Goal: Task Accomplishment & Management: Manage account settings

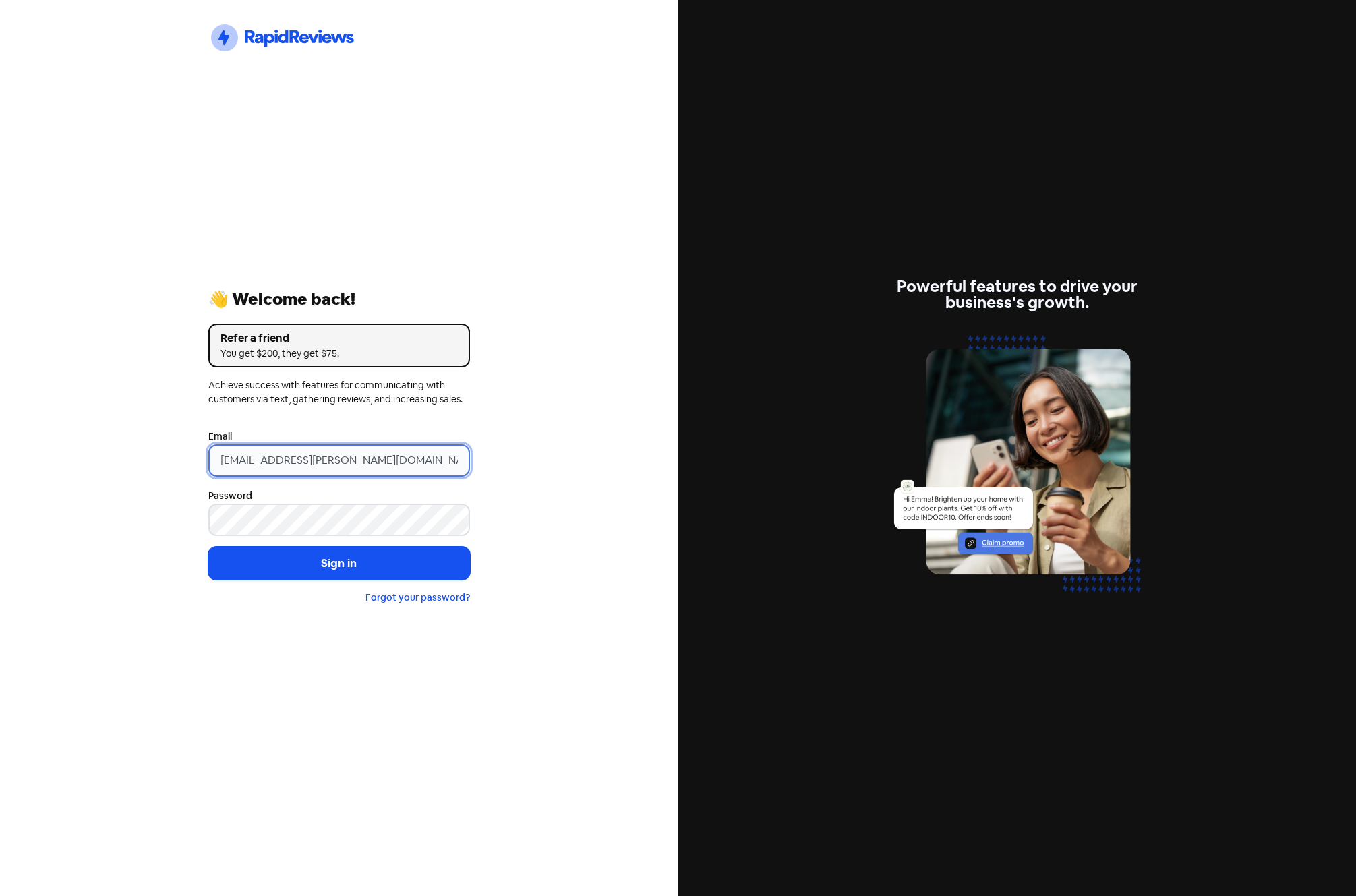
drag, startPoint x: 349, startPoint y: 462, endPoint x: 184, endPoint y: 472, distance: 165.3
click at [184, 472] on div "Icon For Thunder-circle 👋 Welcome back! Refer a friend You get $200, they get $…" at bounding box center [339, 448] width 678 height 896
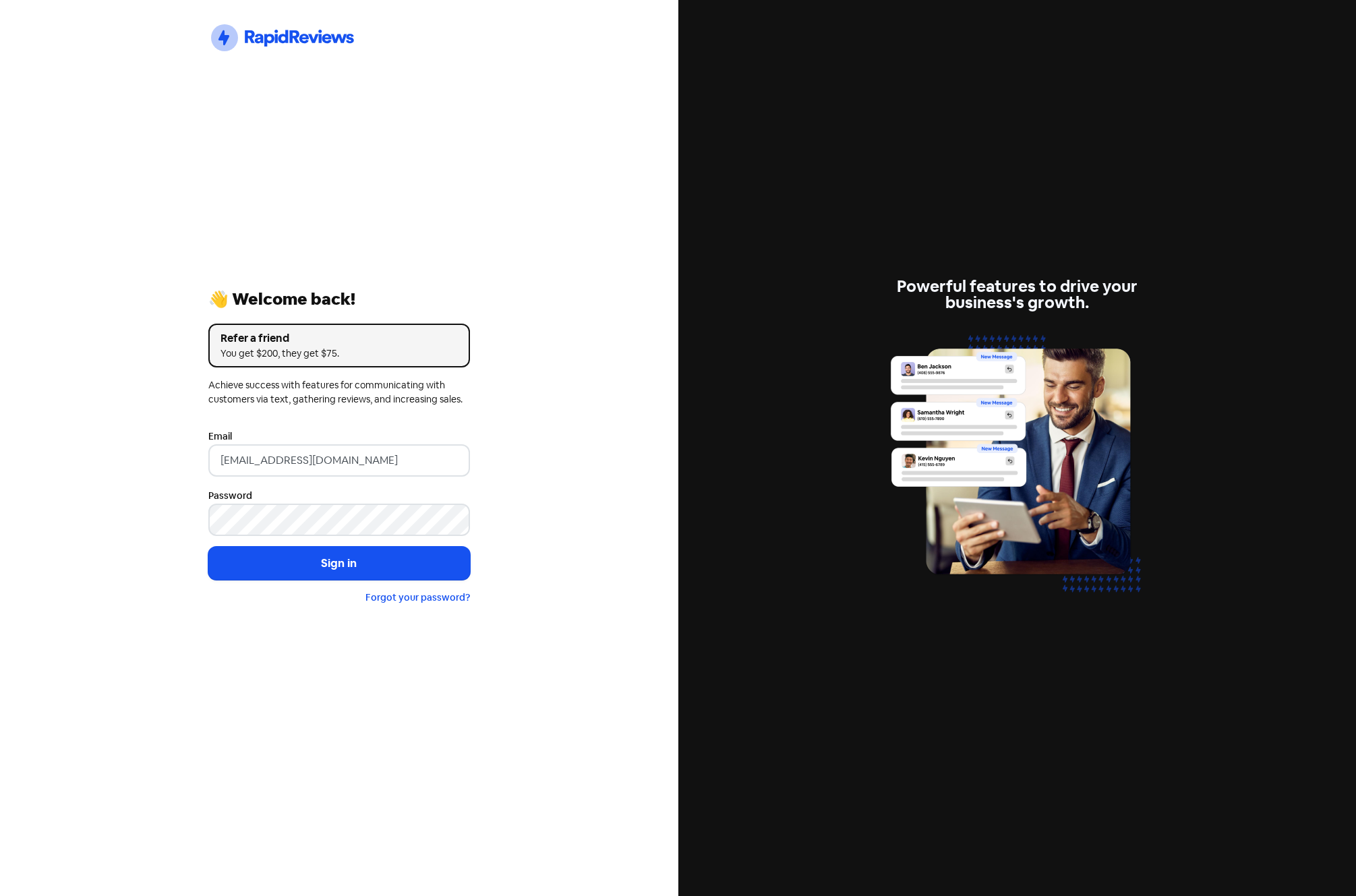
drag, startPoint x: 380, startPoint y: 469, endPoint x: 71, endPoint y: 474, distance: 309.0
click at [151, 470] on div "Icon For Thunder-circle 👋 Welcome back! Refer a friend You get $200, they get $…" at bounding box center [339, 448] width 678 height 896
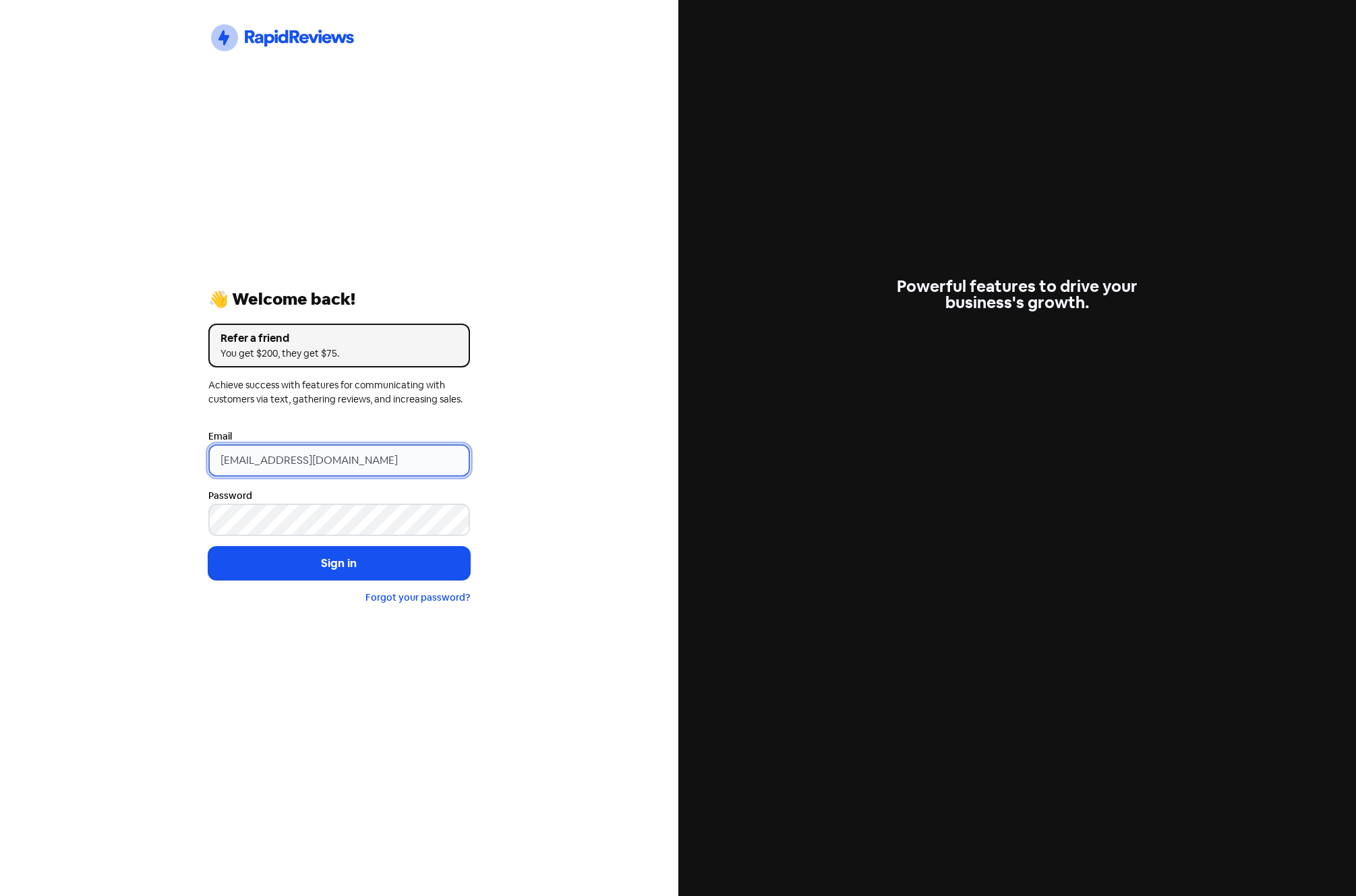
click at [375, 462] on input "support@xmarket.com.au" at bounding box center [339, 460] width 262 height 32
drag, startPoint x: 424, startPoint y: 460, endPoint x: -37, endPoint y: 447, distance: 461.2
click at [0, 447] on html "Icon For Thunder-circle 👋 Welcome back! Refer a friend You get $200, they get $…" at bounding box center [678, 448] width 1356 height 896
paste input "it@wilcoplumbing"
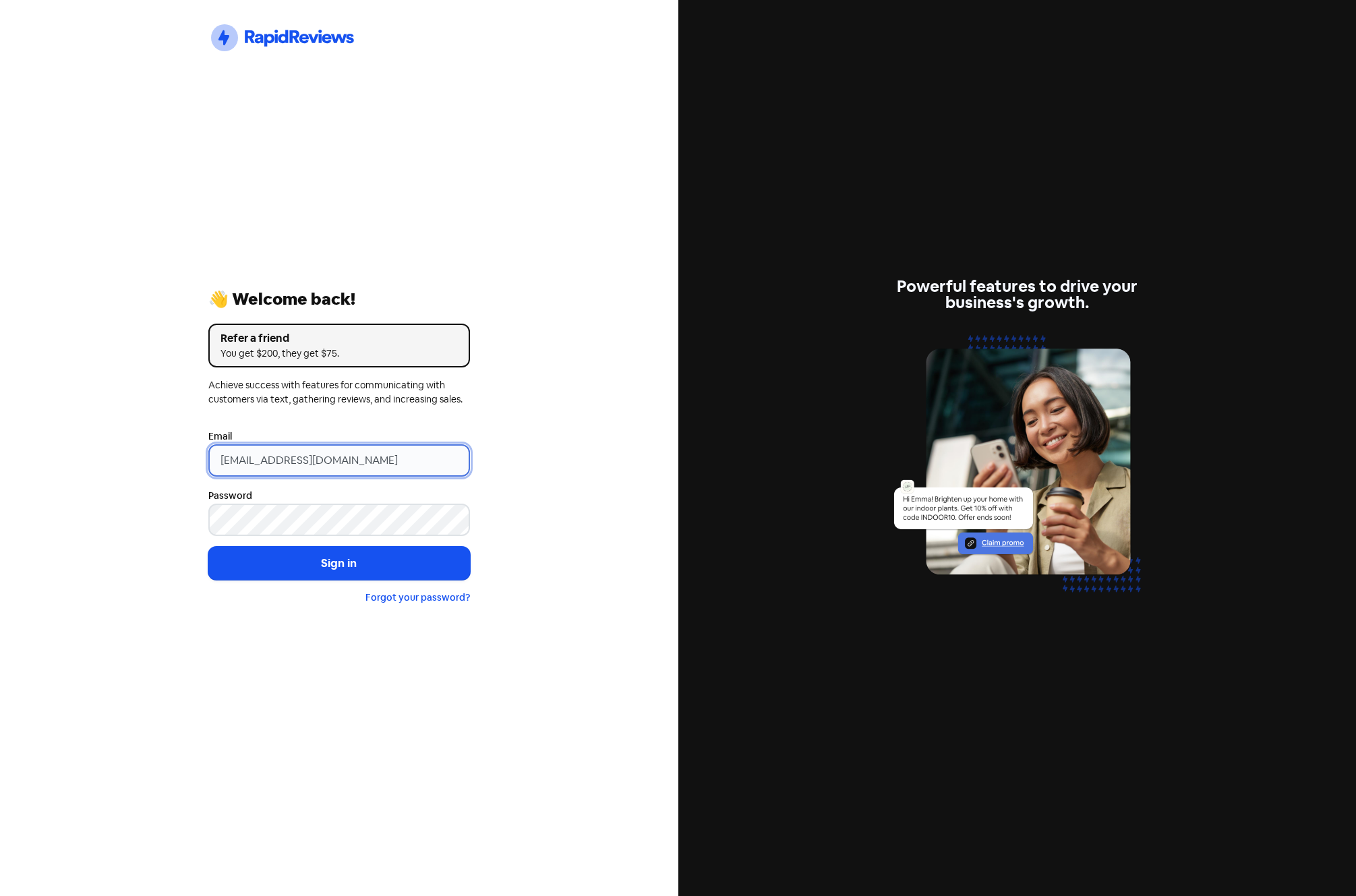
type input "[EMAIL_ADDRESS][DOMAIN_NAME]"
click at [111, 447] on div "Icon For Thunder-circle 👋 Welcome back! Refer a friend You get $200, they get $…" at bounding box center [339, 448] width 678 height 896
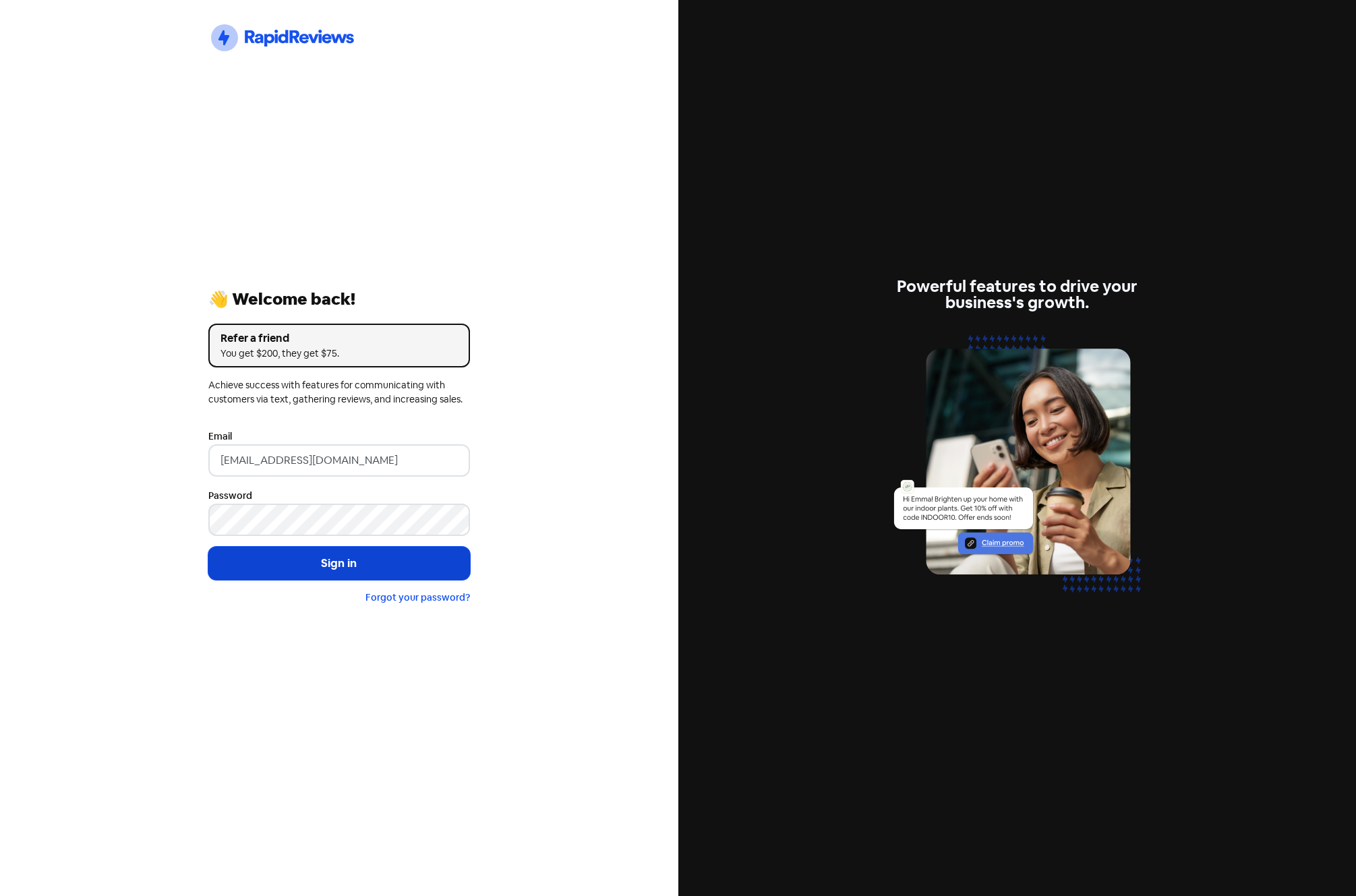
click at [323, 557] on button "Sign in" at bounding box center [339, 563] width 262 height 34
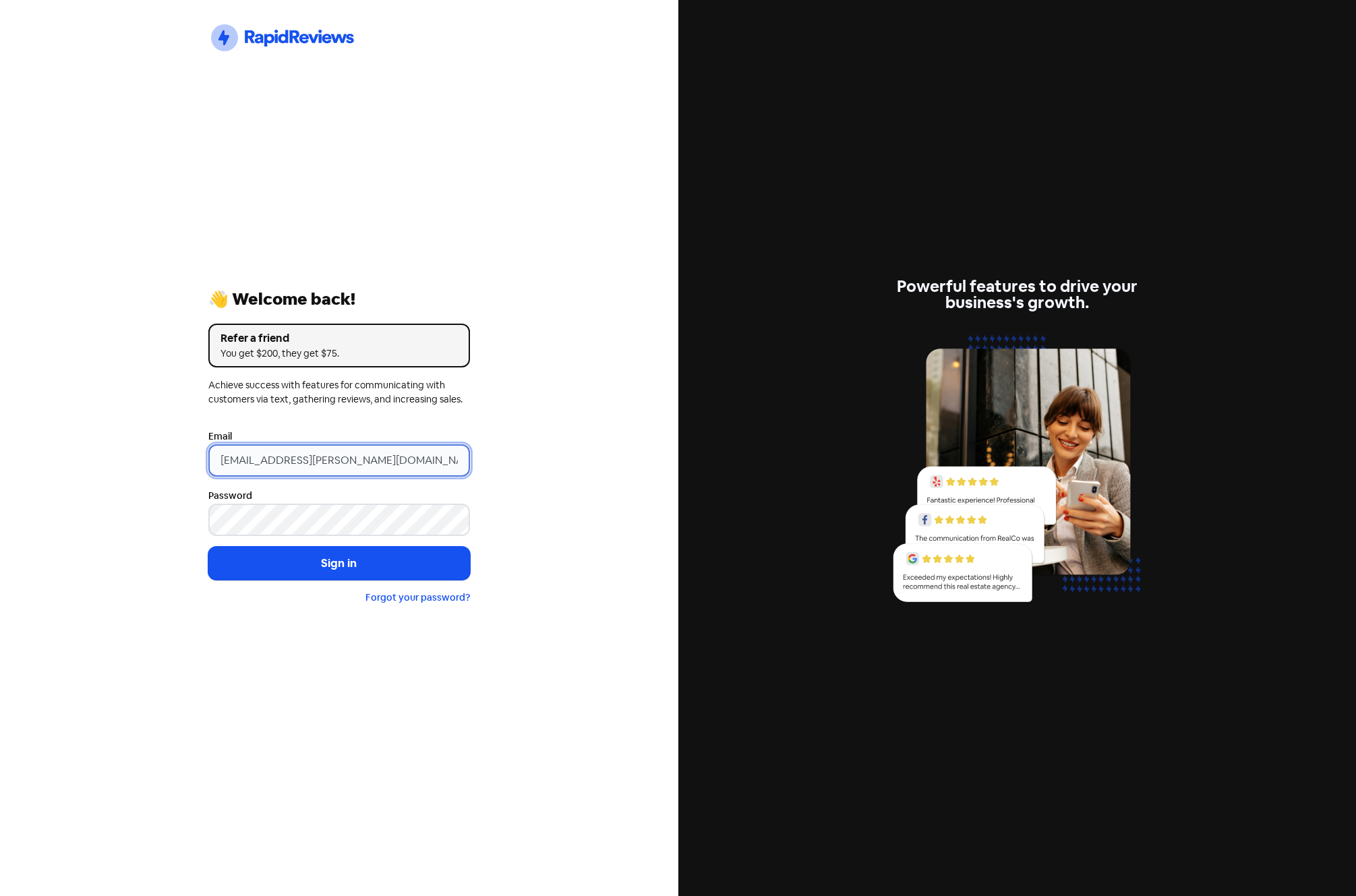
drag, startPoint x: 389, startPoint y: 454, endPoint x: -21, endPoint y: 439, distance: 410.3
click at [0, 439] on html "Icon For Thunder-circle 👋 Welcome back! Refer a friend You get $200, they get $…" at bounding box center [678, 448] width 1356 height 896
paste input "[EMAIL_ADDRESS][DOMAIN_NAME]"
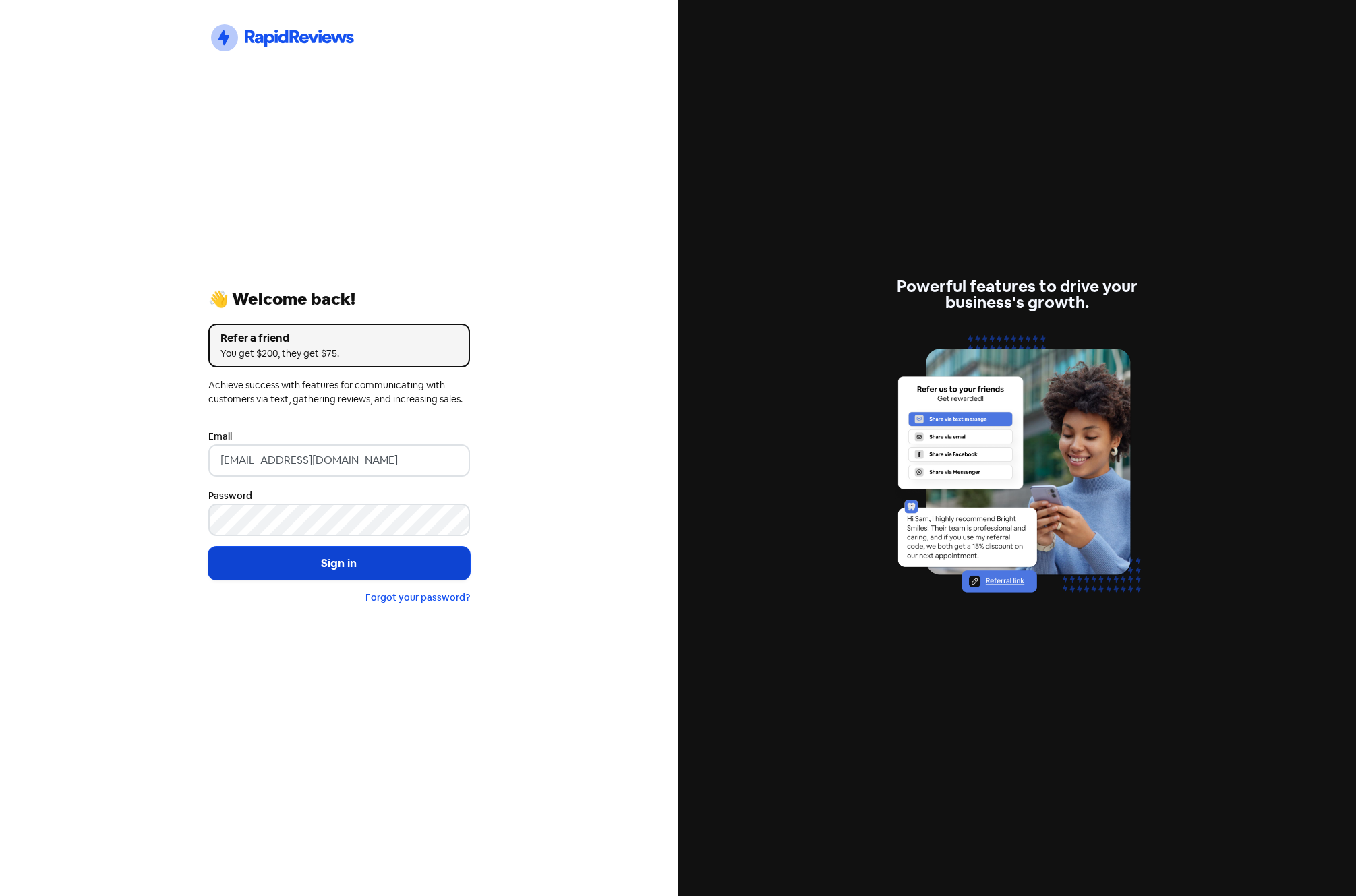
type input "[EMAIL_ADDRESS][DOMAIN_NAME]"
click at [287, 566] on button "Sign in" at bounding box center [339, 563] width 262 height 34
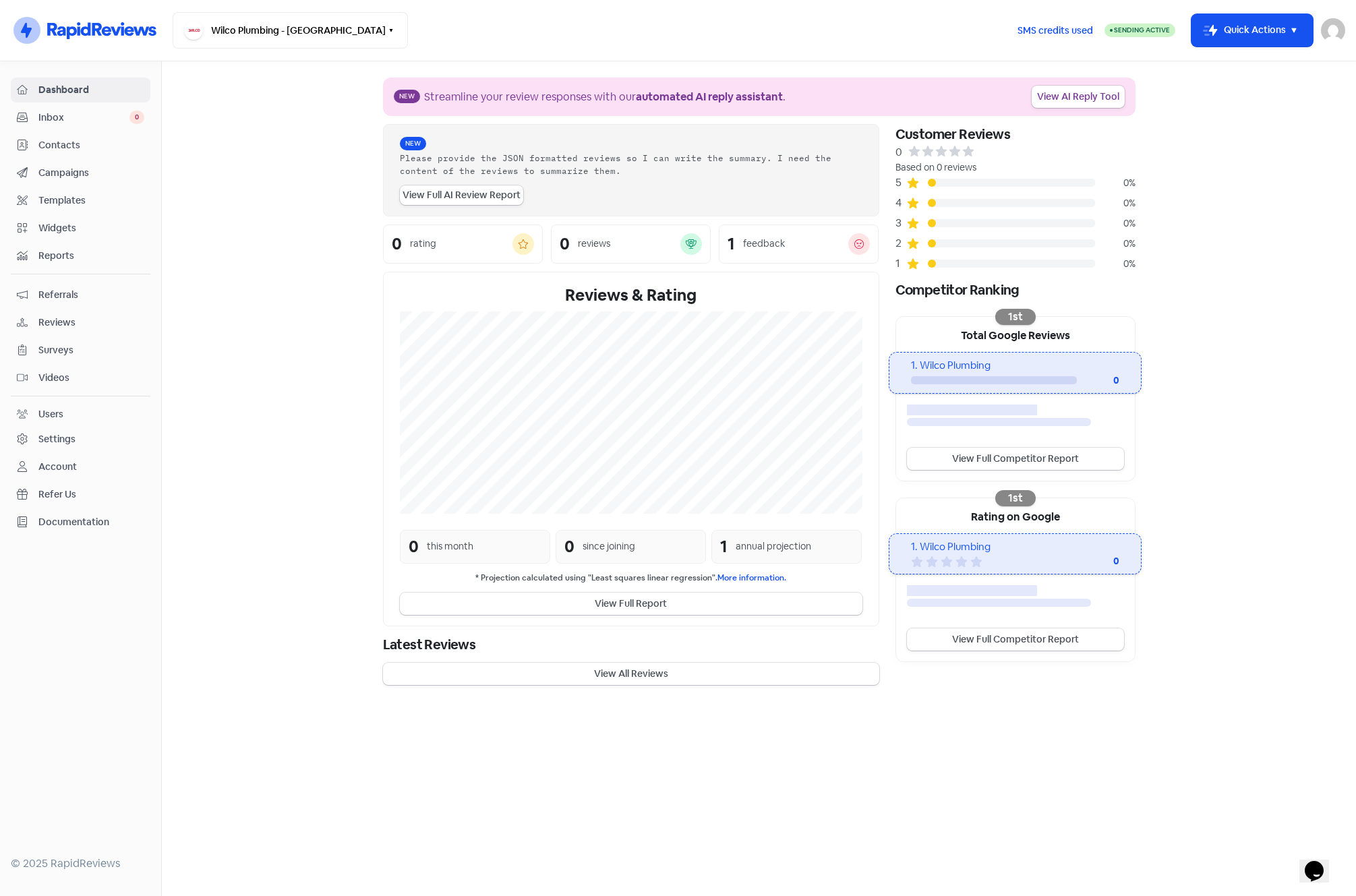
click at [54, 145] on span "Contacts" at bounding box center [92, 145] width 106 height 14
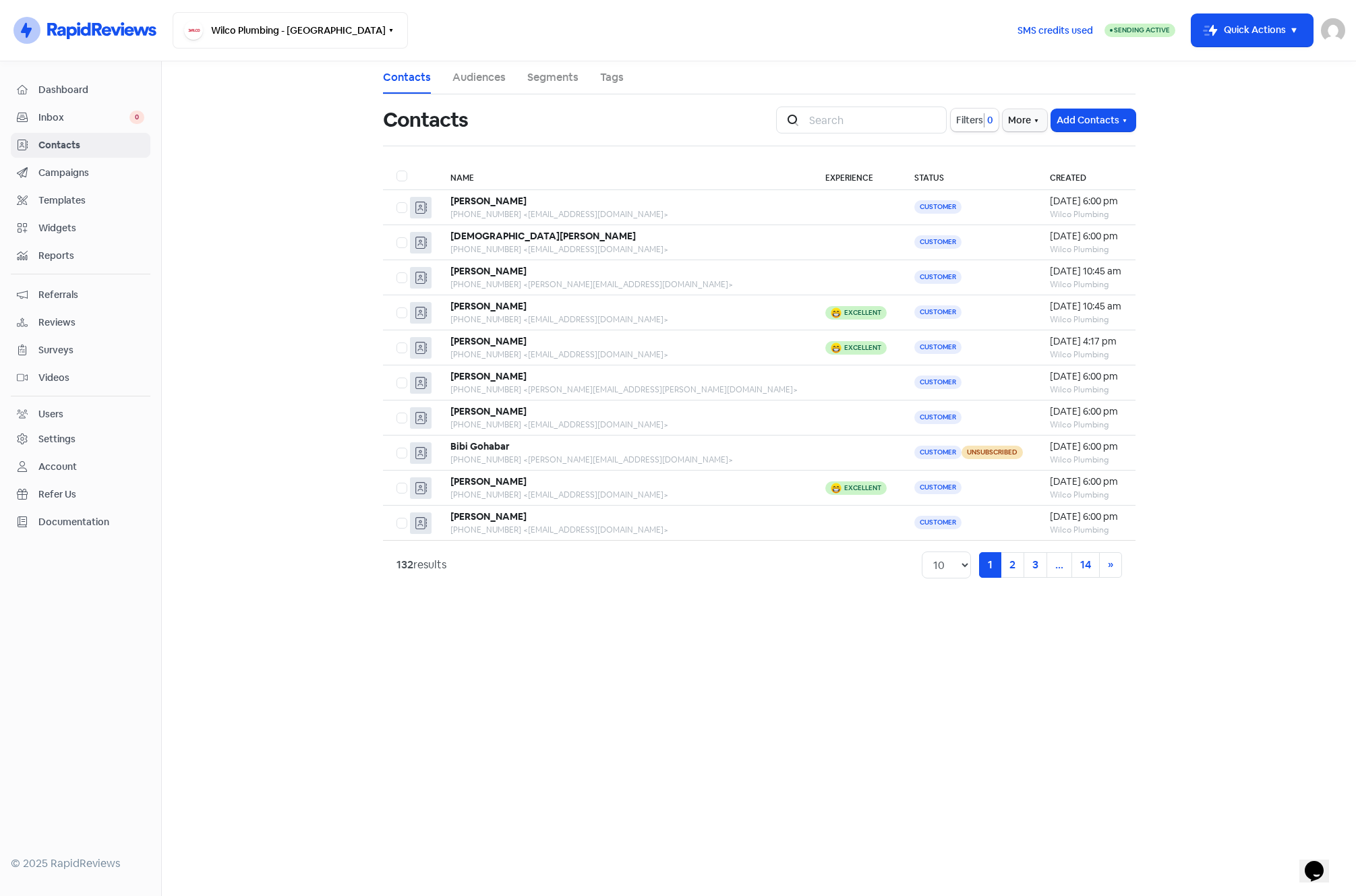
click at [81, 175] on span "Campaigns" at bounding box center [92, 173] width 106 height 14
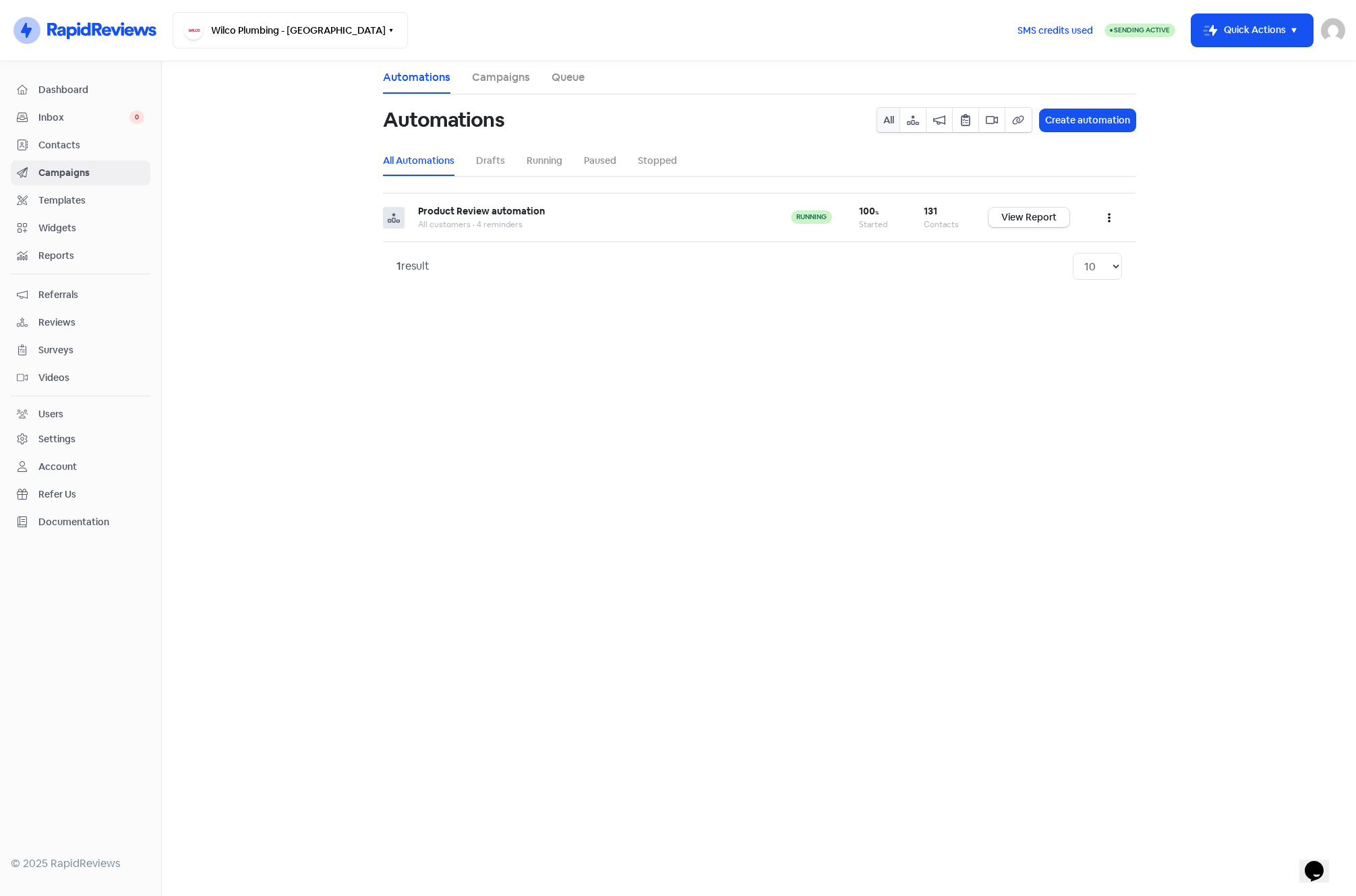
click at [51, 142] on span "Contacts" at bounding box center [92, 145] width 106 height 14
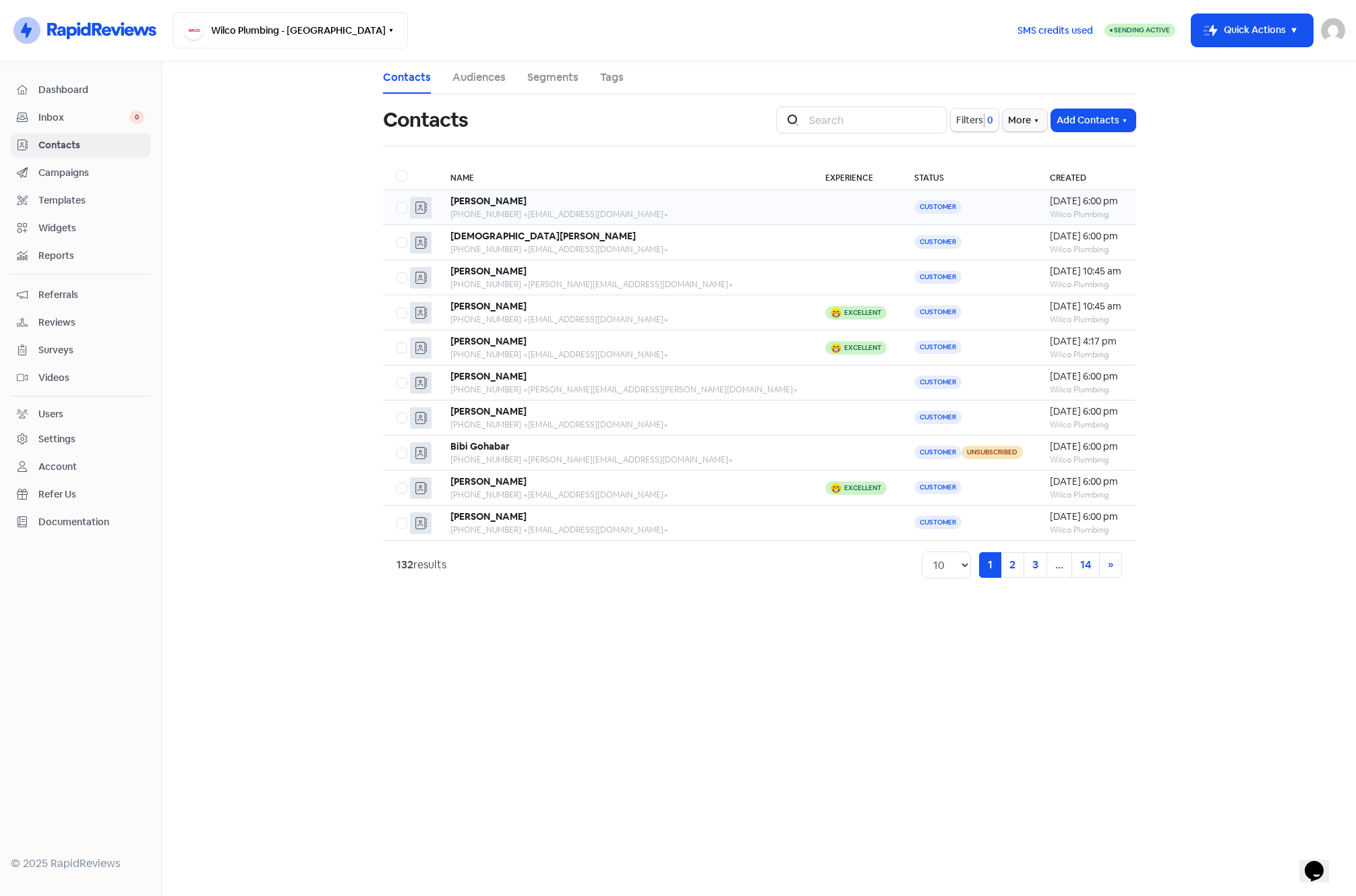
click at [673, 216] on div "[PHONE_NUMBER] <[EMAIL_ADDRESS][DOMAIN_NAME]>" at bounding box center [625, 214] width 348 height 12
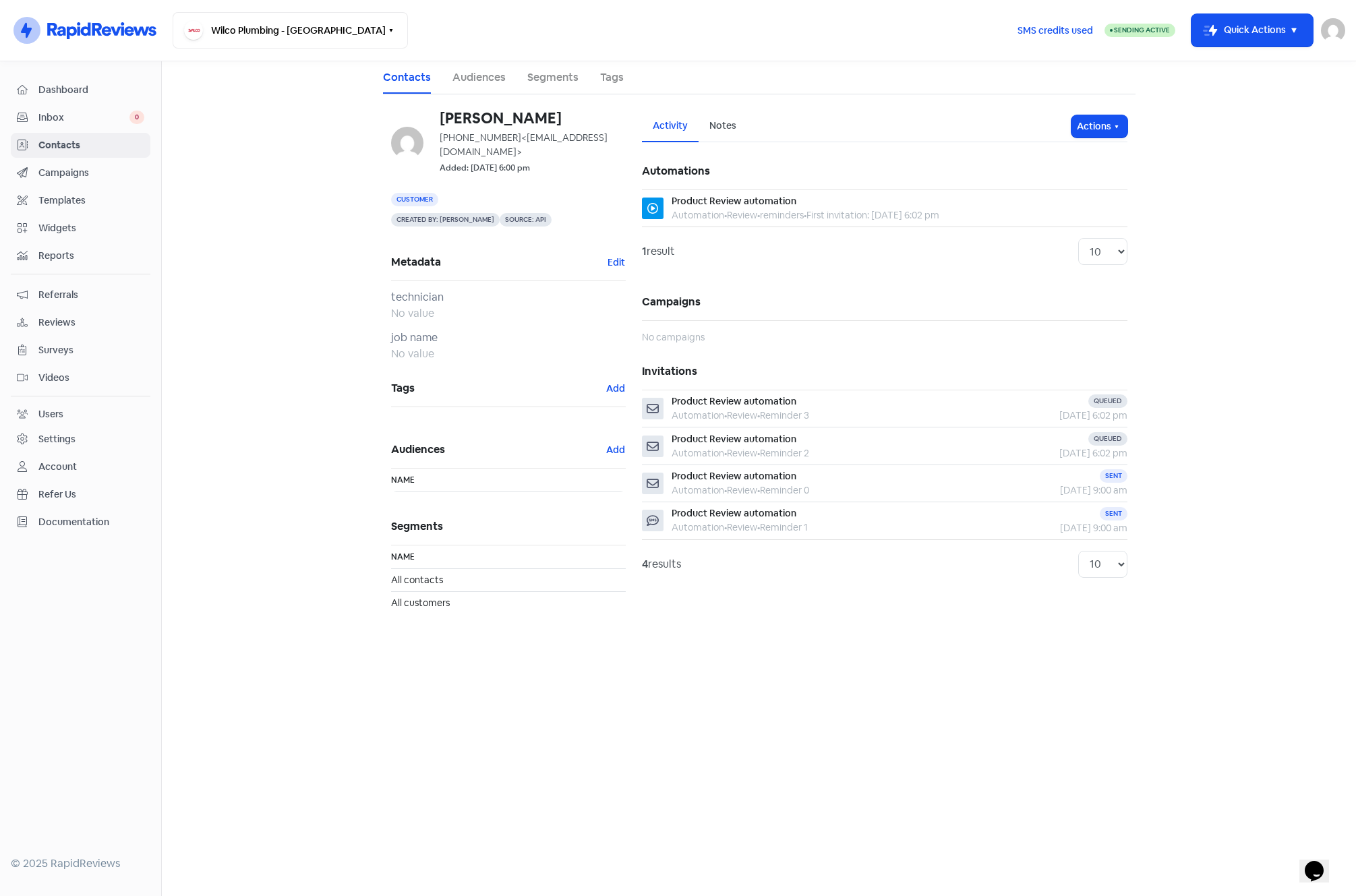
click at [558, 76] on link "Segments" at bounding box center [553, 77] width 52 height 16
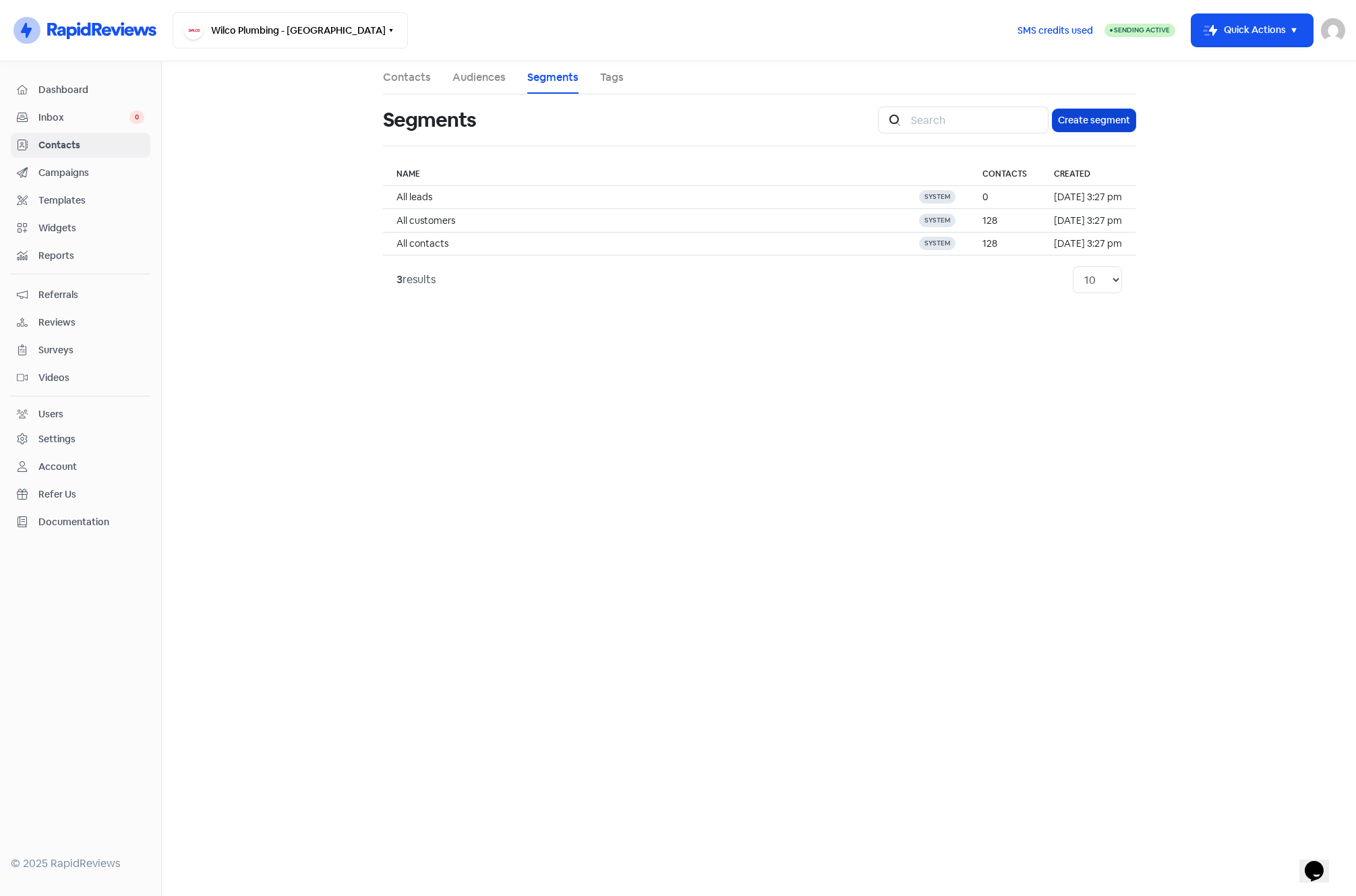
click at [1078, 125] on button "Create segment" at bounding box center [1094, 120] width 83 height 22
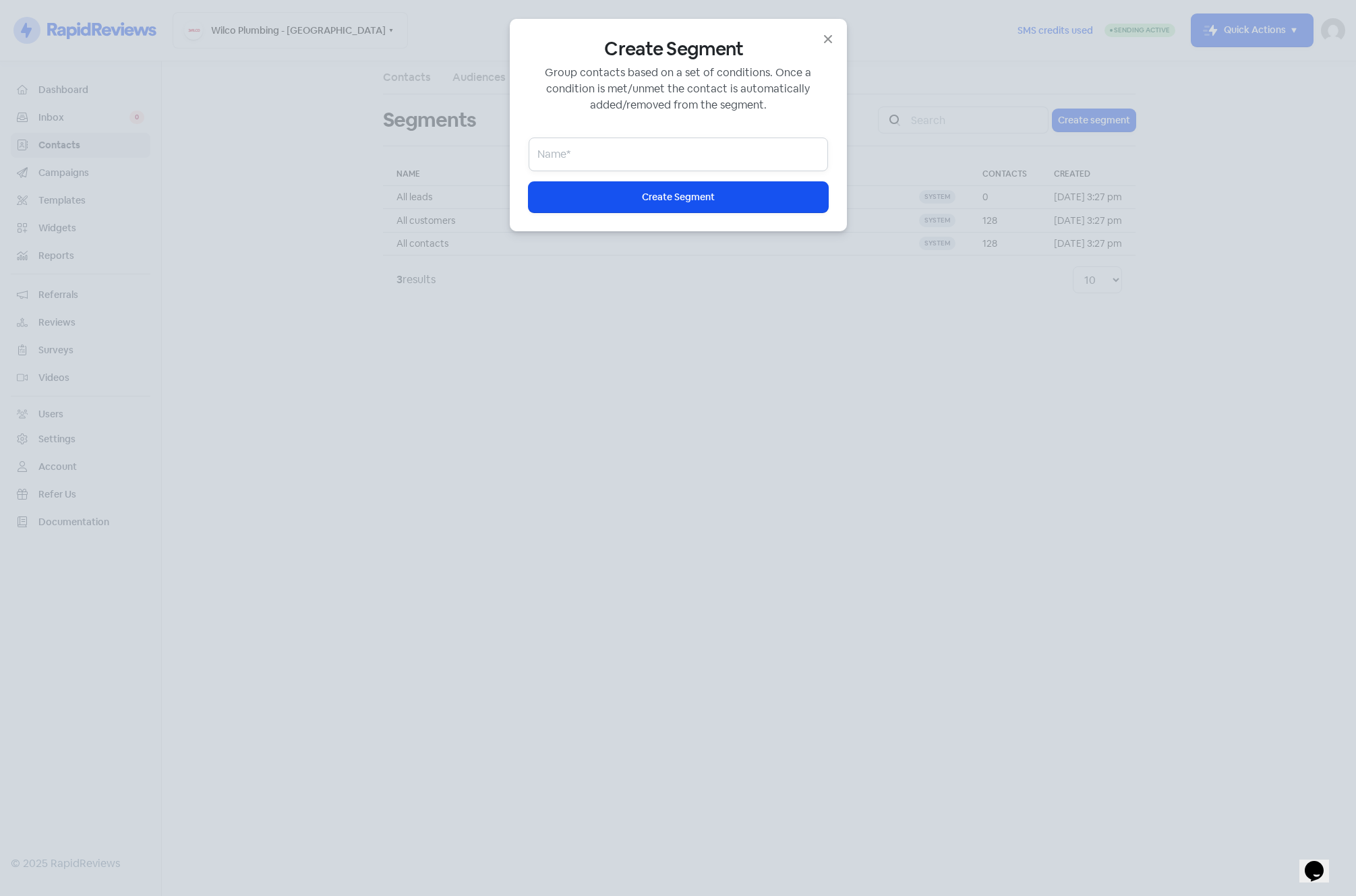
click at [648, 158] on input "email" at bounding box center [678, 154] width 299 height 34
type input "Source API"
click at [657, 194] on span "Create Segment" at bounding box center [678, 198] width 73 height 14
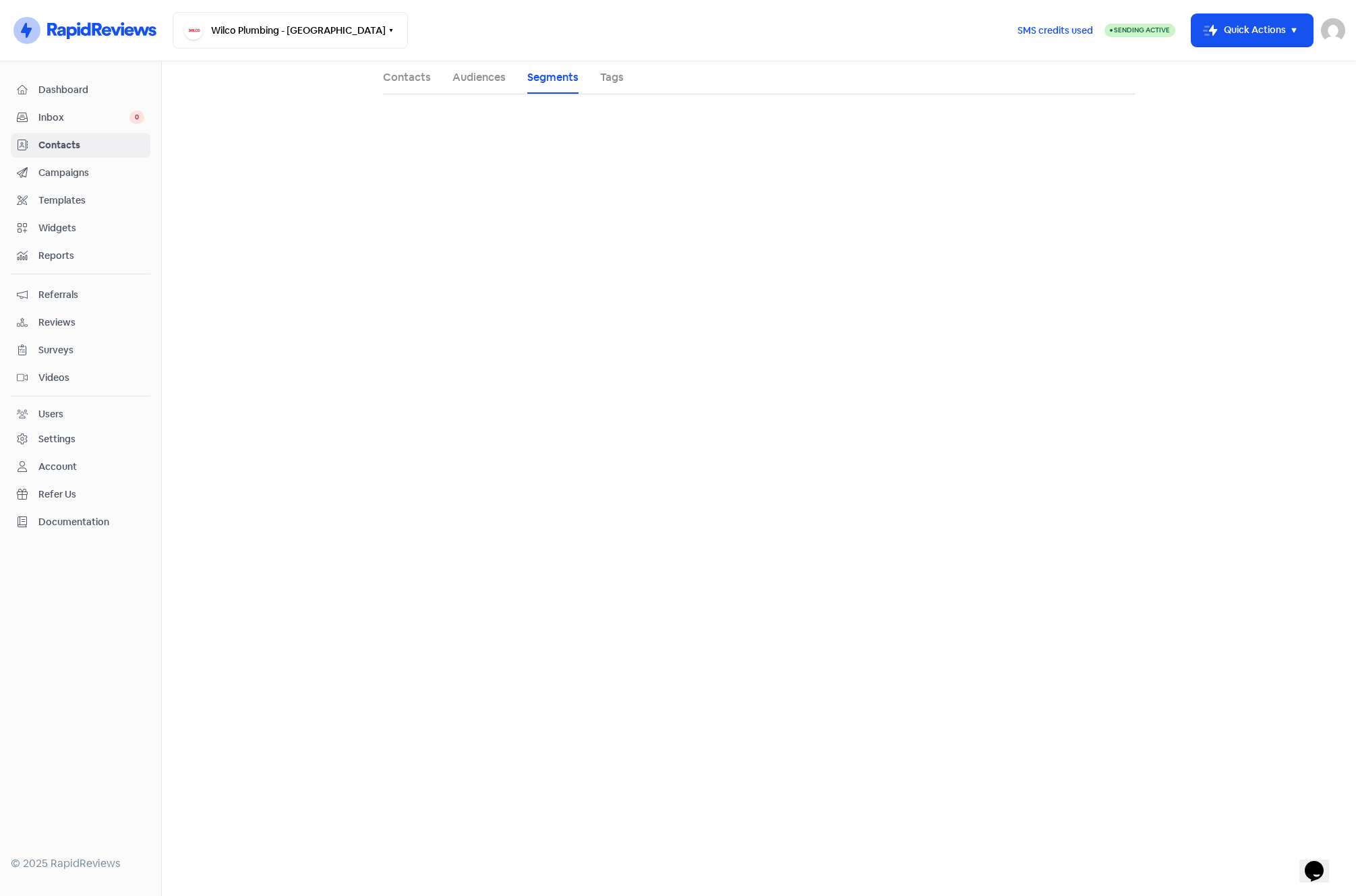
select select "status"
select select "lead"
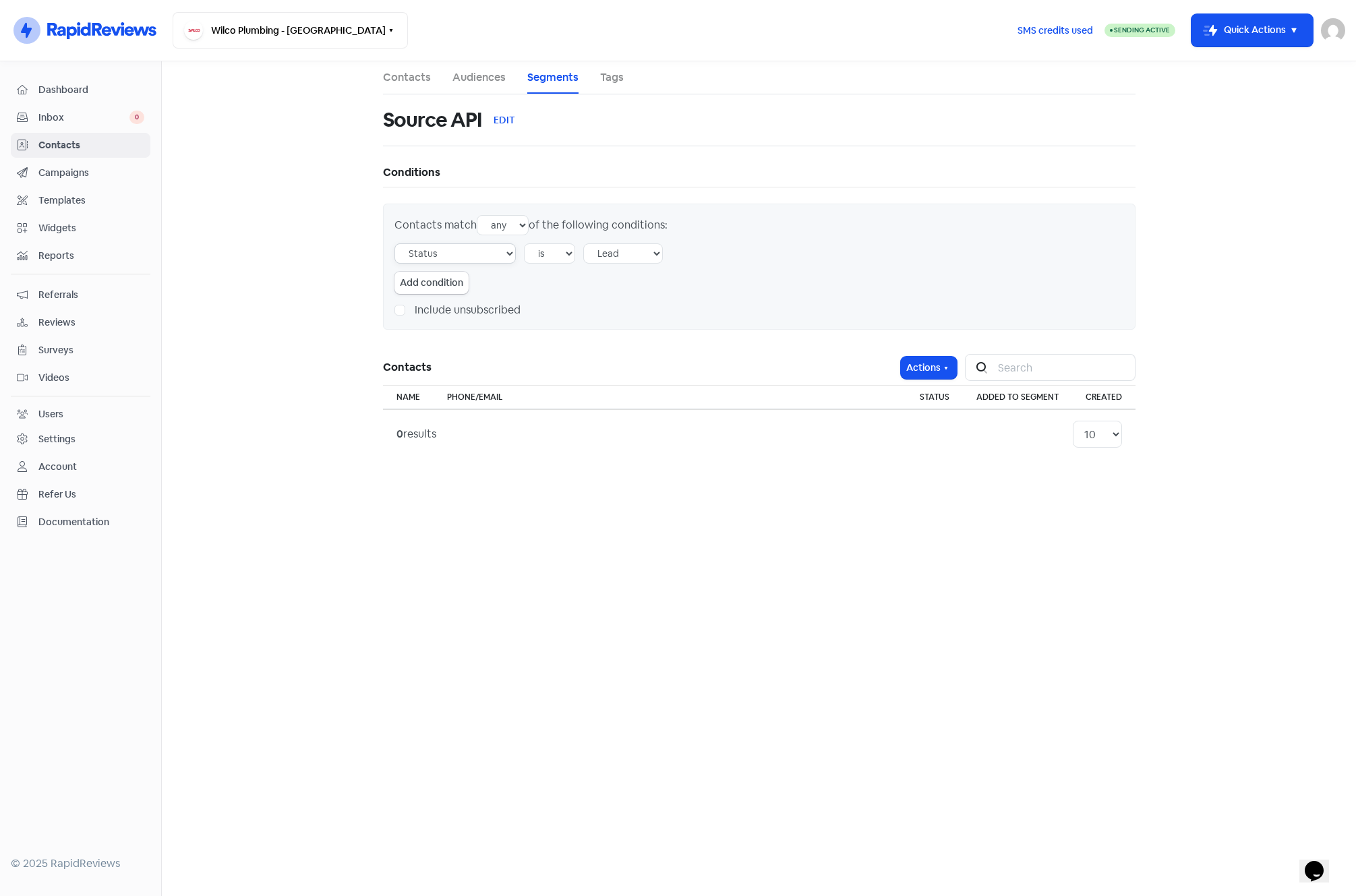
click at [511, 254] on select "Tag Audience Experience rating Created by user Creation source Status Email Pho…" at bounding box center [455, 253] width 122 height 20
select select "created_source"
click at [394, 243] on select "Tag Audience Experience rating Created by user Creation source Status Email Pho…" at bounding box center [455, 253] width 122 height 20
click at [623, 254] on select "API External contact form Contact form Import contacts Quick send Mobile app Re…" at bounding box center [649, 253] width 132 height 20
select select "1"
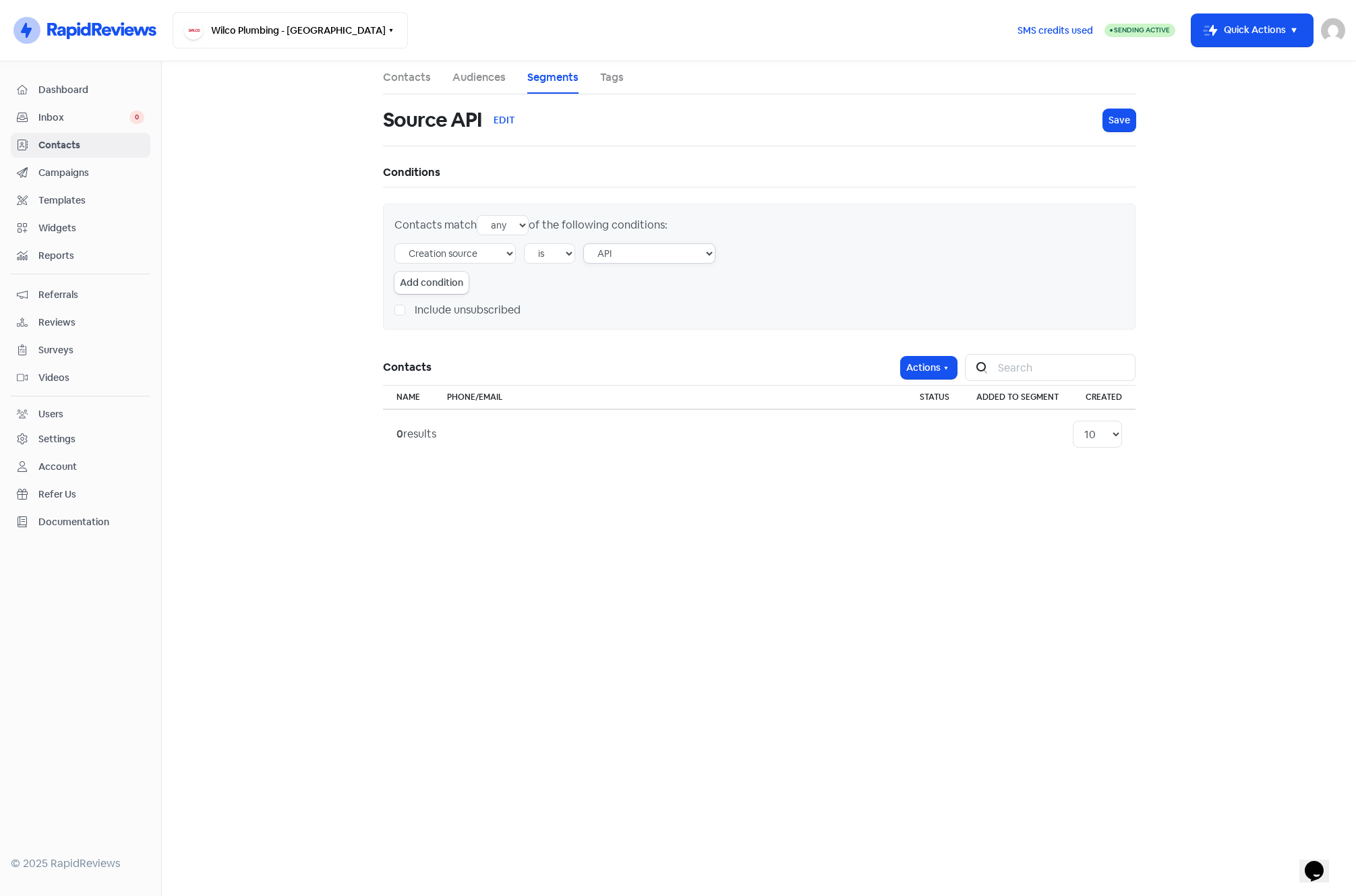
click at [585, 243] on select "API External contact form Contact form Import contacts Quick send Mobile app Re…" at bounding box center [649, 253] width 132 height 20
click at [1116, 122] on span "Save" at bounding box center [1119, 120] width 21 height 14
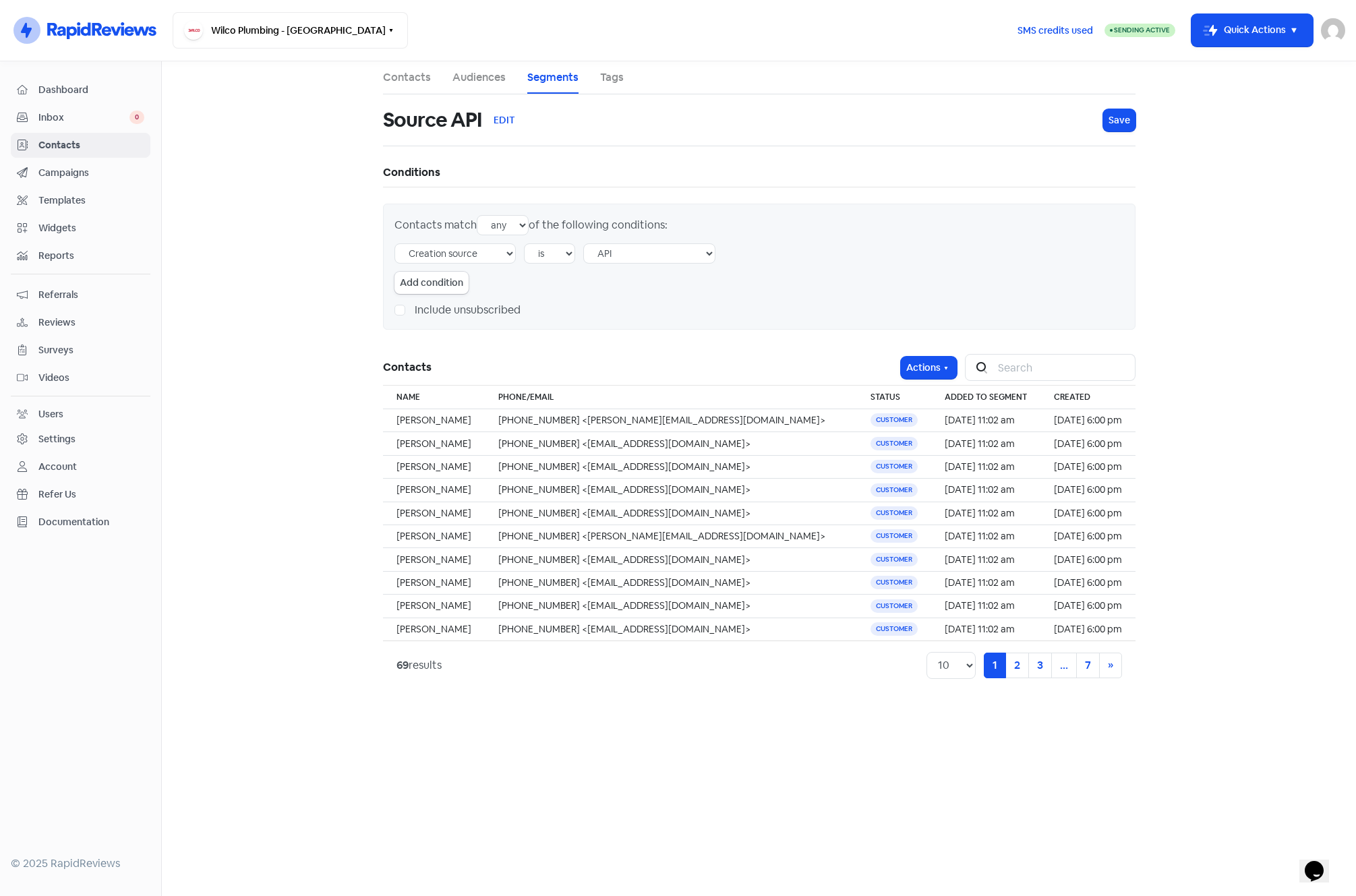
click at [54, 142] on span "Contacts" at bounding box center [92, 145] width 106 height 14
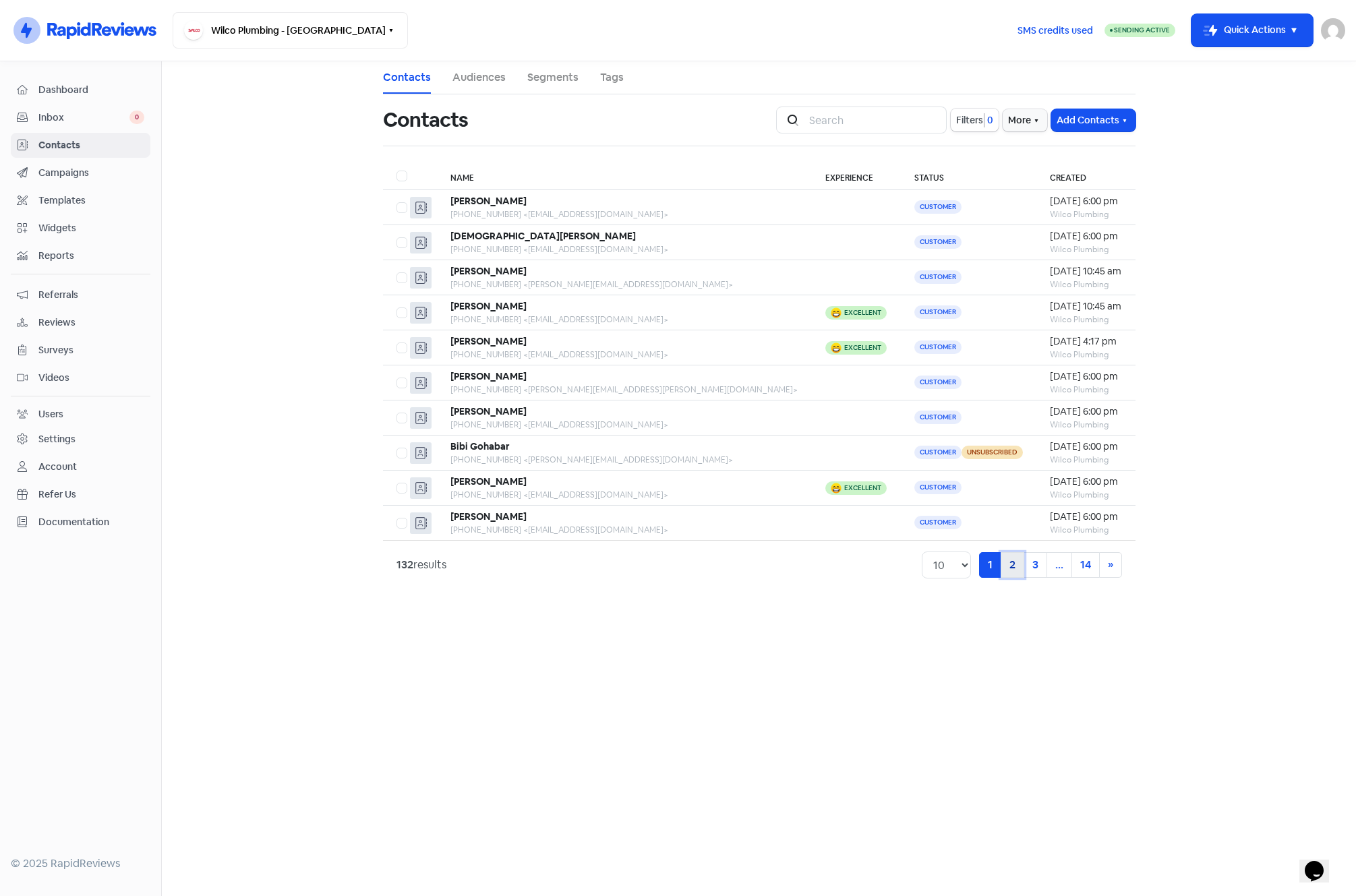
click at [1007, 572] on link "2" at bounding box center [1013, 565] width 24 height 26
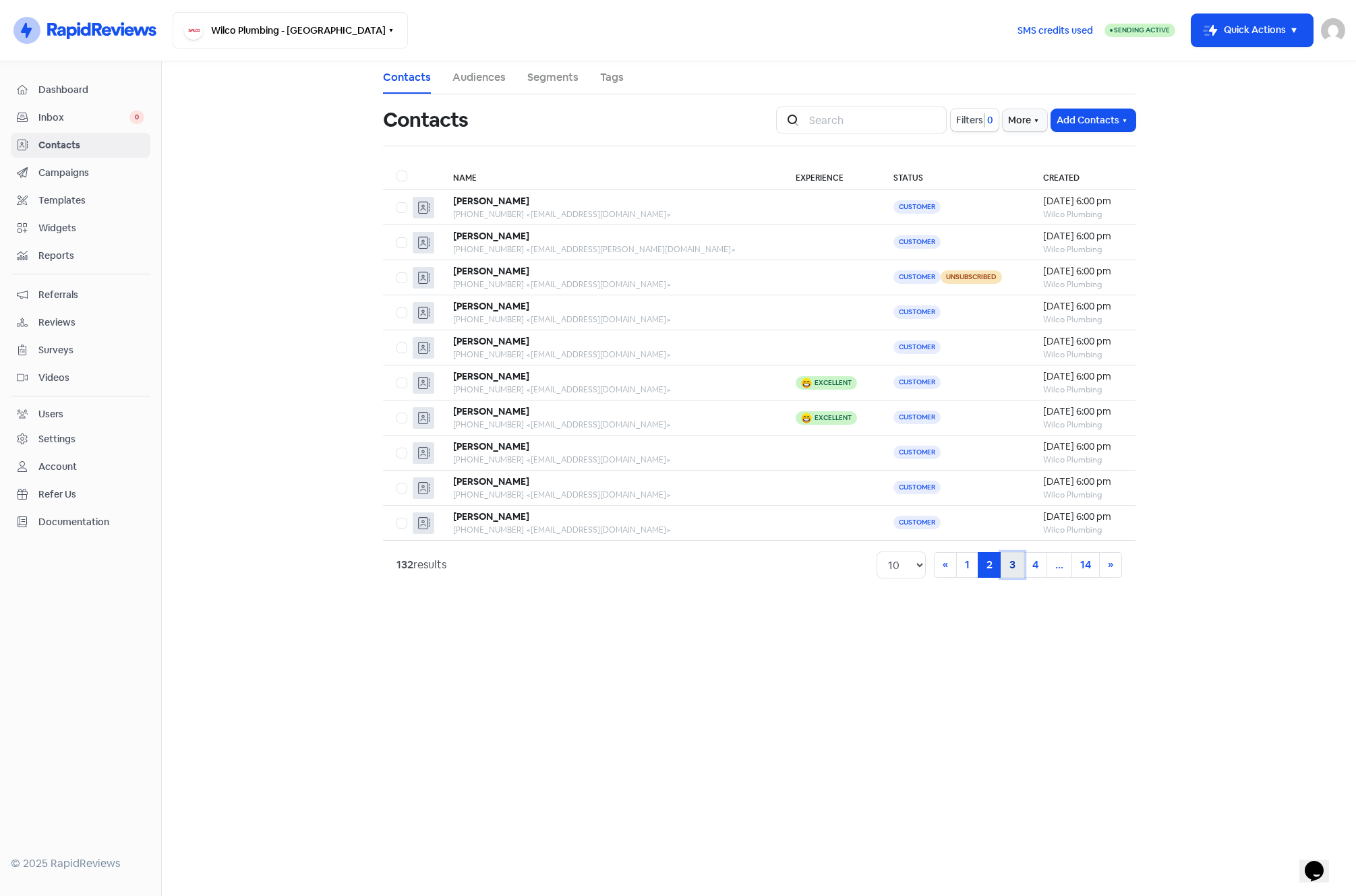
click at [1015, 573] on link "3" at bounding box center [1013, 565] width 24 height 26
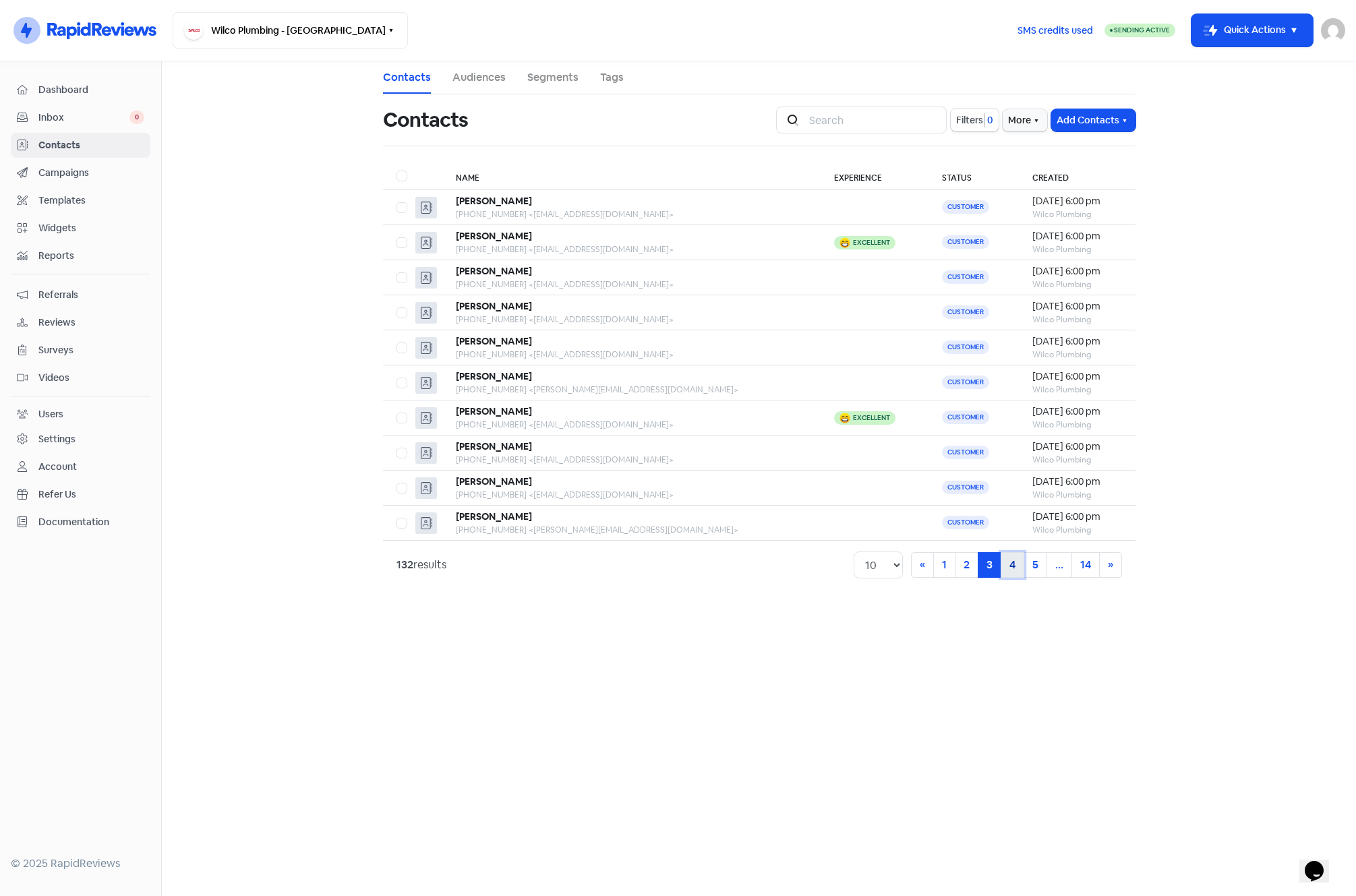
click at [1018, 571] on link "4" at bounding box center [1013, 565] width 24 height 26
click at [1012, 570] on link "5" at bounding box center [1013, 565] width 24 height 26
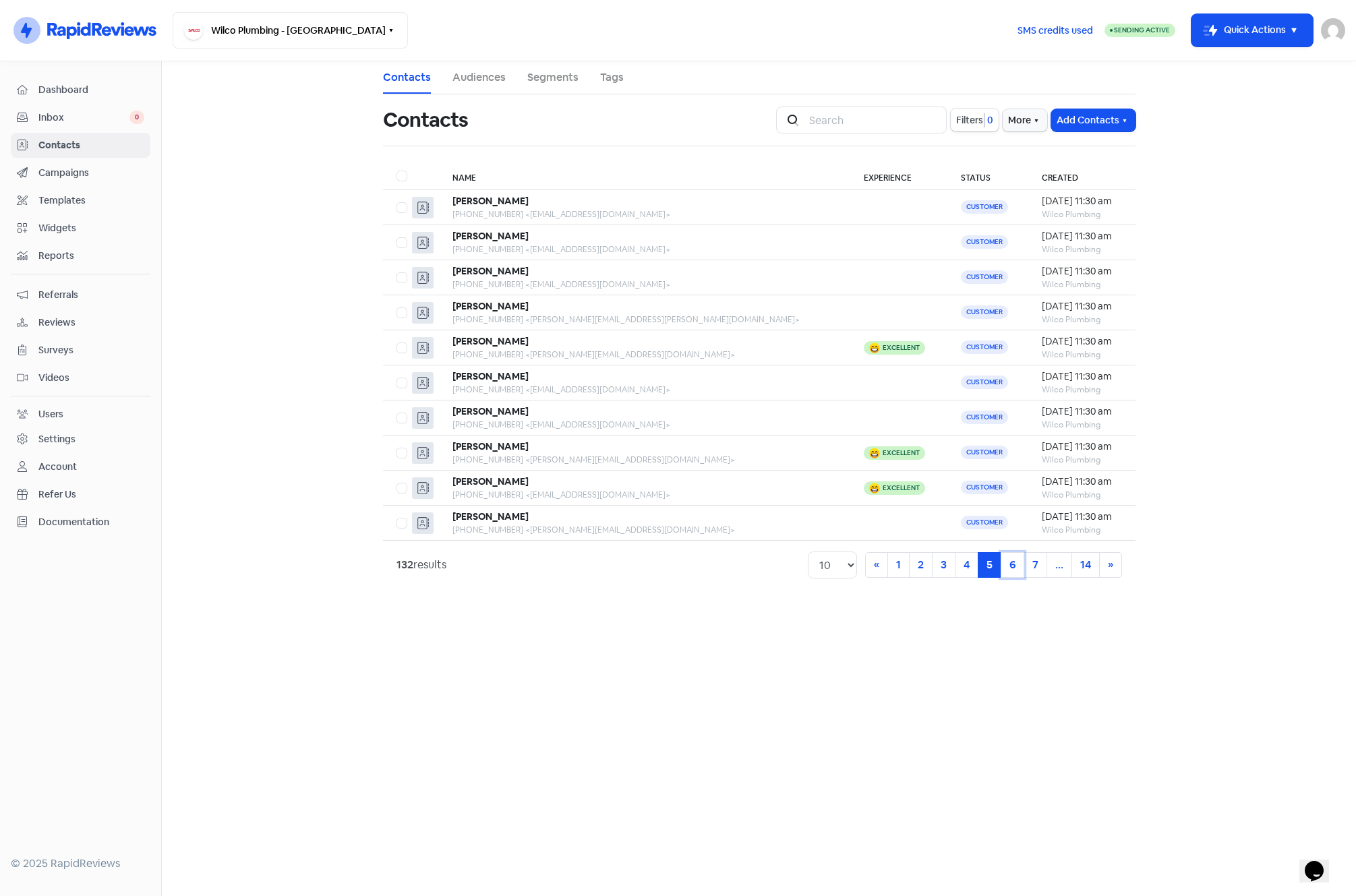
click at [1012, 570] on link "6" at bounding box center [1013, 565] width 24 height 26
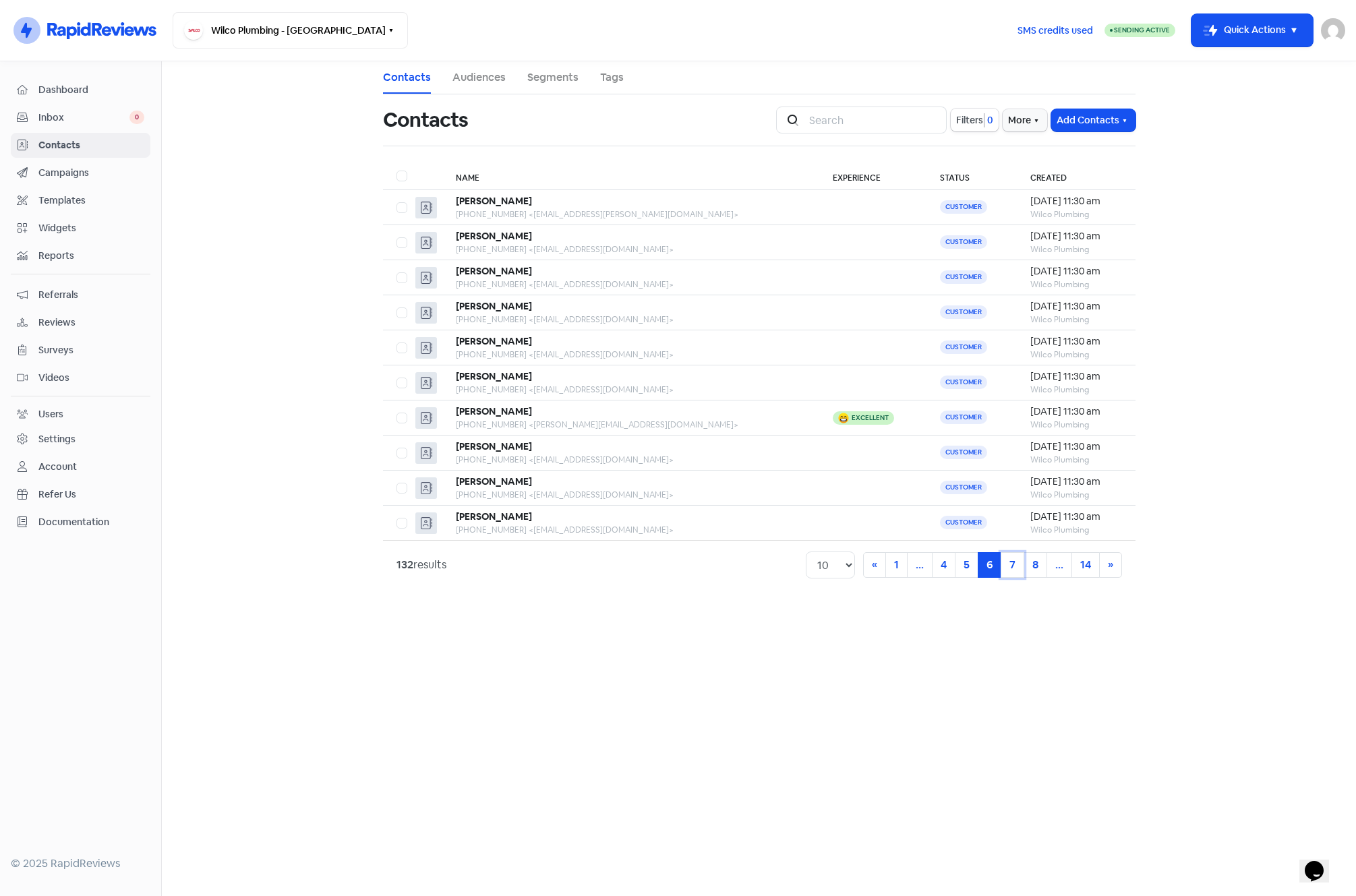
click at [1012, 570] on link "7" at bounding box center [1013, 565] width 24 height 26
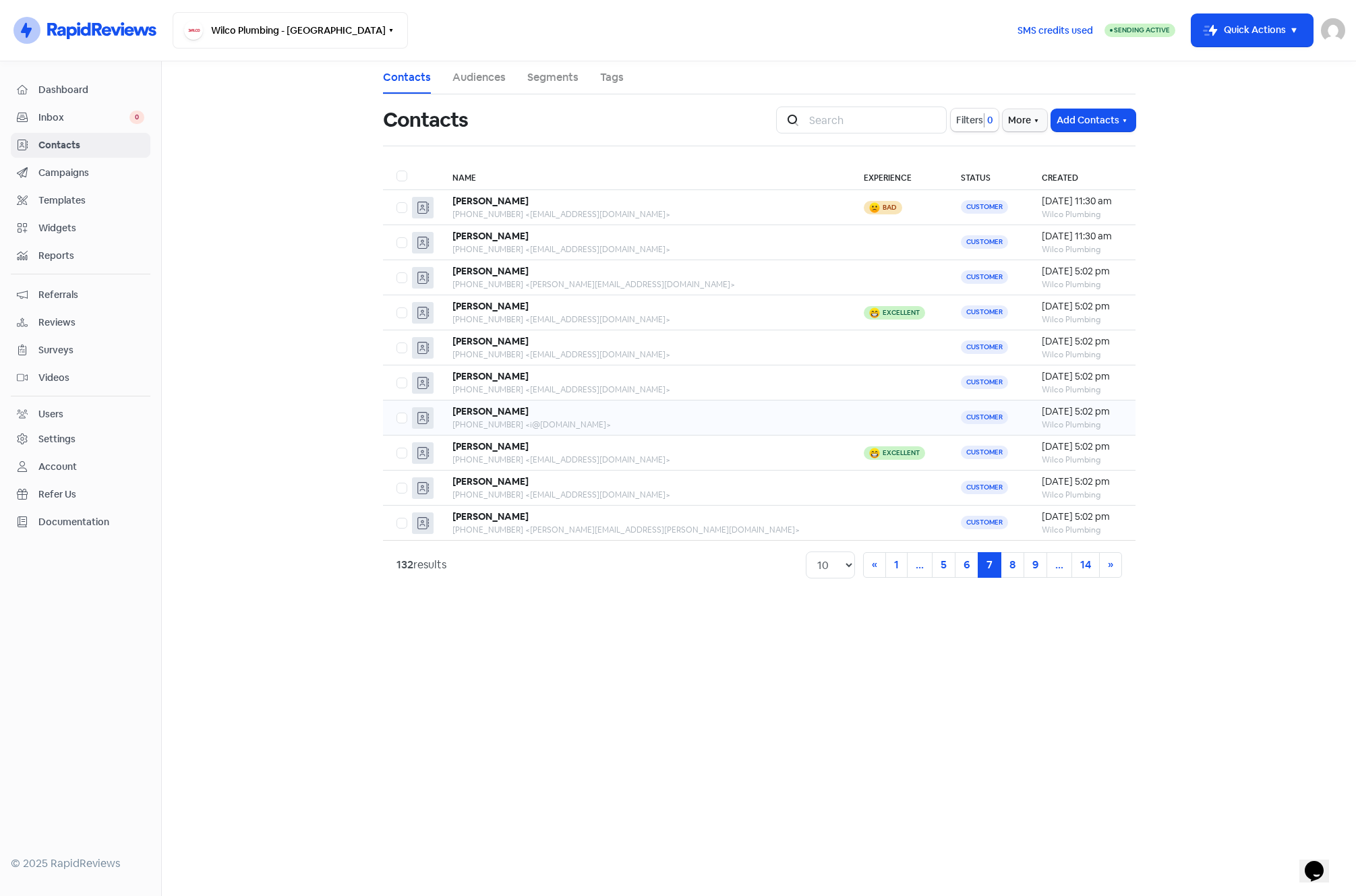
click at [947, 424] on td "Customer" at bounding box center [988, 418] width 82 height 35
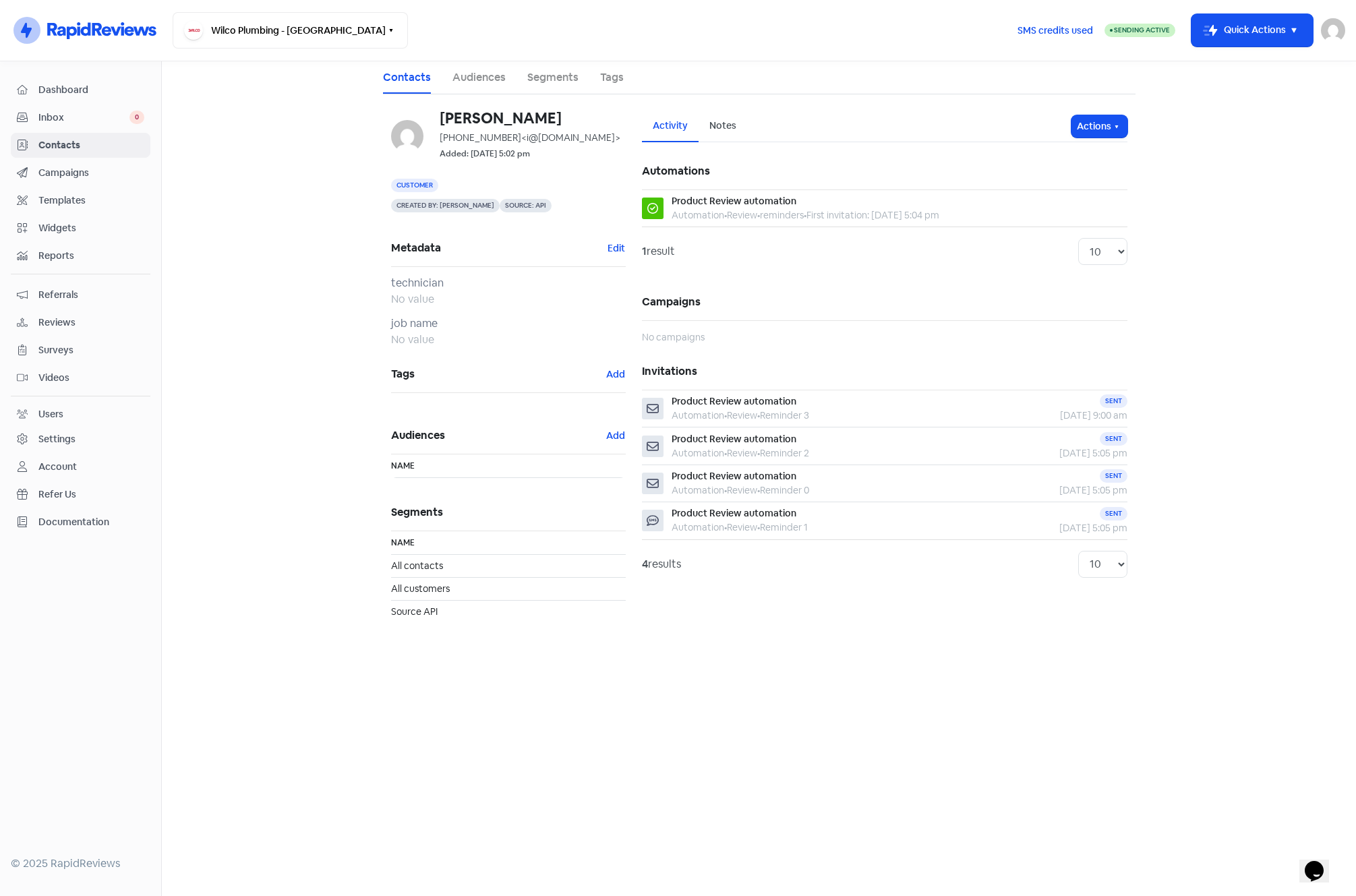
click at [87, 147] on span "Contacts" at bounding box center [92, 145] width 106 height 14
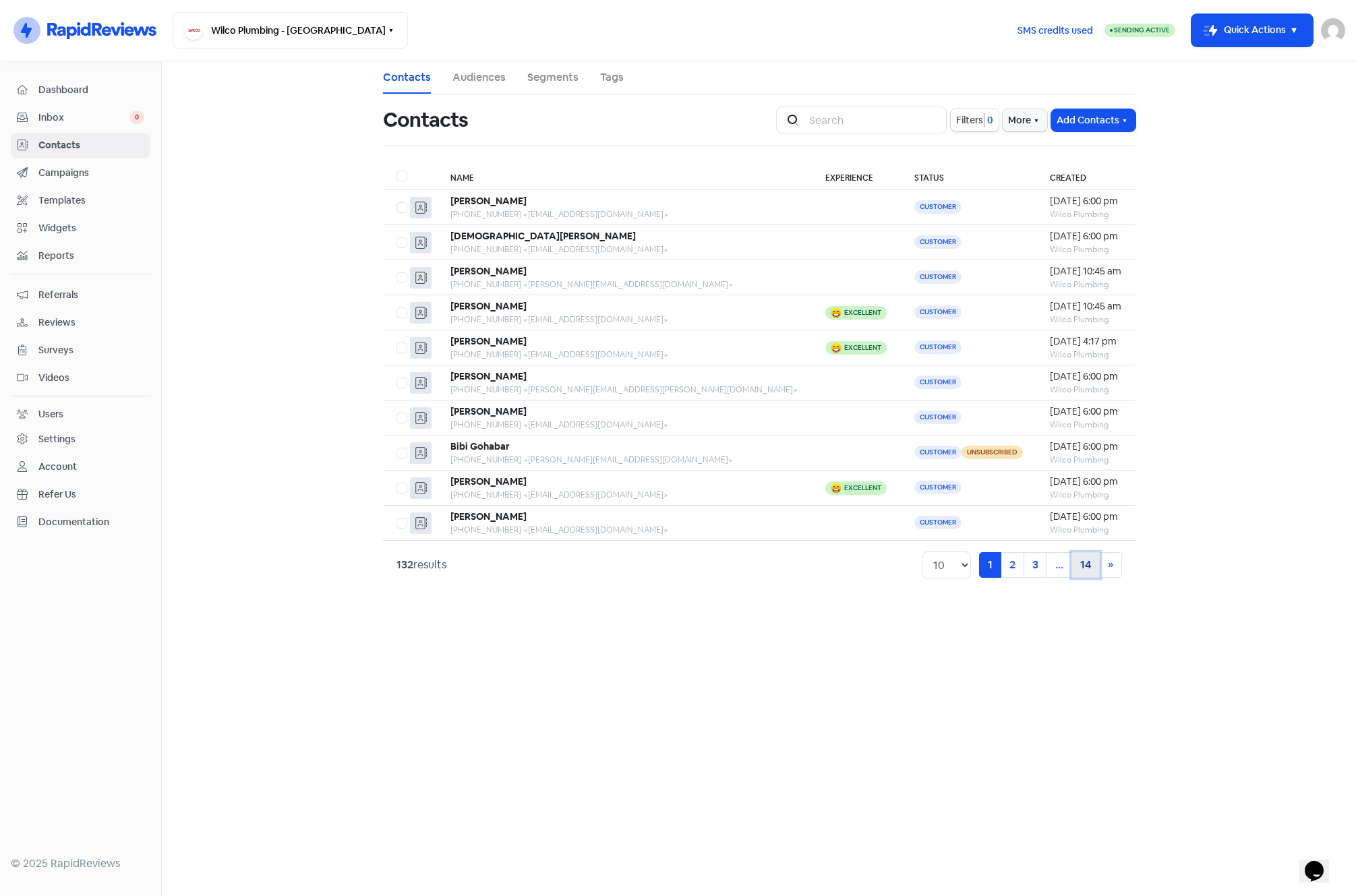
click at [1078, 570] on link "14" at bounding box center [1086, 565] width 29 height 26
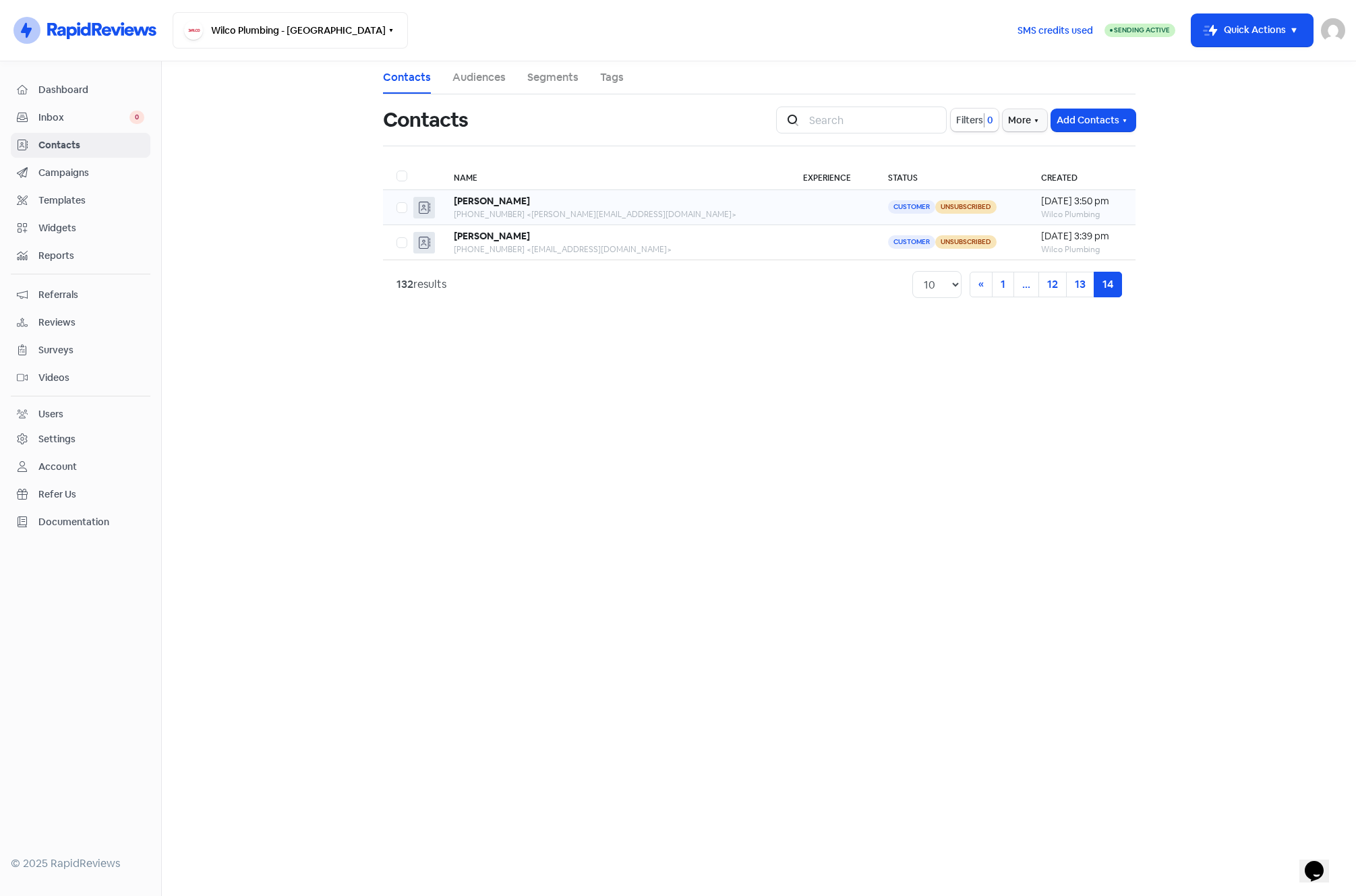
click at [790, 208] on td at bounding box center [832, 208] width 84 height 35
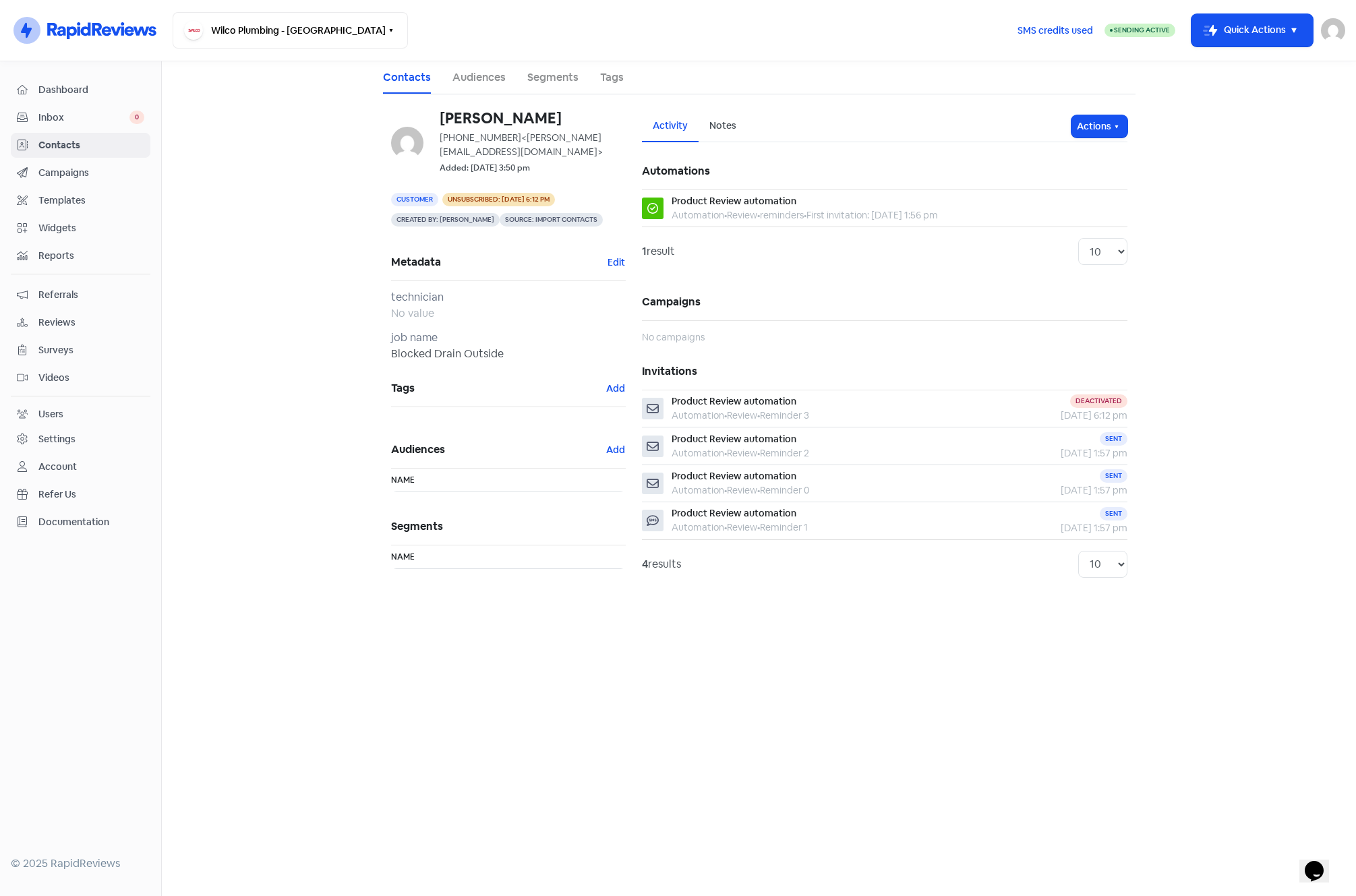
drag, startPoint x: 499, startPoint y: 220, endPoint x: 592, endPoint y: 222, distance: 93.0
click at [592, 222] on span "Source: Import contacts" at bounding box center [551, 220] width 103 height 14
click at [501, 215] on span "Source: Import contacts" at bounding box center [551, 220] width 103 height 14
drag, startPoint x: 498, startPoint y: 215, endPoint x: 592, endPoint y: 220, distance: 94.1
click at [592, 220] on span "Source: Import contacts" at bounding box center [551, 220] width 103 height 14
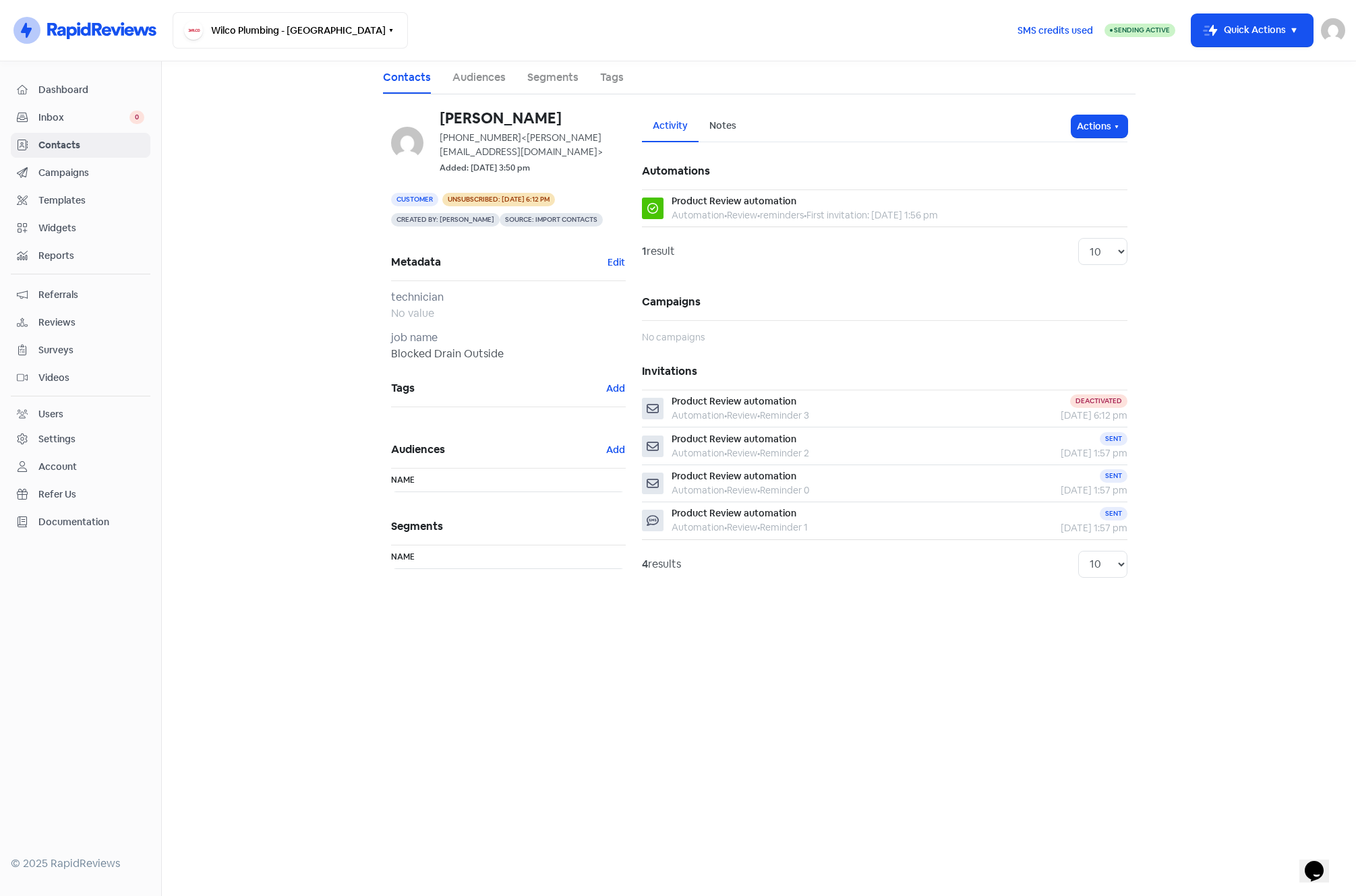
click at [76, 168] on span "Campaigns" at bounding box center [92, 173] width 106 height 14
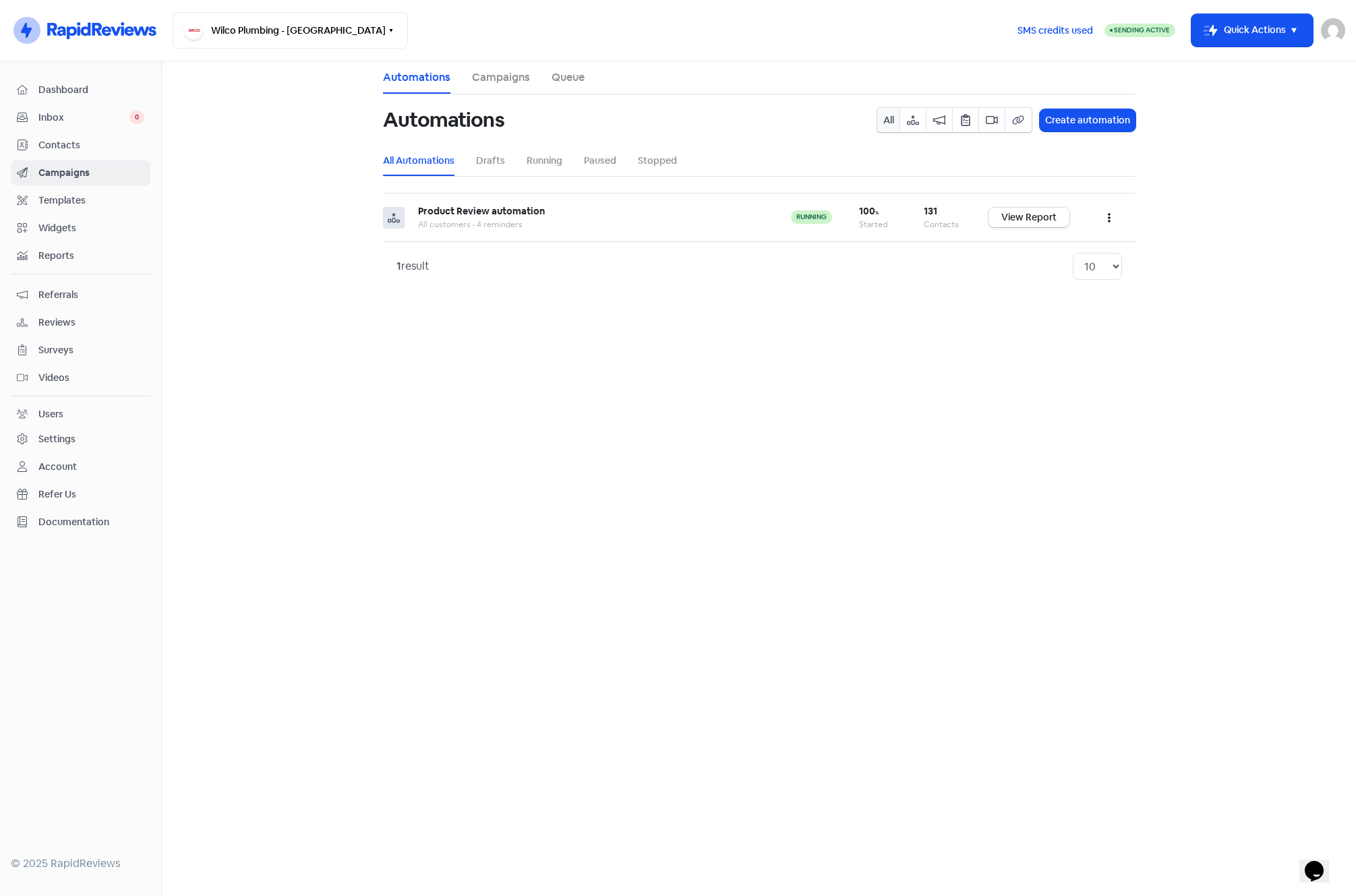
click at [74, 139] on span "Contacts" at bounding box center [92, 145] width 106 height 14
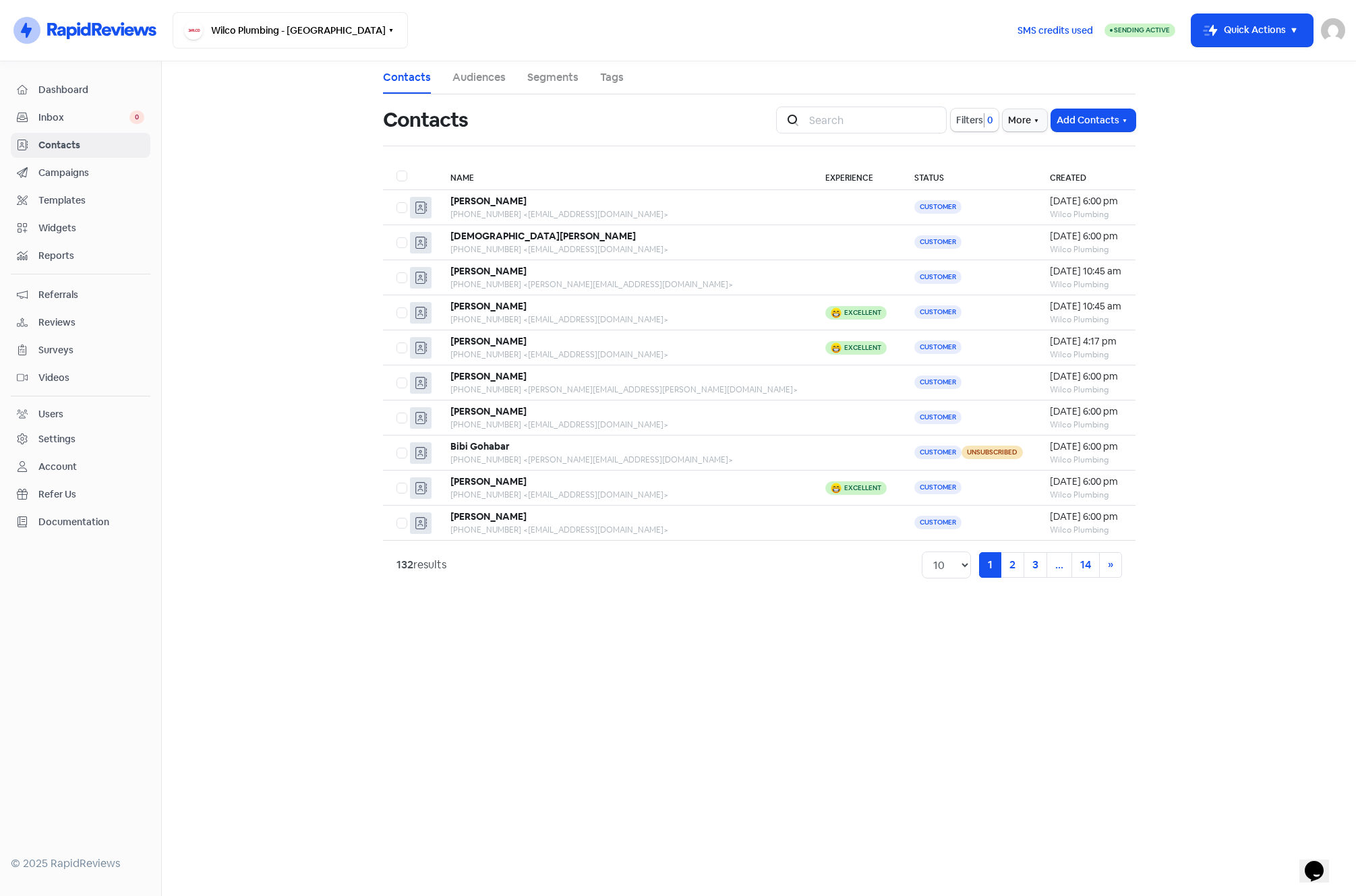
click at [396, 168] on label at bounding box center [396, 168] width 0 height 0
click at [402, 177] on input "checkbox" at bounding box center [401, 172] width 9 height 9
checkbox input "true"
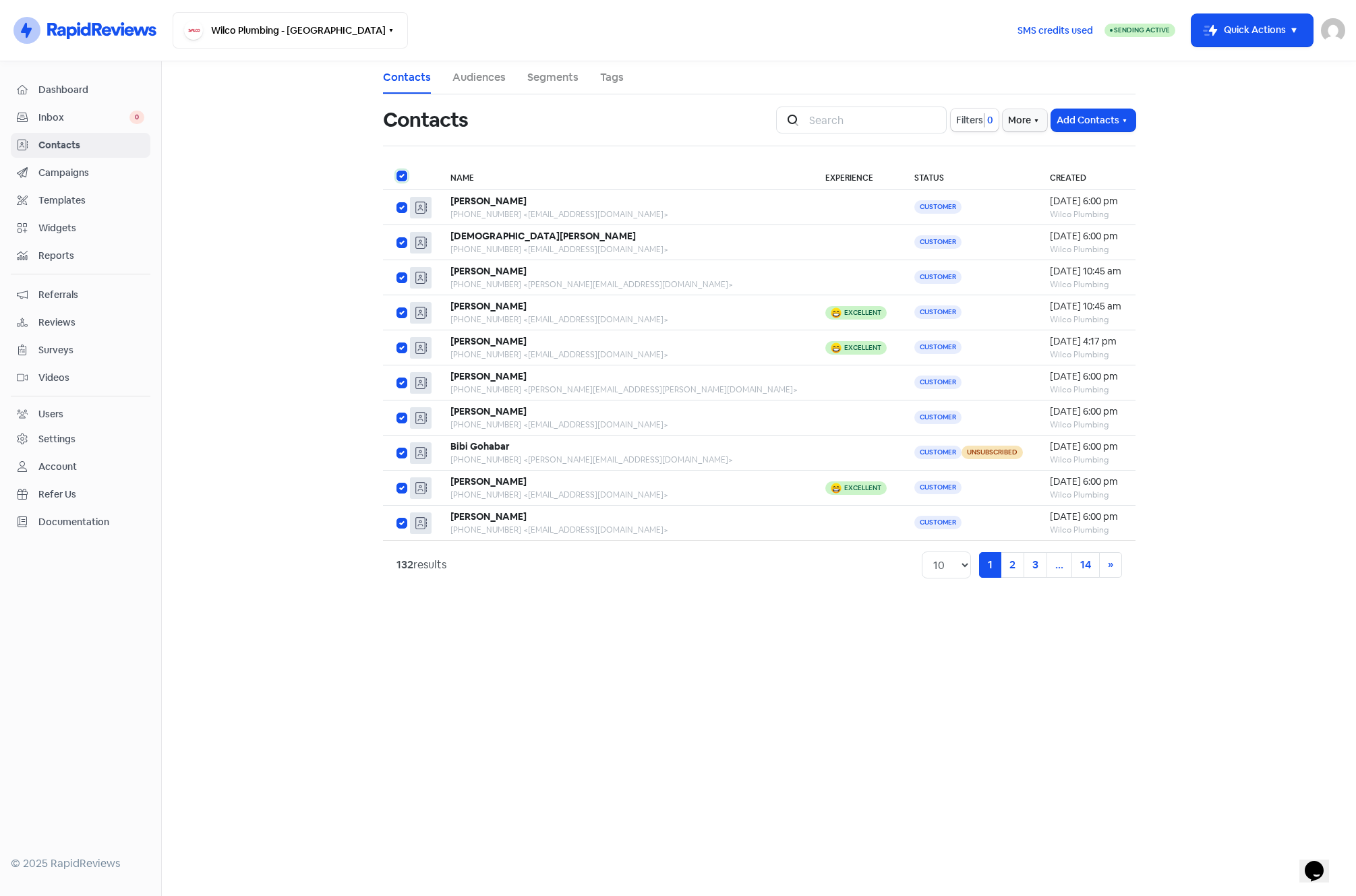
checkbox input "true"
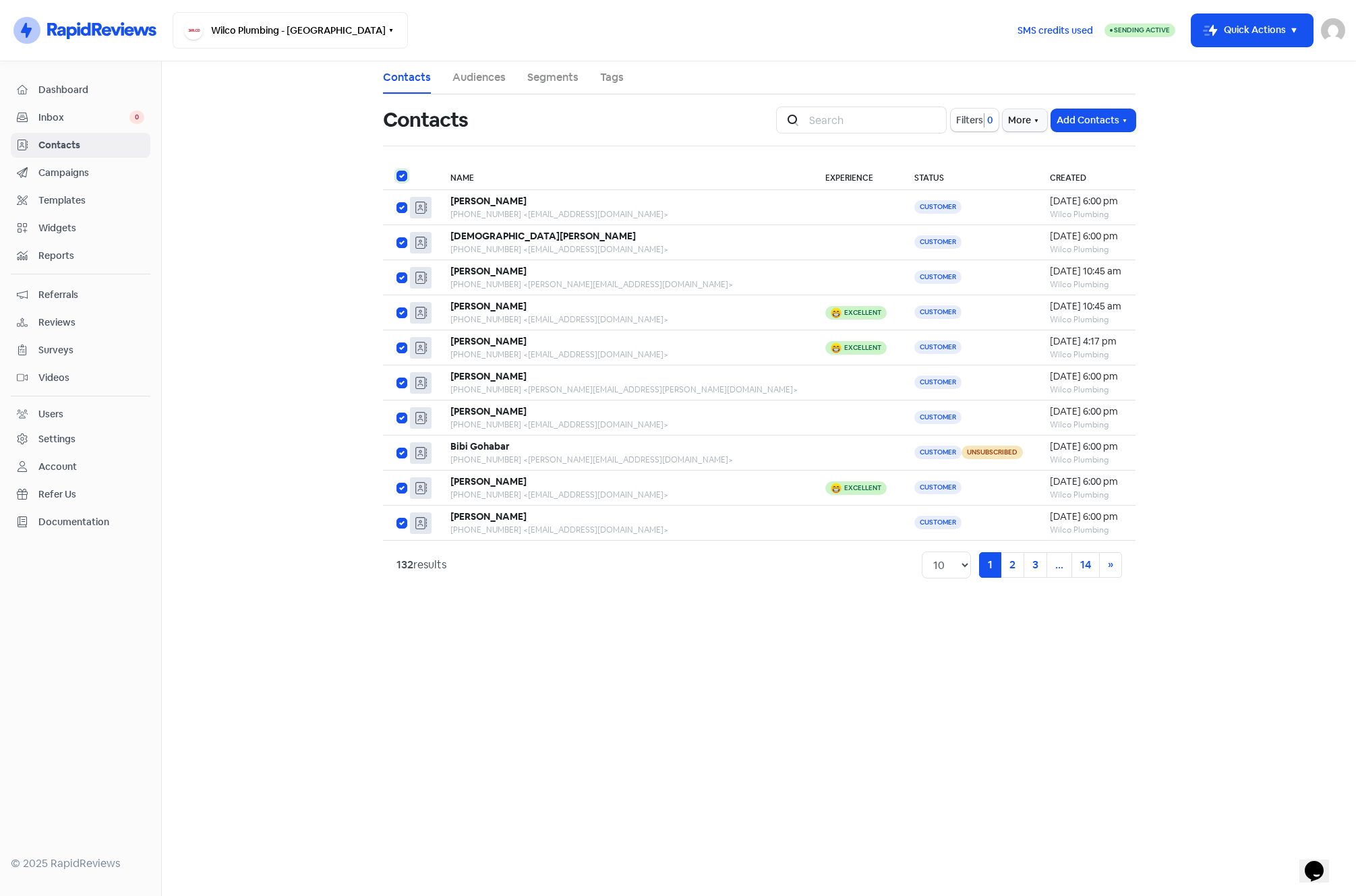
checkbox input "true"
click at [761, 121] on icon "button" at bounding box center [761, 120] width 11 height 11
click at [708, 204] on button "Add to new audience" at bounding box center [705, 204] width 142 height 27
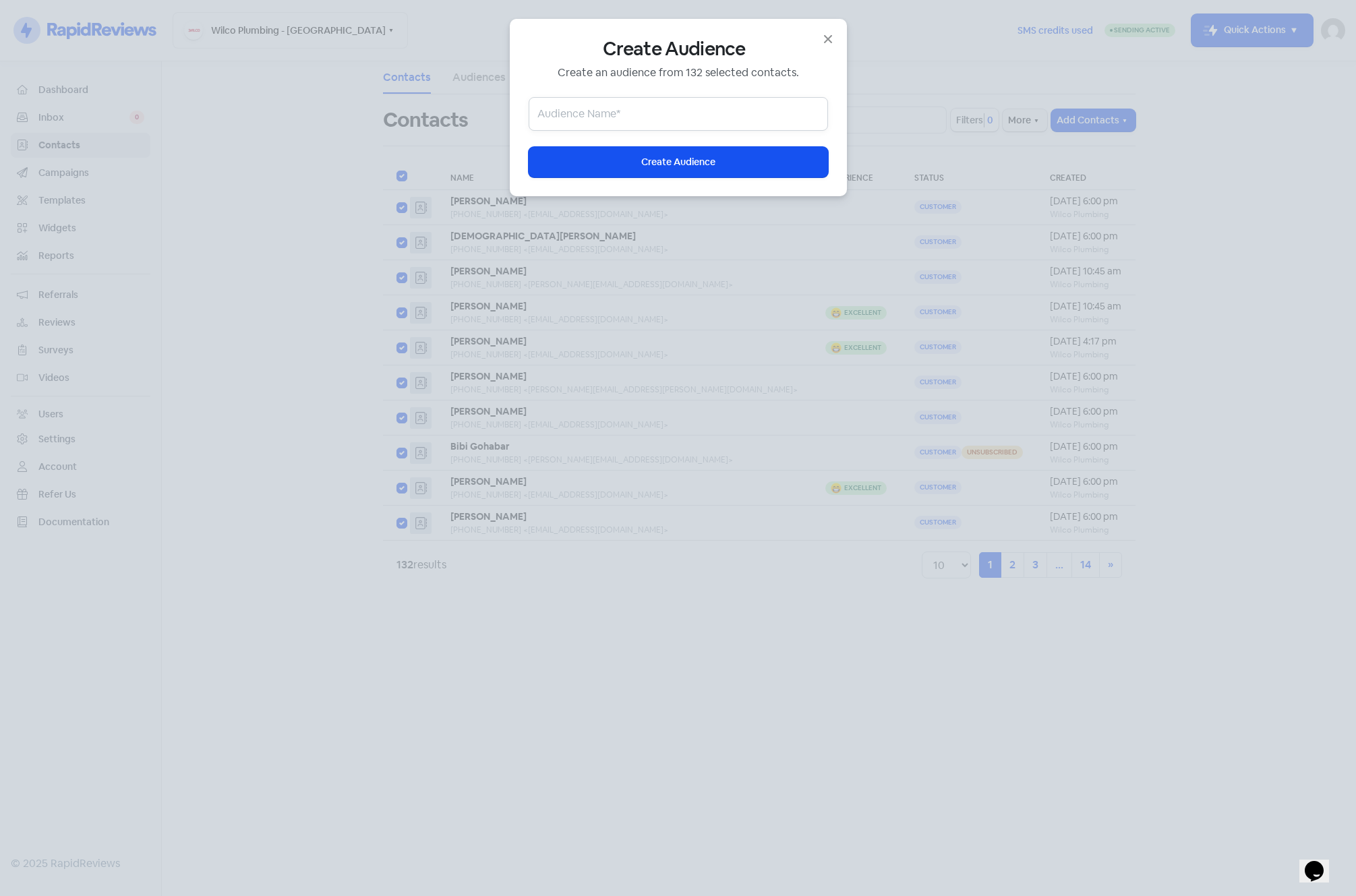
click at [664, 117] on input "text" at bounding box center [678, 114] width 299 height 34
type input "Source API"
click at [686, 171] on button "Icon For Loading Create Audience" at bounding box center [678, 162] width 299 height 30
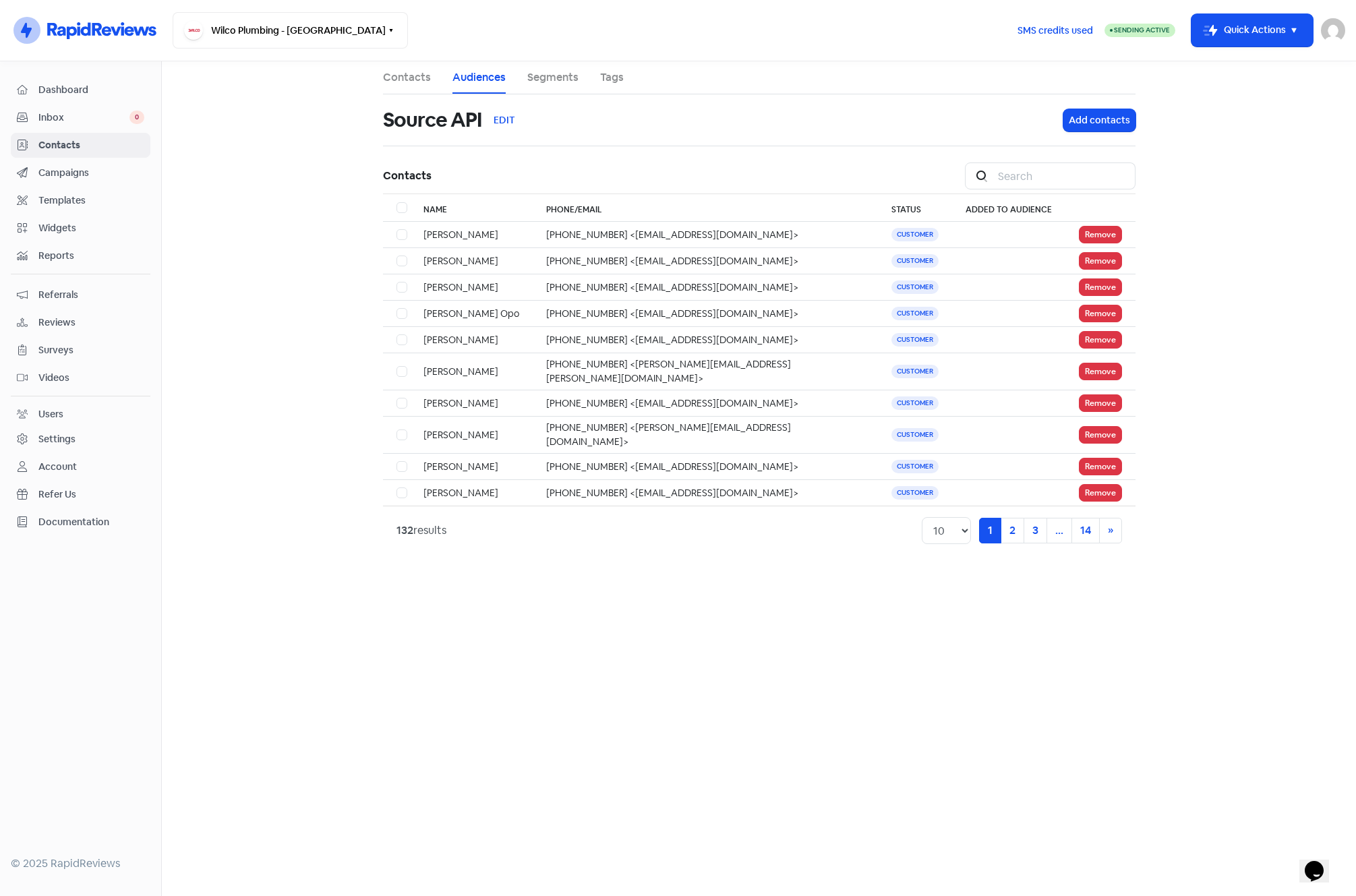
click at [58, 142] on span "Contacts" at bounding box center [92, 145] width 106 height 14
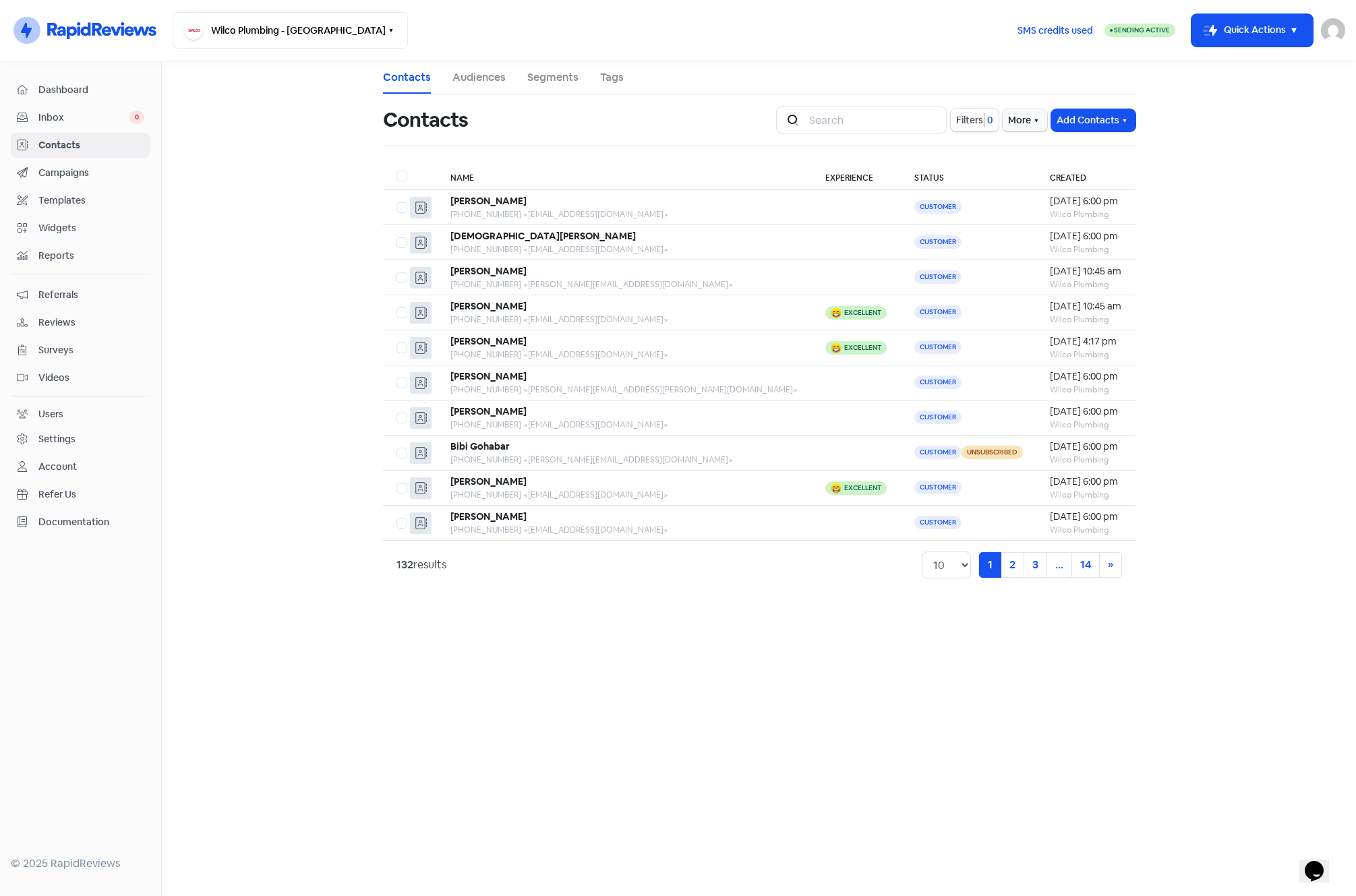
click at [57, 171] on span "Campaigns" at bounding box center [92, 173] width 106 height 14
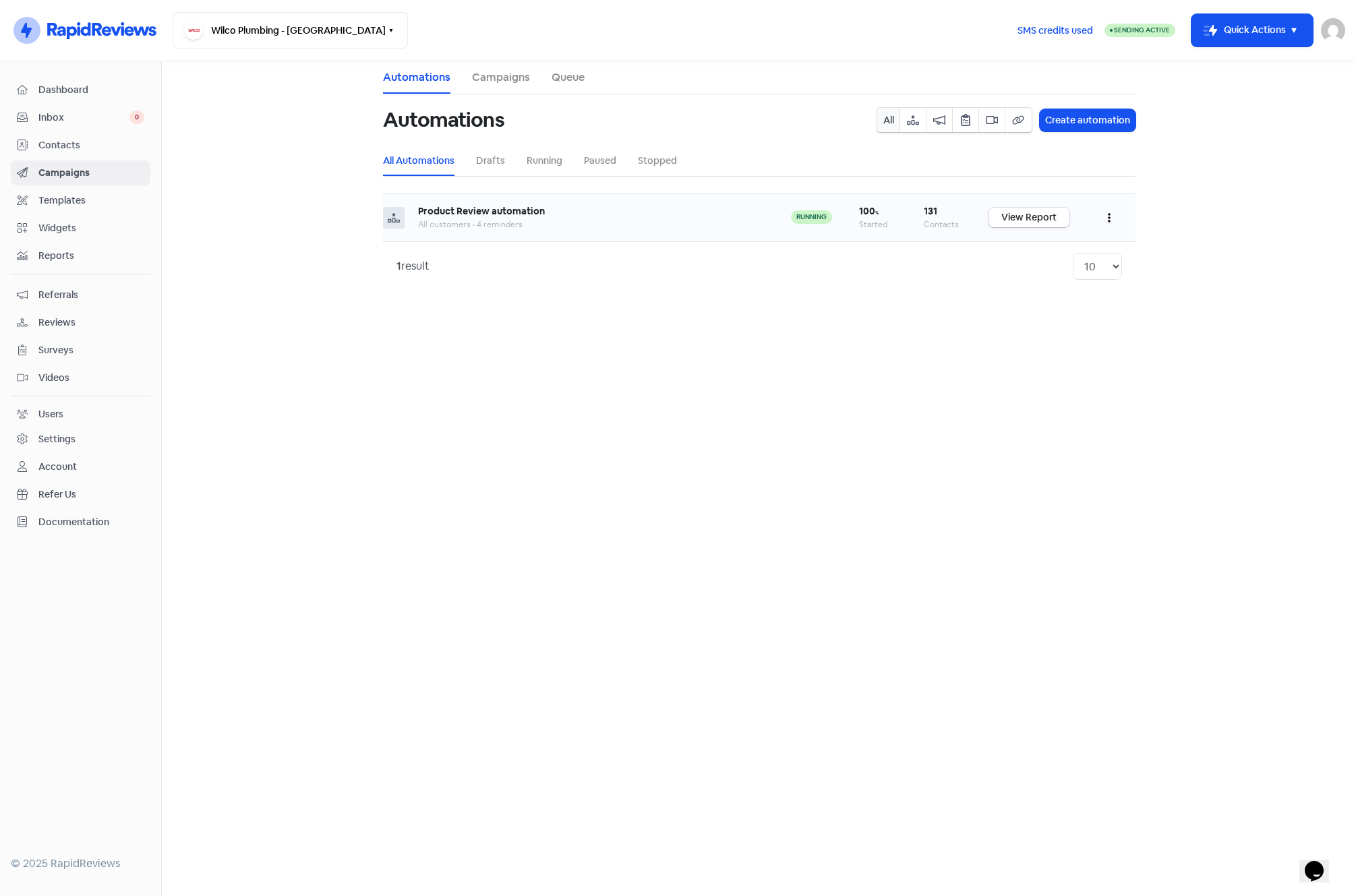
click at [1108, 220] on icon "button" at bounding box center [1109, 218] width 3 height 11
drag, startPoint x: 1045, startPoint y: 250, endPoint x: 1025, endPoint y: 250, distance: 20.0
click at [1045, 250] on button "Edit" at bounding box center [1068, 252] width 107 height 27
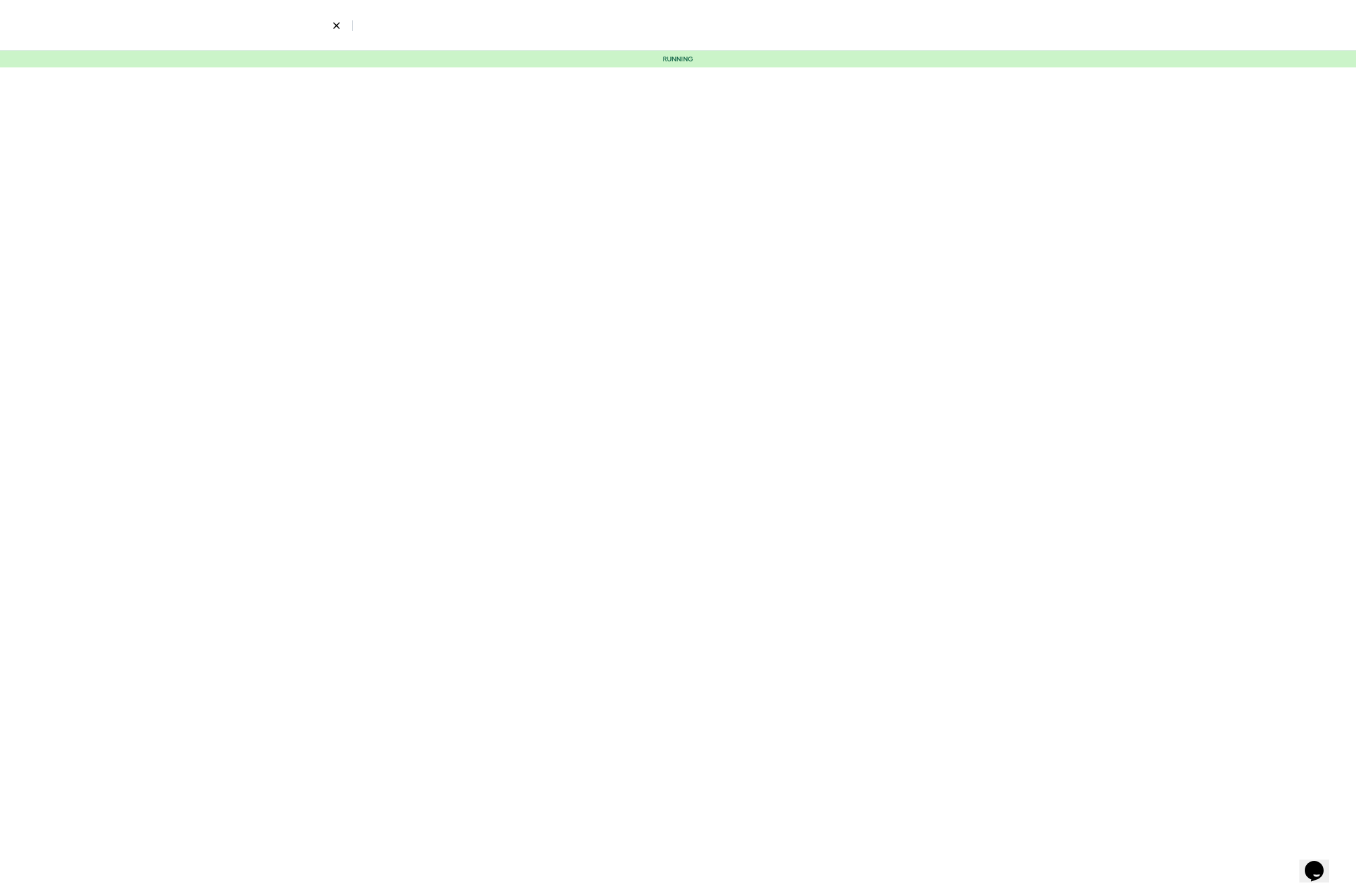
select select "3668"
select select "4"
select select "9"
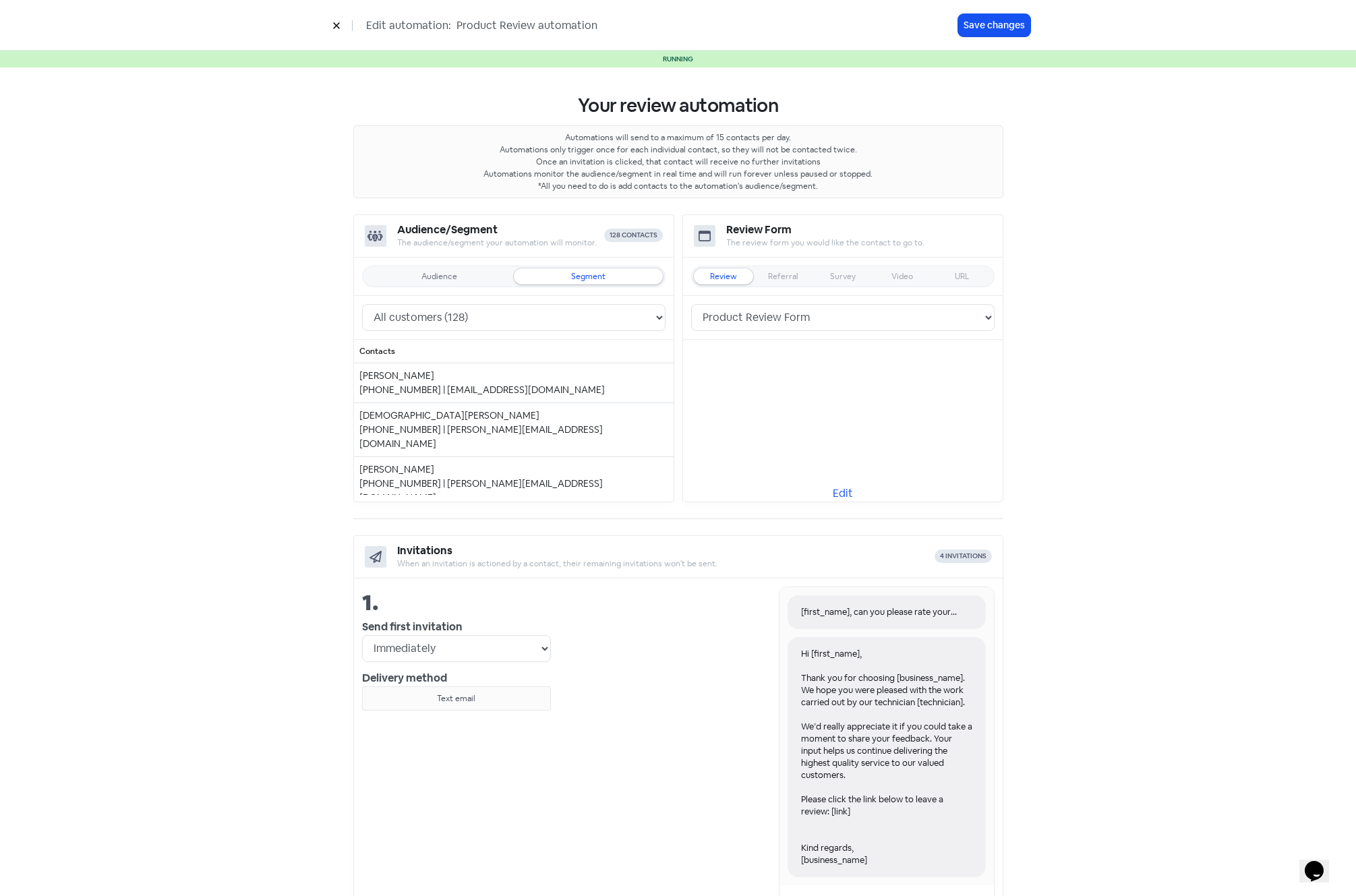
click at [451, 285] on div "Audience Segment" at bounding box center [514, 276] width 303 height 21
click at [442, 273] on div "Audience" at bounding box center [439, 276] width 36 height 8
click at [442, 313] on select "Source API (132)" at bounding box center [514, 318] width 303 height 27
click at [362, 304] on select "Source API (132)" at bounding box center [514, 318] width 303 height 27
click at [986, 28] on button "Save changes" at bounding box center [994, 25] width 72 height 22
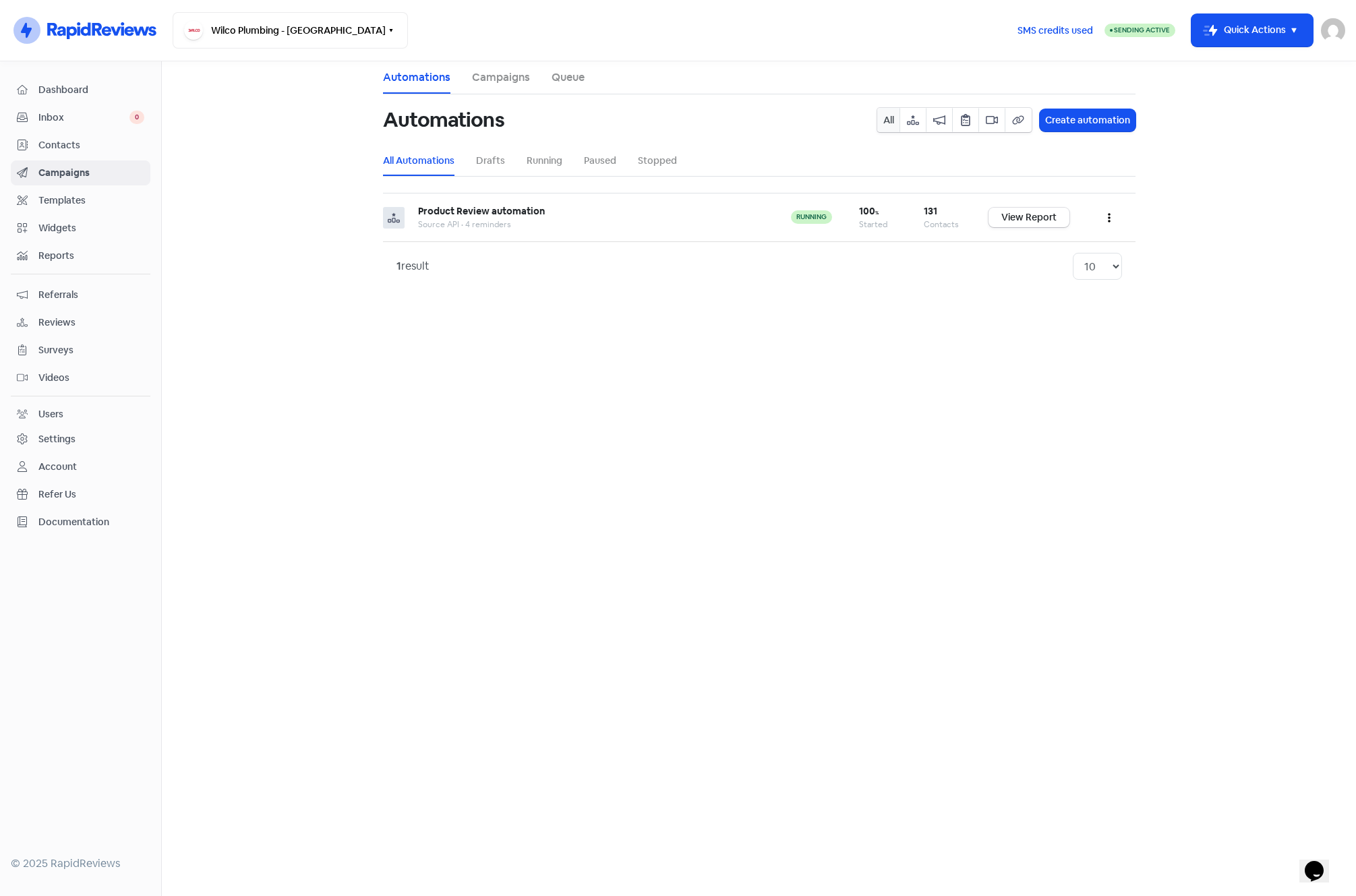
click at [52, 145] on span "Contacts" at bounding box center [92, 145] width 106 height 14
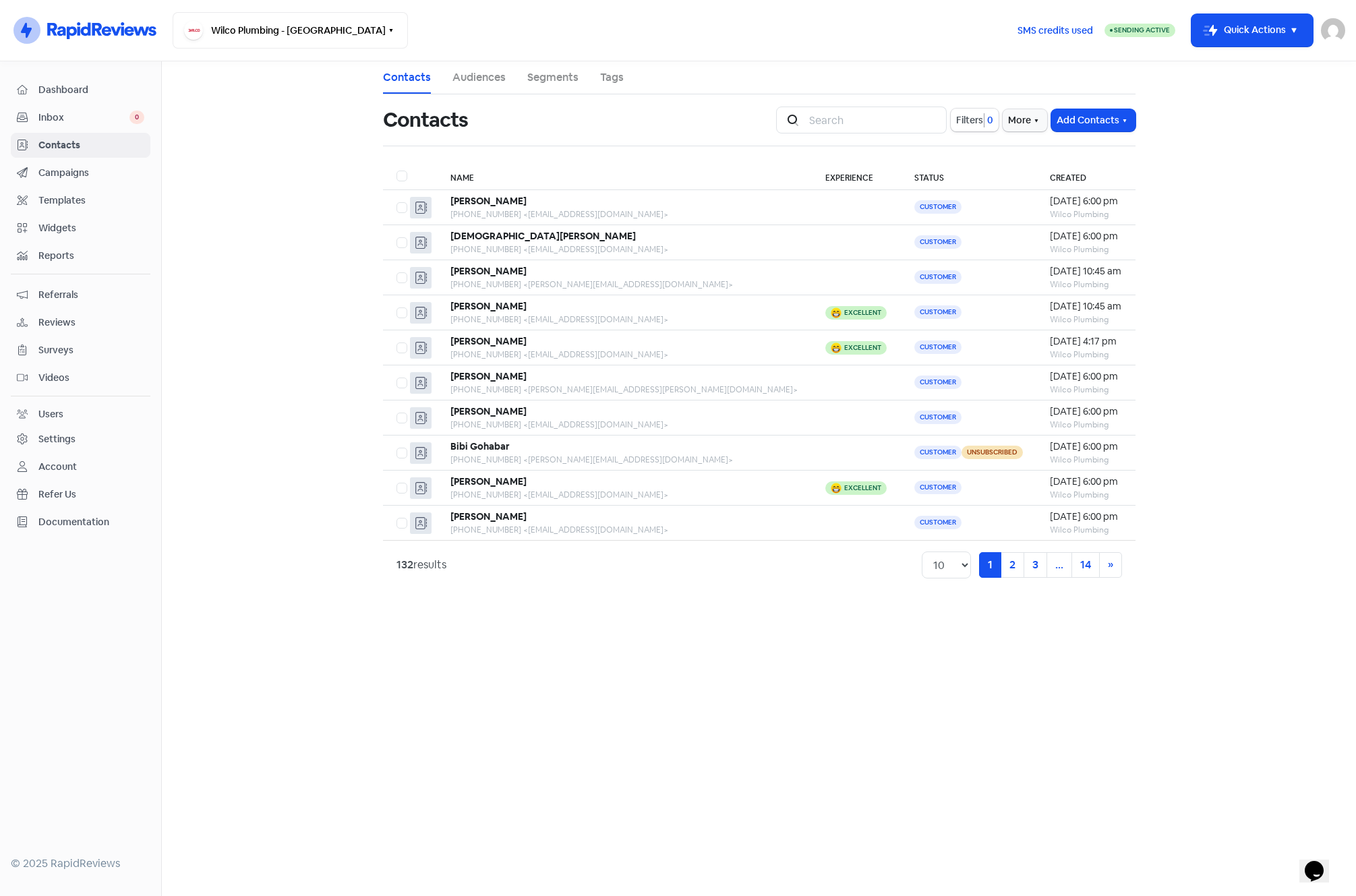
click at [608, 80] on link "Tags" at bounding box center [612, 77] width 24 height 16
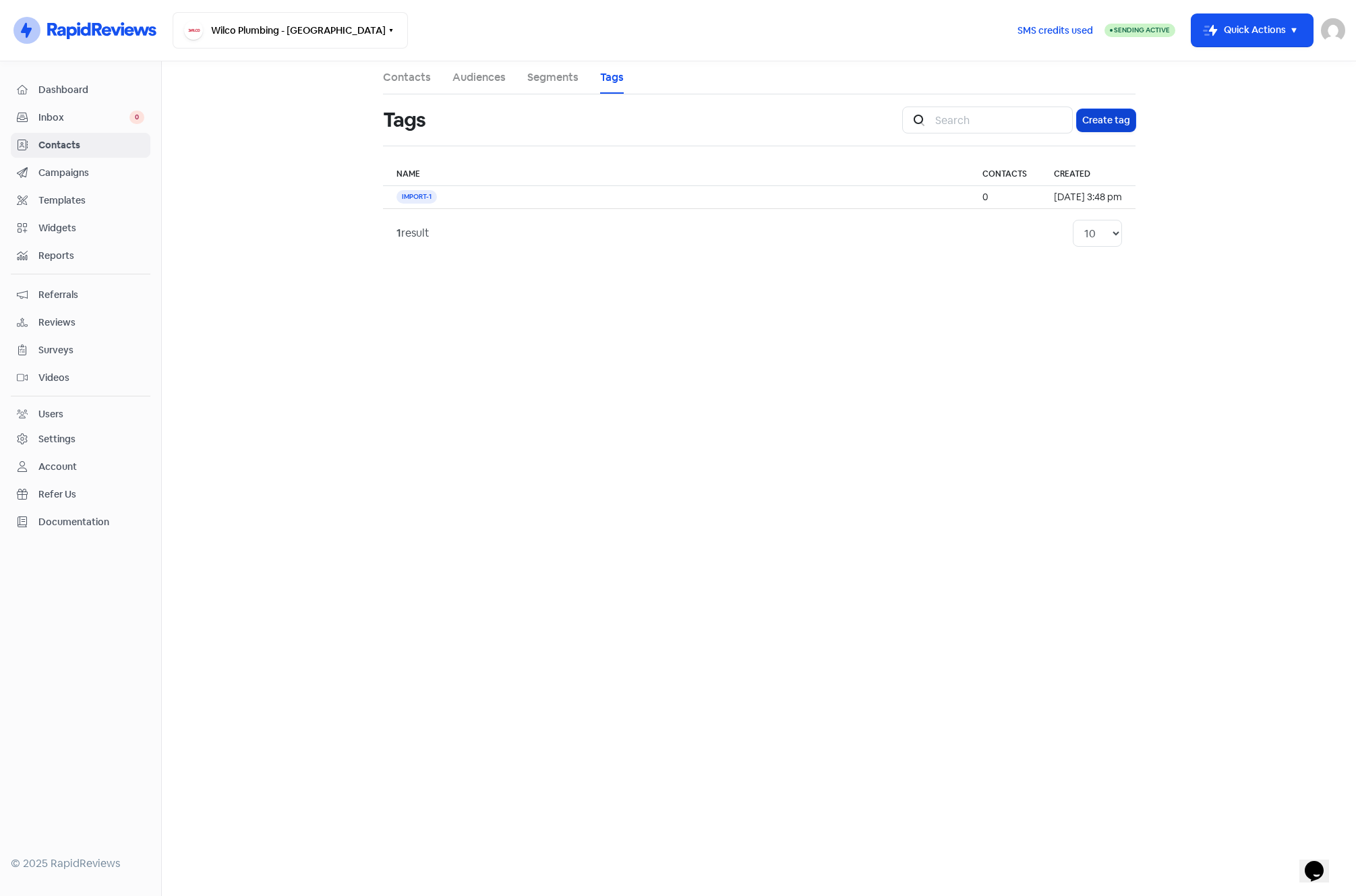
click at [1104, 118] on button "Create tag" at bounding box center [1106, 120] width 59 height 22
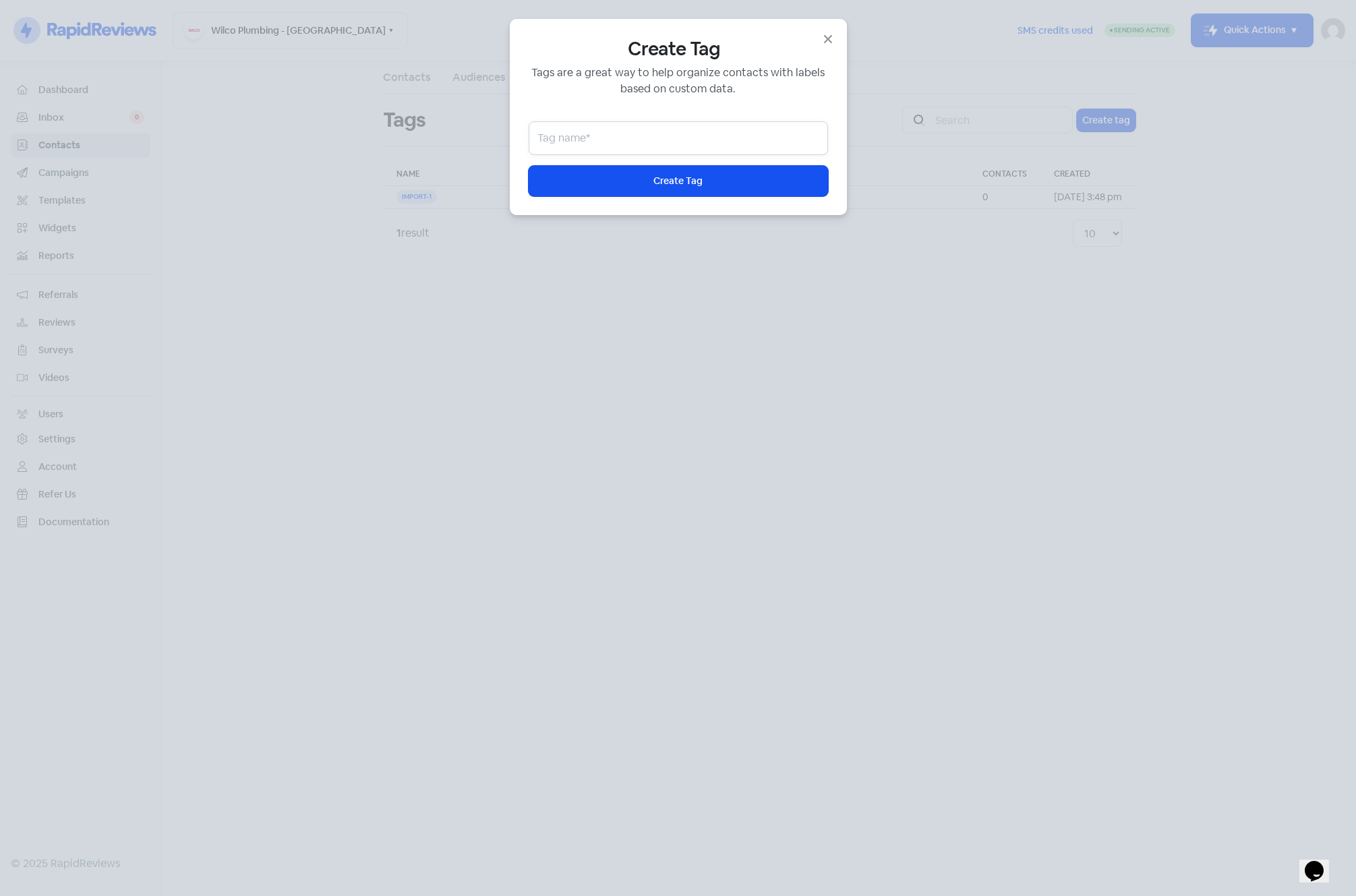
click at [596, 135] on input "text" at bounding box center [678, 138] width 299 height 34
type input "Old-Contacts"
click at [620, 182] on button "Icon For Loading Create Tag" at bounding box center [678, 181] width 299 height 30
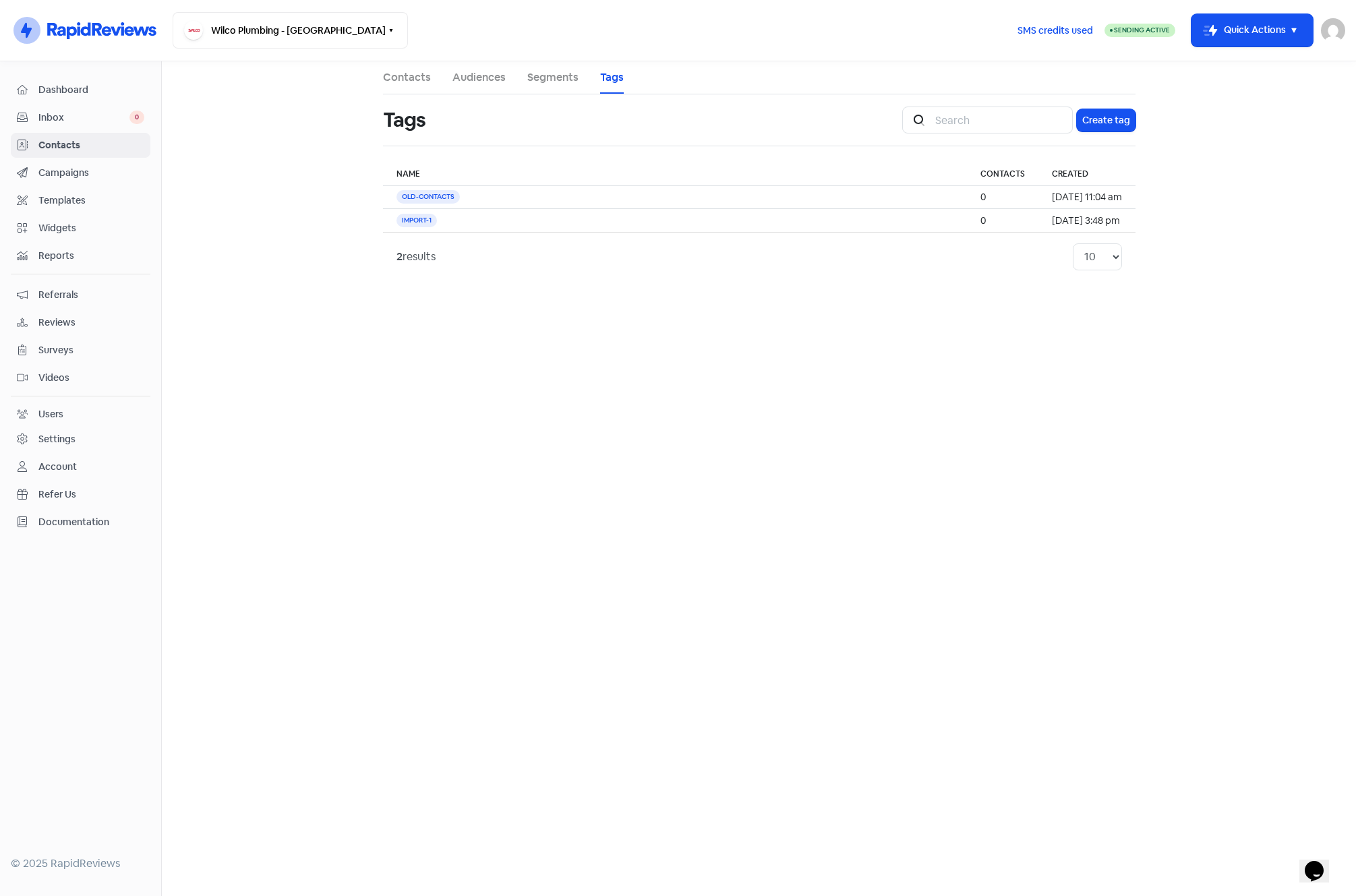
click at [452, 338] on main "Contacts Audiences Segments Tags Tags Icon For Search Create tag Name Contacts …" at bounding box center [759, 479] width 1194 height 835
click at [1295, 29] on icon "button" at bounding box center [1294, 31] width 5 height 5
click at [1230, 122] on button "Import contacts" at bounding box center [1242, 119] width 140 height 27
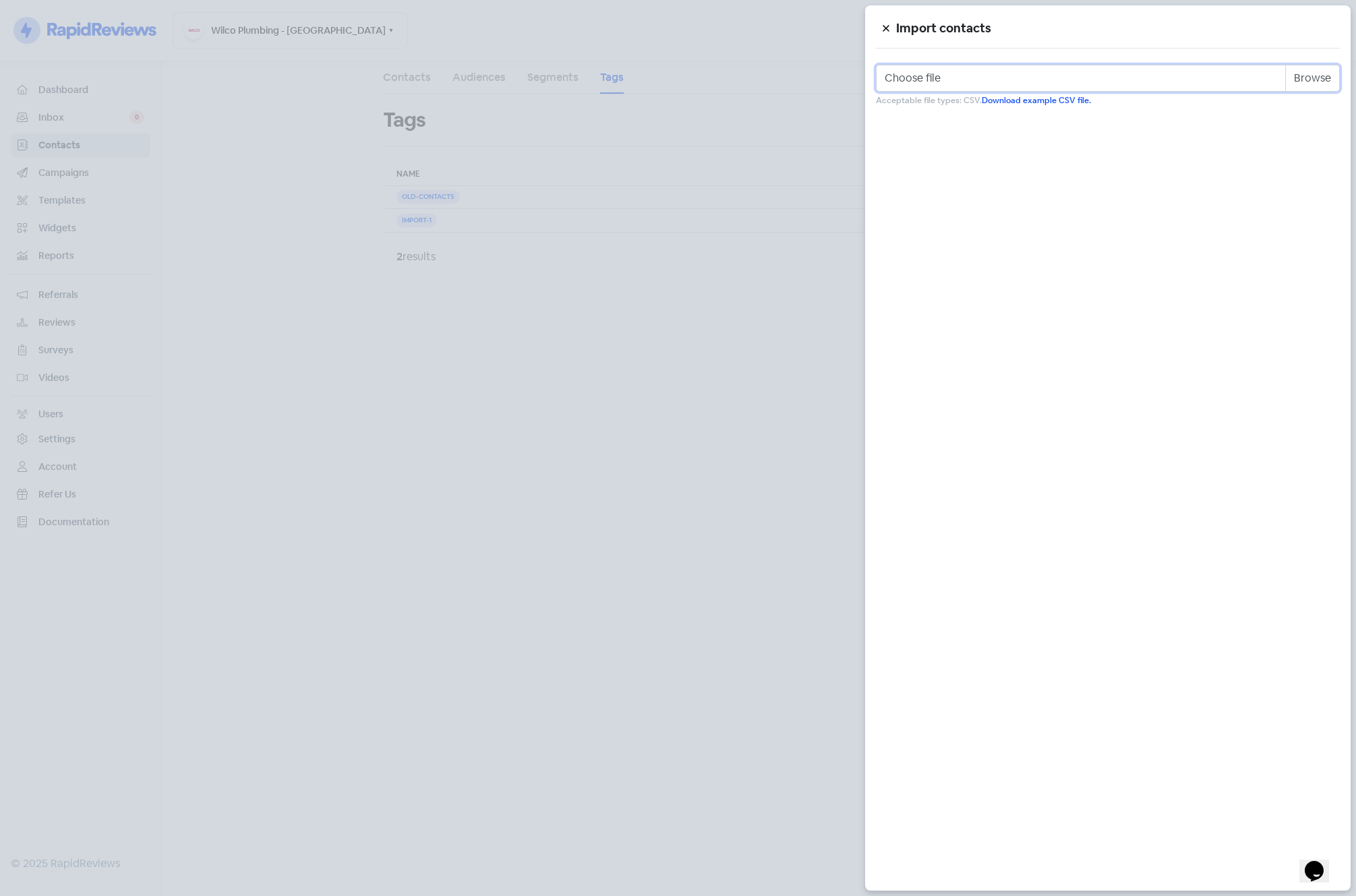
click at [1305, 77] on input "Choose file" at bounding box center [1108, 78] width 464 height 27
type input "C:\fakepath\email old 50per day contacts.csv"
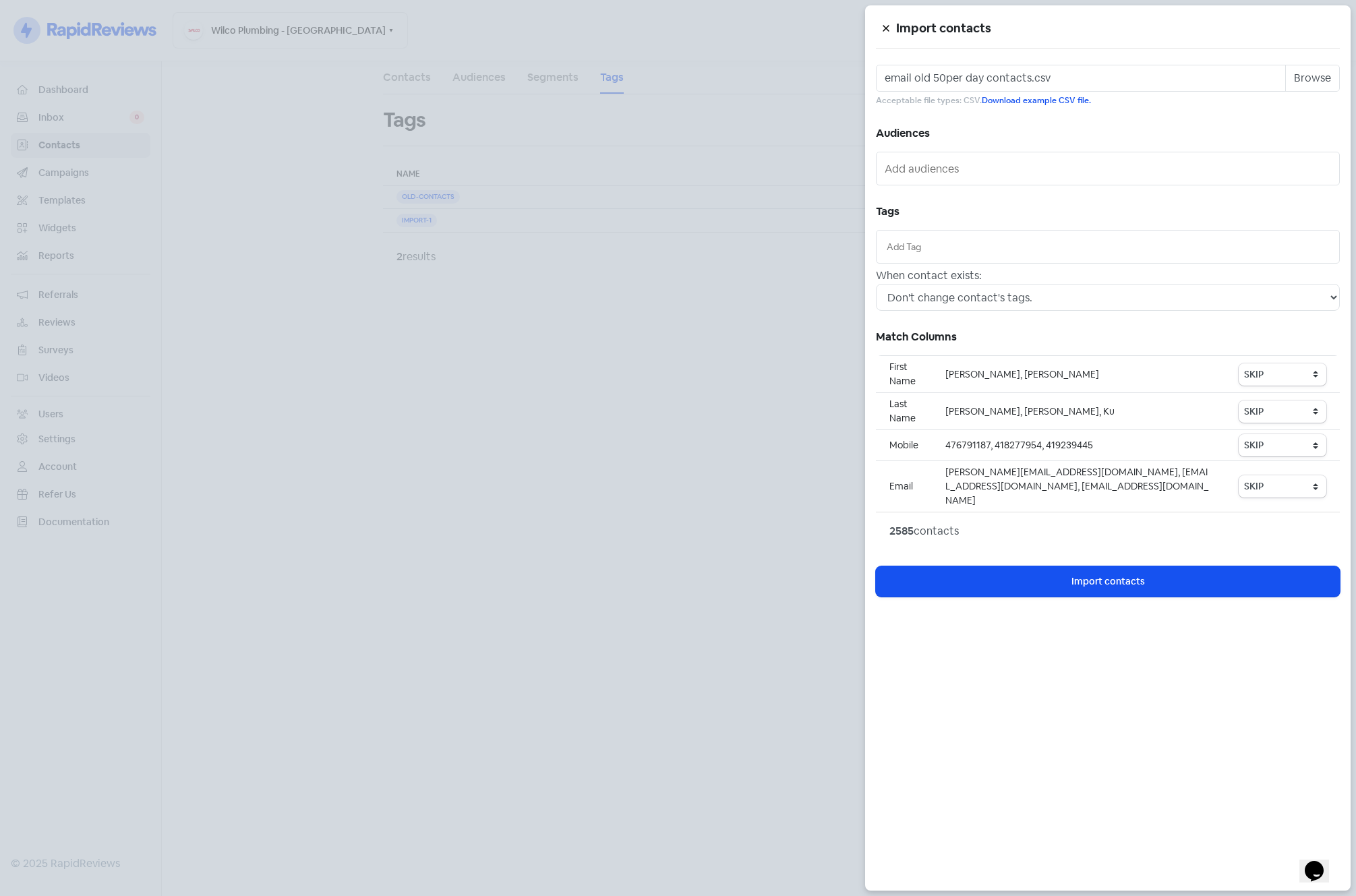
click at [926, 247] on input "text" at bounding box center [1108, 247] width 442 height 15
click at [925, 289] on div "OLD-CONTACTS" at bounding box center [1108, 294] width 462 height 20
click at [1282, 371] on select "SKIP First name Last name Mobile number Email address Contact status technician…" at bounding box center [1282, 374] width 88 height 22
select select "first_name"
click at [1239, 364] on select "SKIP First name Last name Mobile number Email address Contact status technician…" at bounding box center [1282, 374] width 88 height 22
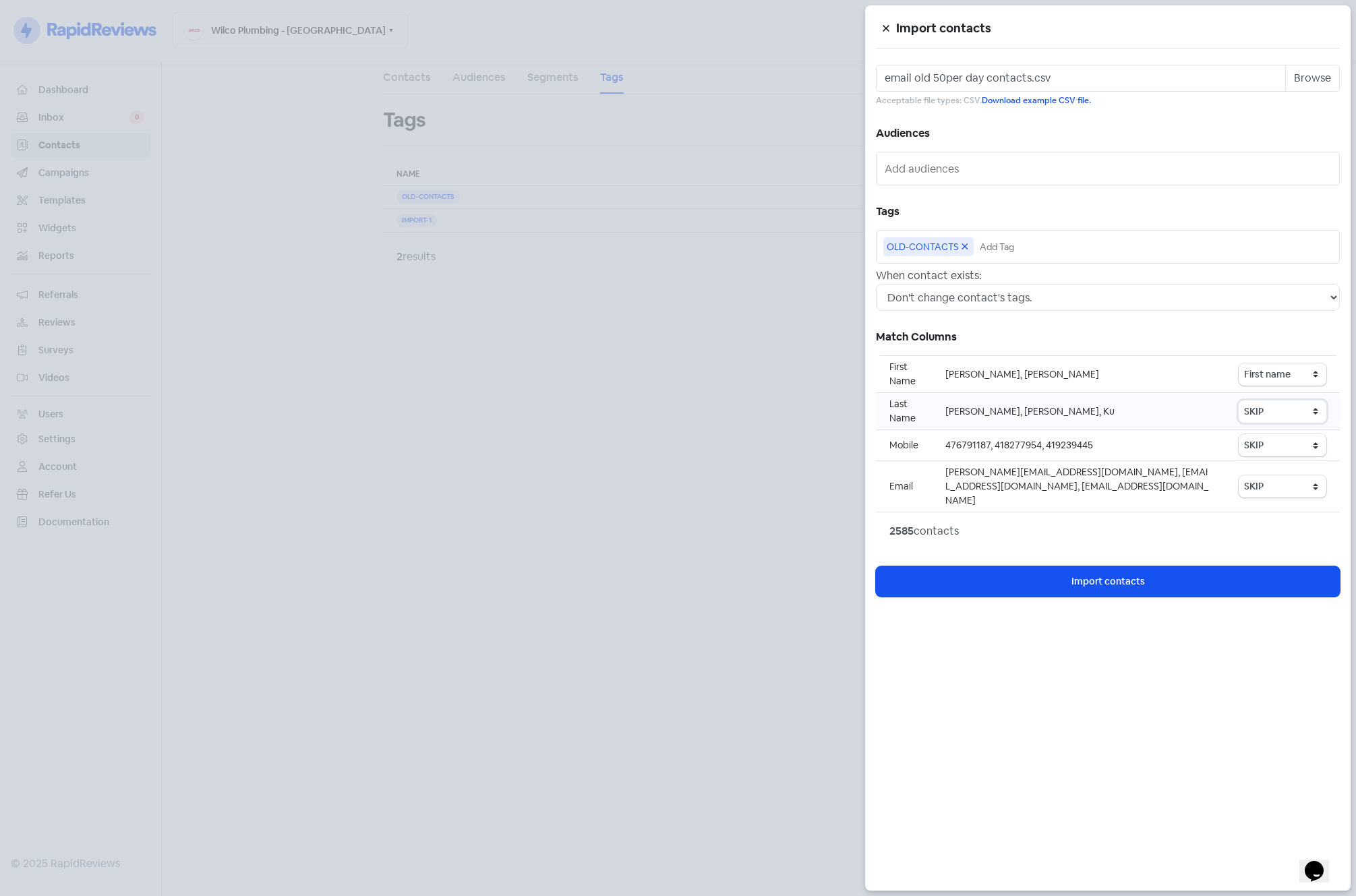
click at [1276, 404] on select "SKIP First name Last name Mobile number Email address Contact status technician…" at bounding box center [1282, 412] width 88 height 22
select select "last_name"
click at [1239, 401] on select "SKIP First name Last name Mobile number Email address Contact status technician…" at bounding box center [1282, 412] width 88 height 22
click at [1287, 439] on select "SKIP First name Last name Mobile number Email address Contact status technician…" at bounding box center [1282, 445] width 88 height 22
select select "phone"
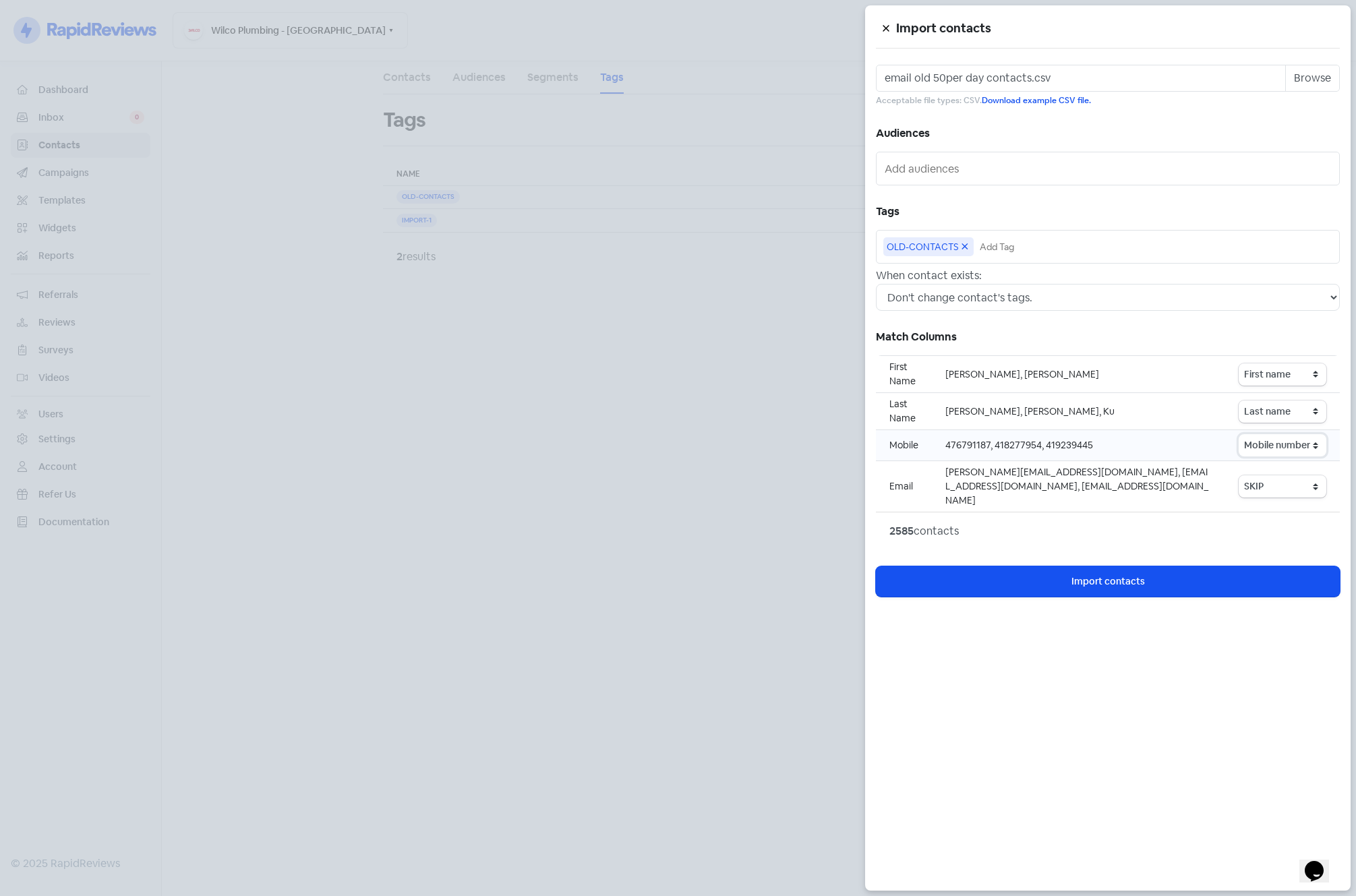
click at [1239, 434] on select "SKIP First name Last name Mobile number Email address Contact status technician…" at bounding box center [1282, 445] width 88 height 22
click at [1275, 479] on select "SKIP First name Last name Mobile number Email address Contact status technician…" at bounding box center [1282, 486] width 88 height 22
select select "email"
click at [1239, 475] on select "SKIP First name Last name Mobile number Email address Contact status technician…" at bounding box center [1282, 486] width 88 height 22
click at [1104, 575] on span "Import contacts" at bounding box center [1108, 582] width 74 height 14
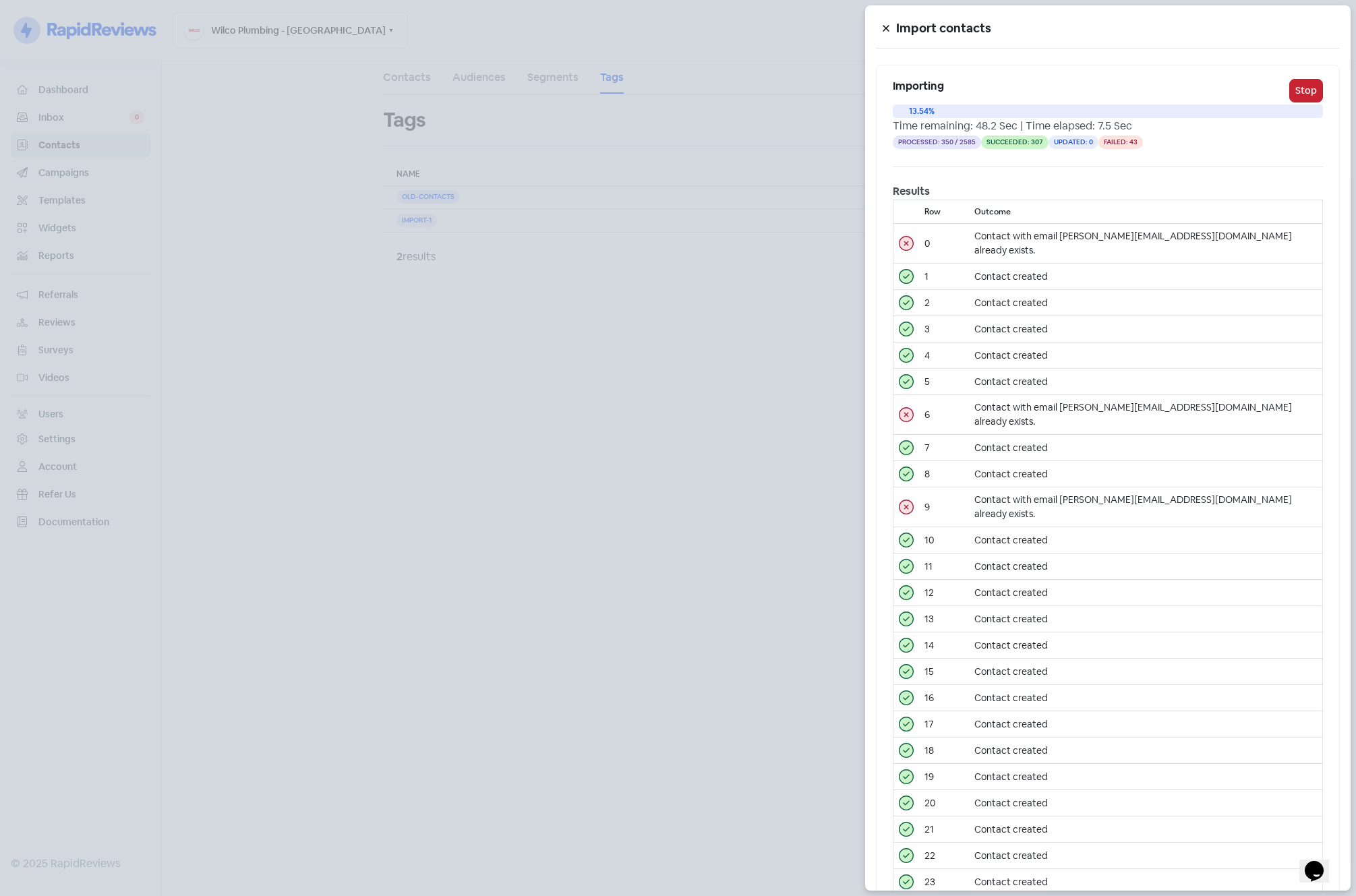
click at [1297, 85] on button "Stop" at bounding box center [1306, 90] width 34 height 24
click at [683, 69] on div at bounding box center [678, 66] width 49 height 30
click at [670, 62] on icon at bounding box center [673, 66] width 14 height 14
click at [622, 26] on icon at bounding box center [618, 25] width 14 height 14
click at [784, 361] on div at bounding box center [678, 448] width 1356 height 896
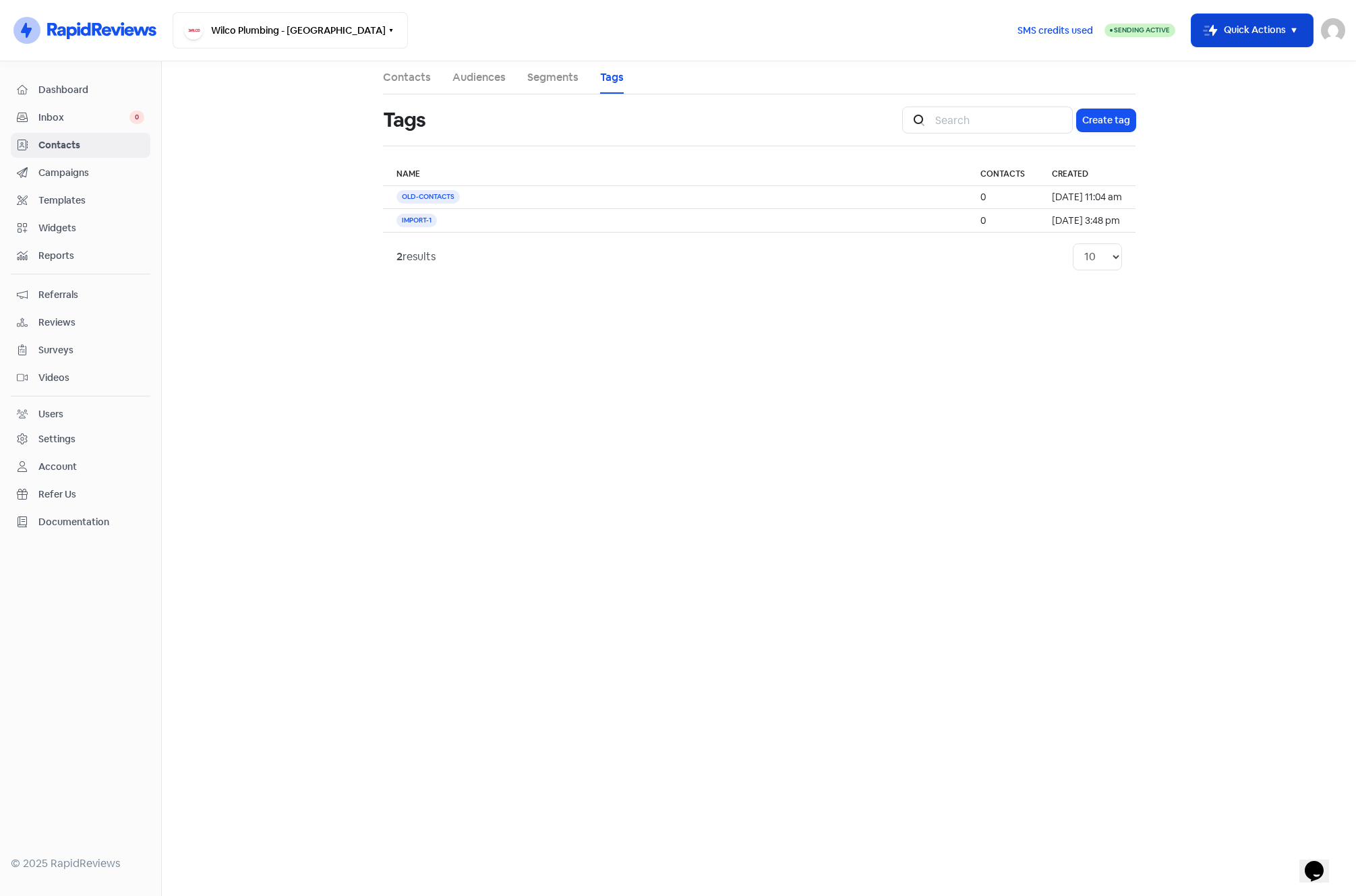
click at [1285, 32] on button "Icon For Thunder-move Quick Actions" at bounding box center [1252, 30] width 122 height 32
click at [1226, 116] on button "Import contacts" at bounding box center [1242, 119] width 140 height 27
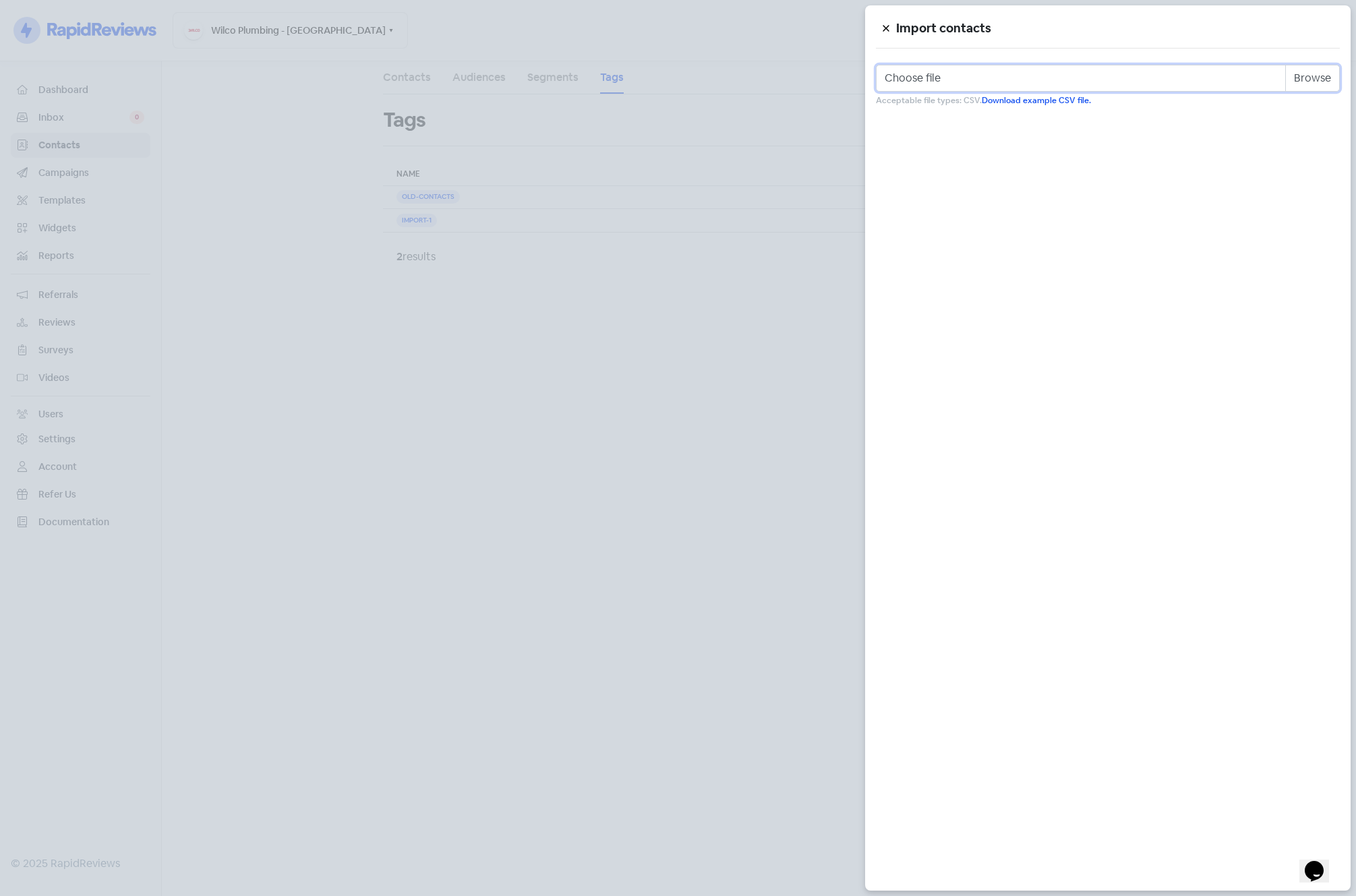
click at [1301, 76] on input "Choose file" at bounding box center [1108, 78] width 464 height 27
type input "C:\fakepath\email old 50per day contacts.csv"
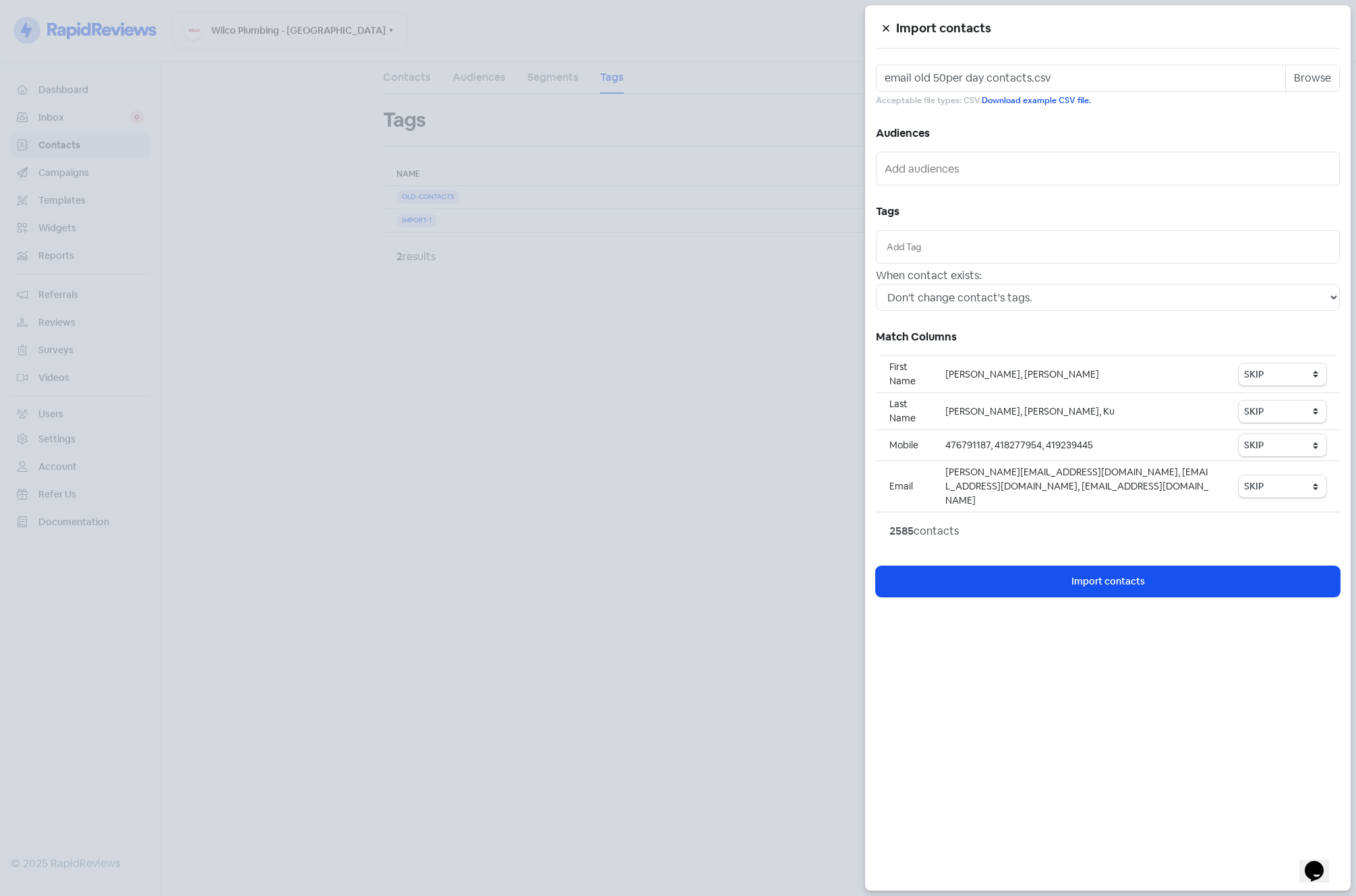
click at [964, 252] on input "text" at bounding box center [1108, 247] width 442 height 15
click at [962, 288] on div "OLD-CONTACTS" at bounding box center [1108, 294] width 462 height 20
click at [962, 293] on select "Don't change contact's tags. Don't change contact's existing tags, but add new …" at bounding box center [1108, 298] width 464 height 27
click at [876, 284] on select "Don't change contact's tags. Don't change contact's existing tags, but add new …" at bounding box center [1108, 298] width 464 height 27
click at [1269, 367] on select "SKIP First name Last name Mobile number Email address Contact status technician…" at bounding box center [1282, 374] width 88 height 22
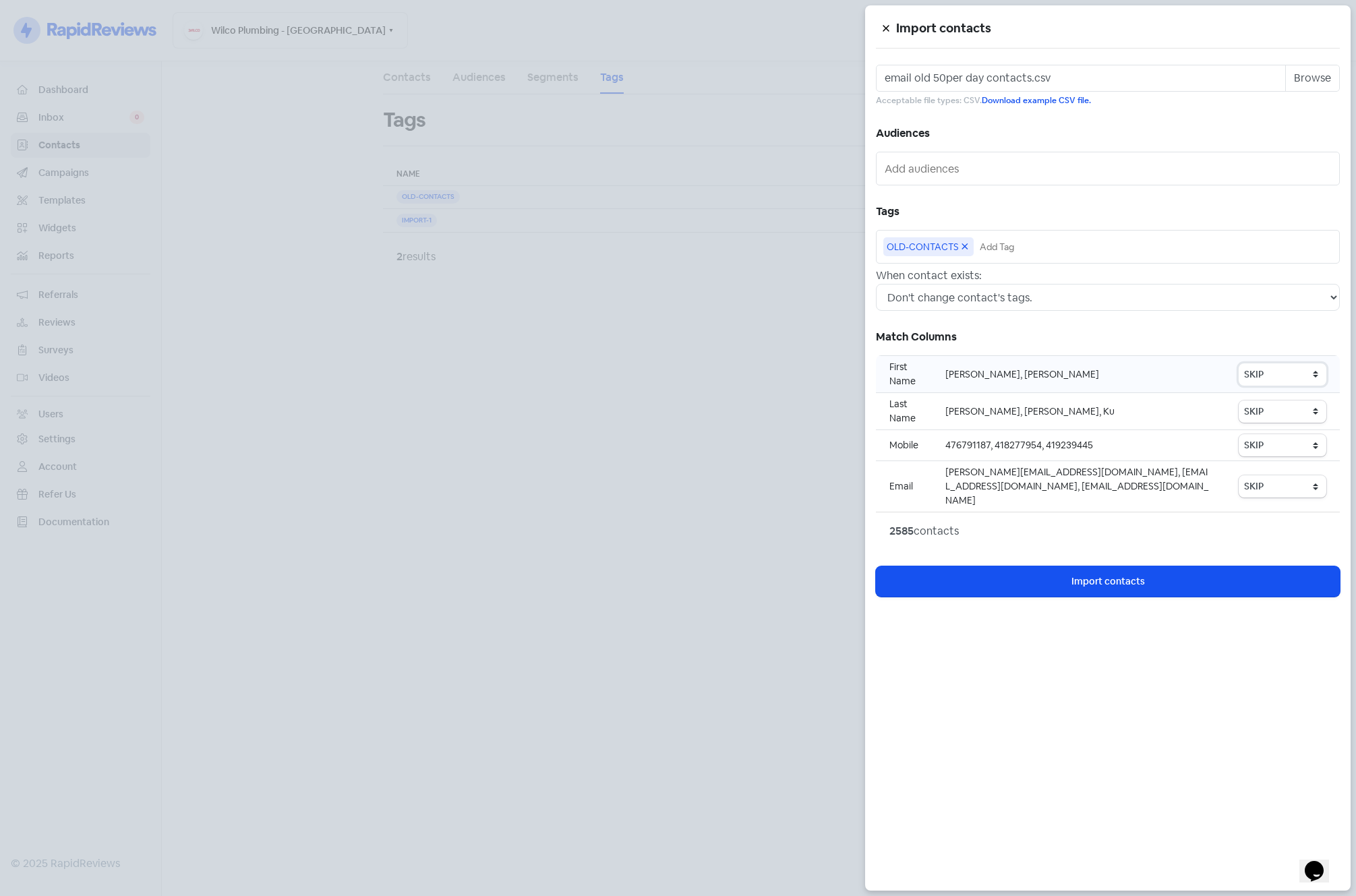
select select "first_name"
click at [1239, 364] on select "SKIP First name Last name Mobile number Email address Contact status technician…" at bounding box center [1282, 374] width 88 height 22
click at [1268, 411] on select "SKIP First name Last name Mobile number Email address Contact status technician…" at bounding box center [1282, 412] width 88 height 22
select select "last_name"
click at [1239, 401] on select "SKIP First name Last name Mobile number Email address Contact status technician…" at bounding box center [1282, 412] width 88 height 22
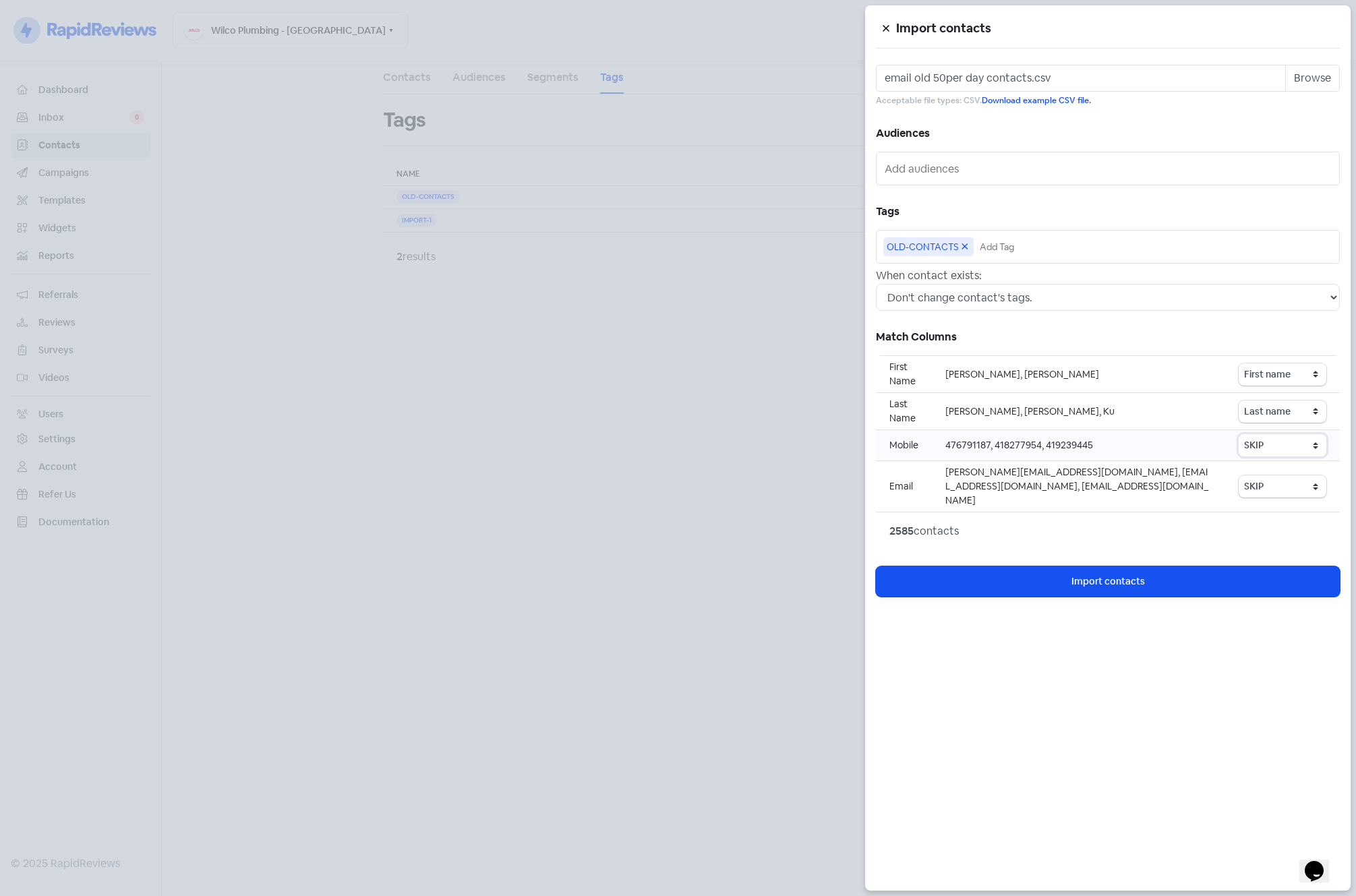
click at [1274, 447] on select "SKIP First name Last name Mobile number Email address Contact status technician…" at bounding box center [1282, 445] width 88 height 22
select select "phone"
click at [1239, 434] on select "SKIP First name Last name Mobile number Email address Contact status technician…" at bounding box center [1282, 445] width 88 height 22
click at [1272, 479] on select "SKIP First name Last name Mobile number Email address Contact status technician…" at bounding box center [1282, 486] width 88 height 22
select select "email"
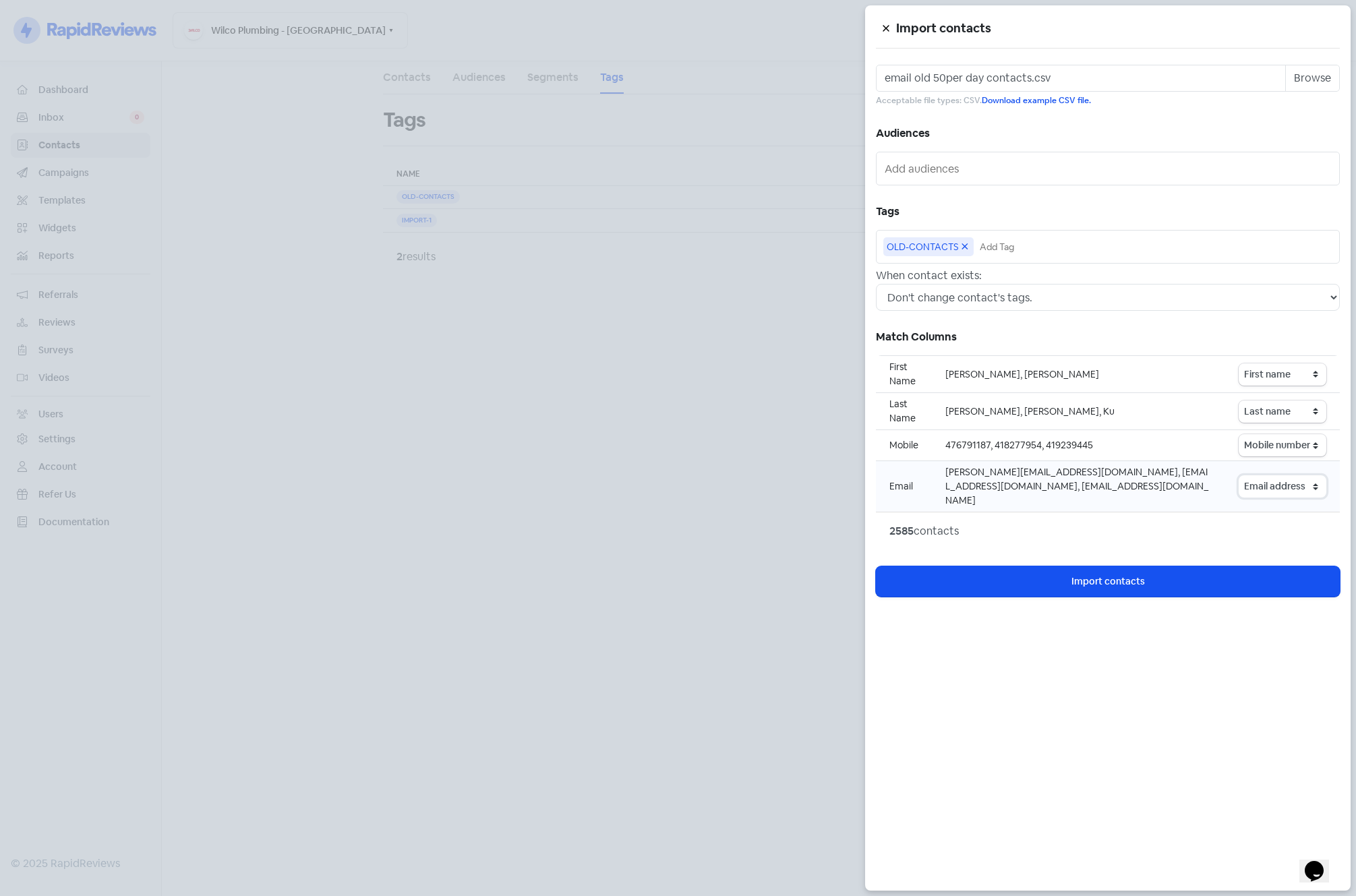
click at [1239, 475] on select "SKIP First name Last name Mobile number Email address Contact status technician…" at bounding box center [1282, 486] width 88 height 22
click at [1101, 575] on span "Import contacts" at bounding box center [1108, 582] width 74 height 14
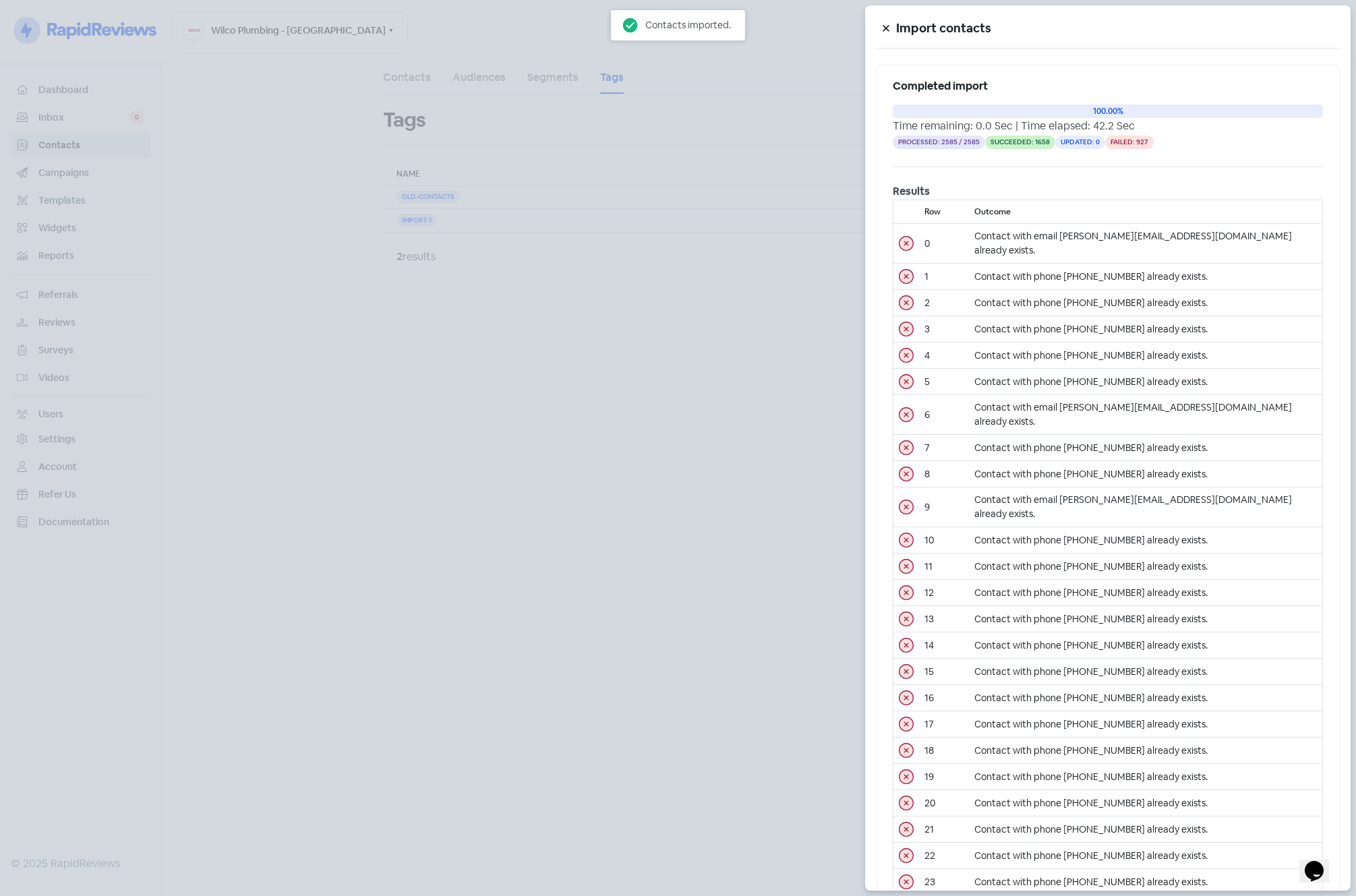
click at [610, 366] on div at bounding box center [678, 448] width 1356 height 896
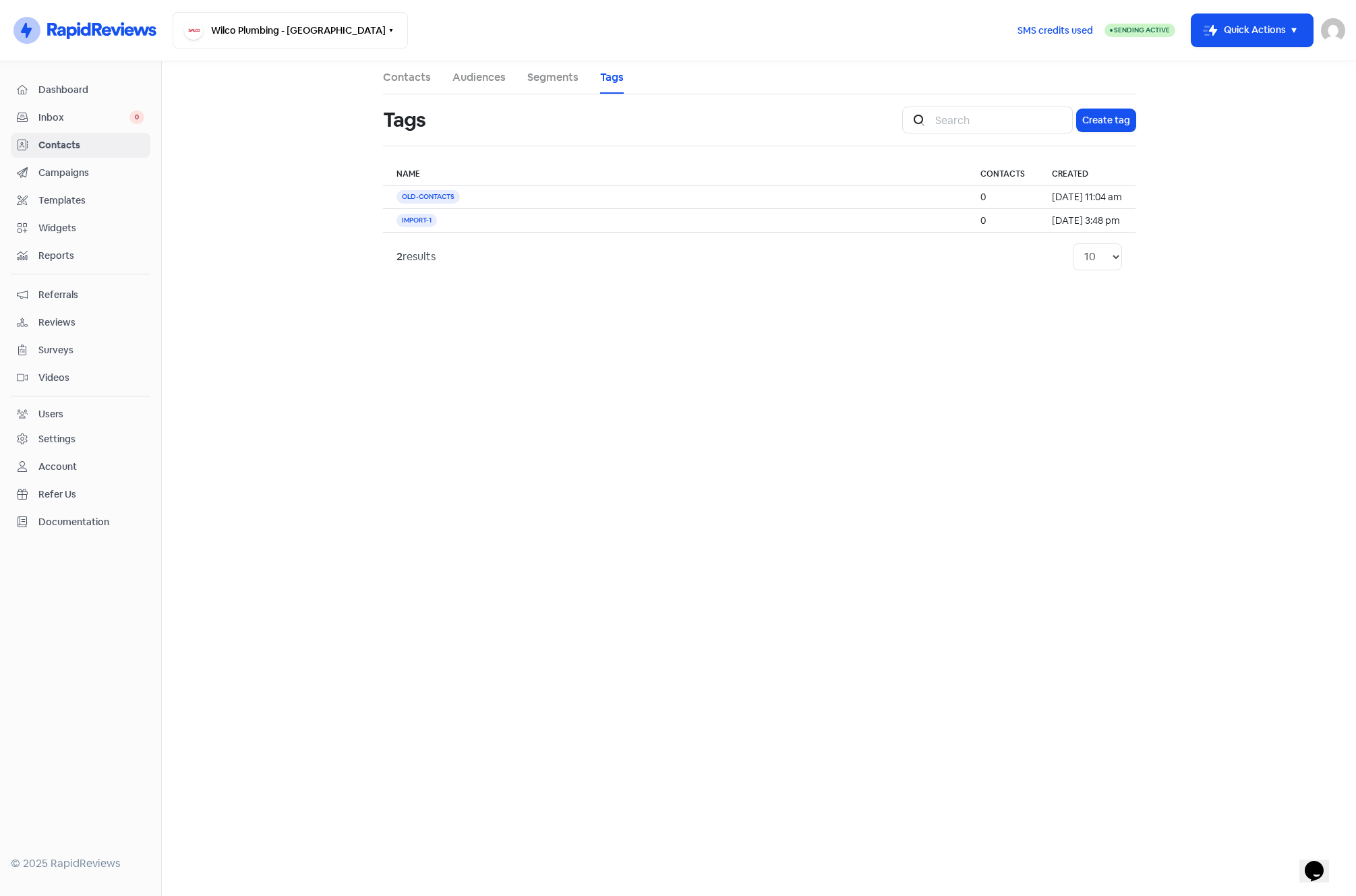
click at [44, 168] on span "Campaigns" at bounding box center [92, 173] width 106 height 14
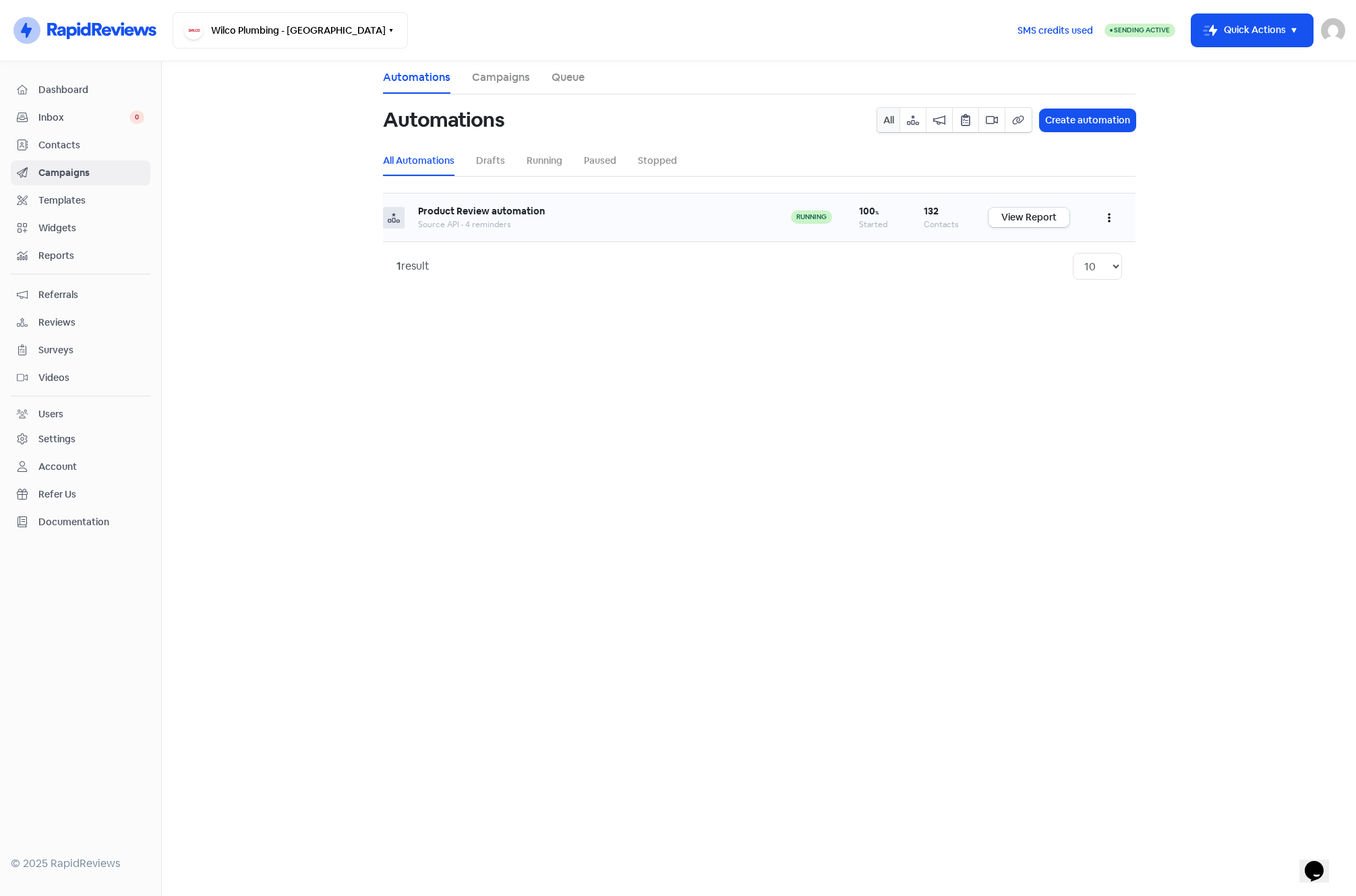
click at [1110, 214] on icon "button" at bounding box center [1109, 218] width 3 height 11
click at [1045, 306] on button "Clone" at bounding box center [1068, 306] width 107 height 27
click at [69, 143] on span "Contacts" at bounding box center [92, 145] width 106 height 14
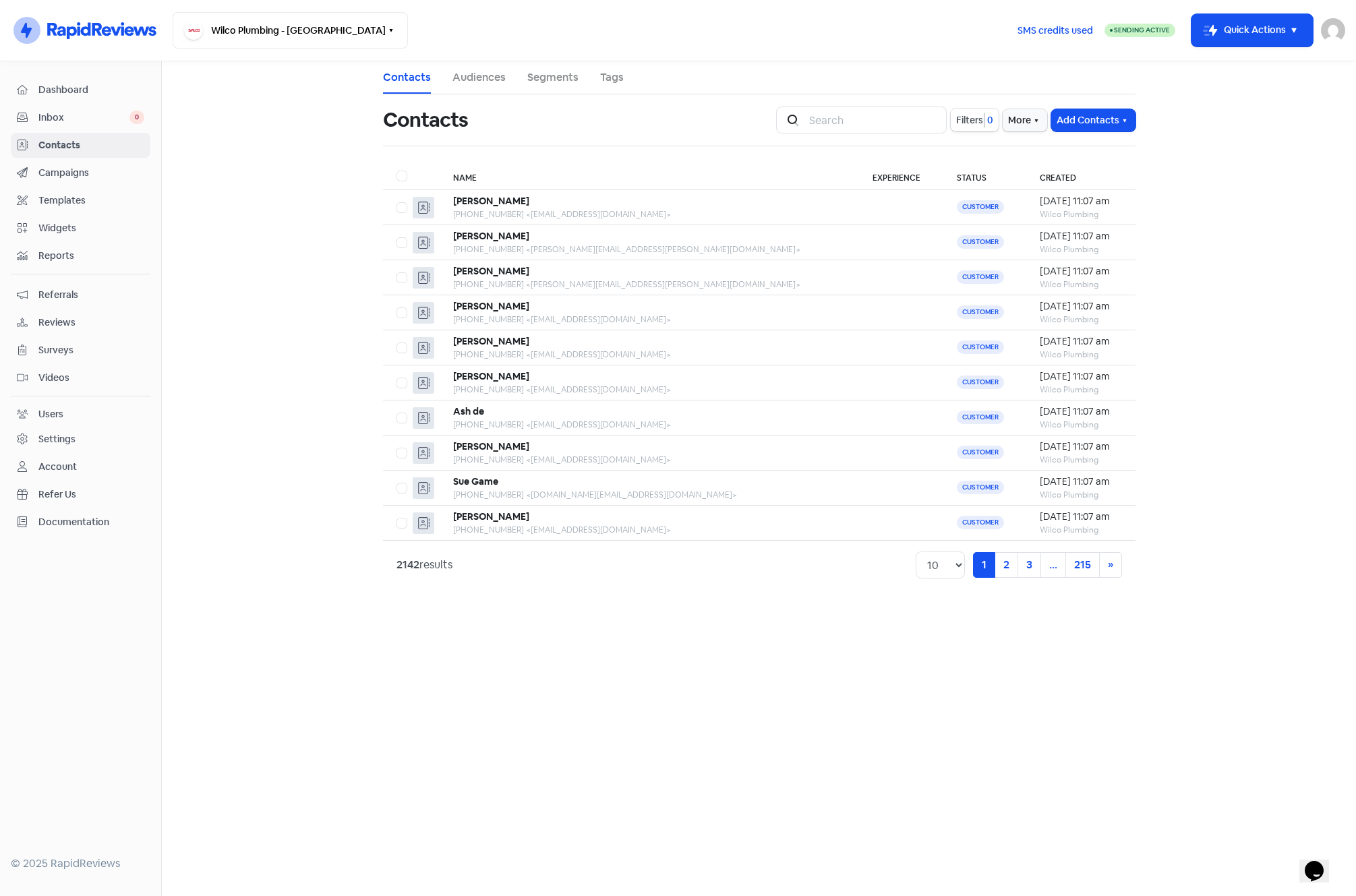
click at [957, 124] on span "Filters" at bounding box center [970, 120] width 27 height 14
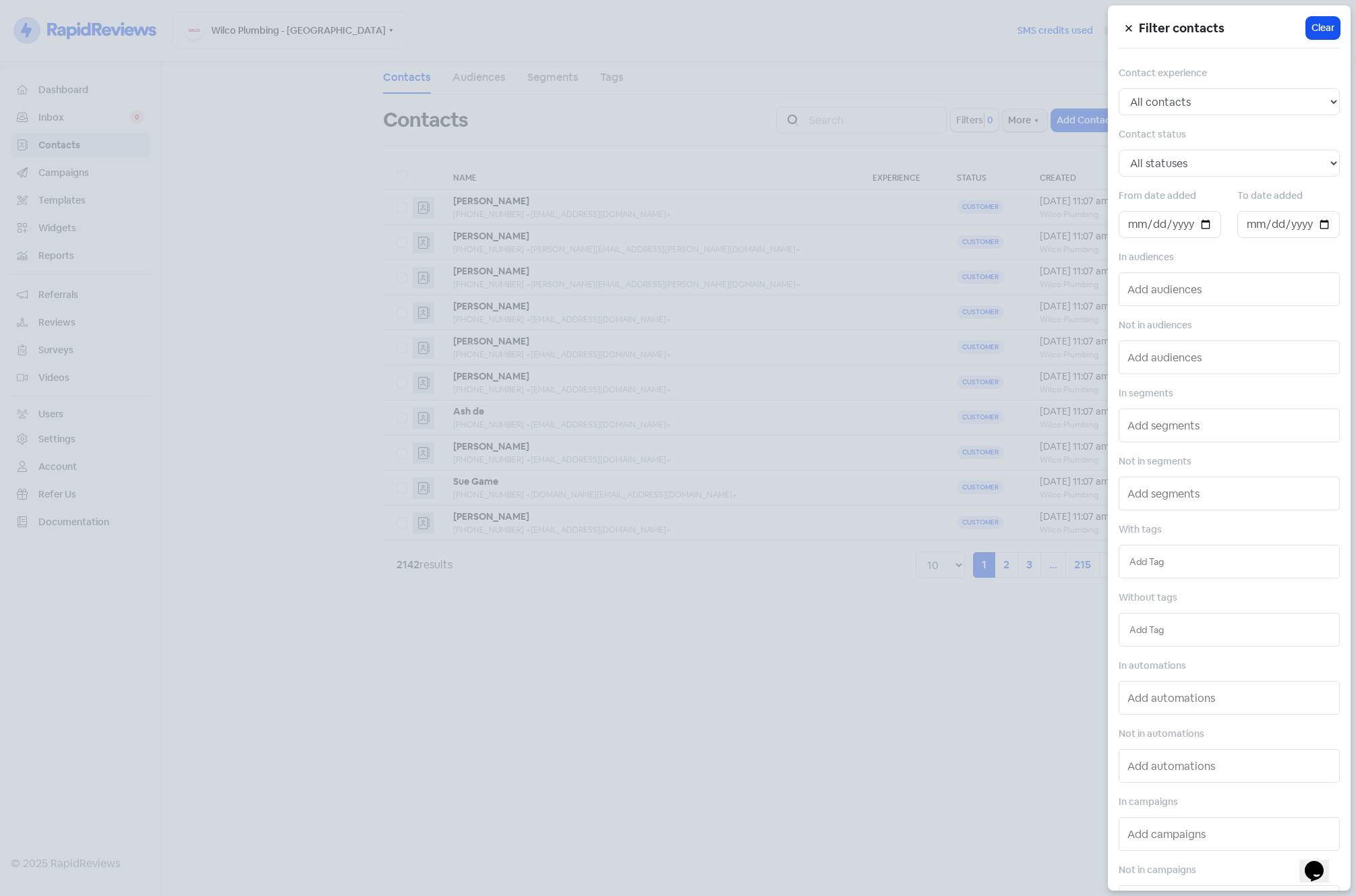
click at [1211, 569] on li at bounding box center [1229, 562] width 206 height 19
click at [1211, 562] on input "text" at bounding box center [1229, 562] width 200 height 15
click at [1206, 608] on div "OLD-CONTACTS" at bounding box center [1229, 609] width 220 height 20
click at [715, 684] on div at bounding box center [678, 448] width 1356 height 896
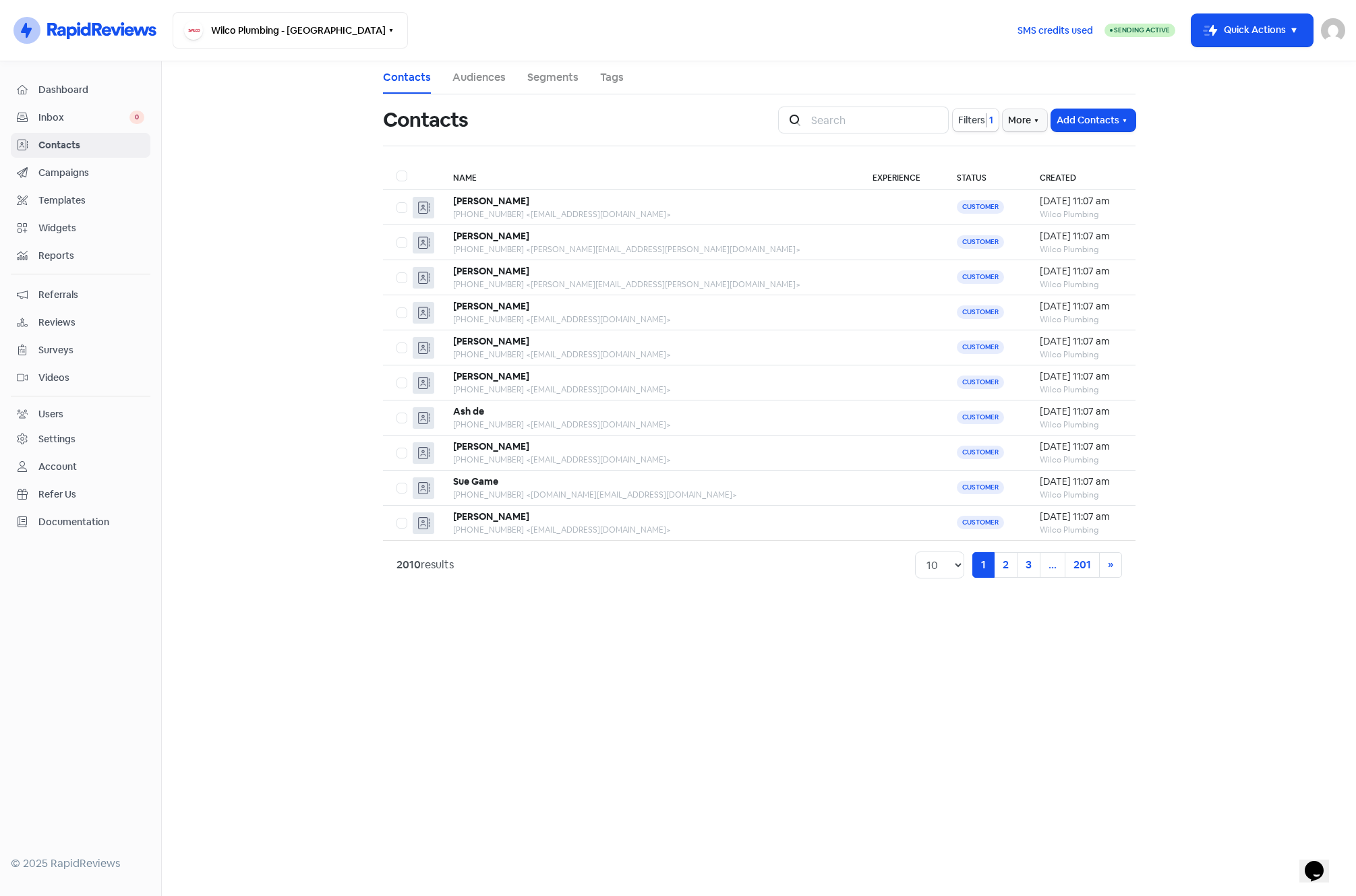
click at [396, 168] on label at bounding box center [396, 168] width 0 height 0
click at [404, 177] on input "checkbox" at bounding box center [401, 172] width 9 height 9
checkbox input "true"
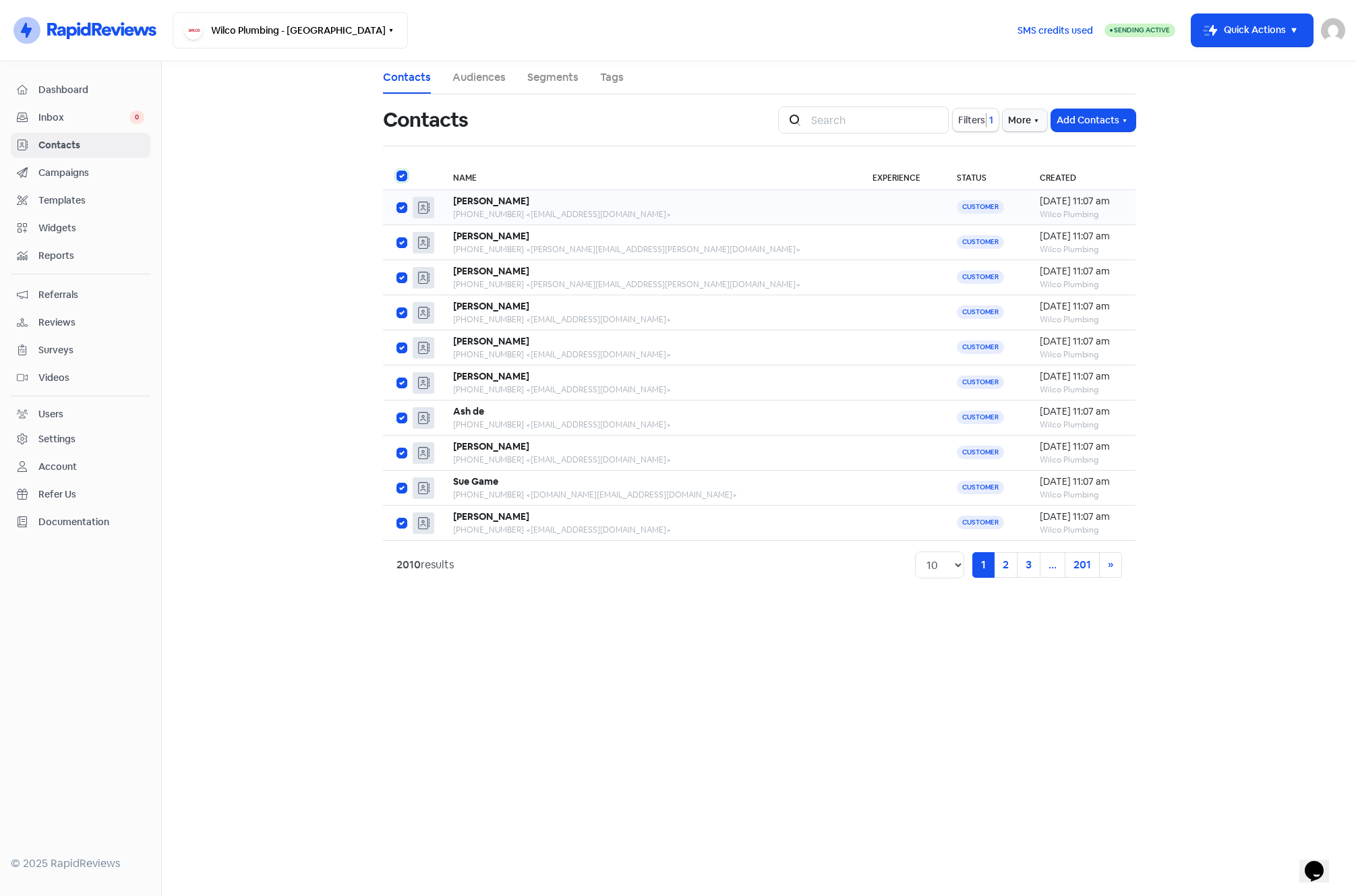
checkbox input "true"
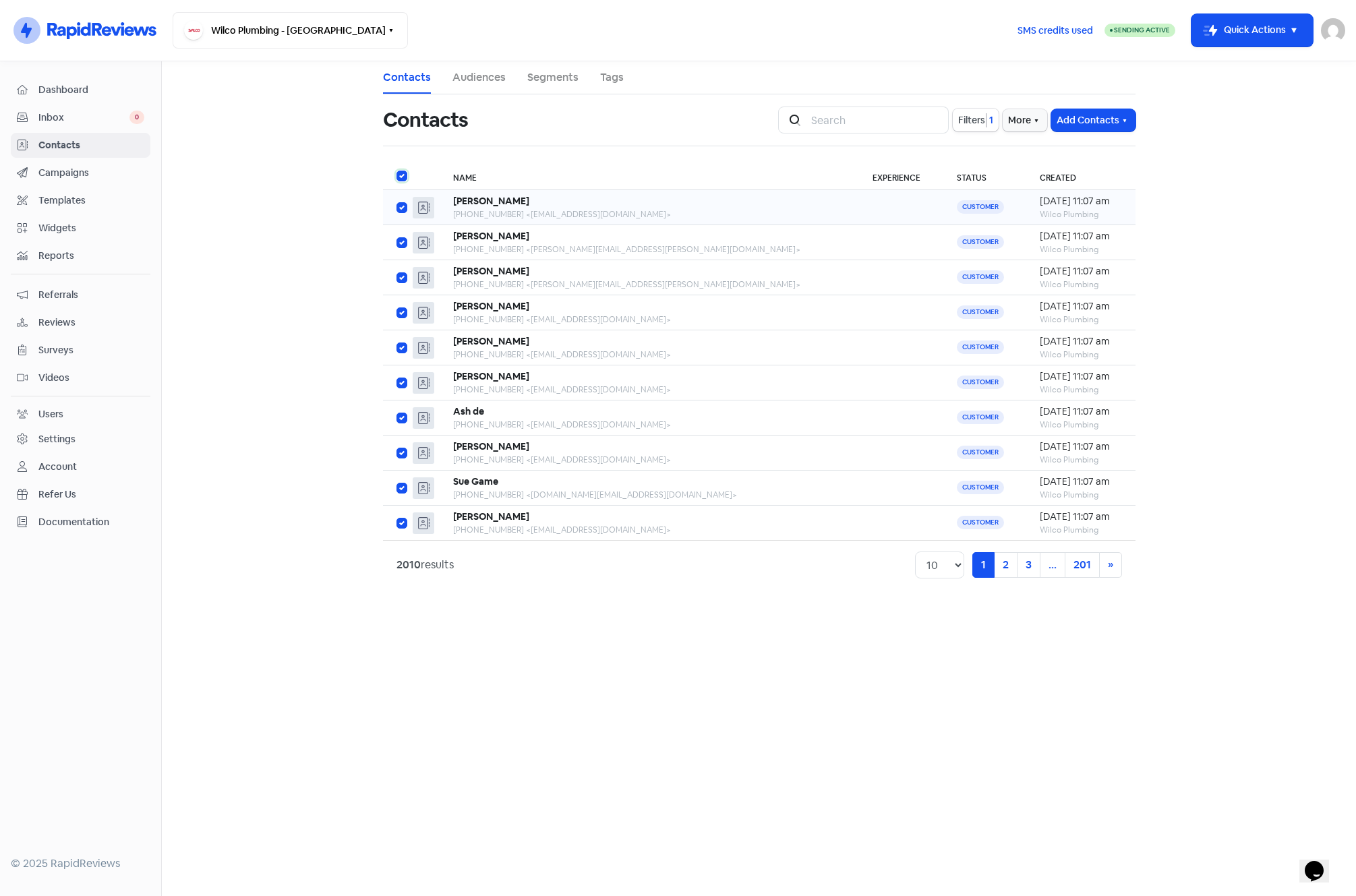
checkbox input "true"
click at [763, 119] on icon "button" at bounding box center [763, 120] width 11 height 11
click at [714, 203] on button "Add to new audience" at bounding box center [707, 204] width 142 height 27
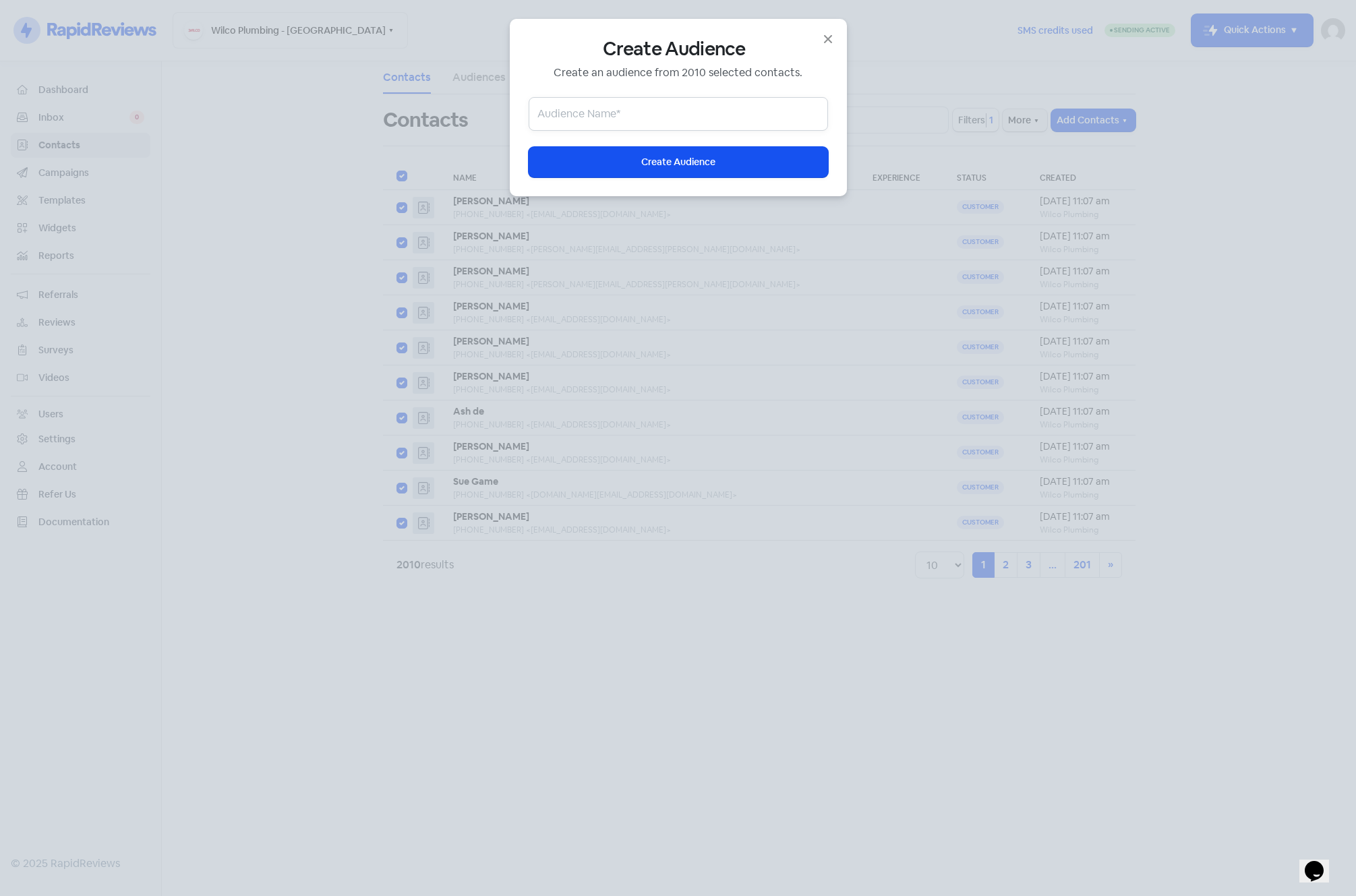
click at [655, 109] on input "text" at bounding box center [678, 114] width 299 height 34
type input "Old Contacts"
click at [655, 154] on button "Icon For Loading Create Audience" at bounding box center [678, 162] width 299 height 30
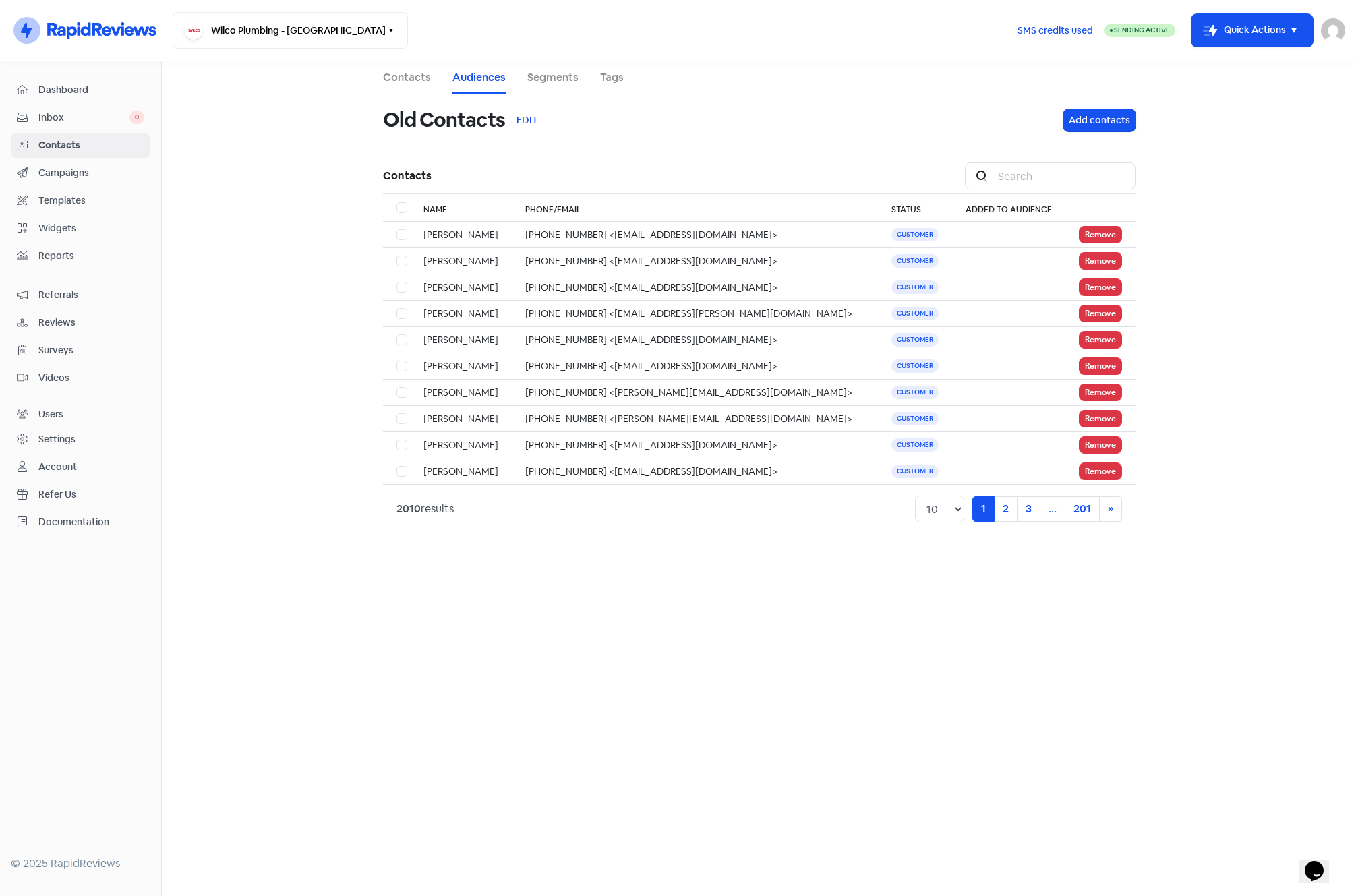
click at [1196, 249] on main "Contacts Audiences Segments Tags Old Contacts EDIT Add contacts Contacts Icon F…" at bounding box center [759, 479] width 1194 height 835
click at [75, 173] on span "Campaigns" at bounding box center [92, 173] width 106 height 14
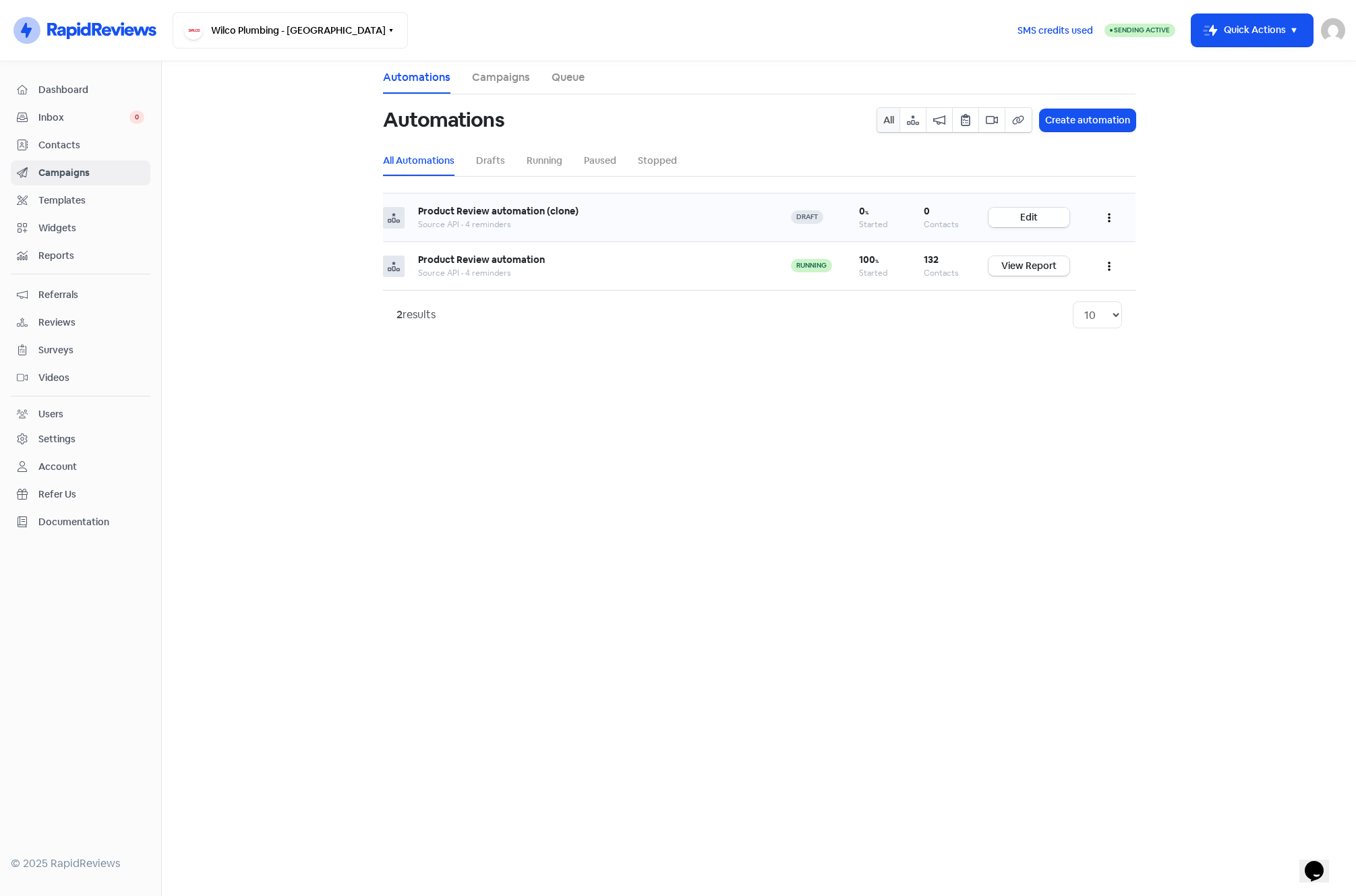
click at [1036, 213] on link "Edit" at bounding box center [1029, 217] width 81 height 19
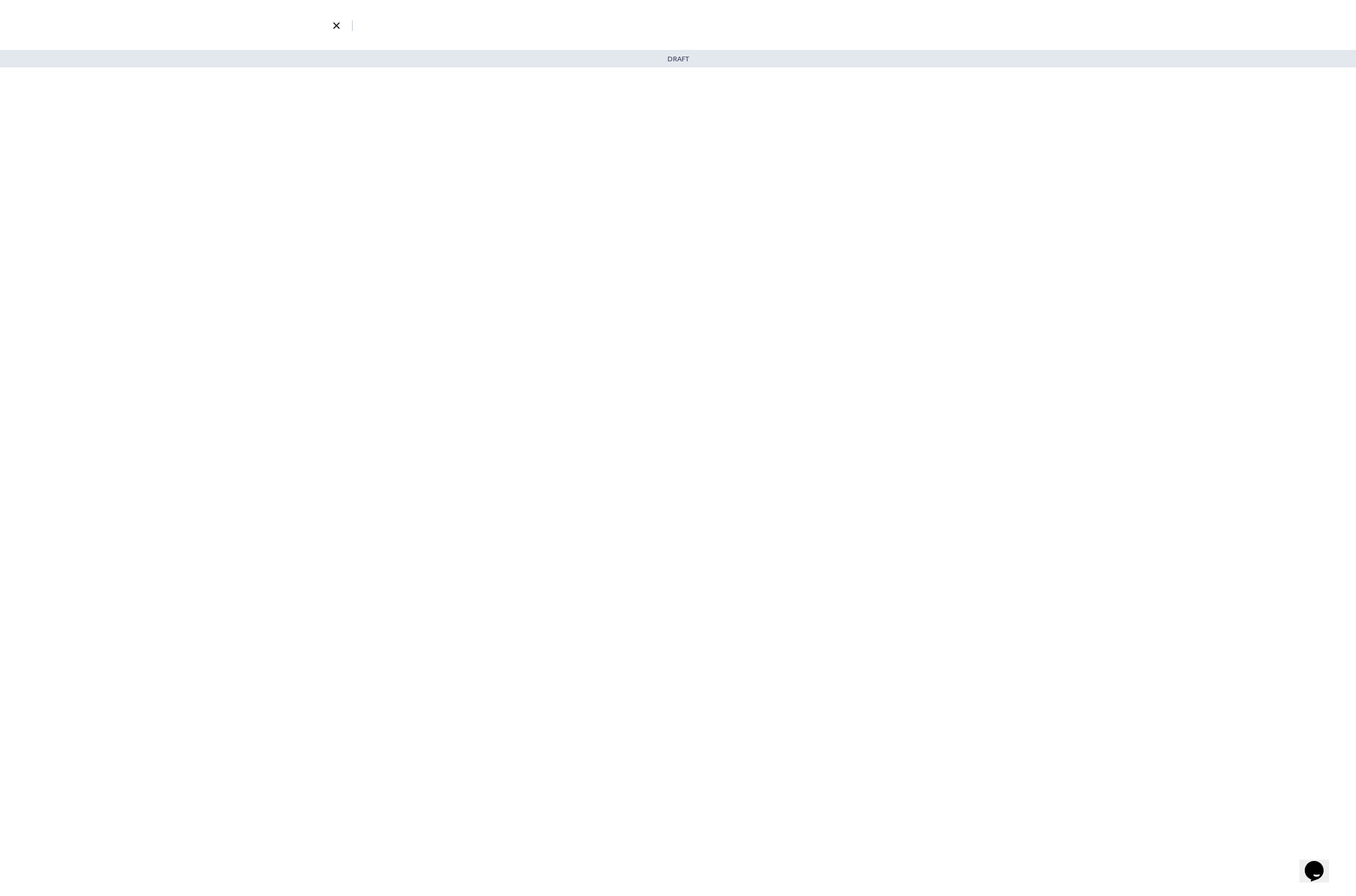
select select "2319"
select select "4"
select select "9"
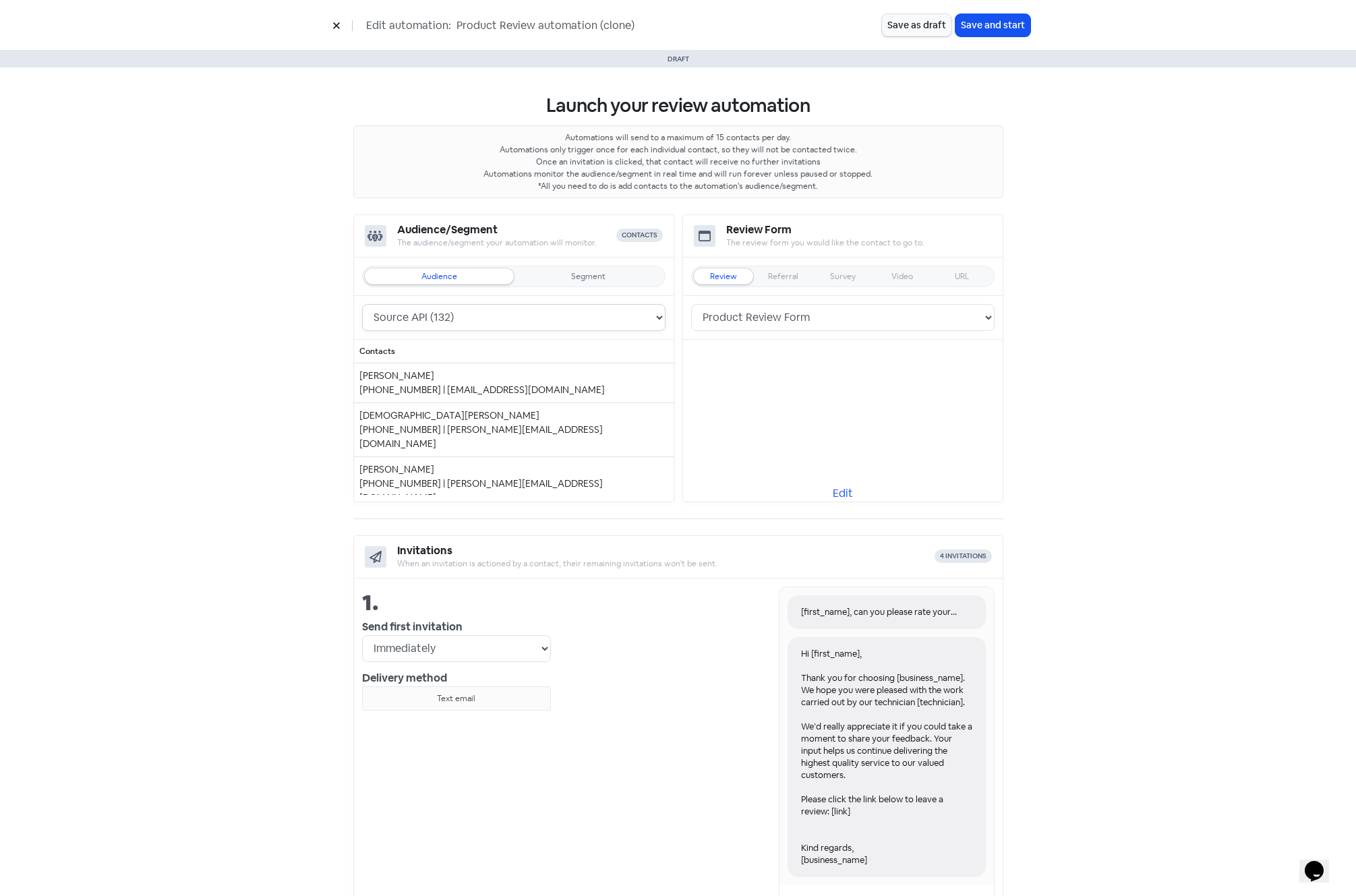
click at [453, 318] on select "Old Contacts (2010) Source API (132)" at bounding box center [514, 318] width 303 height 27
select select "2320"
click at [362, 304] on select "Old Contacts (2010) Source API (132)" at bounding box center [514, 318] width 303 height 27
click at [643, 651] on div "[first_name], can you please rate your experience with [business_name]? Hi [fir…" at bounding box center [773, 771] width 444 height 370
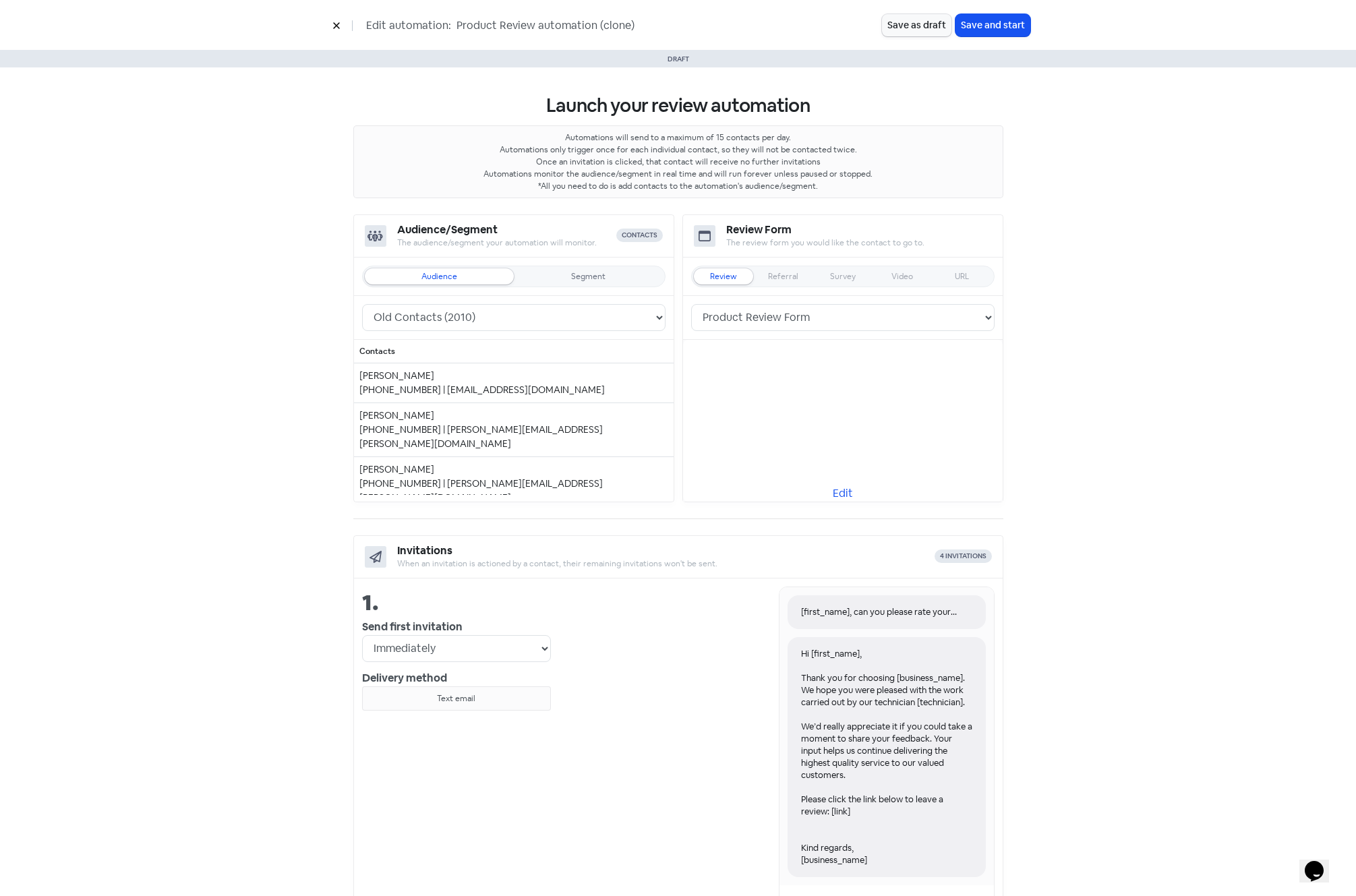
scroll to position [381, 0]
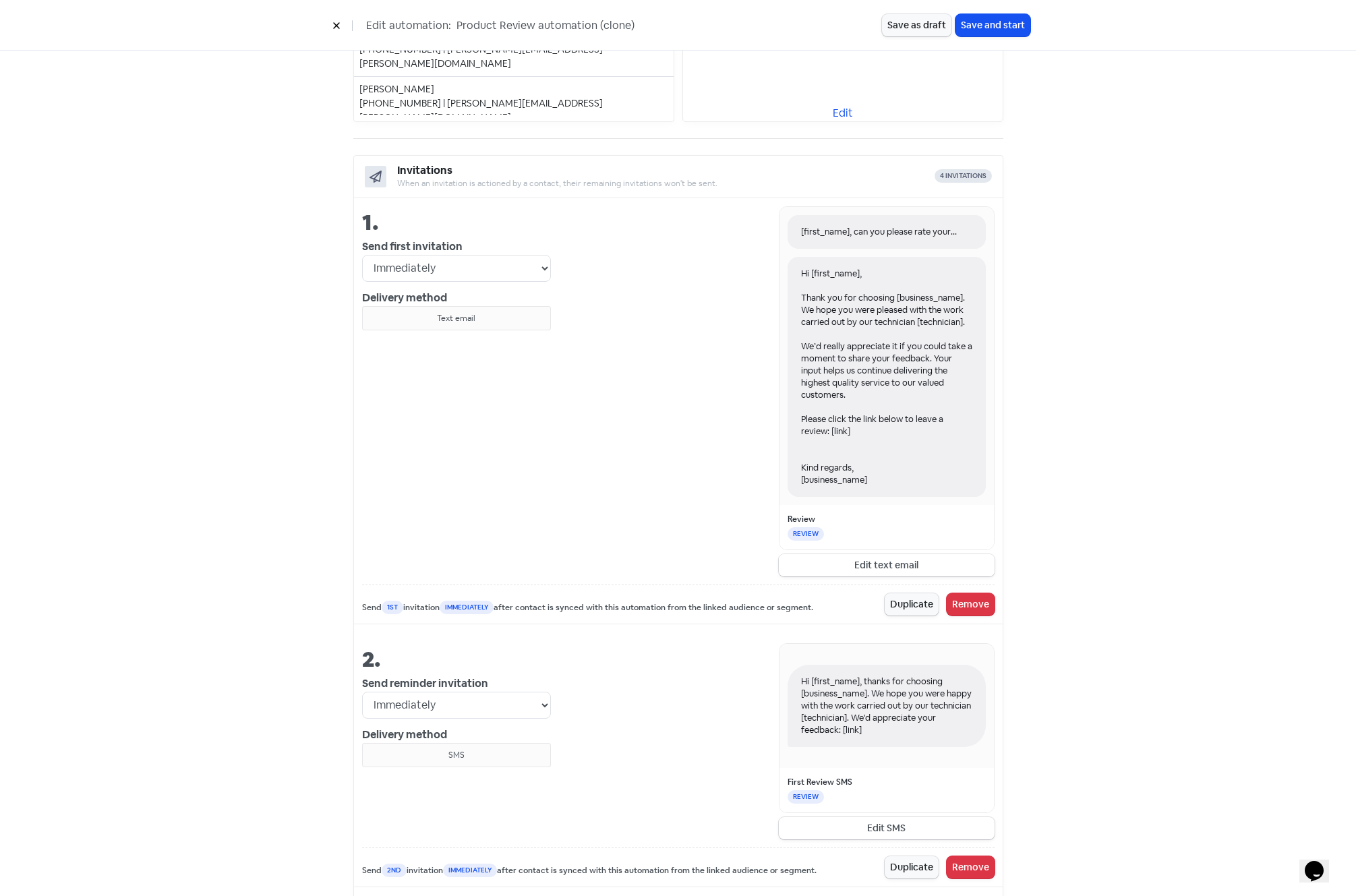
click at [876, 566] on button "Edit text email" at bounding box center [887, 565] width 216 height 22
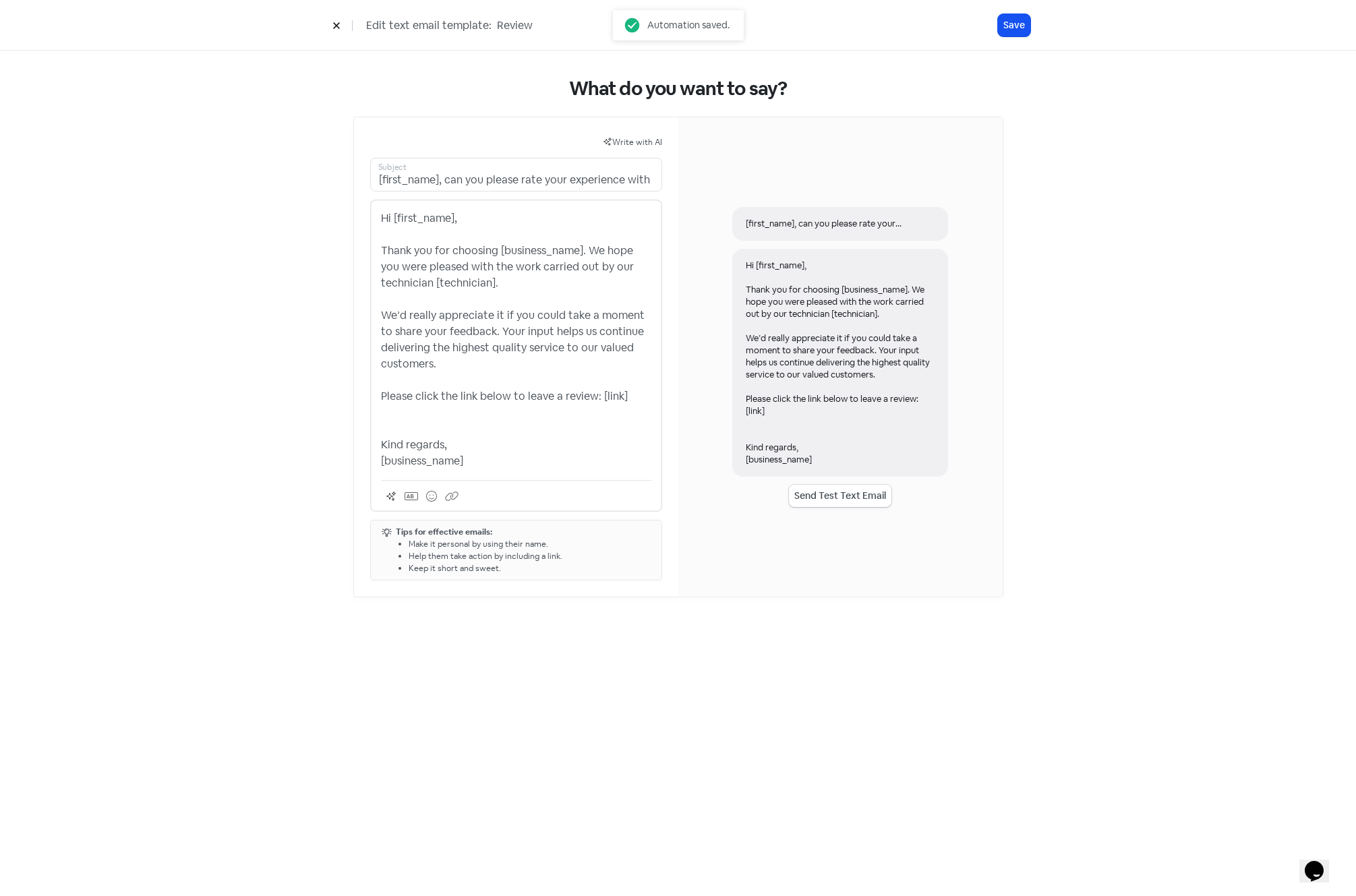
click at [581, 407] on p "Hi [first_name], Thank you for choosing [business_name]. We hope you were pleas…" at bounding box center [516, 340] width 270 height 259
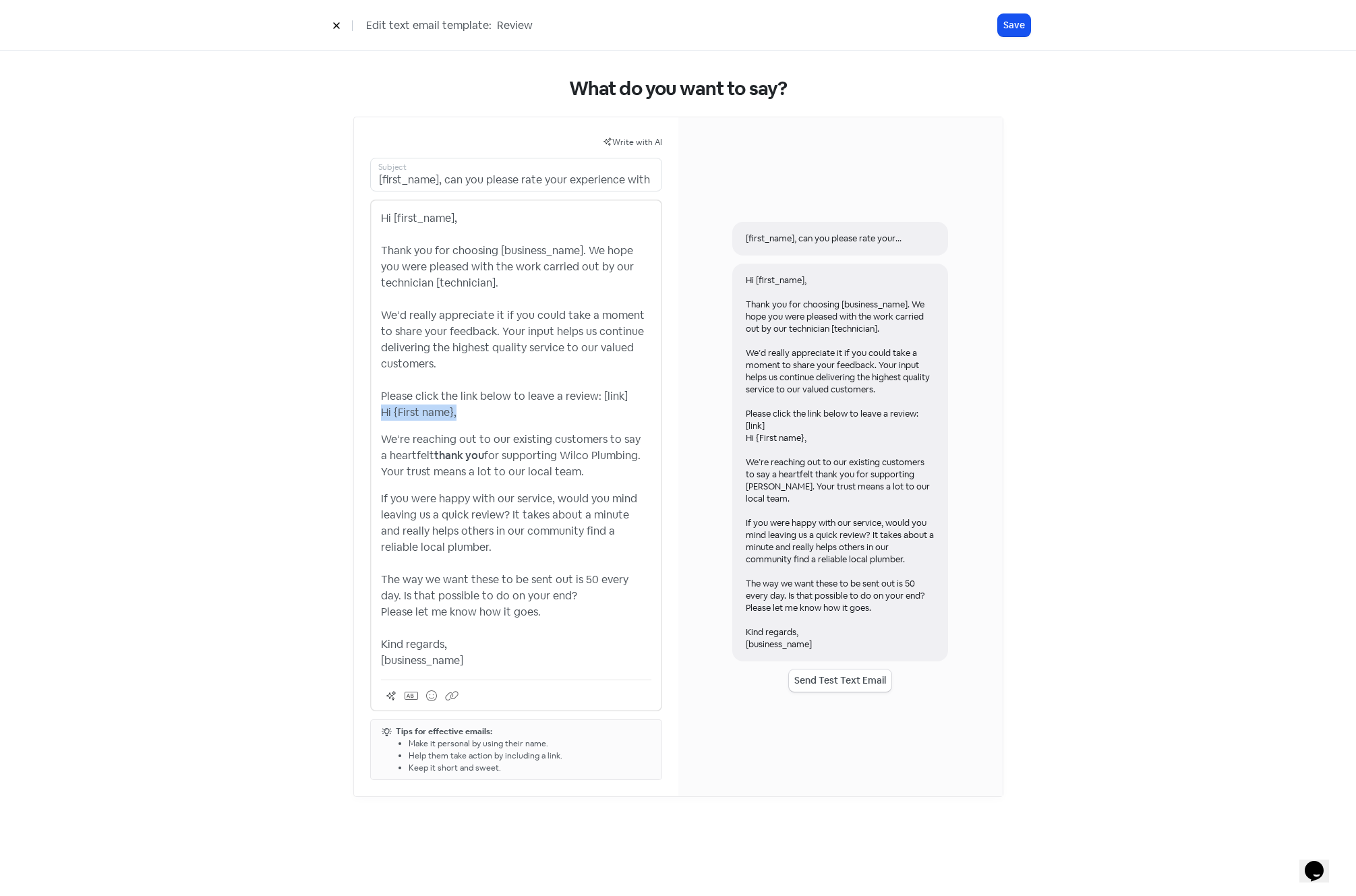
drag, startPoint x: 463, startPoint y: 416, endPoint x: 356, endPoint y: 418, distance: 107.0
click at [356, 418] on div "Write with AI [first_name], can you please rate your experience with [business_…" at bounding box center [516, 457] width 324 height 679
drag, startPoint x: 546, startPoint y: 611, endPoint x: 379, endPoint y: 571, distance: 171.7
click at [379, 571] on div "Hi [first_name], Thank you for choosing [business_name]. We hope you were pleas…" at bounding box center [516, 455] width 292 height 512
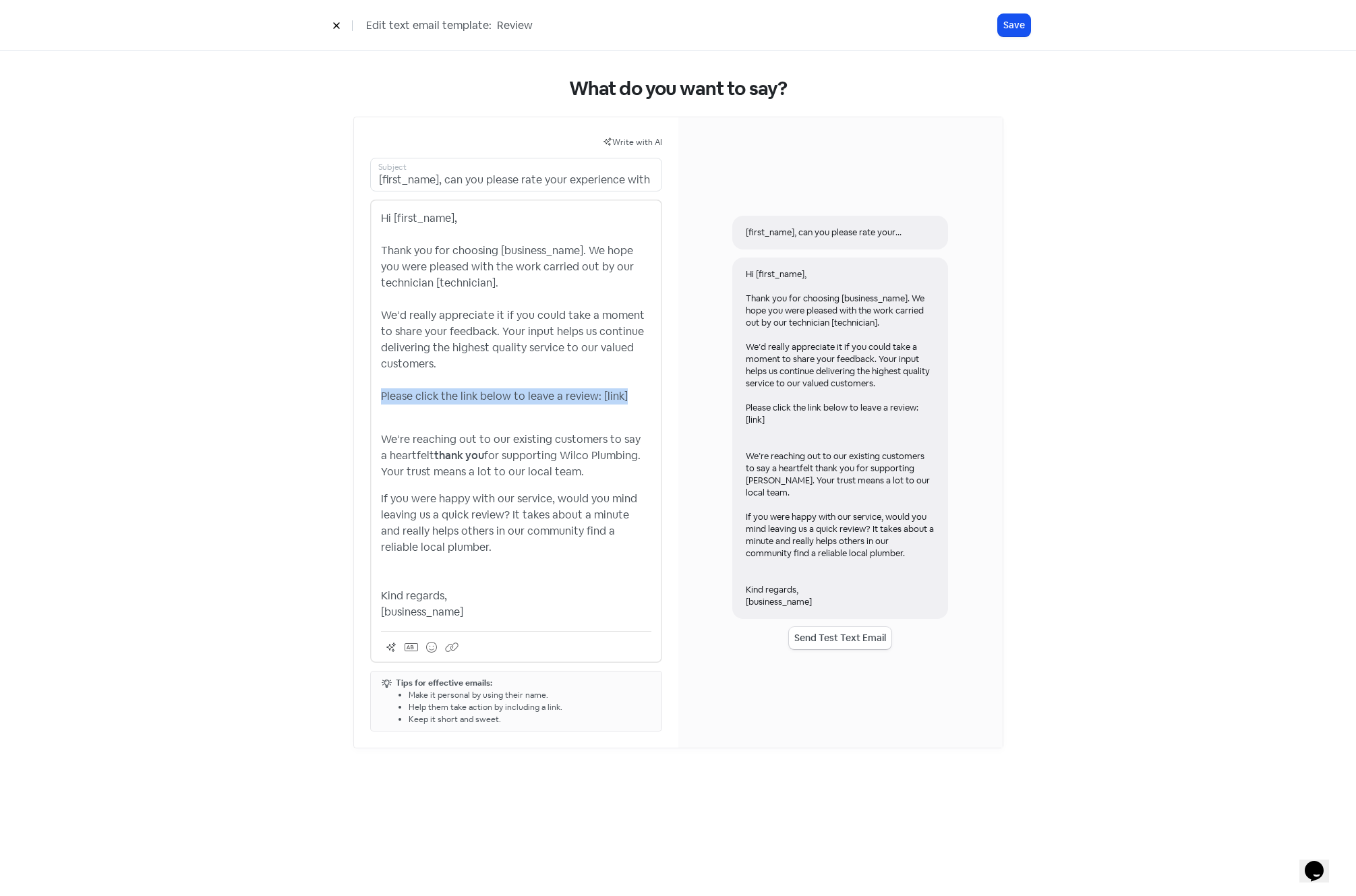
drag, startPoint x: 627, startPoint y: 393, endPoint x: 374, endPoint y: 394, distance: 253.0
click at [374, 394] on div "Hi [first_name], Thank you for choosing [business_name]. We hope you were pleas…" at bounding box center [516, 431] width 292 height 463
copy p "Please click the link below to leave a review: [link]"
click at [421, 573] on p "If you were happy with our service, would you mind leaving us a quick review? I…" at bounding box center [516, 555] width 270 height 130
click at [425, 566] on p "If you were happy with our service, would you mind leaving us a quick review? I…" at bounding box center [516, 555] width 270 height 130
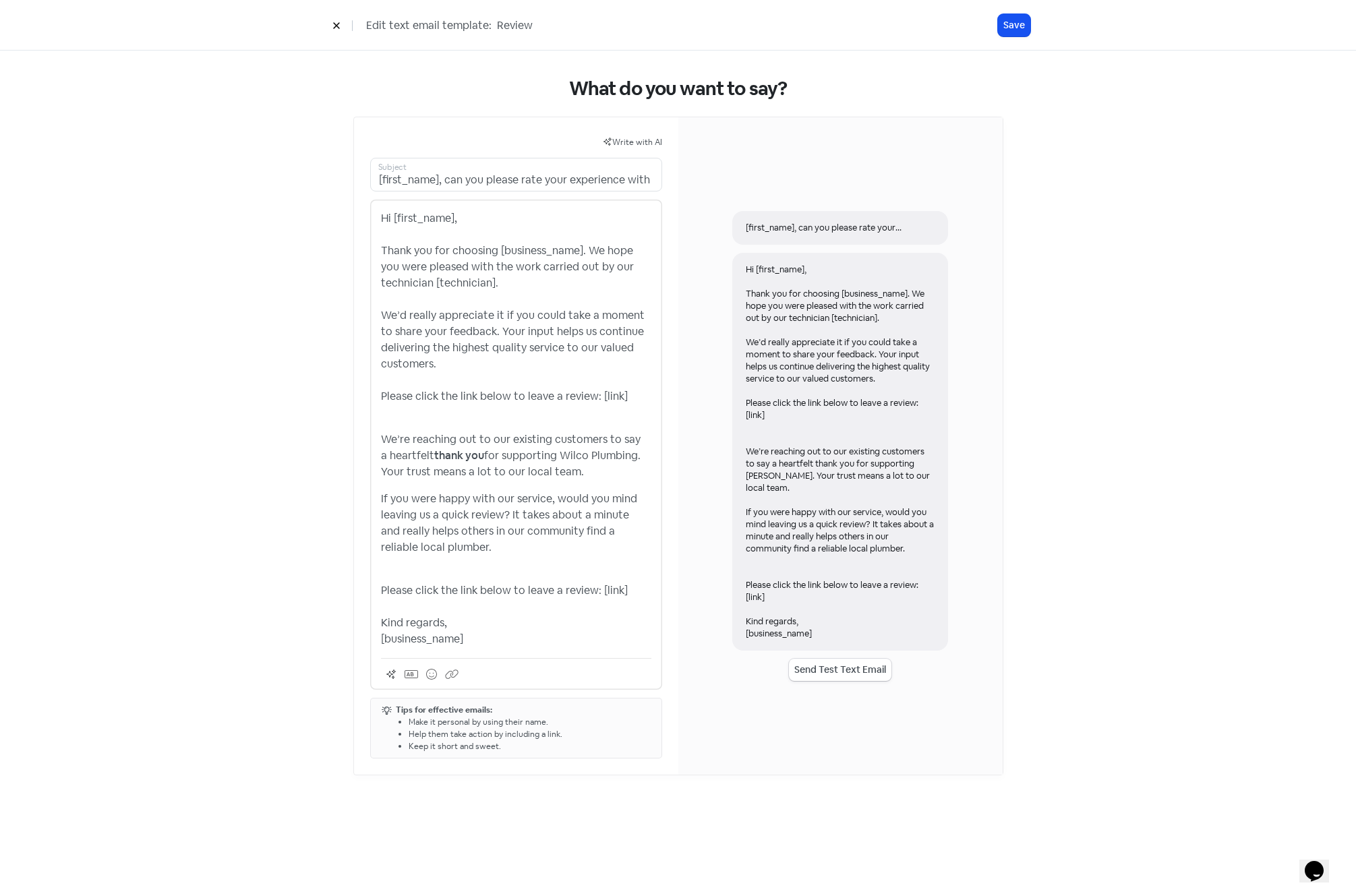
click at [425, 566] on p "If you were happy with our service, would you mind leaving us a quick review? I…" at bounding box center [516, 531] width 270 height 81
drag, startPoint x: 555, startPoint y: 454, endPoint x: 630, endPoint y: 457, distance: 75.1
click at [630, 457] on p "We’re reaching out to our existing customers to say a heartfelt thank you for s…" at bounding box center [516, 456] width 270 height 49
copy p "Wilco Plumbing"
drag, startPoint x: 381, startPoint y: 639, endPoint x: 484, endPoint y: 638, distance: 103.0
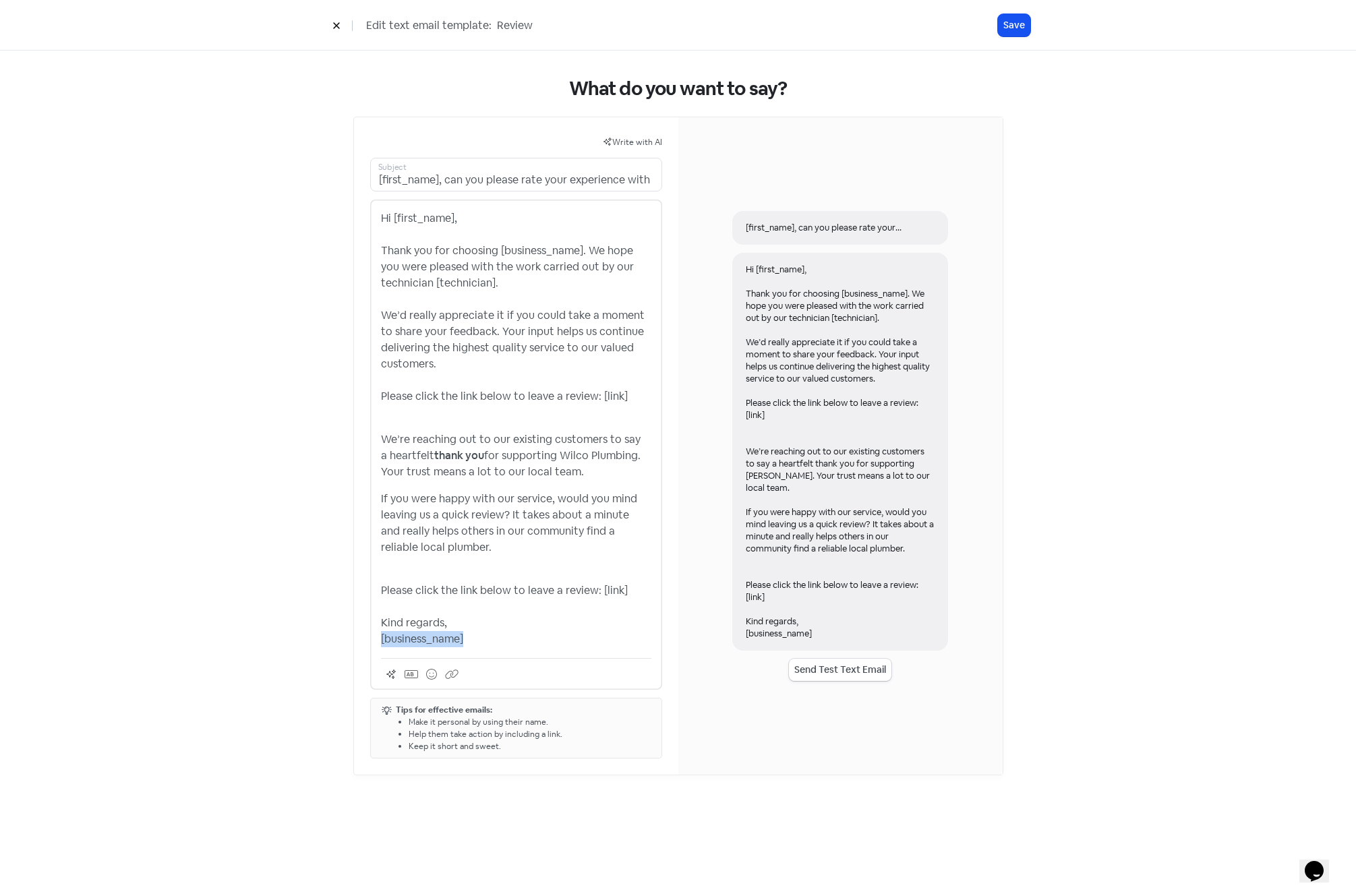
click at [484, 638] on p "Please click the link below to leave a review: [link] Kind regards, [business_n…" at bounding box center [516, 615] width 270 height 64
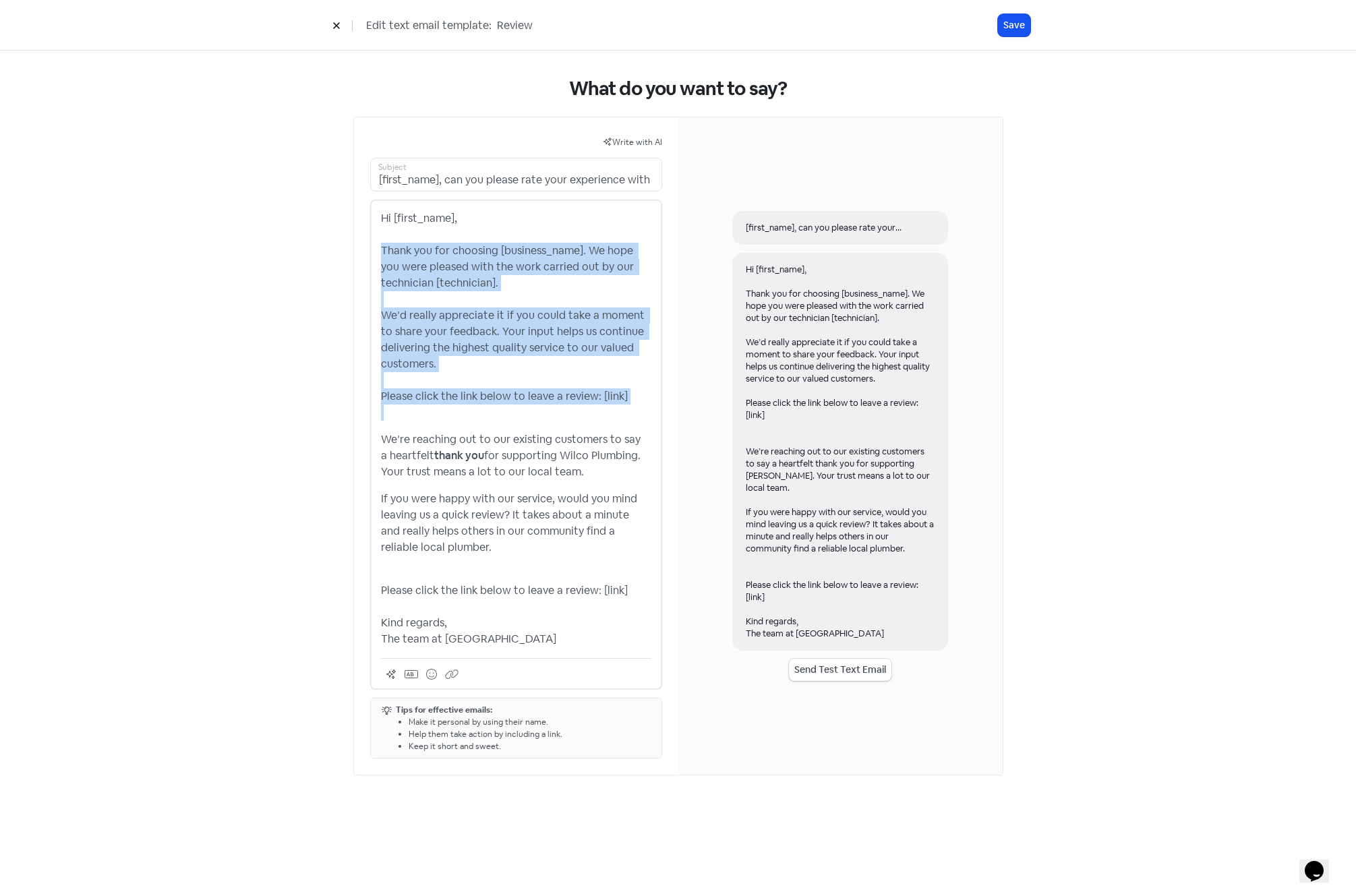
drag, startPoint x: 381, startPoint y: 439, endPoint x: 374, endPoint y: 248, distance: 191.1
click at [374, 248] on div "Hi [first_name], Thank you for choosing [business_name]. We hope you were pleas…" at bounding box center [516, 444] width 292 height 490
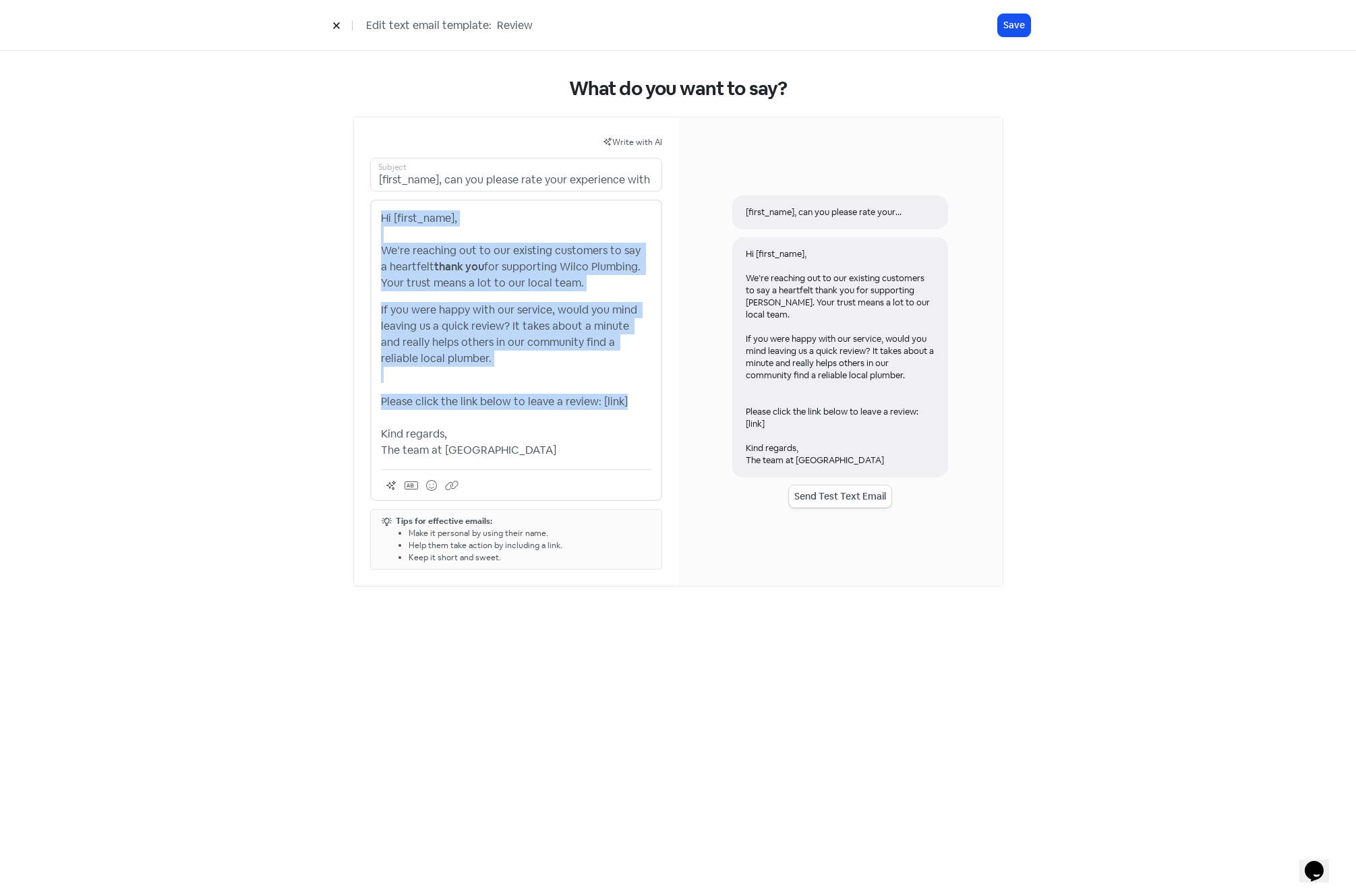
drag, startPoint x: 382, startPoint y: 217, endPoint x: 627, endPoint y: 393, distance: 301.7
click at [627, 393] on div "Hi [first_name], We’re reaching out to our existing customers to say a heartfel…" at bounding box center [516, 334] width 270 height 248
copy div "Hi [first_name], We’re reaching out to our existing customers to say a heartfel…"
click at [446, 346] on p "If you were happy with our service, would you mind leaving us a quick review? I…" at bounding box center [516, 342] width 270 height 81
drag, startPoint x: 594, startPoint y: 401, endPoint x: 362, endPoint y: 225, distance: 291.2
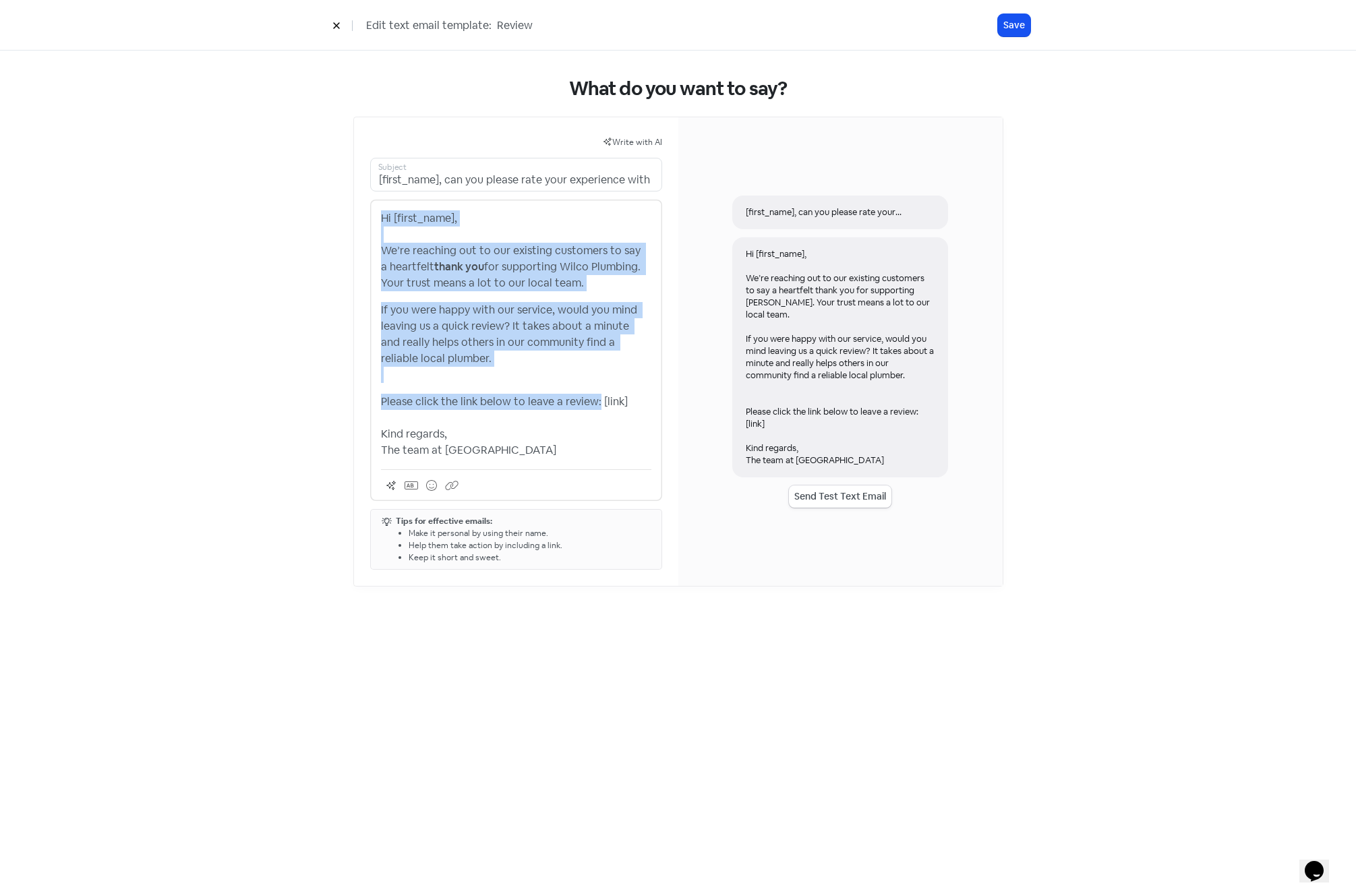
click at [362, 225] on div "Write with AI [first_name], can you please rate your experience with [business_…" at bounding box center [516, 351] width 324 height 469
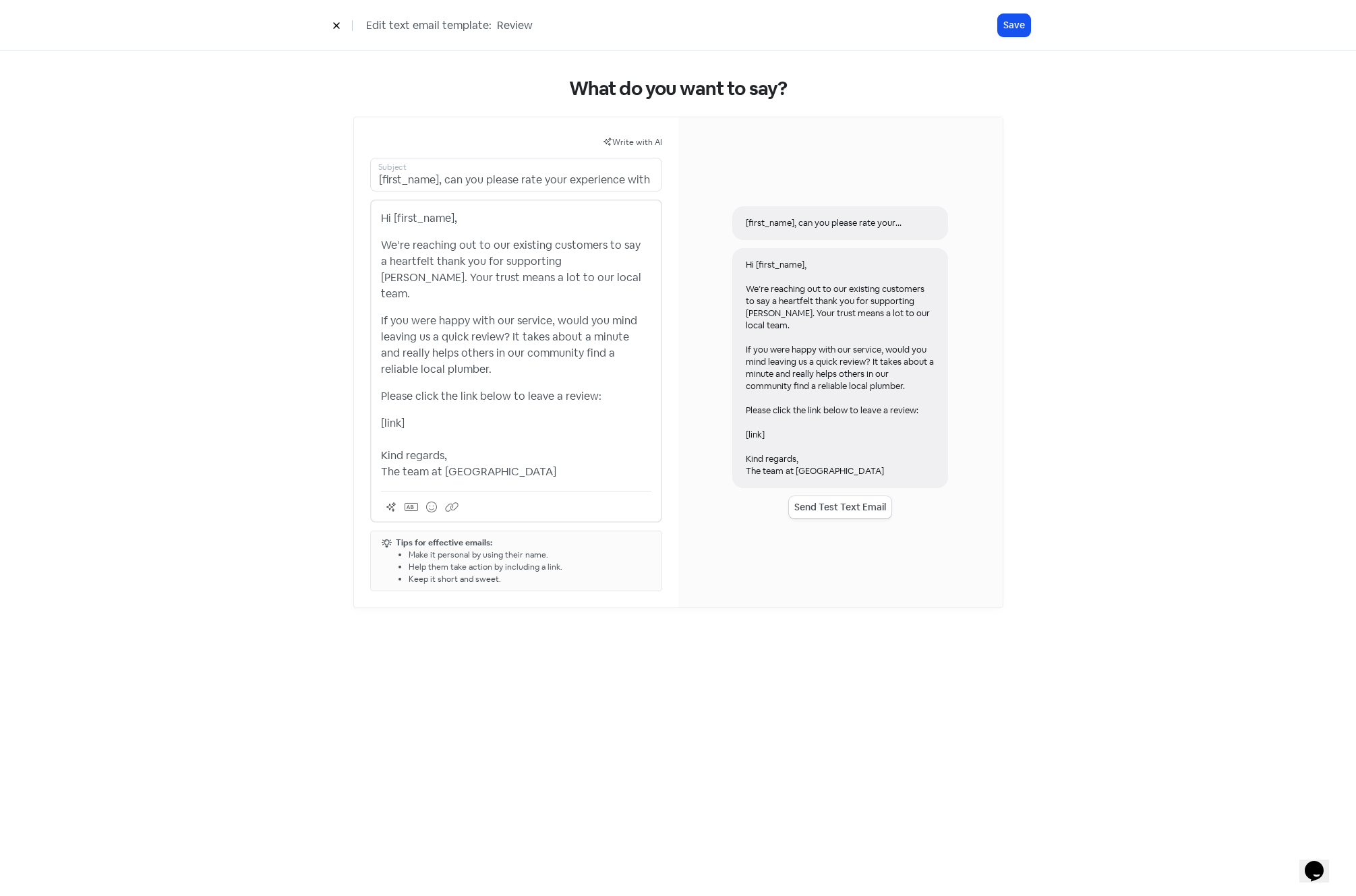
click at [381, 437] on p "[link] Kind regards, The team at Wilco Plumbing" at bounding box center [516, 448] width 270 height 64
drag, startPoint x: 381, startPoint y: 437, endPoint x: 526, endPoint y: 457, distance: 146.4
click at [526, 457] on p "[link] Kind regards, The team at Wilco Plumbing" at bounding box center [516, 448] width 270 height 64
copy p "Kind regards, The team at [GEOGRAPHIC_DATA]"
click at [475, 453] on p "[link] Kind regards, The team at Wilco Plumbing" at bounding box center [516, 448] width 270 height 64
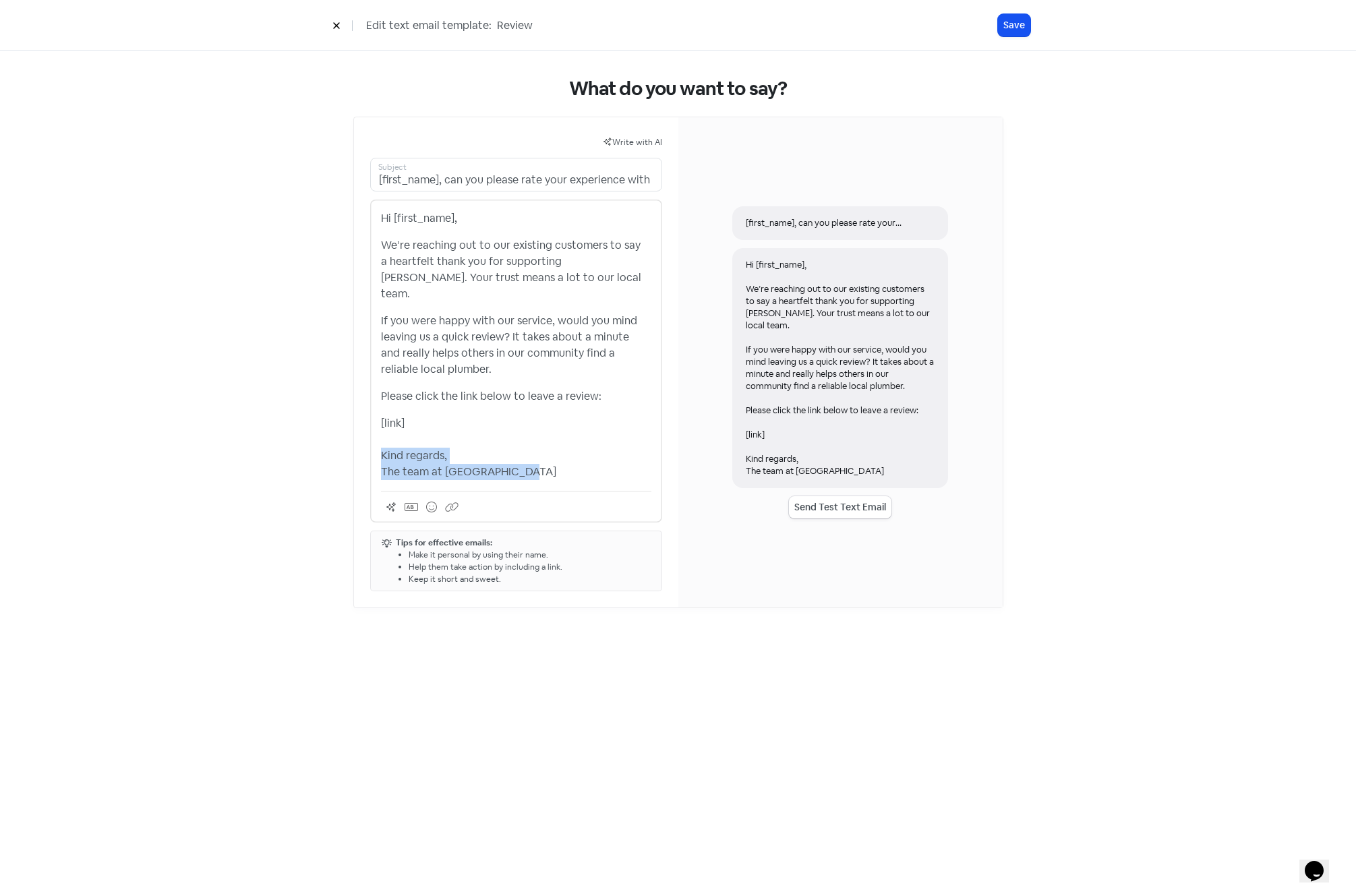
drag, startPoint x: 520, startPoint y: 455, endPoint x: 371, endPoint y: 441, distance: 149.7
click at [371, 441] on div "Hi [first_name], We’re reaching out to our existing customers to say a heartfel…" at bounding box center [516, 361] width 292 height 323
click at [545, 456] on p "[link] Warm regards, The Wilco Plumbing team" at bounding box center [516, 448] width 270 height 64
drag, startPoint x: 444, startPoint y: 180, endPoint x: 691, endPoint y: 185, distance: 247.1
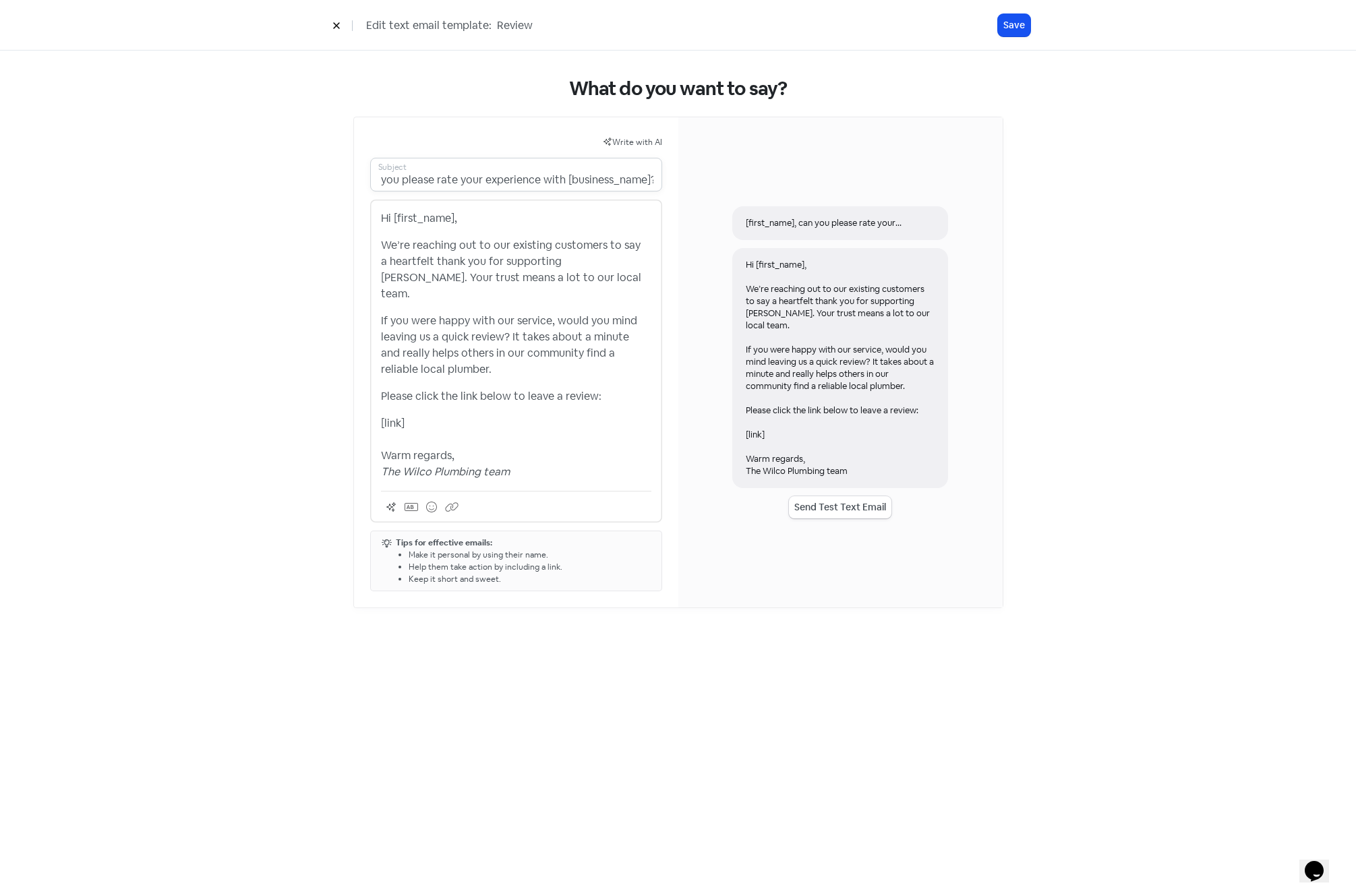
click at [691, 185] on div "Write with AI [first_name], can you please rate your experience with [business_…" at bounding box center [678, 362] width 650 height 492
paste input "Thank You from Wilco Plumbing"
click at [447, 179] on input "[first_name], Thank You from [PERSON_NAME]" at bounding box center [516, 175] width 292 height 34
type input "[first_name], a thank you from [PERSON_NAME]"
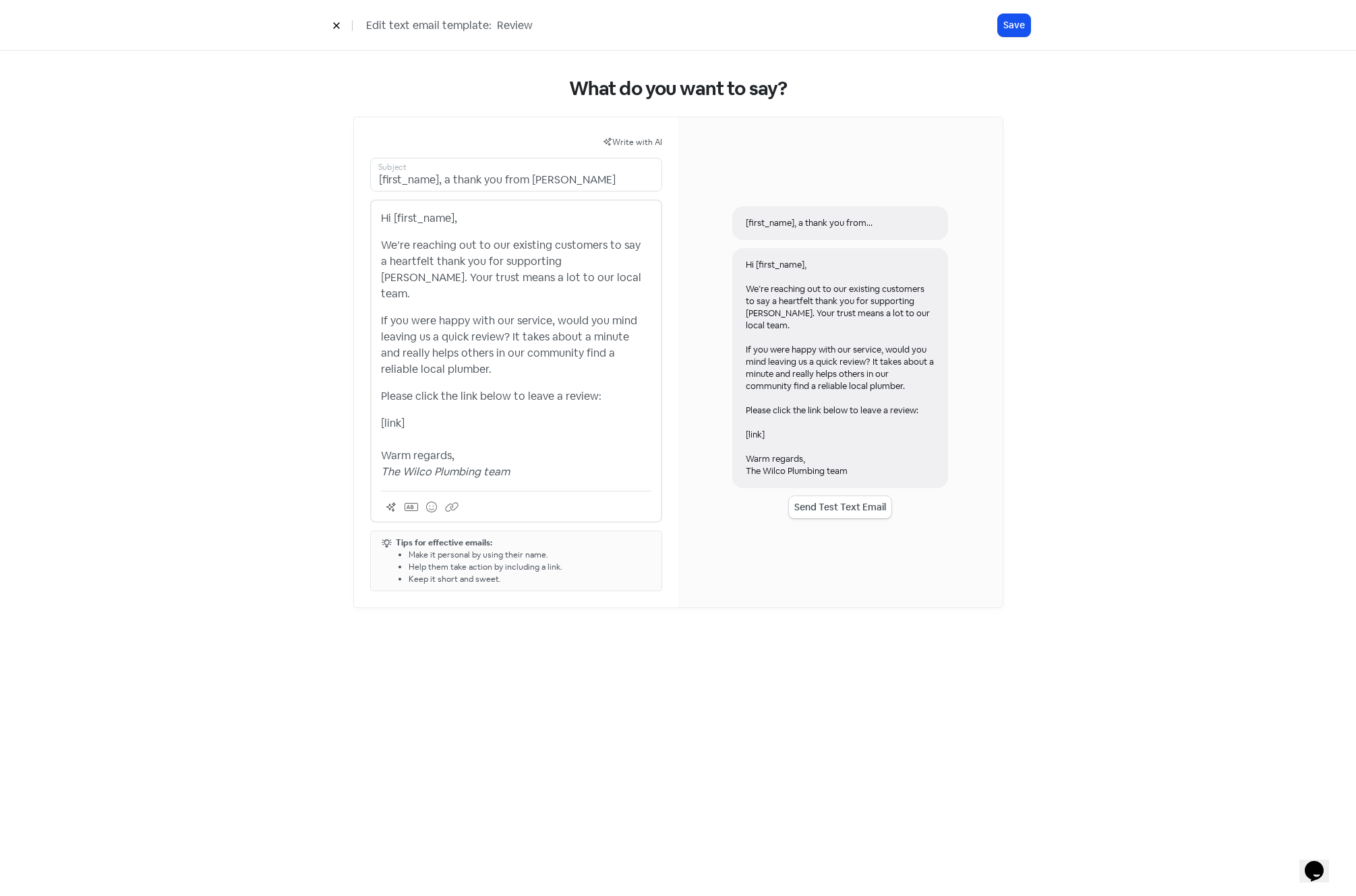
click at [1010, 12] on div "Edit text email template: Review Save" at bounding box center [678, 25] width 1356 height 51
click at [1009, 36] on div "Edit text email template: Review Save" at bounding box center [678, 25] width 704 height 24
click at [1015, 26] on button "Save" at bounding box center [1014, 25] width 32 height 22
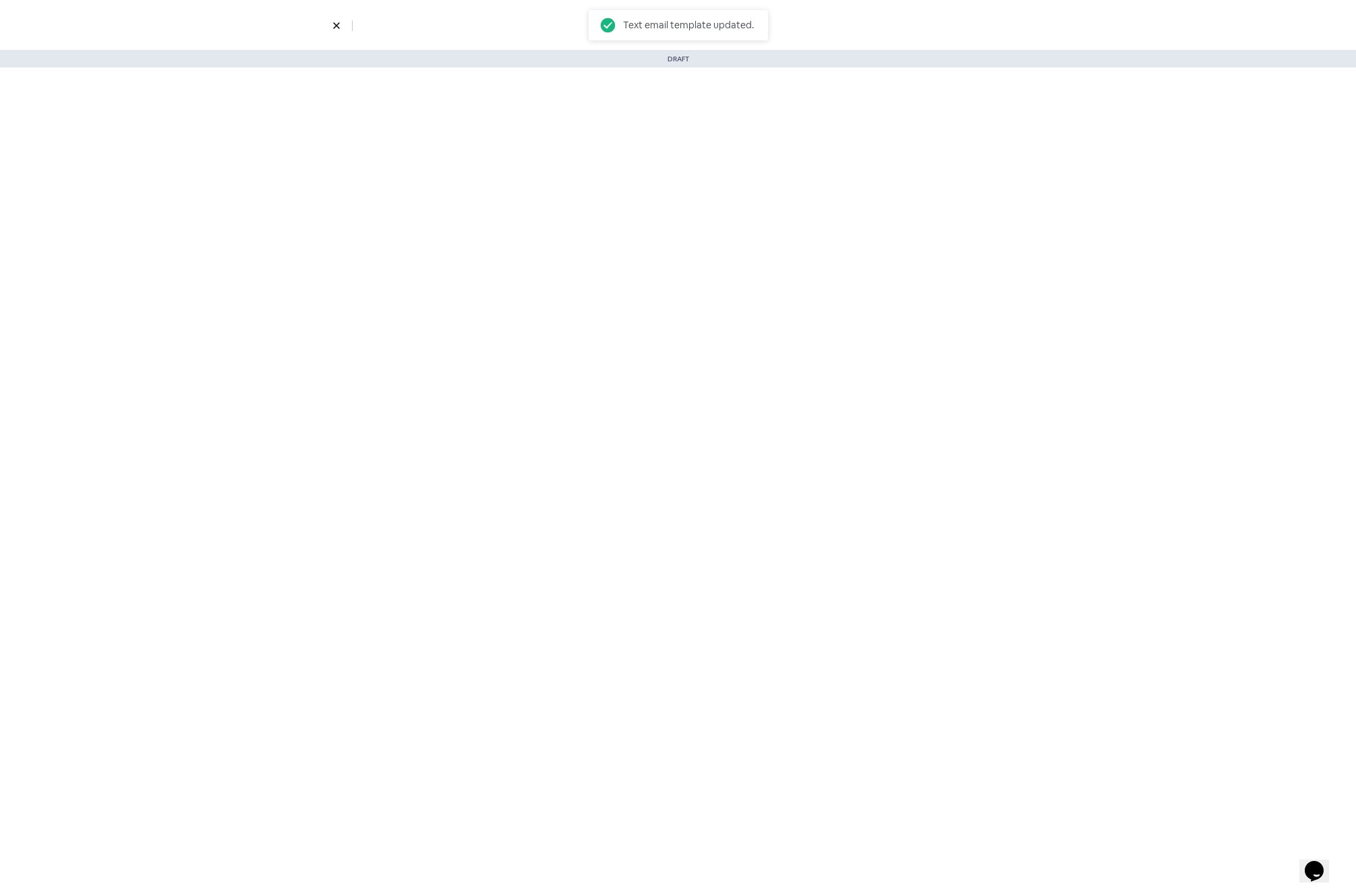
select select "4"
select select "9"
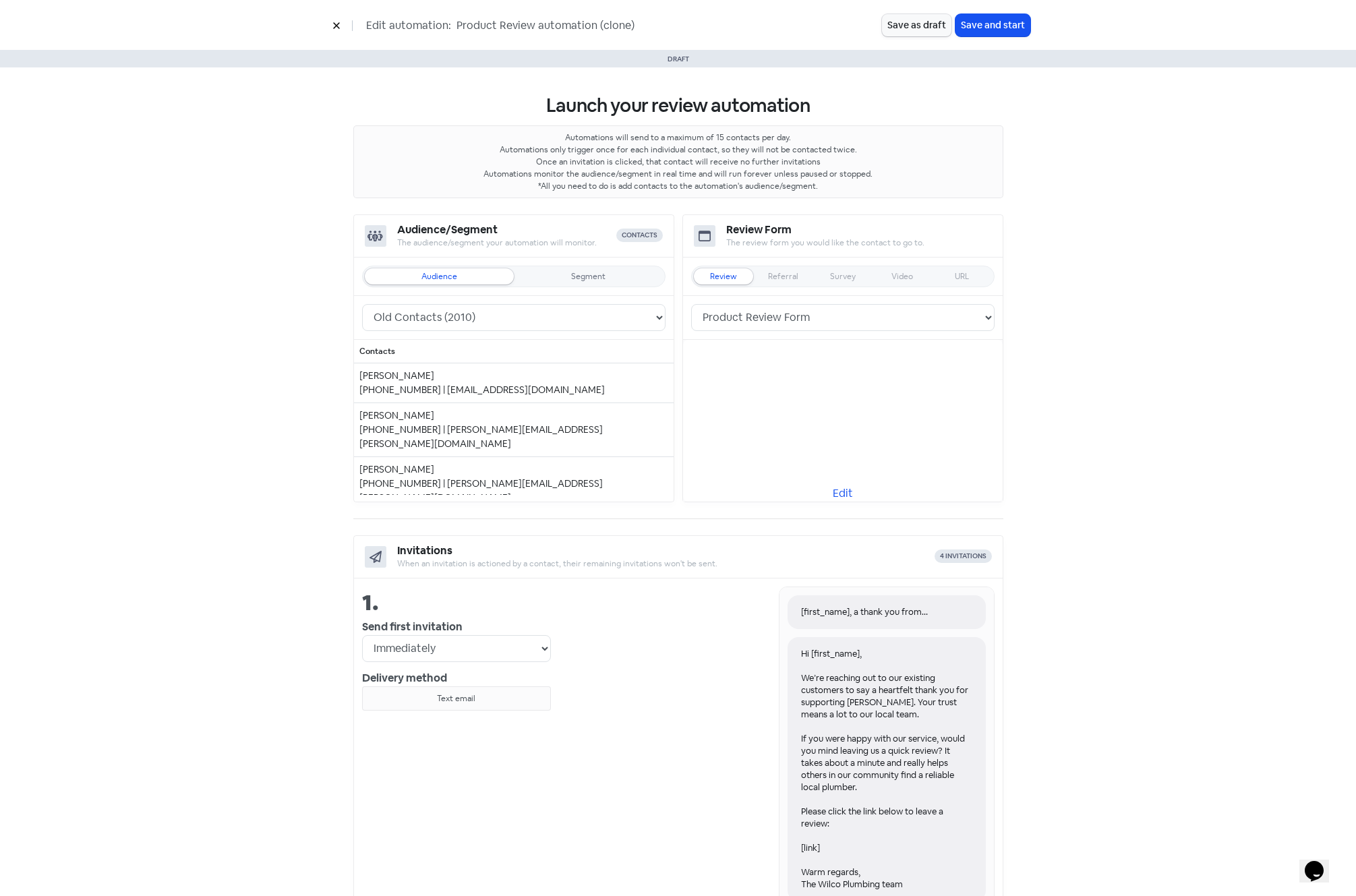
scroll to position [253, 0]
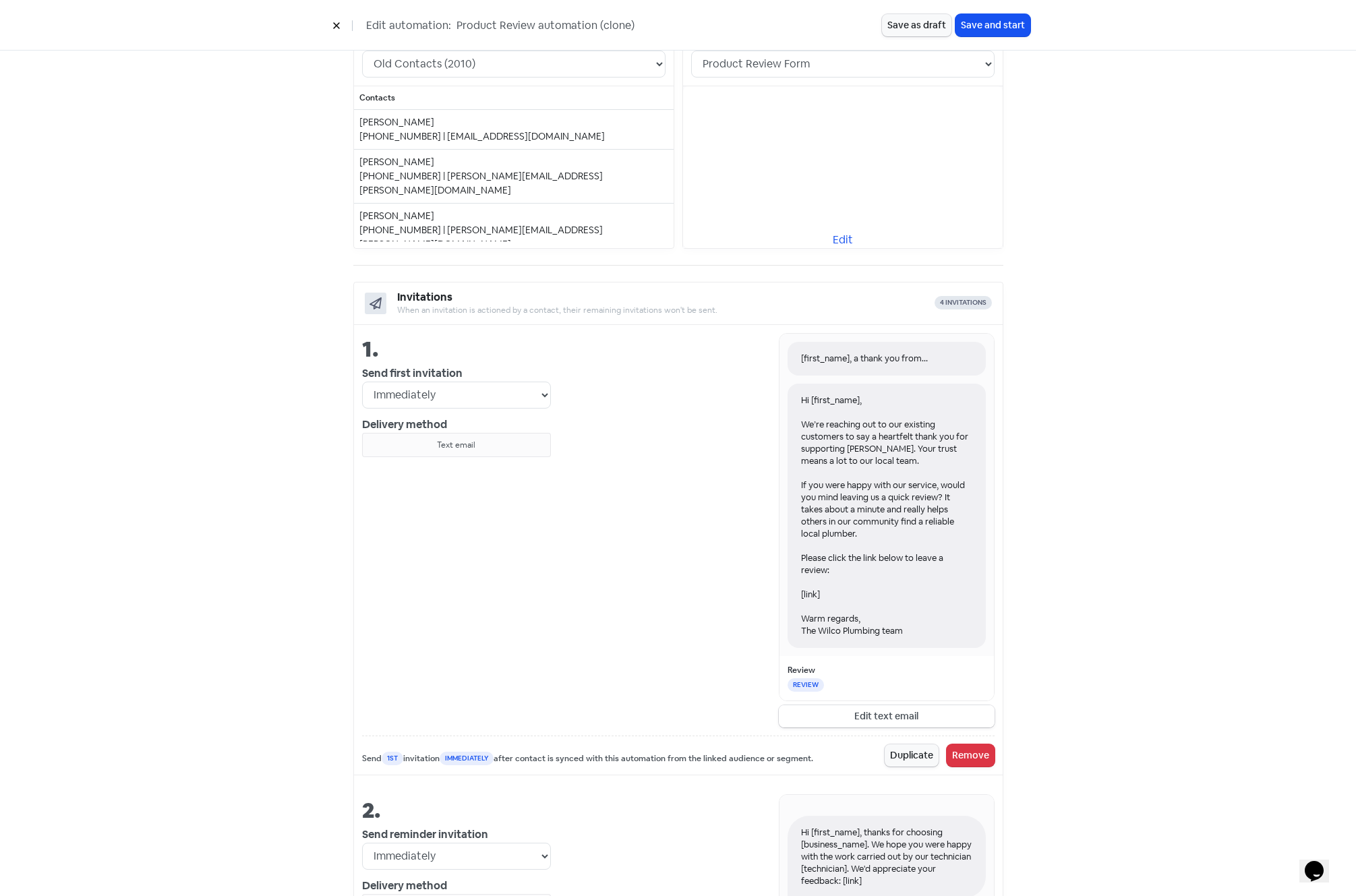
click at [906, 719] on button "Edit text email" at bounding box center [887, 716] width 216 height 22
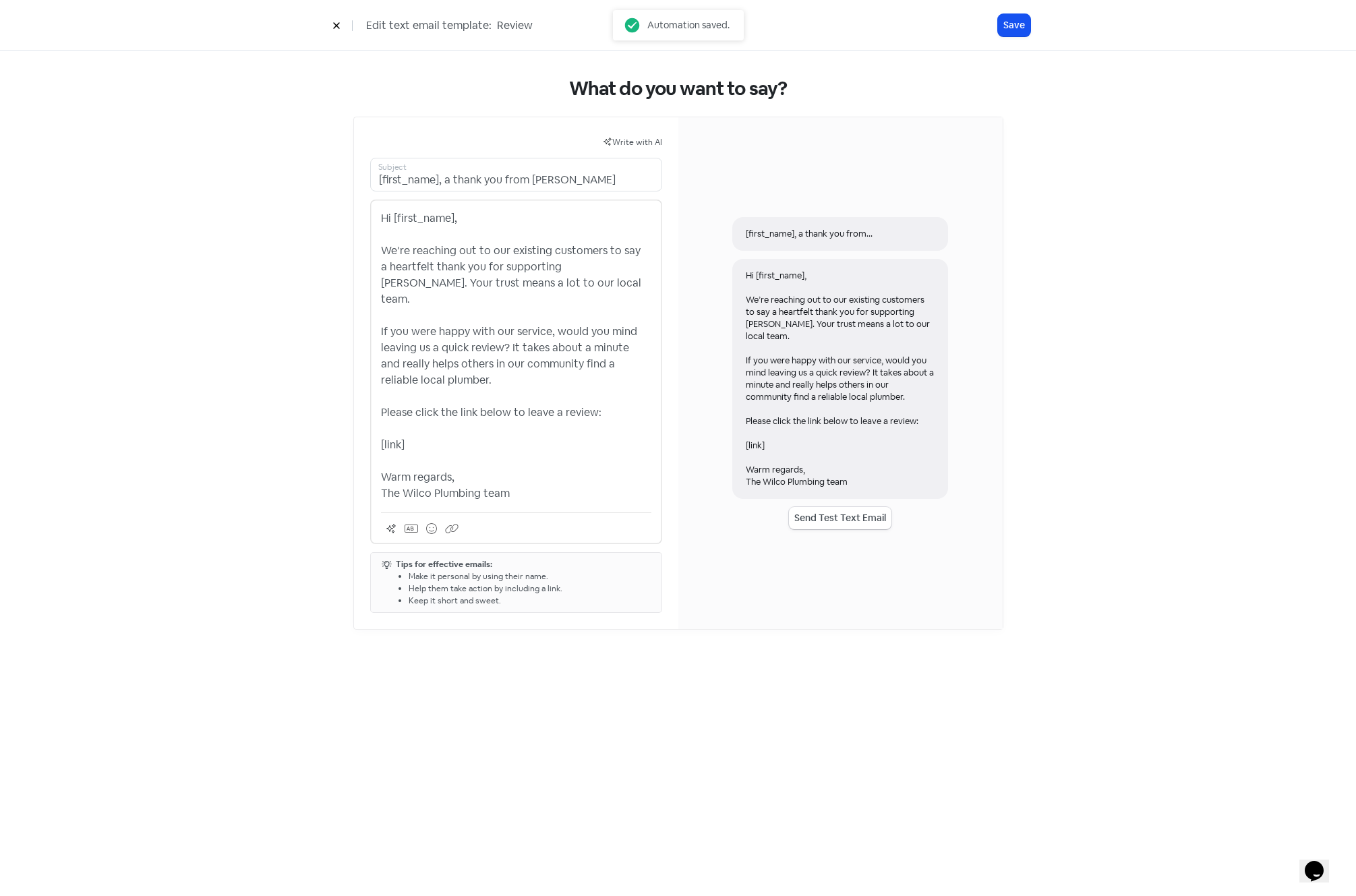
click at [424, 417] on p "Hi [first_name], We’re reaching out to our existing customers to say a heartfel…" at bounding box center [516, 356] width 270 height 291
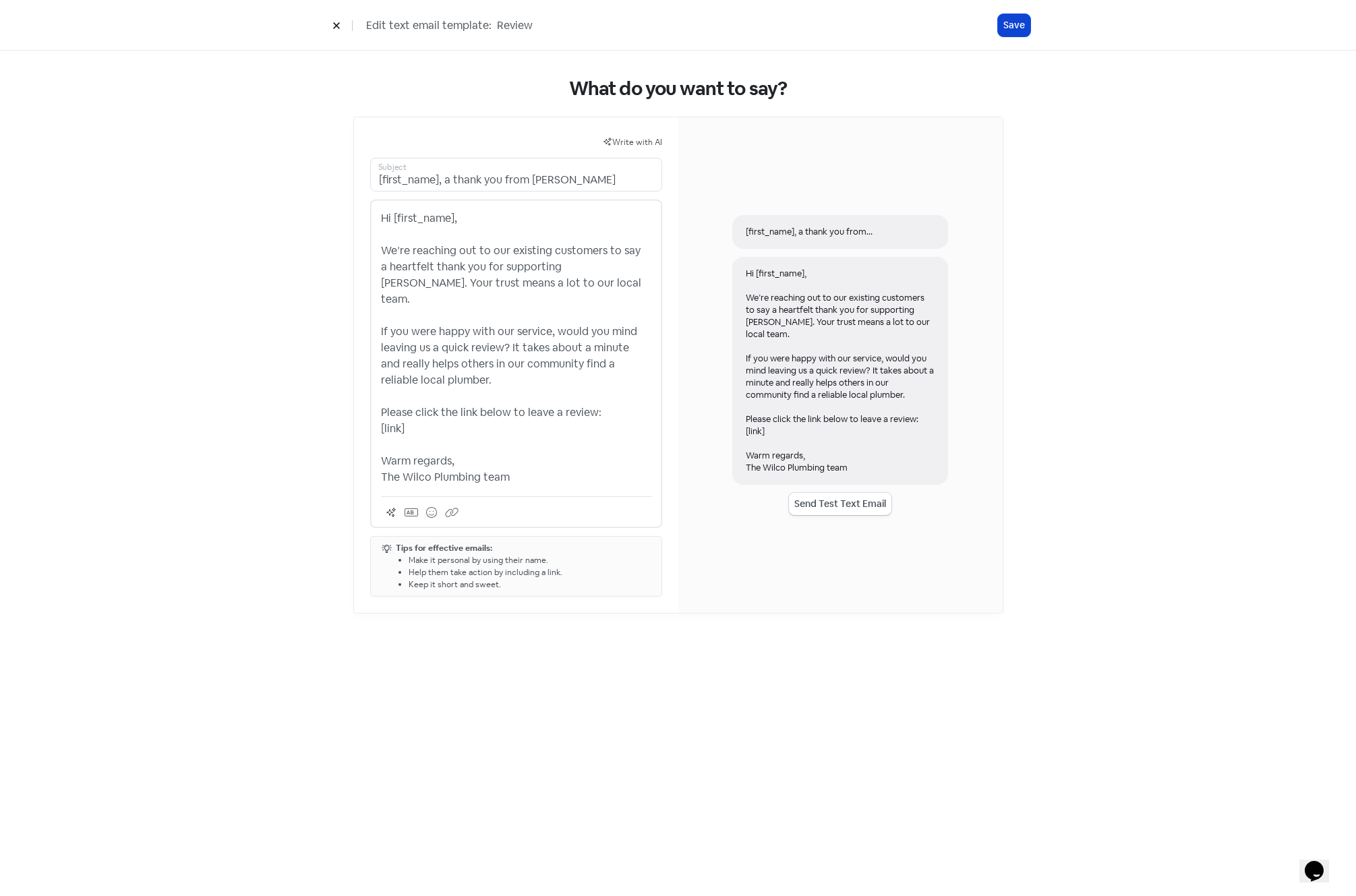
click at [1017, 27] on button "Save" at bounding box center [1014, 25] width 32 height 22
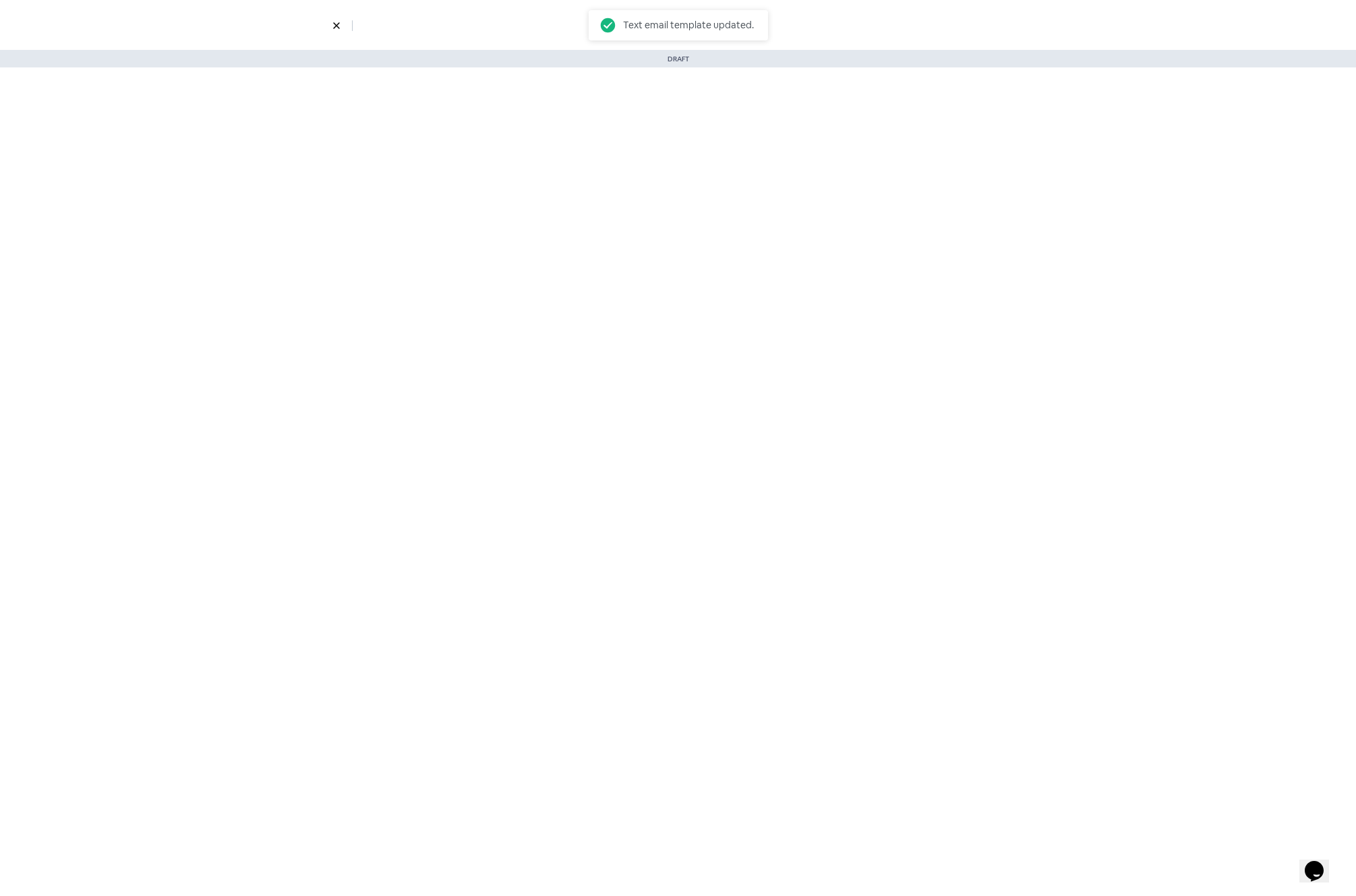
select select "4"
select select "9"
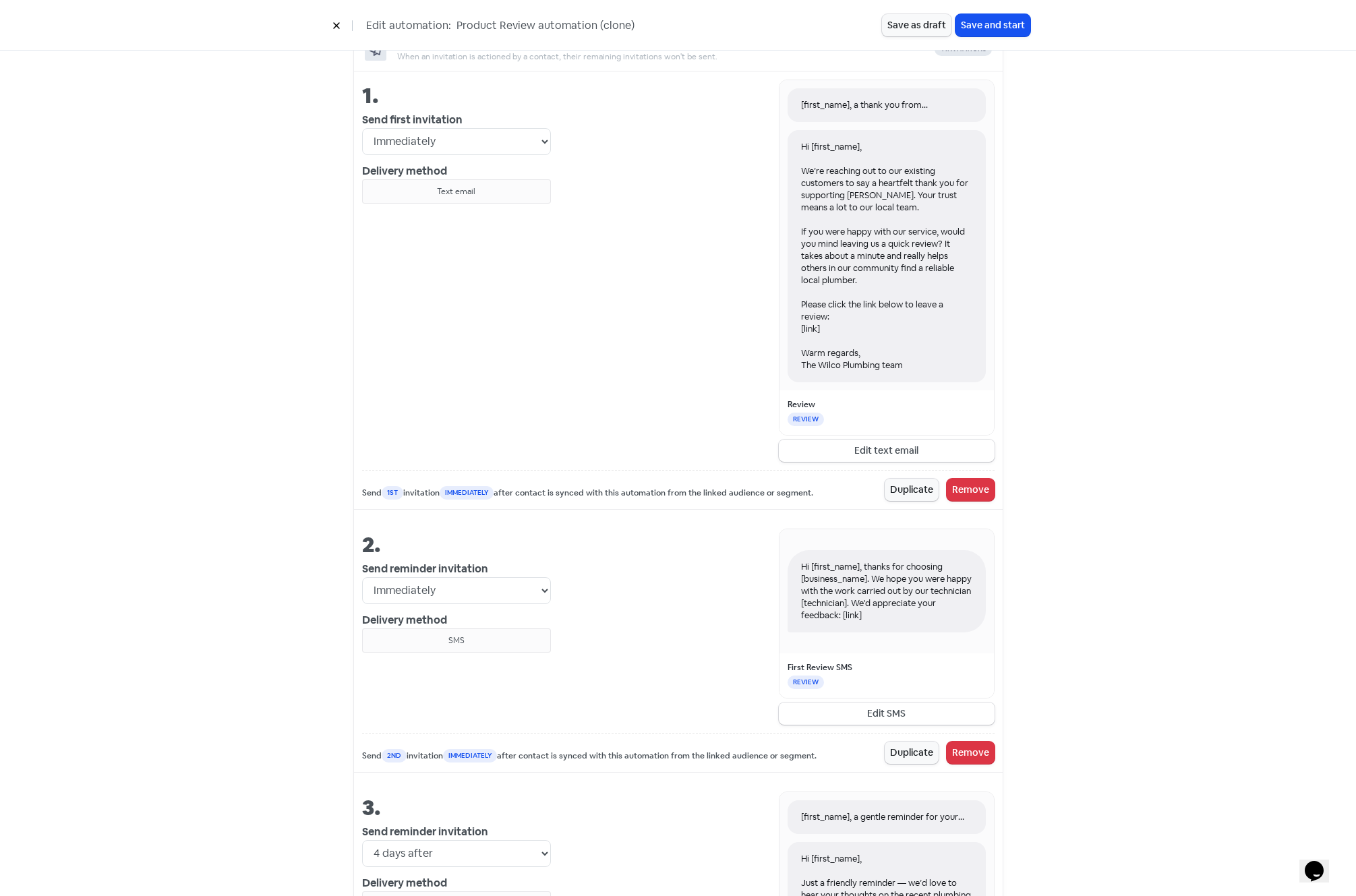
scroll to position [634, 0]
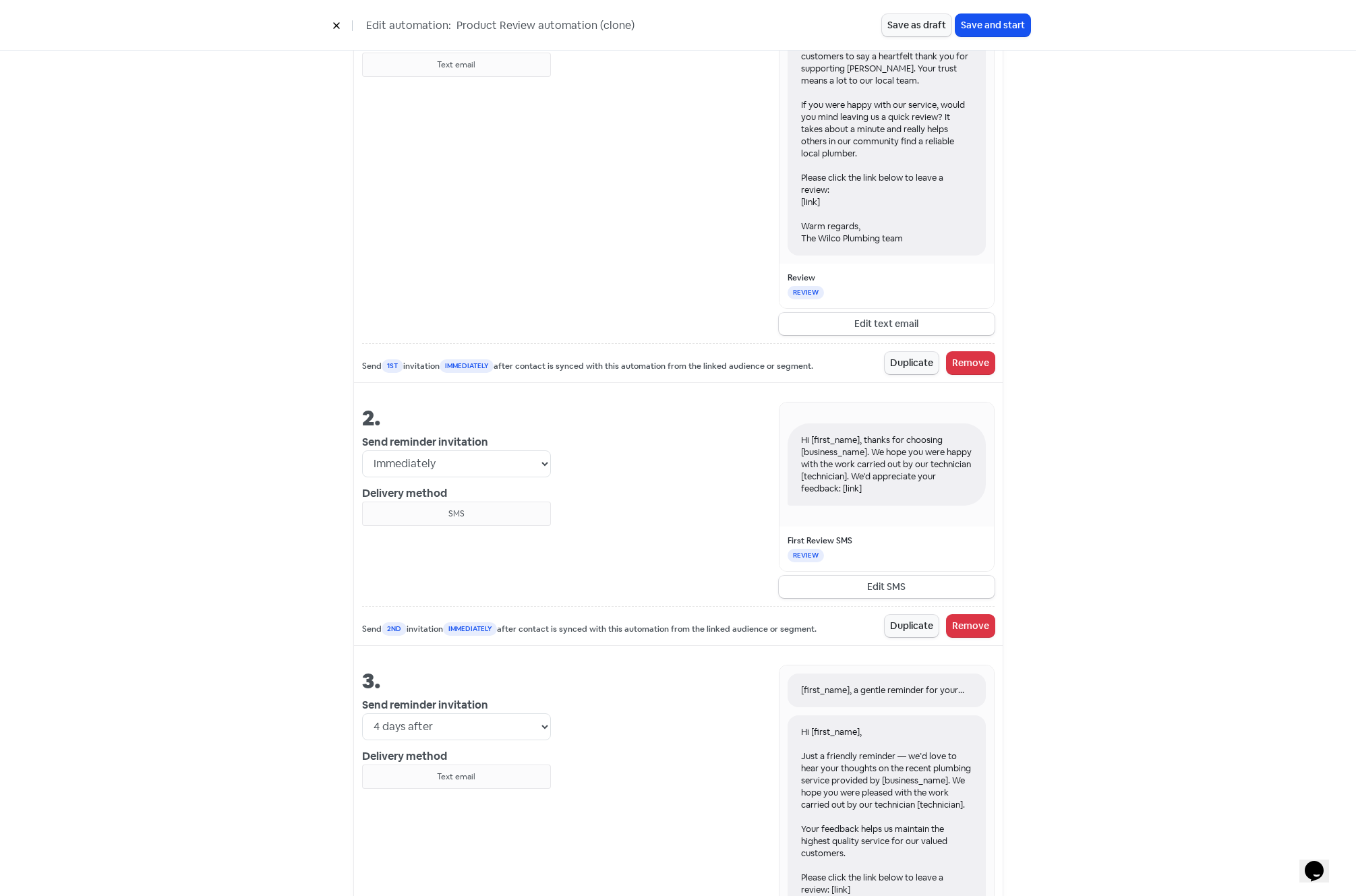
click at [1101, 480] on div "Launch your review automation Automations will send to a maximum of 15 contacts…" at bounding box center [678, 515] width 1356 height 2165
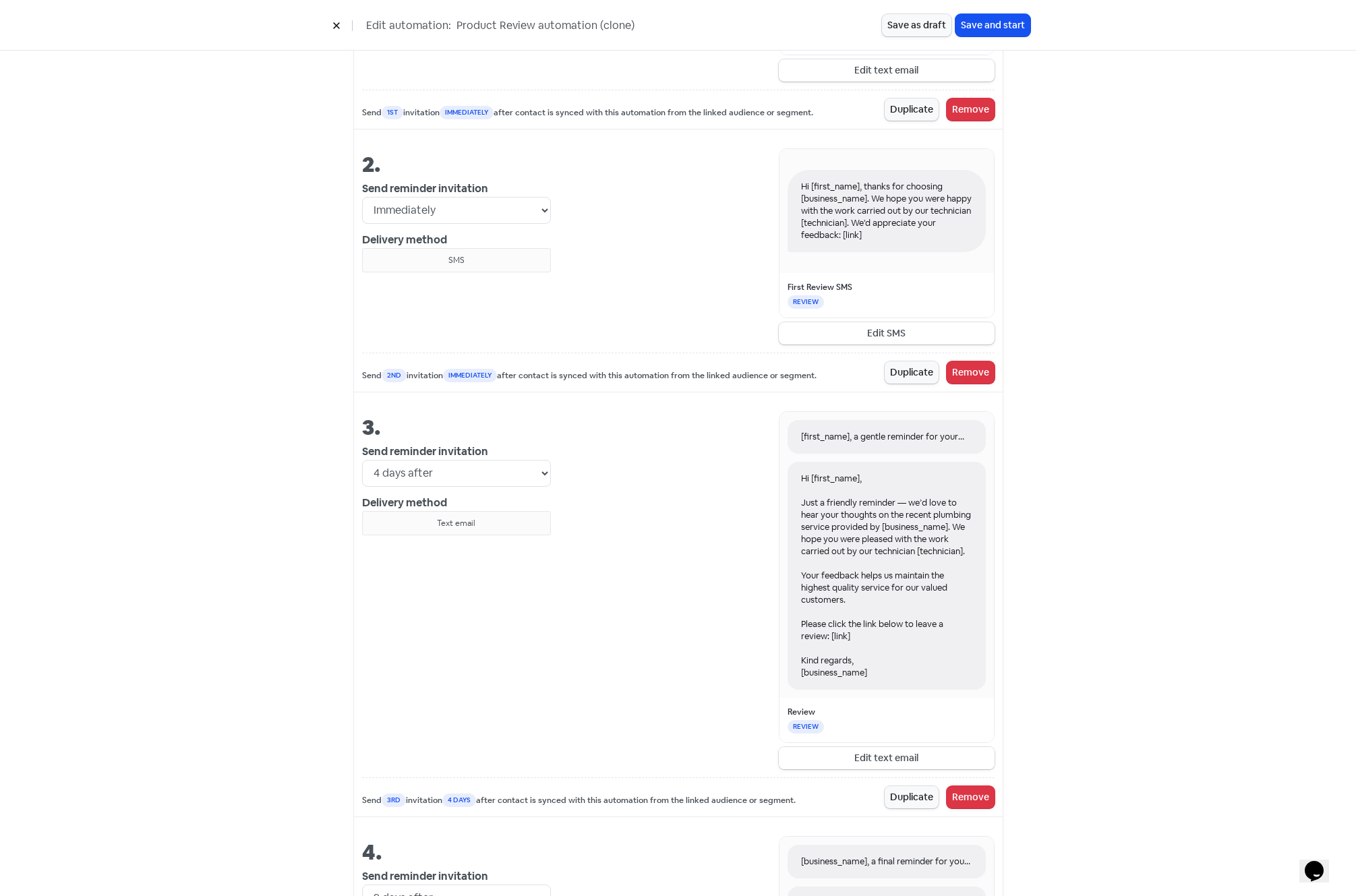
click at [849, 769] on button "Edit text email" at bounding box center [887, 758] width 216 height 22
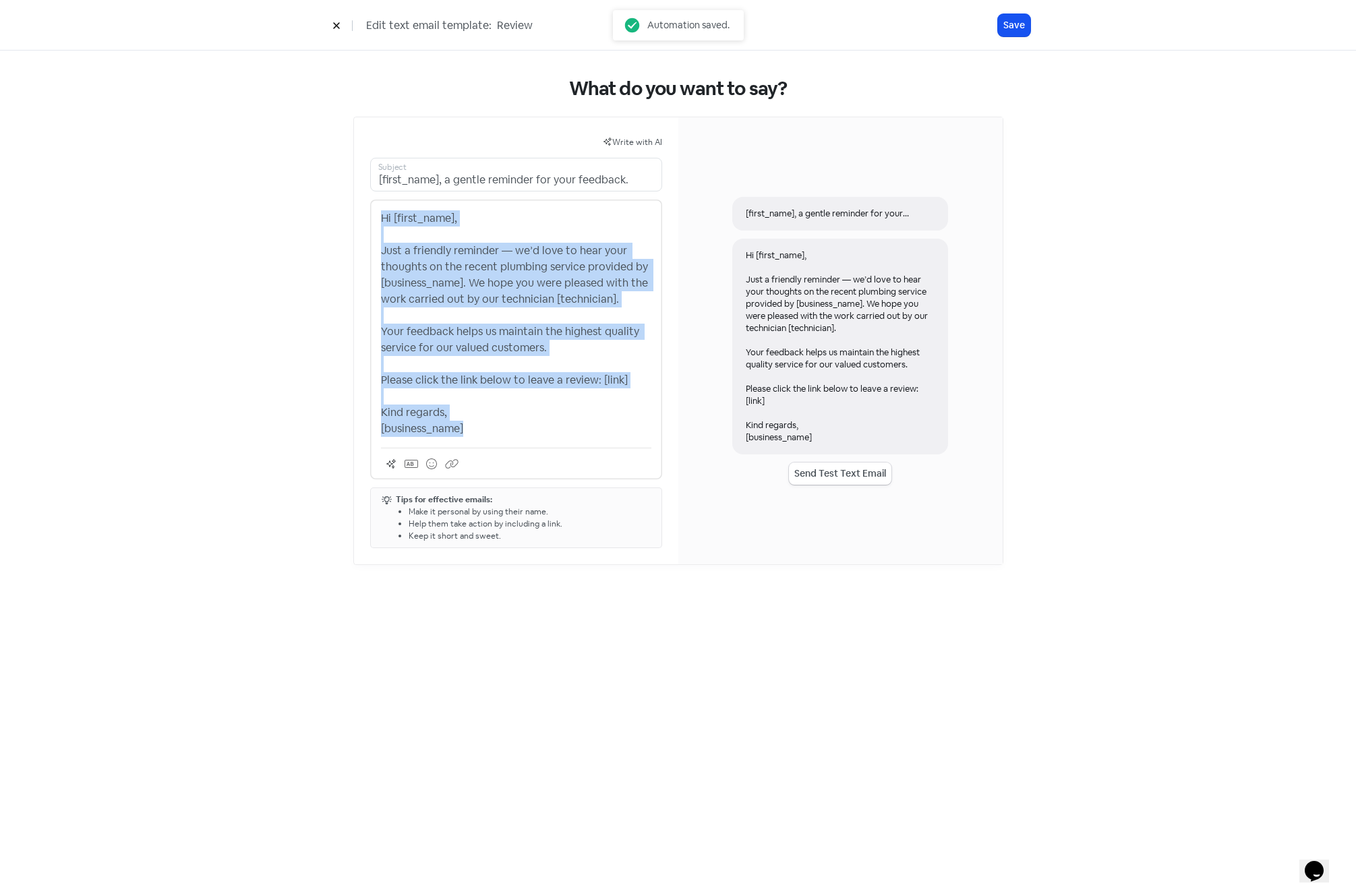
drag, startPoint x: 451, startPoint y: 414, endPoint x: 348, endPoint y: 196, distance: 241.1
click at [348, 196] on div "What do you want to say? Write with AI [first_name], a gentle reminder for your…" at bounding box center [678, 321] width 704 height 542
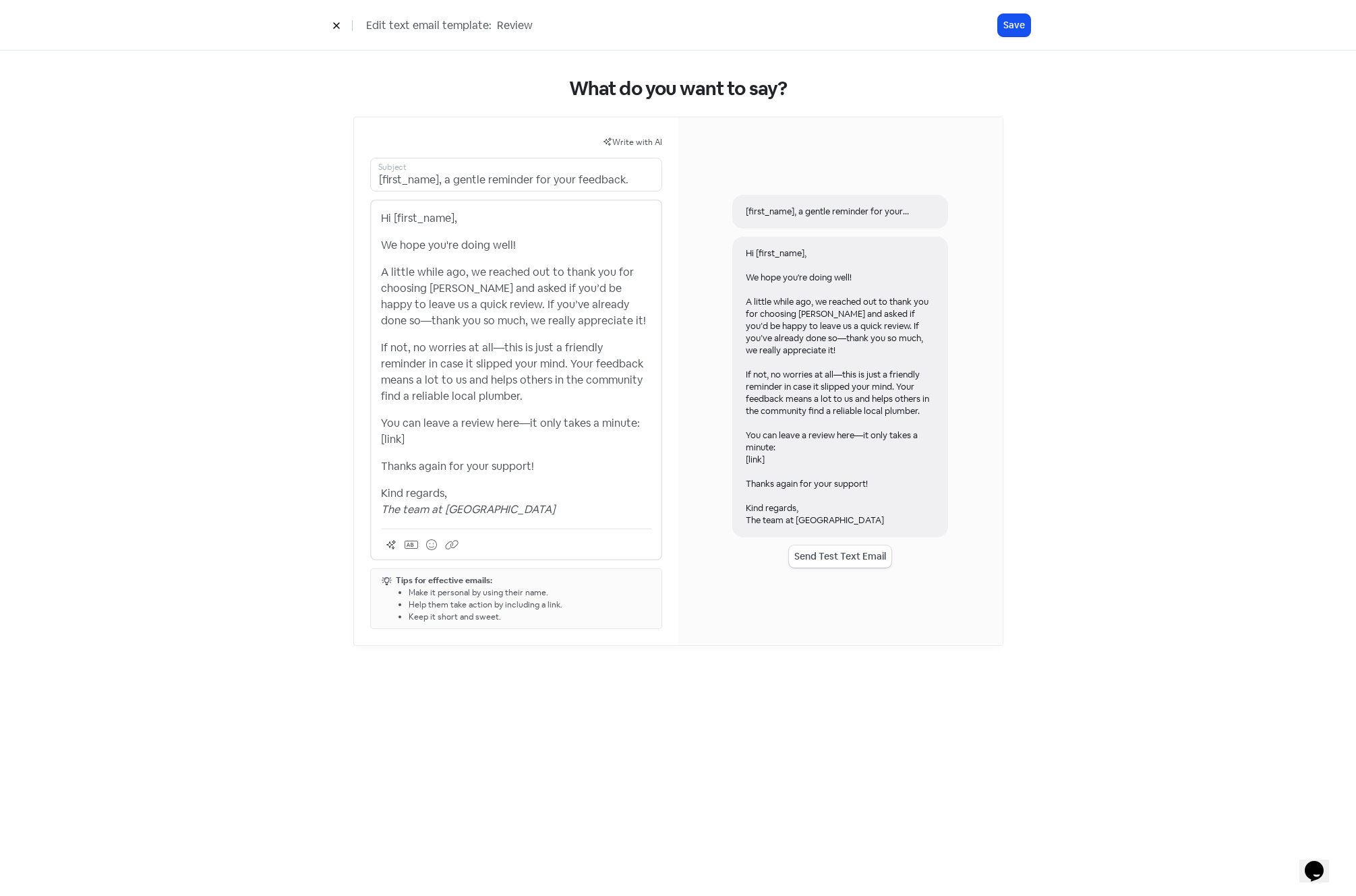
click at [381, 505] on em "The team at [GEOGRAPHIC_DATA]" at bounding box center [467, 510] width 174 height 14
drag, startPoint x: 628, startPoint y: 181, endPoint x: 365, endPoint y: 176, distance: 263.0
click at [365, 176] on div "Write with AI [first_name], a gentle reminder for your feedback. Subject Hi [fi…" at bounding box center [516, 381] width 324 height 528
paste input "Just a quick reminder"
click at [542, 186] on input "Just a quick reminder" at bounding box center [516, 175] width 292 height 34
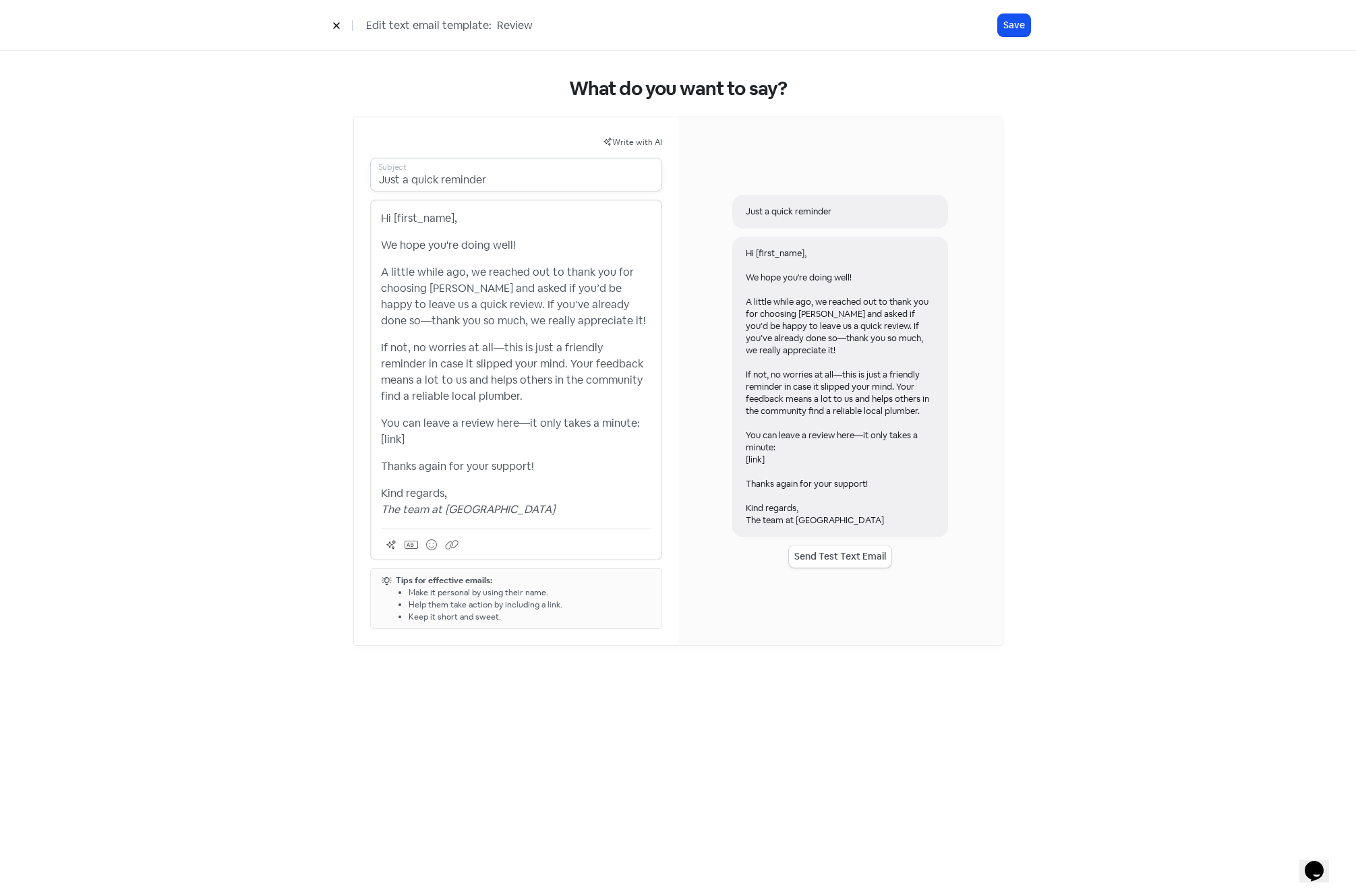
paste input "😊"
type input "Just a quick reminder 😊"
click at [542, 304] on p "A little while ago, we reached out to thank you for choosing [PERSON_NAME] and …" at bounding box center [516, 296] width 270 height 64
click at [1015, 31] on button "Save" at bounding box center [1014, 25] width 32 height 22
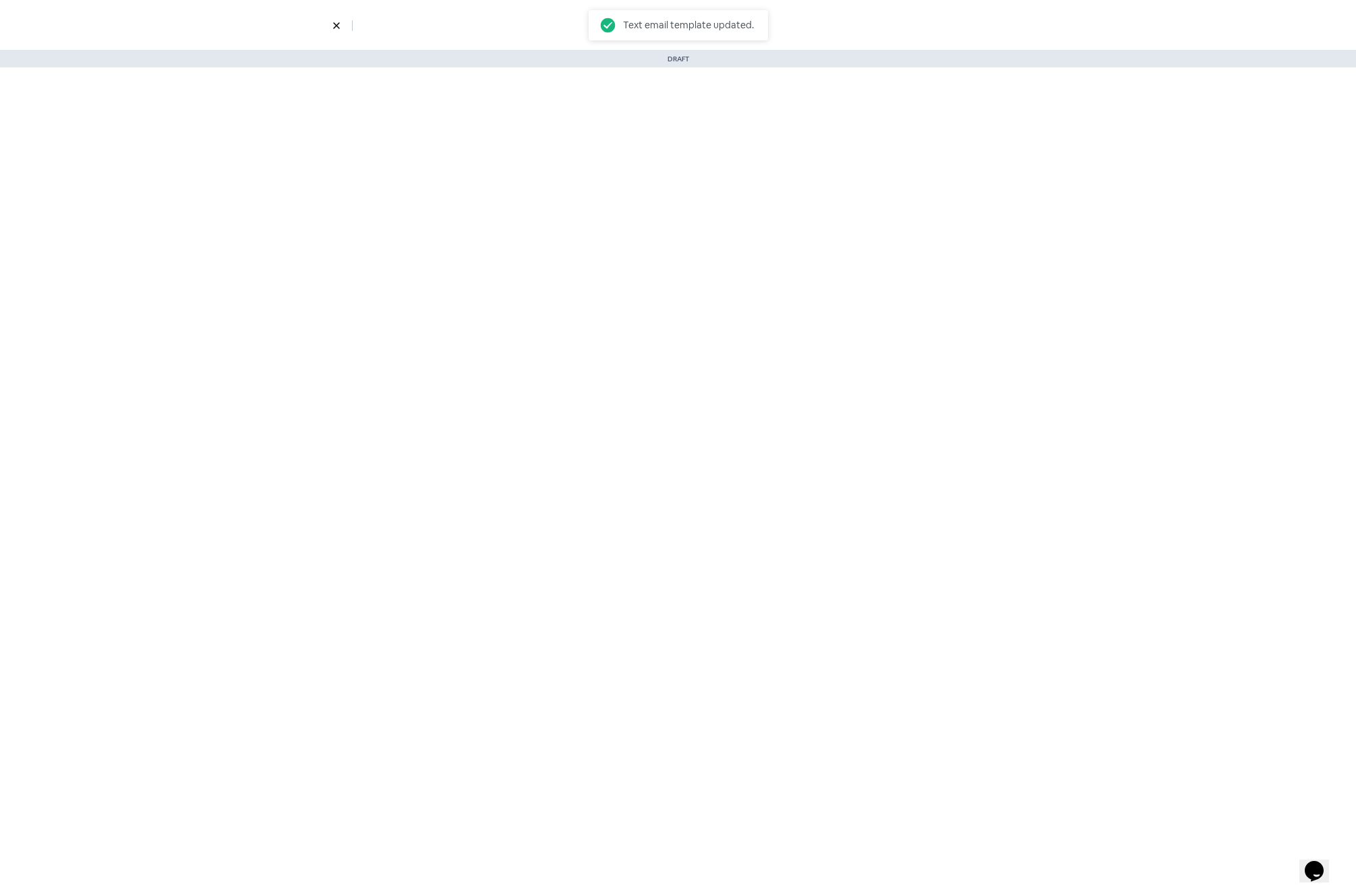
select select "4"
select select "9"
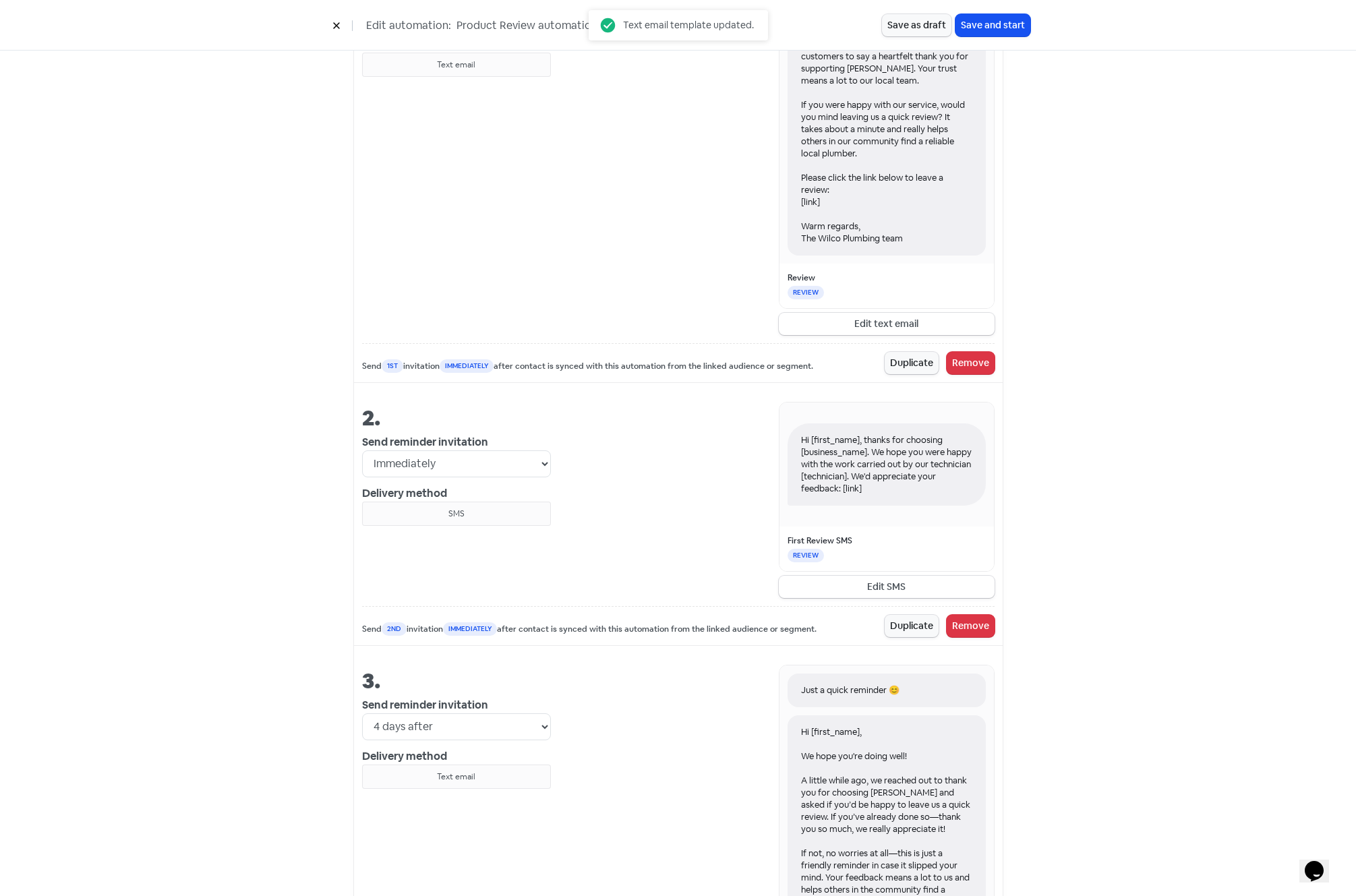
scroll to position [1014, 0]
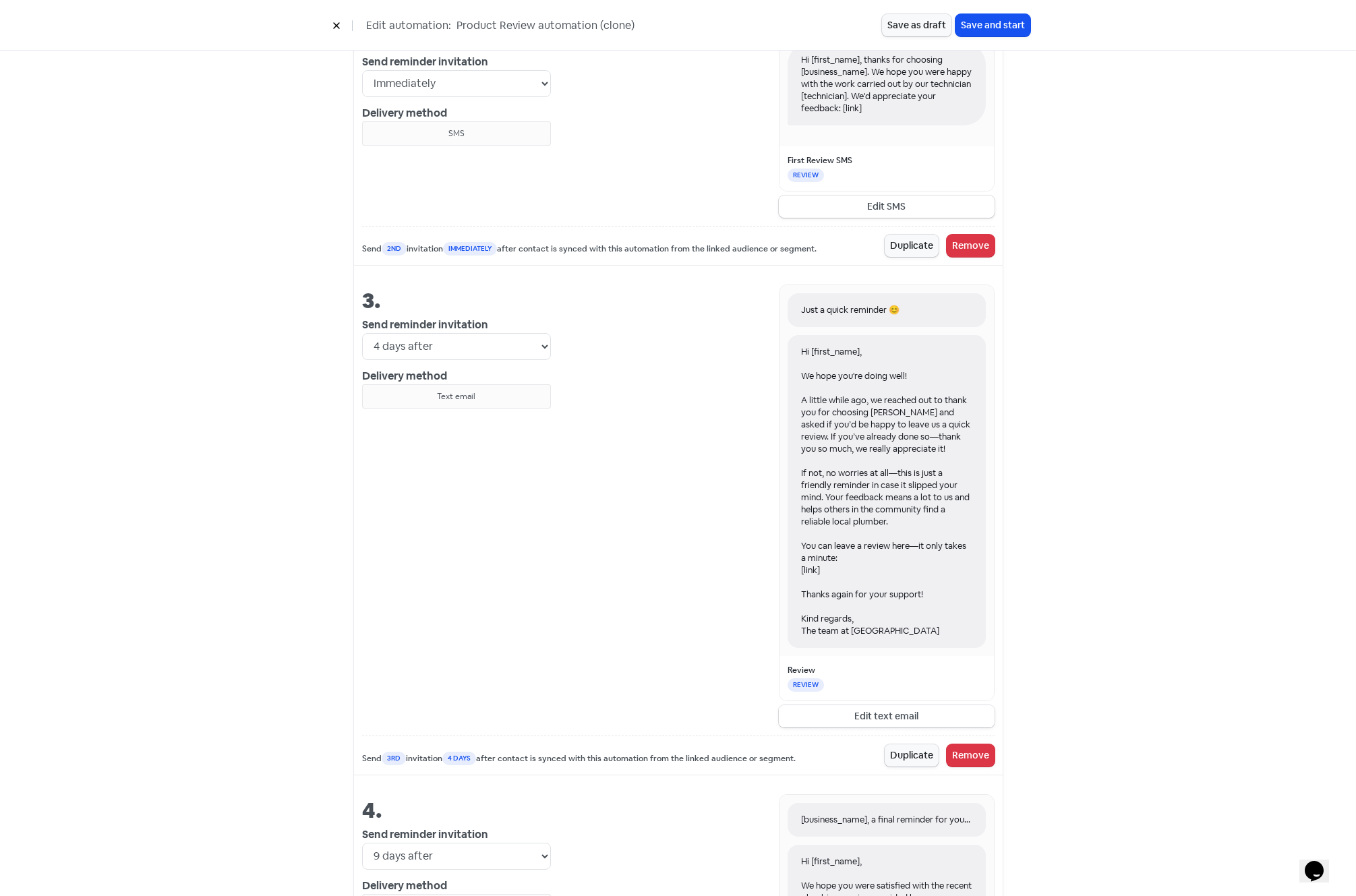
click at [890, 711] on button "Edit text email" at bounding box center [887, 716] width 216 height 22
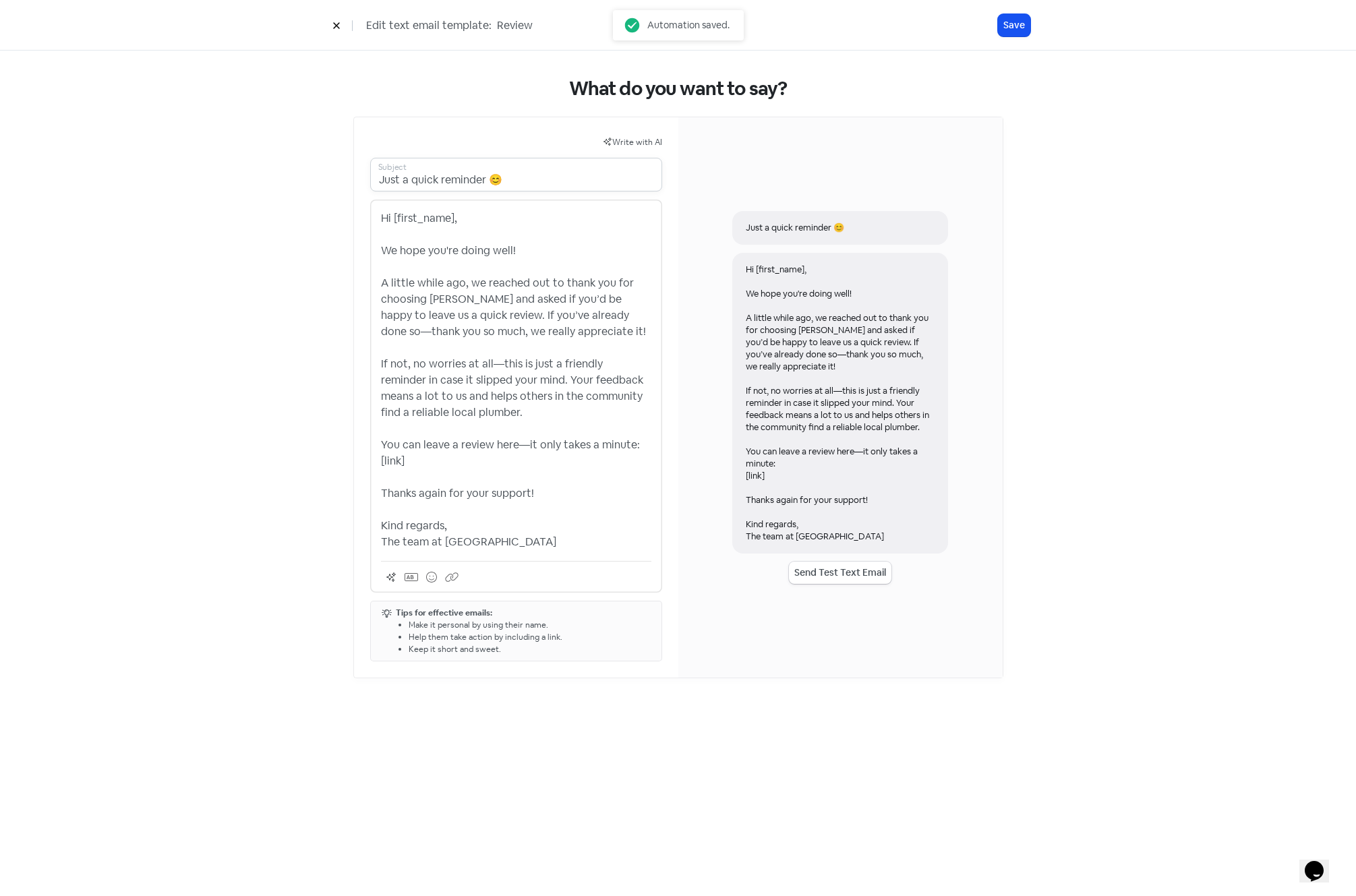
drag, startPoint x: 484, startPoint y: 176, endPoint x: 540, endPoint y: 184, distance: 56.6
click at [540, 184] on input "Just a quick reminder 😊" at bounding box center [516, 175] width 292 height 34
type input "Just a quick reminder"
drag, startPoint x: 630, startPoint y: 317, endPoint x: 639, endPoint y: 317, distance: 9.0
click at [639, 317] on p "Hi [first_name], We hope you're doing well! A little while ago, we reached out …" at bounding box center [516, 380] width 270 height 340
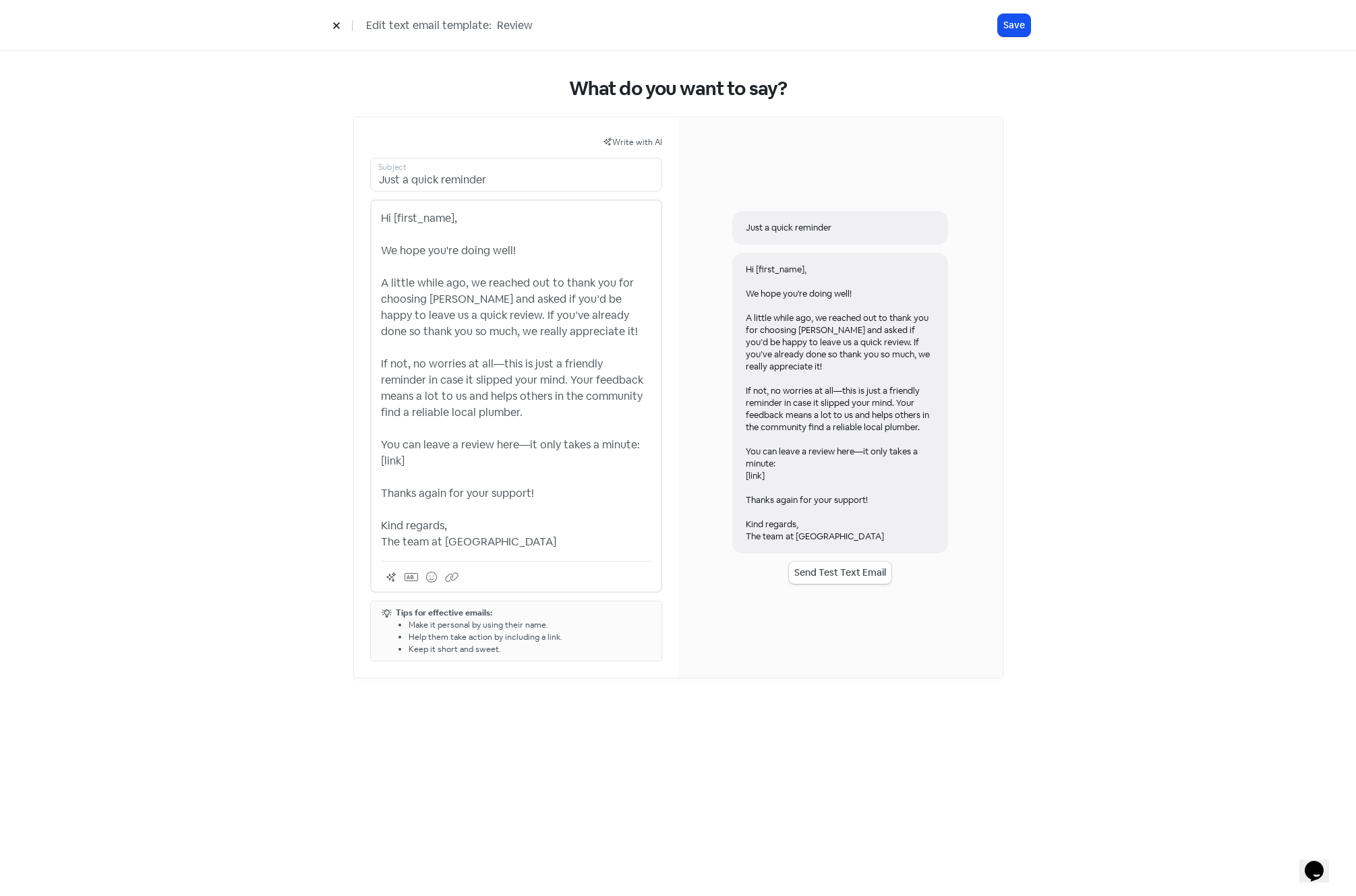
click at [490, 361] on p "Hi [first_name], We hope you're doing well! A little while ago, we reached out …" at bounding box center [516, 380] width 270 height 340
click at [520, 444] on p "Hi [first_name], We hope you're doing well! A little while ago, we reached out …" at bounding box center [516, 380] width 270 height 340
click at [1020, 31] on button "Save" at bounding box center [1014, 25] width 32 height 22
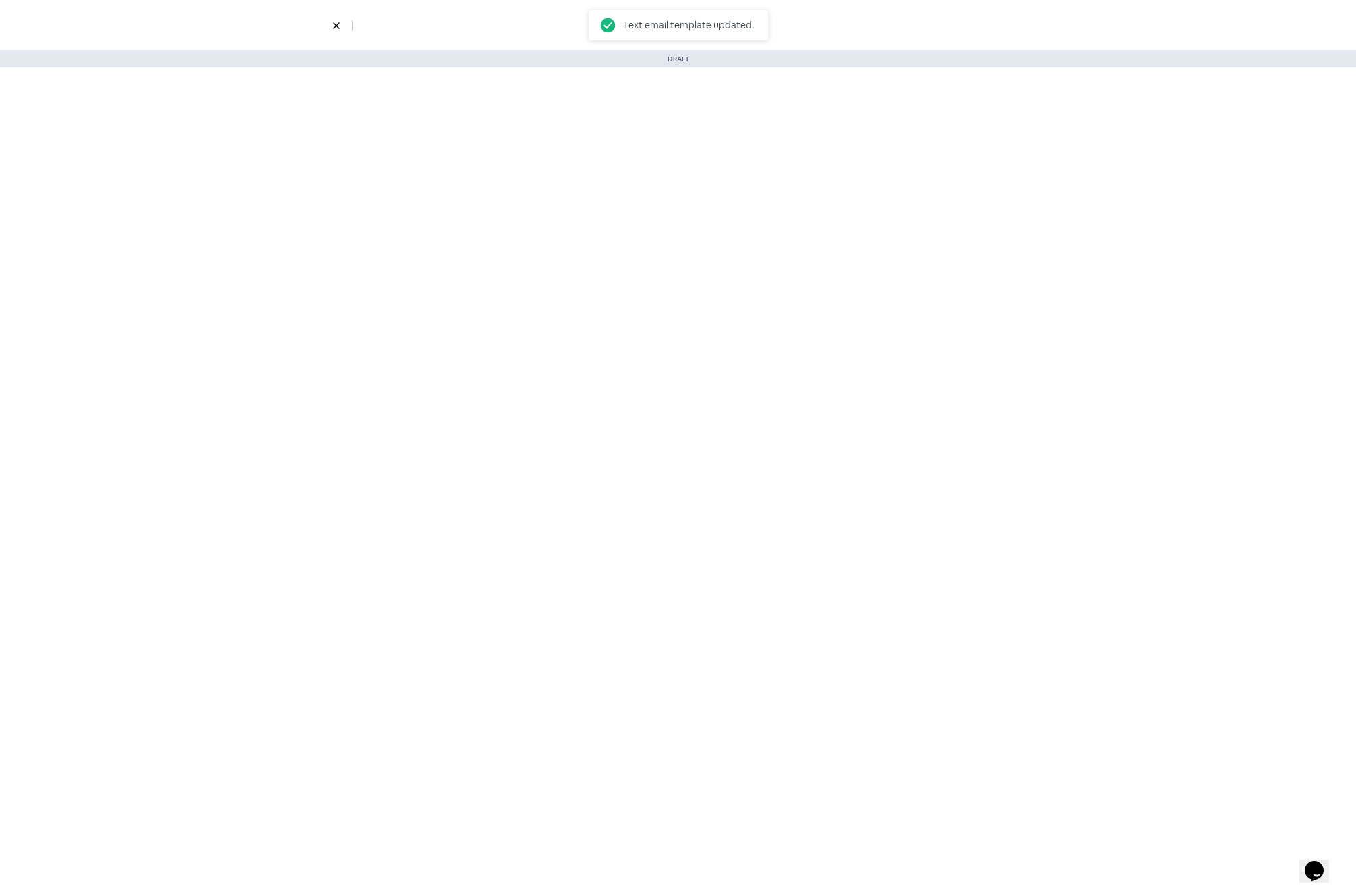
select select "4"
select select "9"
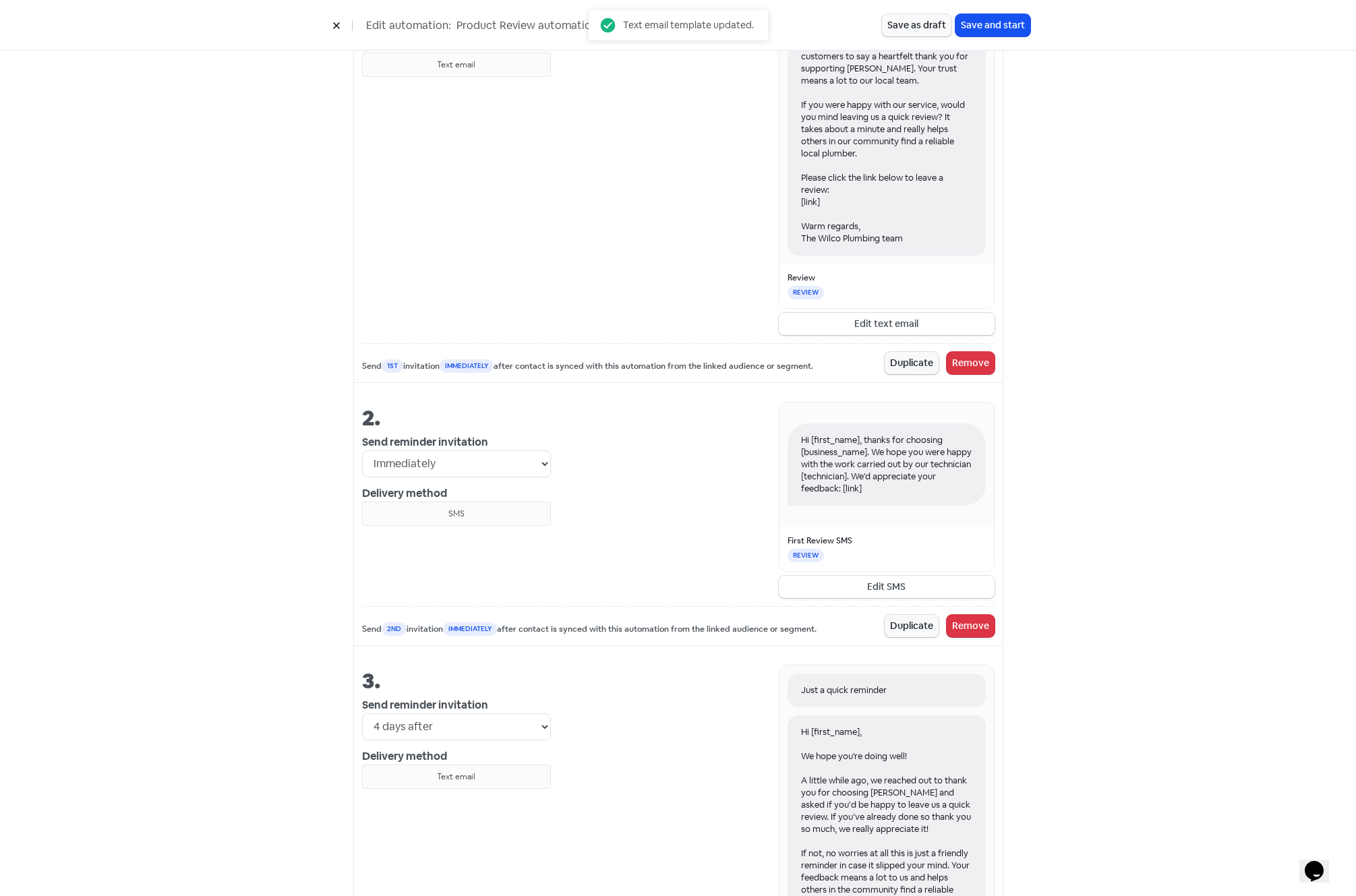
scroll to position [761, 0]
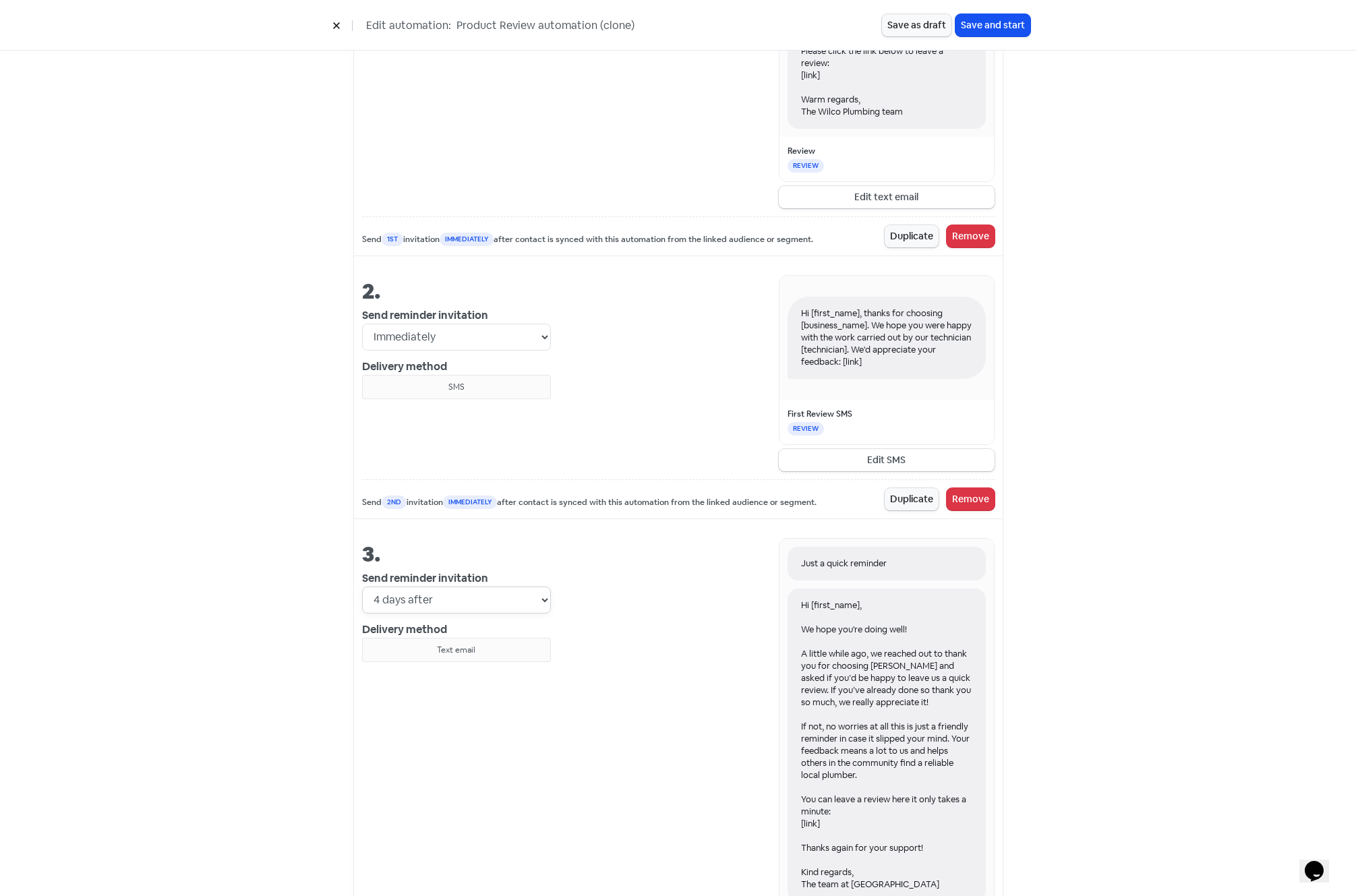
click at [542, 608] on select "Immediately 1 day after 2 days after 3 days after 4 days after 5 days after 6 d…" at bounding box center [457, 600] width 189 height 27
select select "5"
click at [362, 586] on select "Immediately 1 day after 2 days after 3 days after 4 days after 5 days after 6 d…" at bounding box center [457, 600] width 189 height 27
click at [1014, 559] on div "Launch your review automation Automations will send to a maximum of 15 contacts…" at bounding box center [678, 431] width 704 height 2250
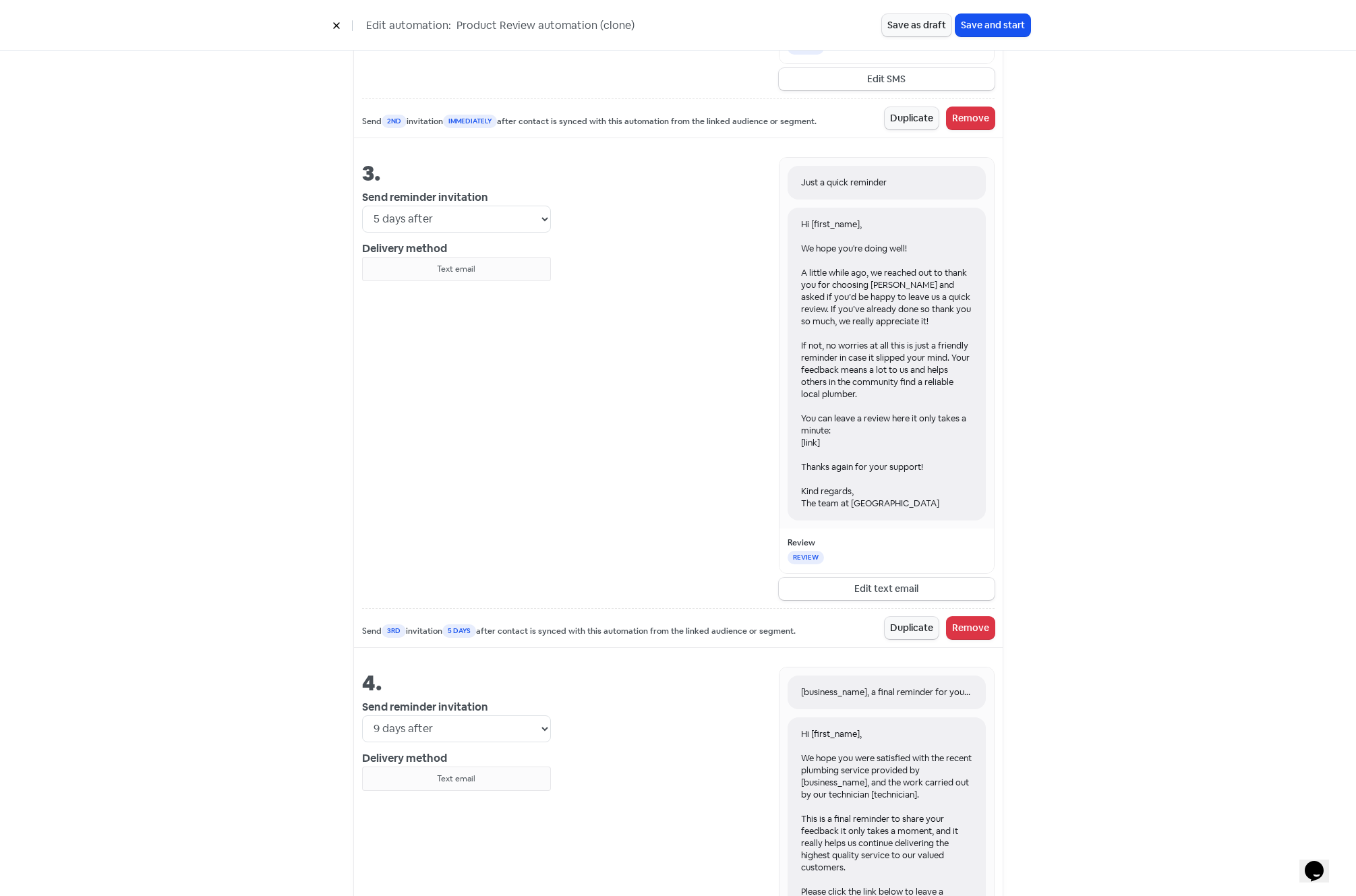
scroll to position [1421, 0]
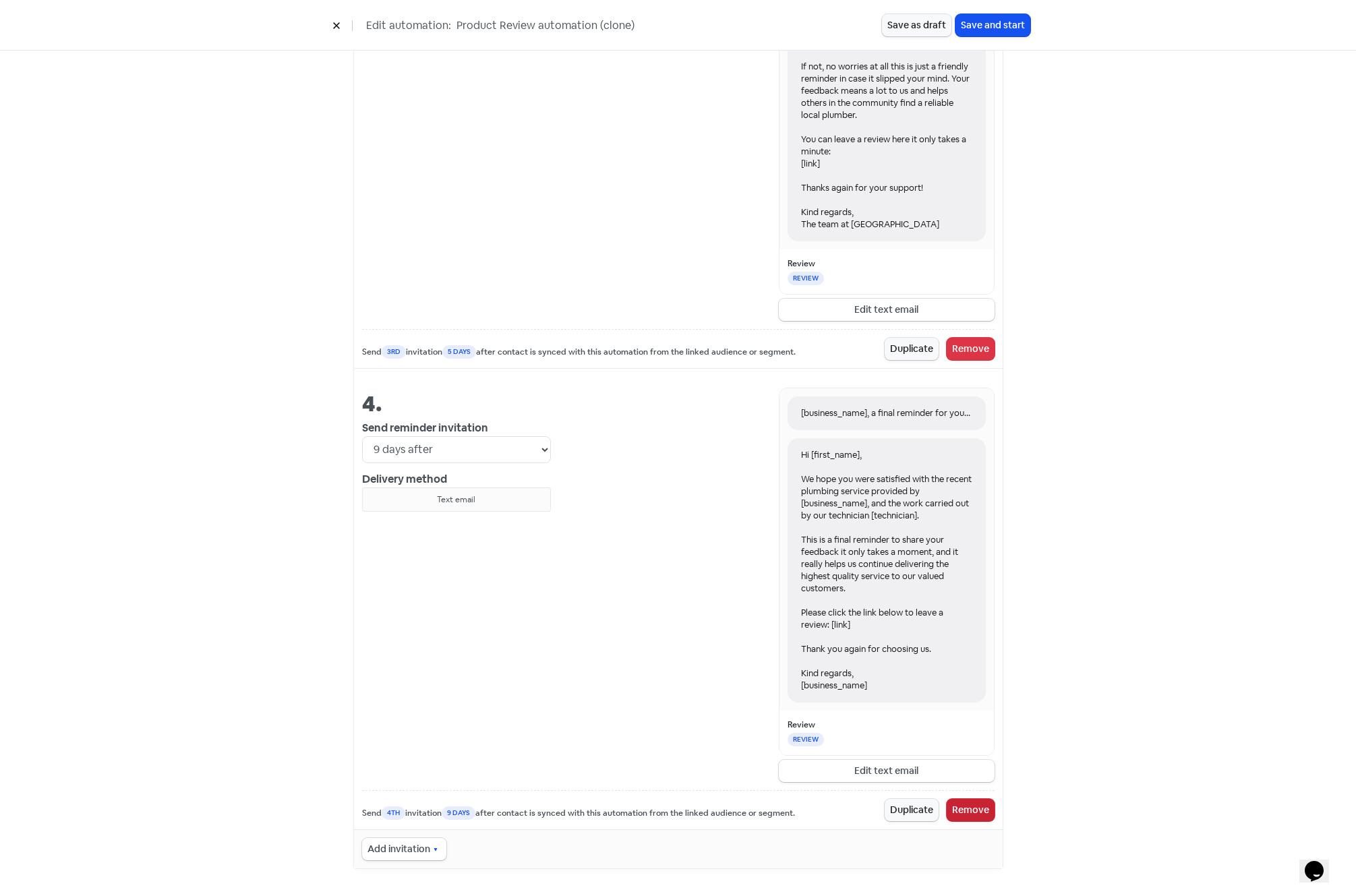
click at [960, 806] on button "Remove" at bounding box center [970, 810] width 48 height 22
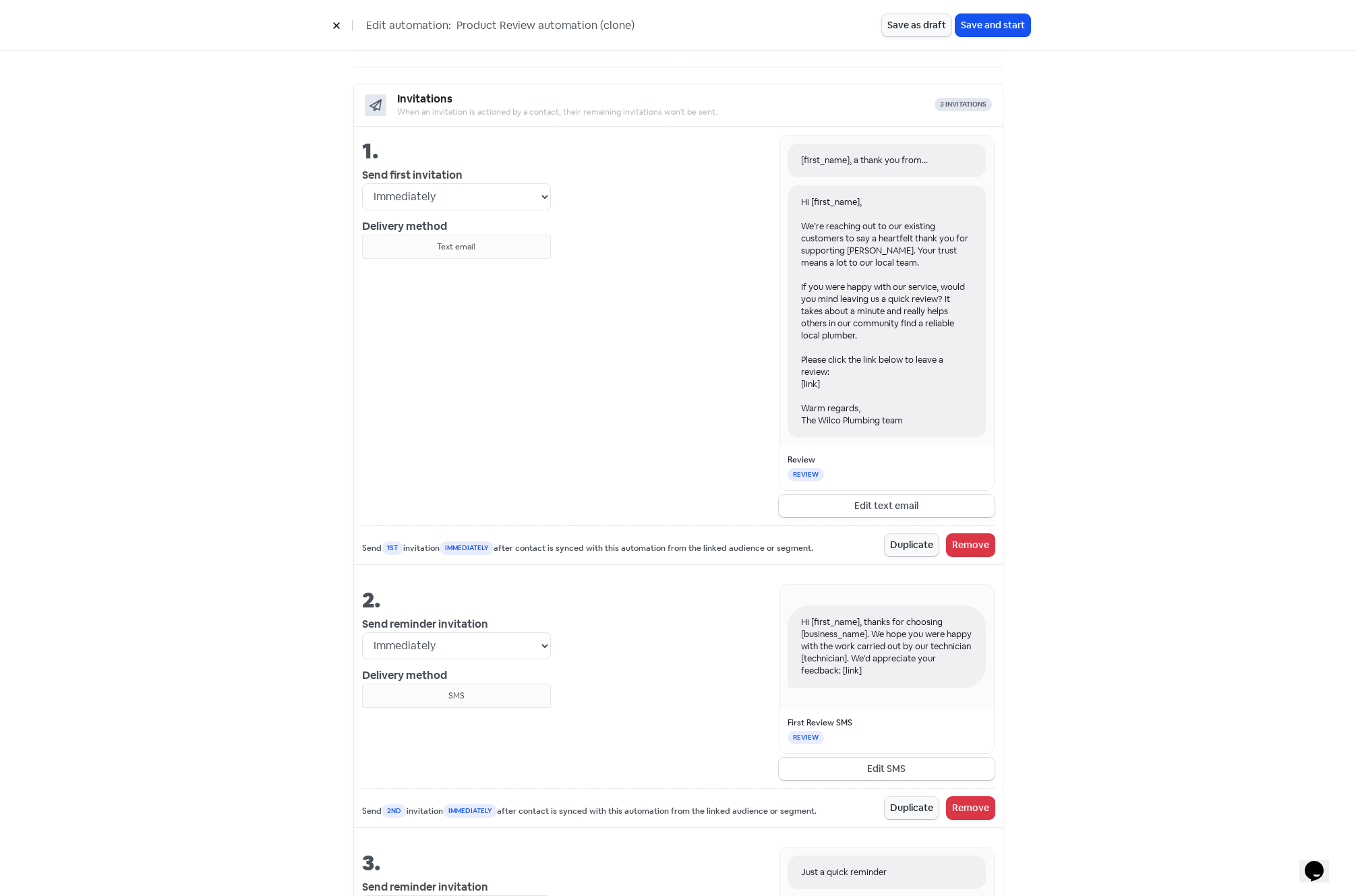
scroll to position [198, 0]
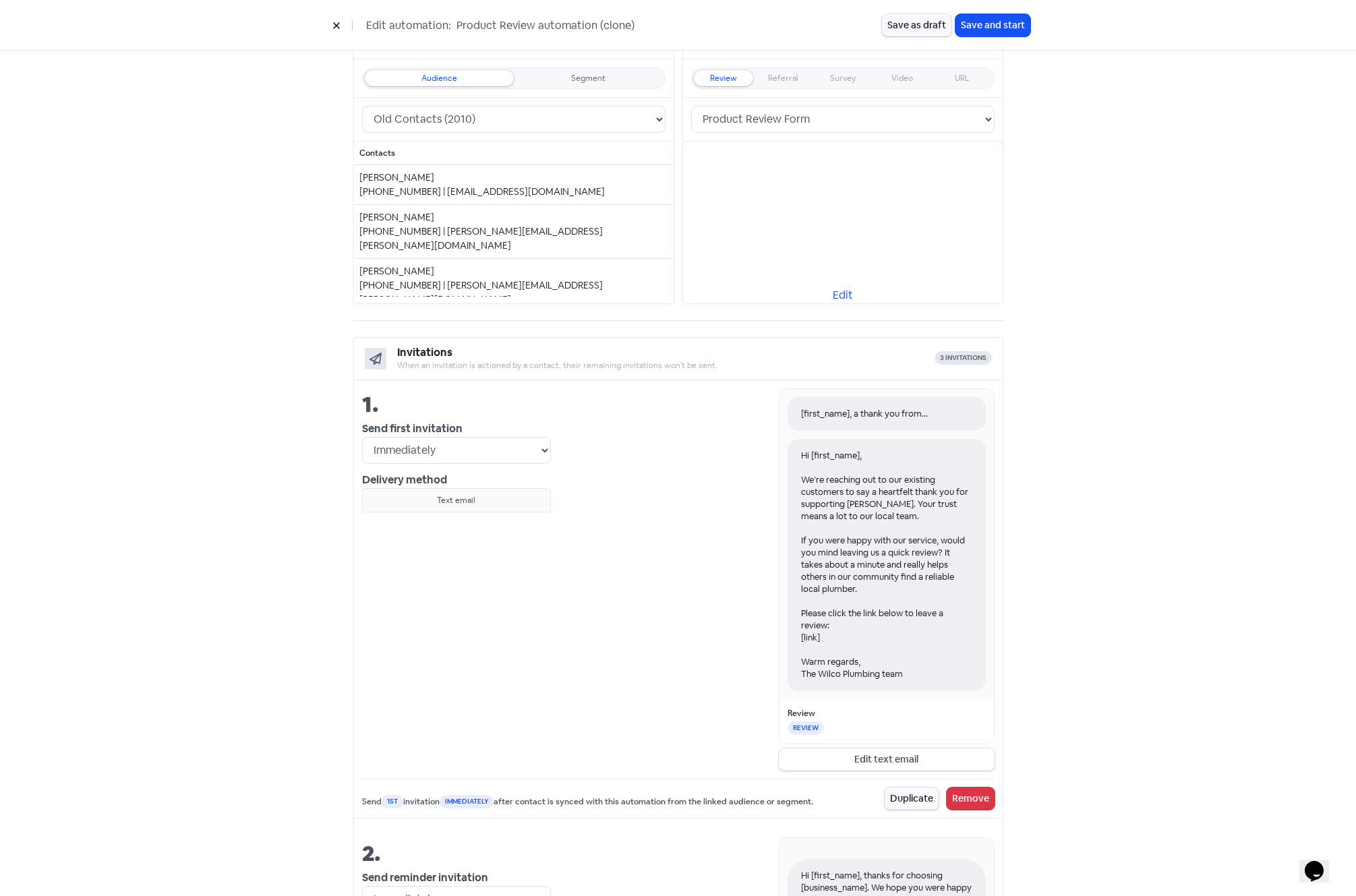
click at [1045, 473] on div "Launch your review automation Automations will send to a maximum of 15 contacts…" at bounding box center [678, 763] width 769 height 1788
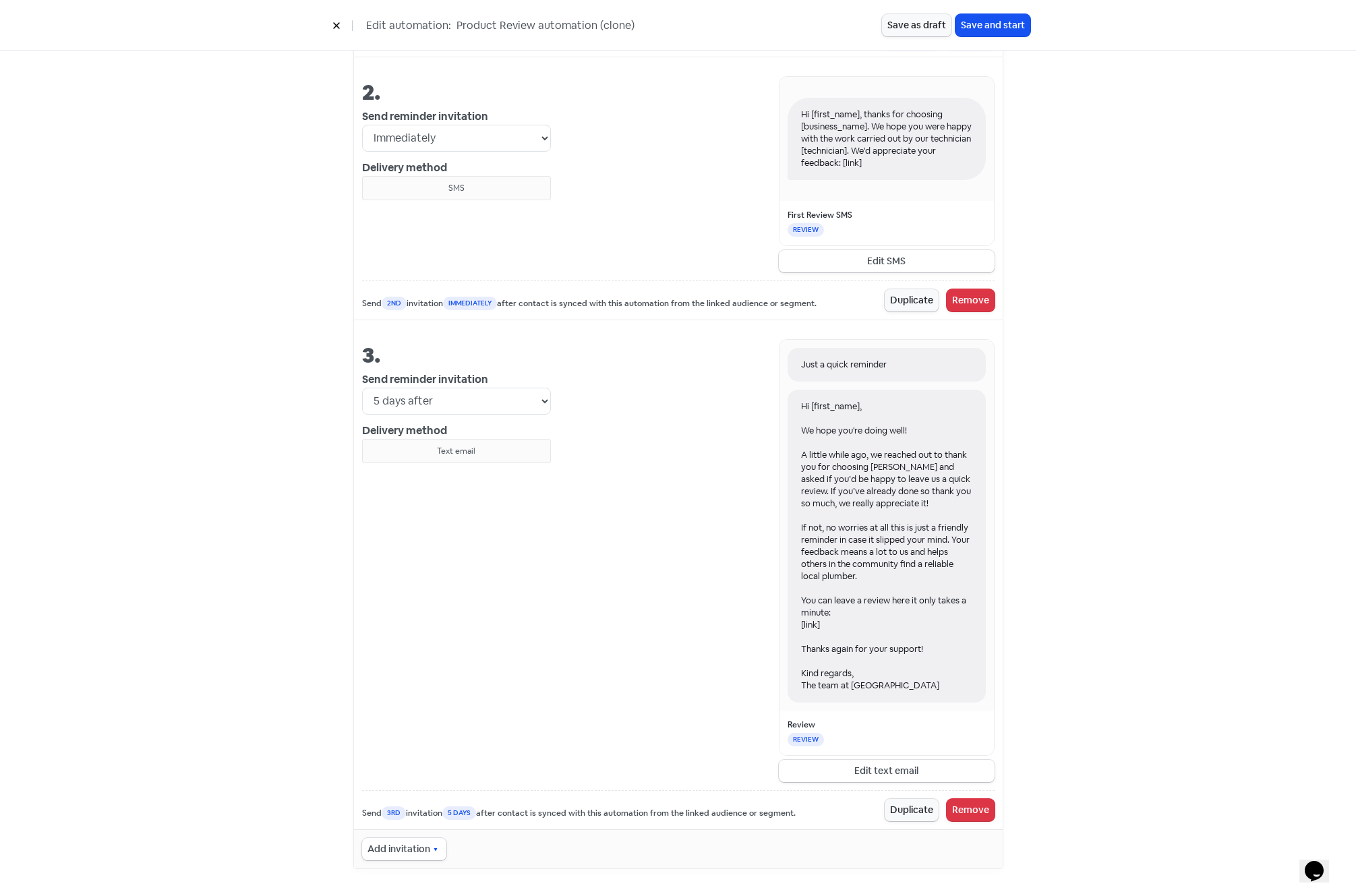
scroll to position [706, 0]
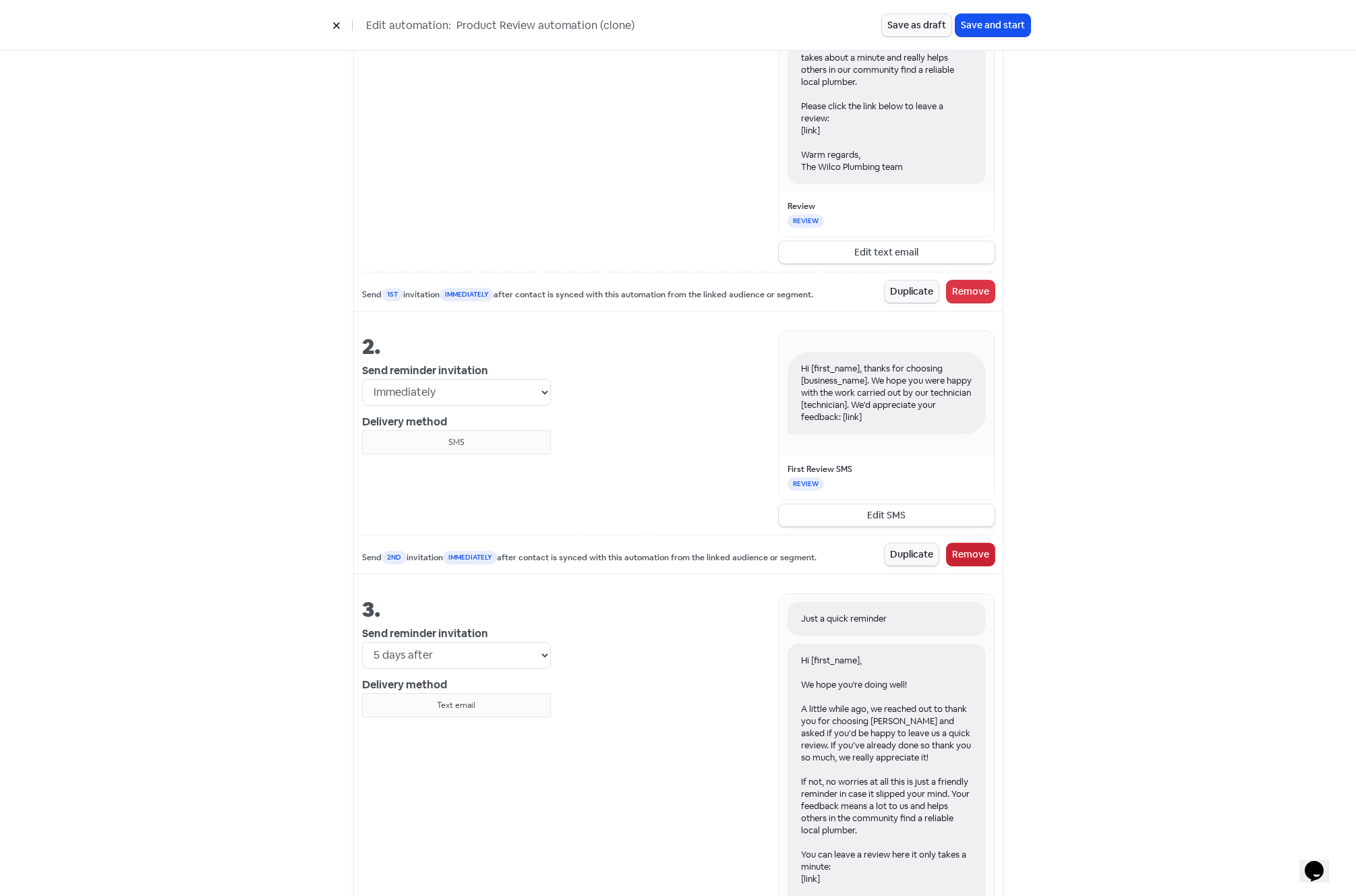
click at [966, 554] on button "Remove" at bounding box center [970, 555] width 48 height 22
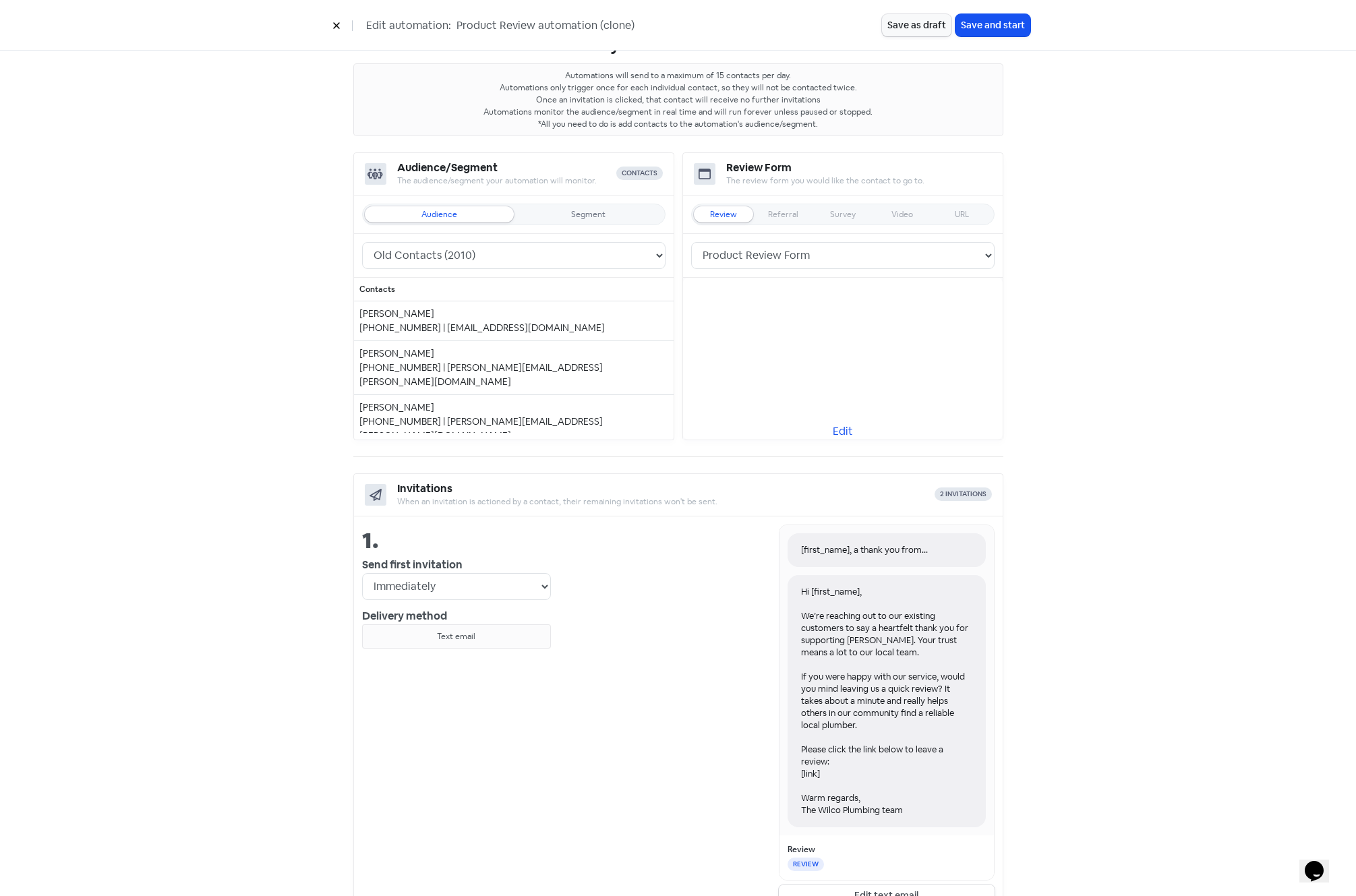
scroll to position [0, 0]
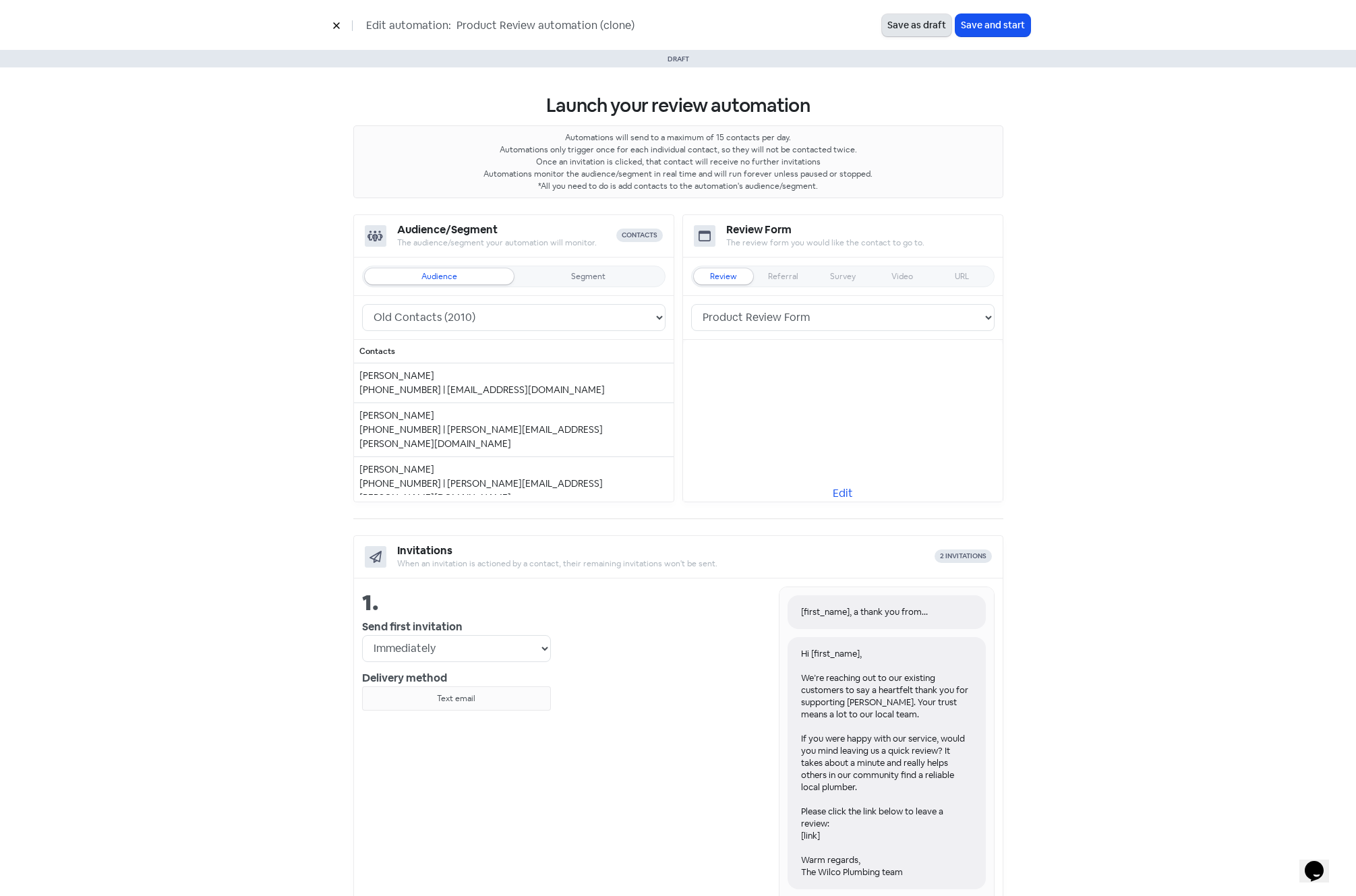
click at [915, 19] on button "Save as draft" at bounding box center [917, 25] width 69 height 22
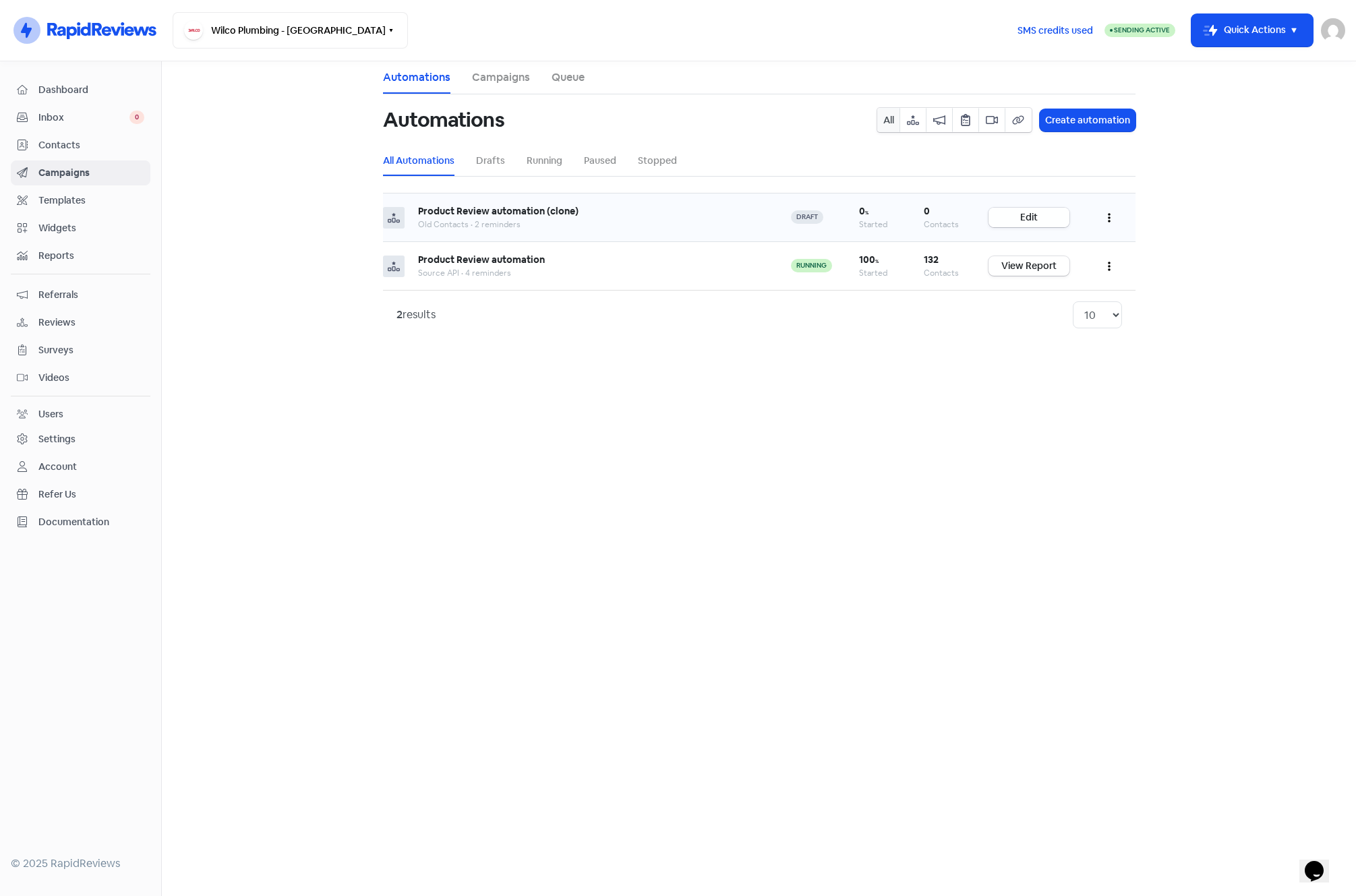
click at [1028, 215] on link "Edit" at bounding box center [1029, 217] width 81 height 19
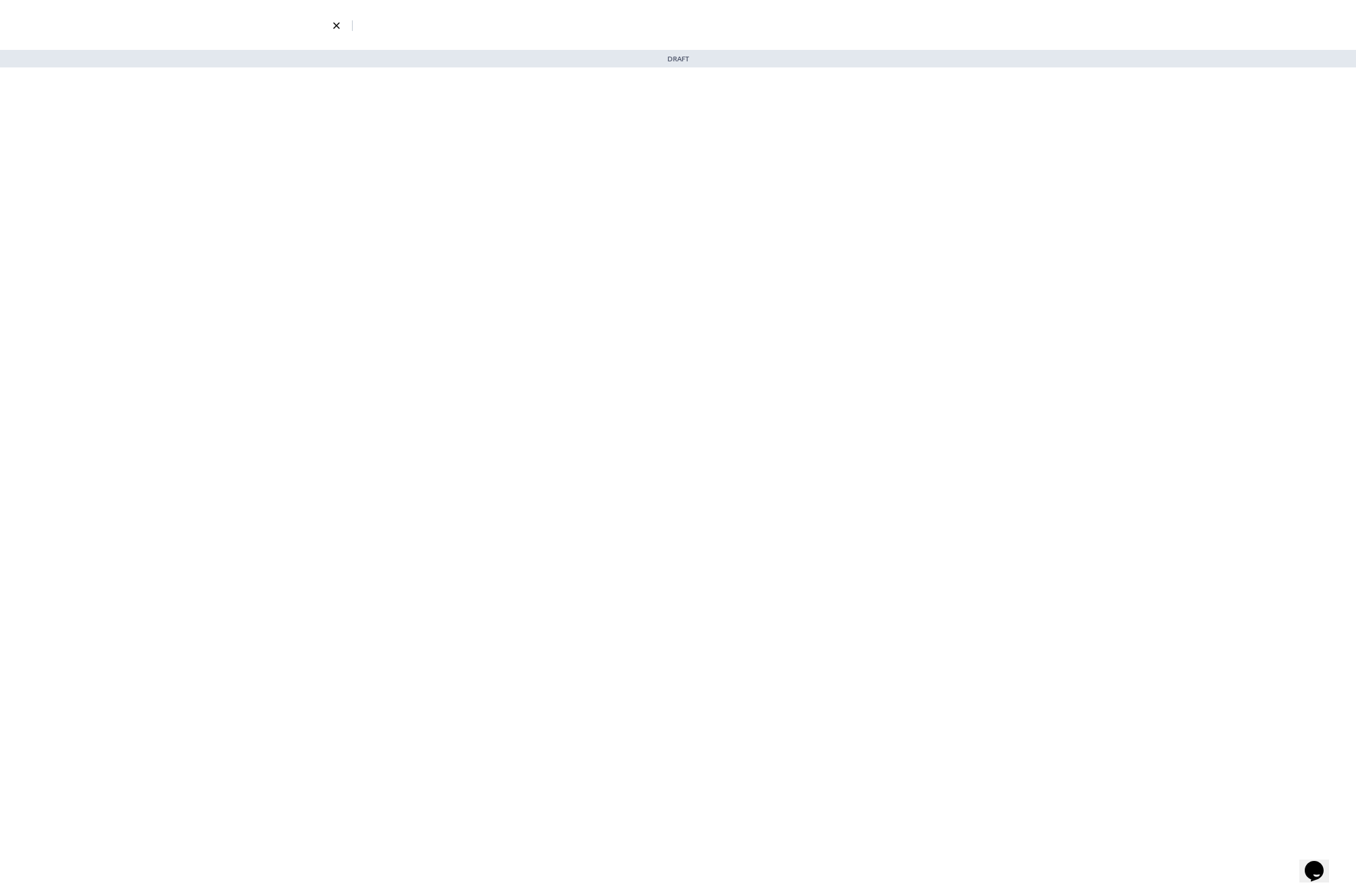
select select "5"
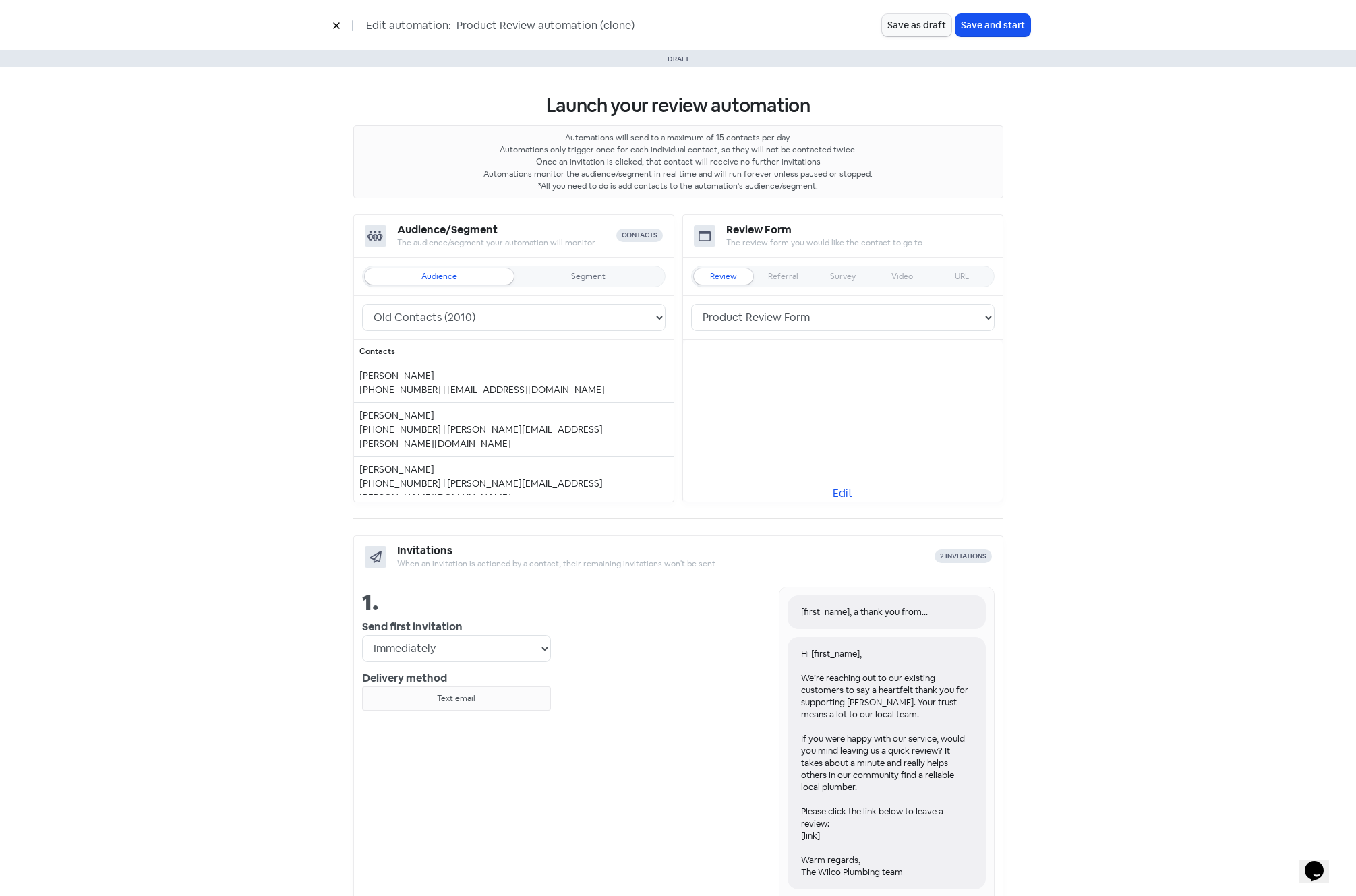
drag, startPoint x: 533, startPoint y: 24, endPoint x: 648, endPoint y: 18, distance: 115.2
click at [648, 18] on input "Product Review automation (clone)" at bounding box center [556, 26] width 203 height 18
paste input "😊"
type input "Product Review - Previous Customers"
click at [919, 23] on button "Save as draft" at bounding box center [917, 25] width 69 height 22
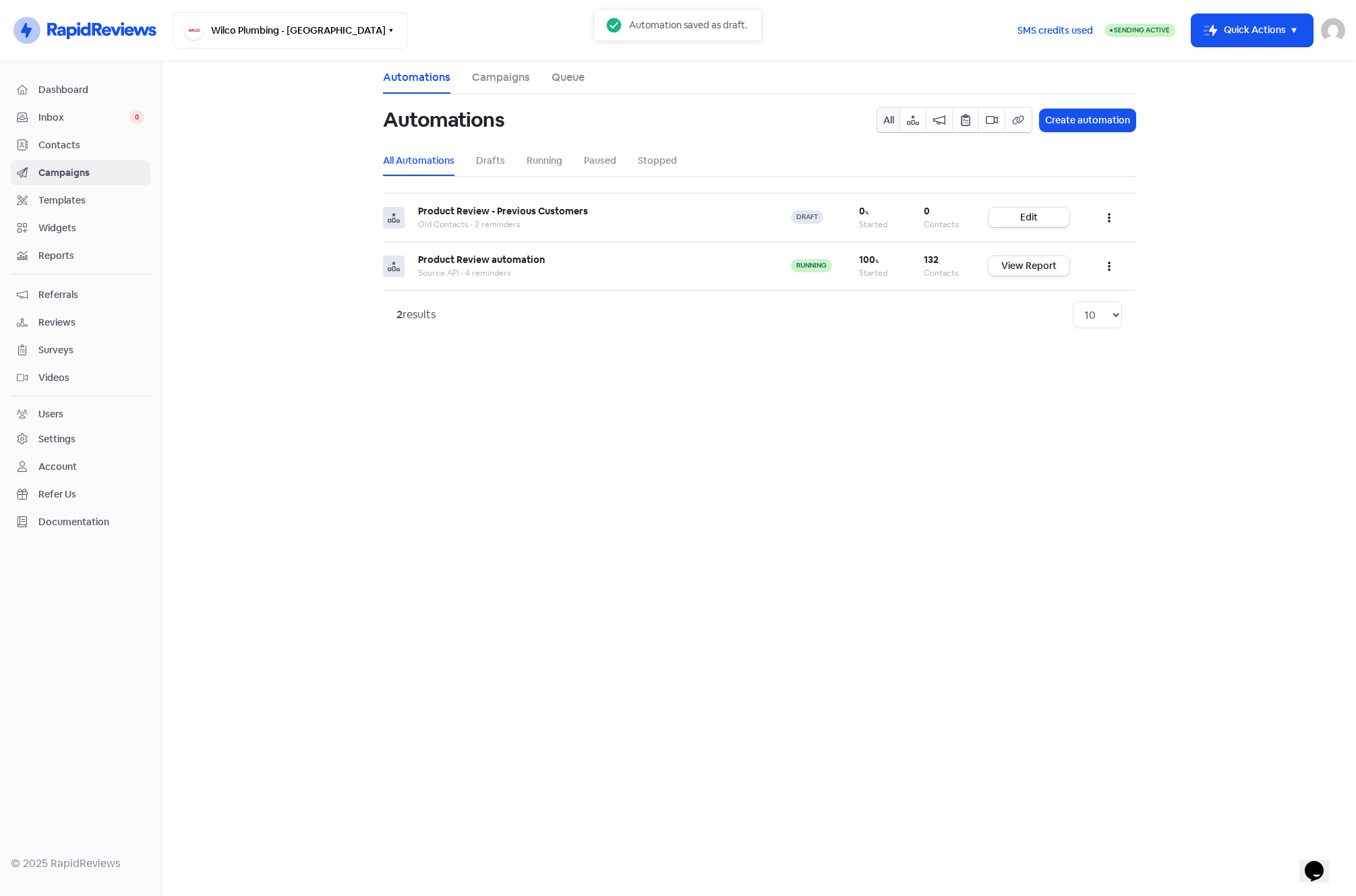
click at [48, 435] on div "Settings" at bounding box center [57, 439] width 37 height 14
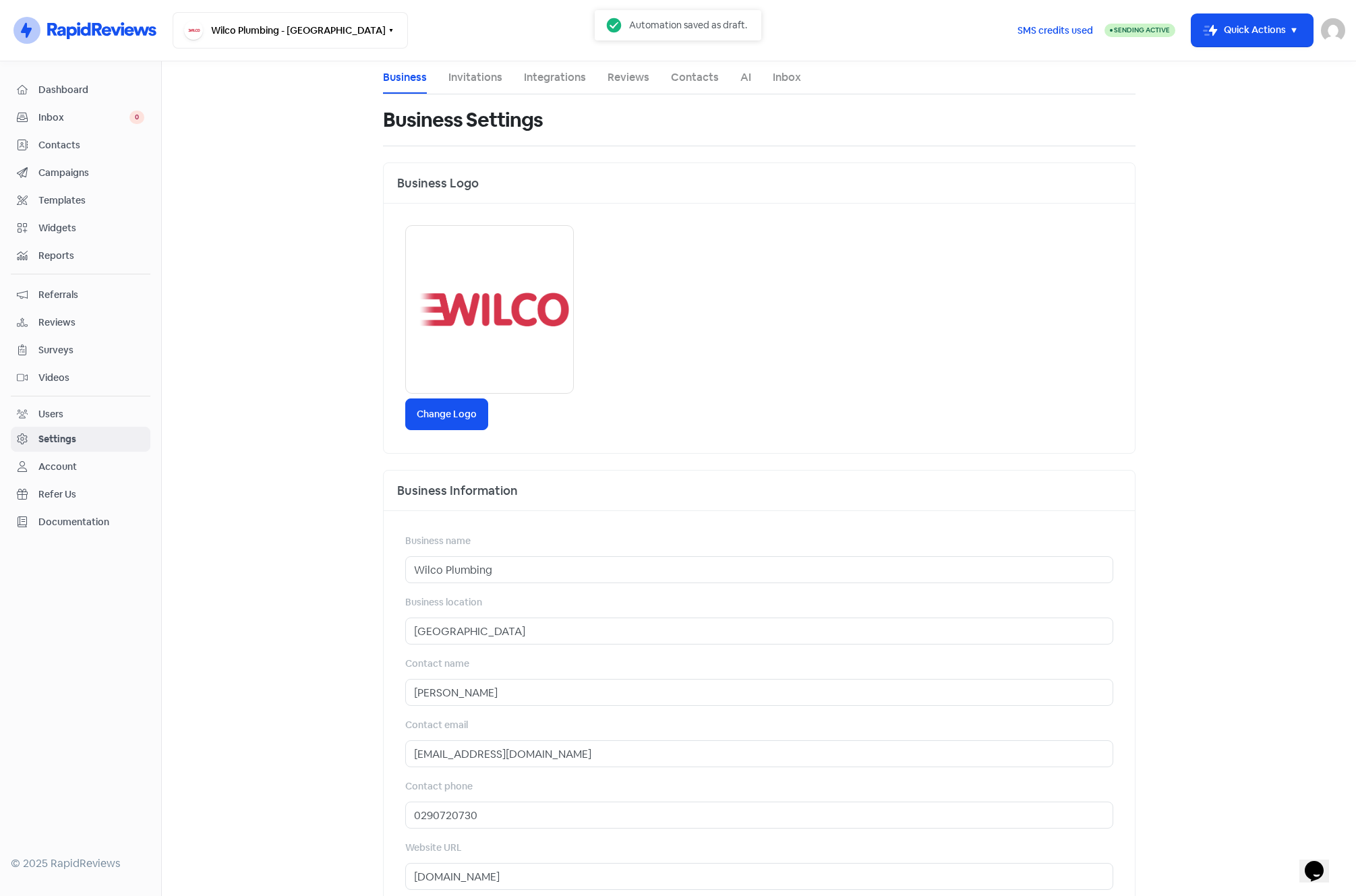
click at [547, 75] on link "Integrations" at bounding box center [555, 77] width 62 height 16
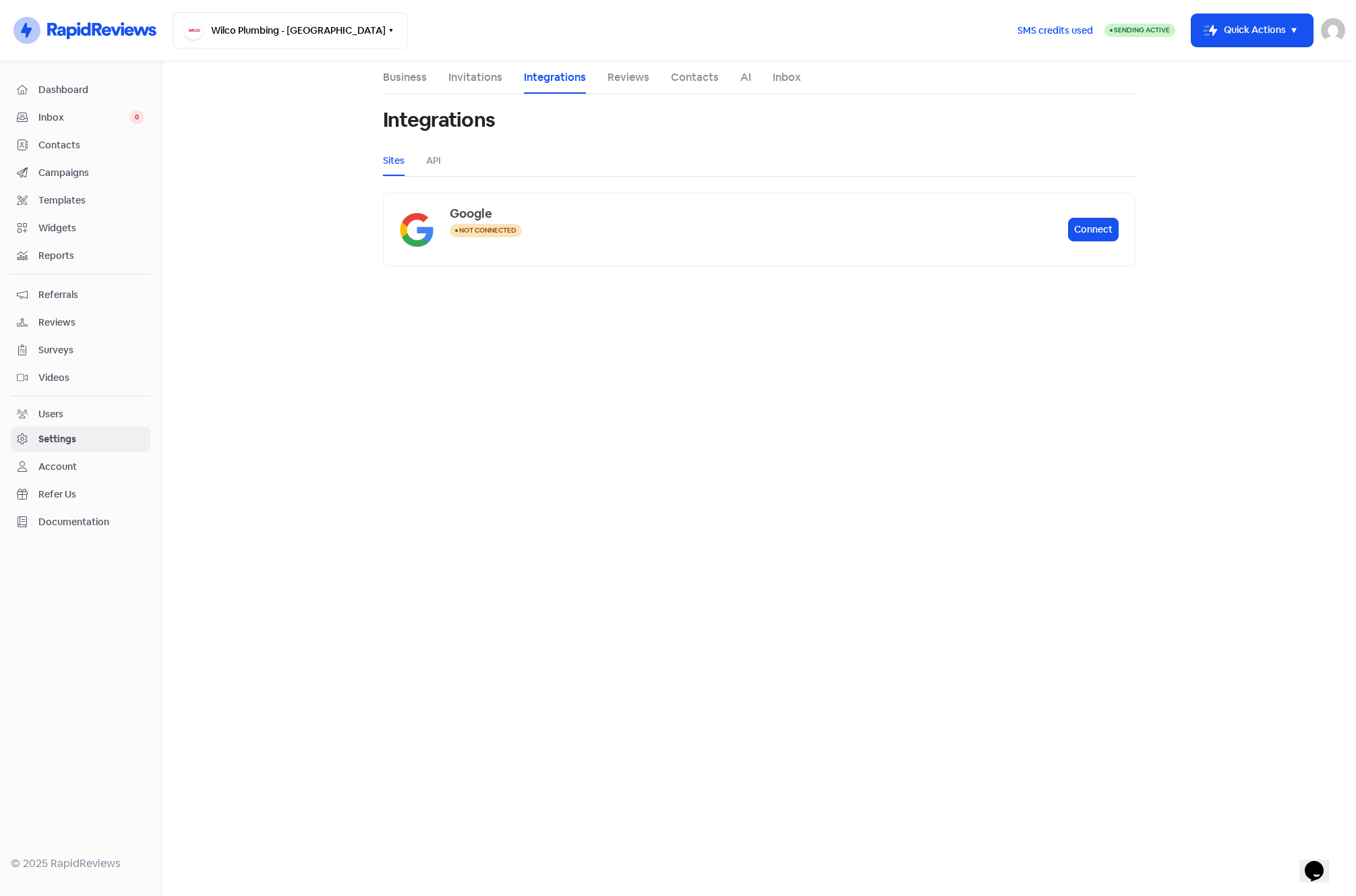
click at [442, 161] on ul "Sites API" at bounding box center [759, 161] width 753 height 30
click at [435, 159] on link "API" at bounding box center [434, 161] width 15 height 14
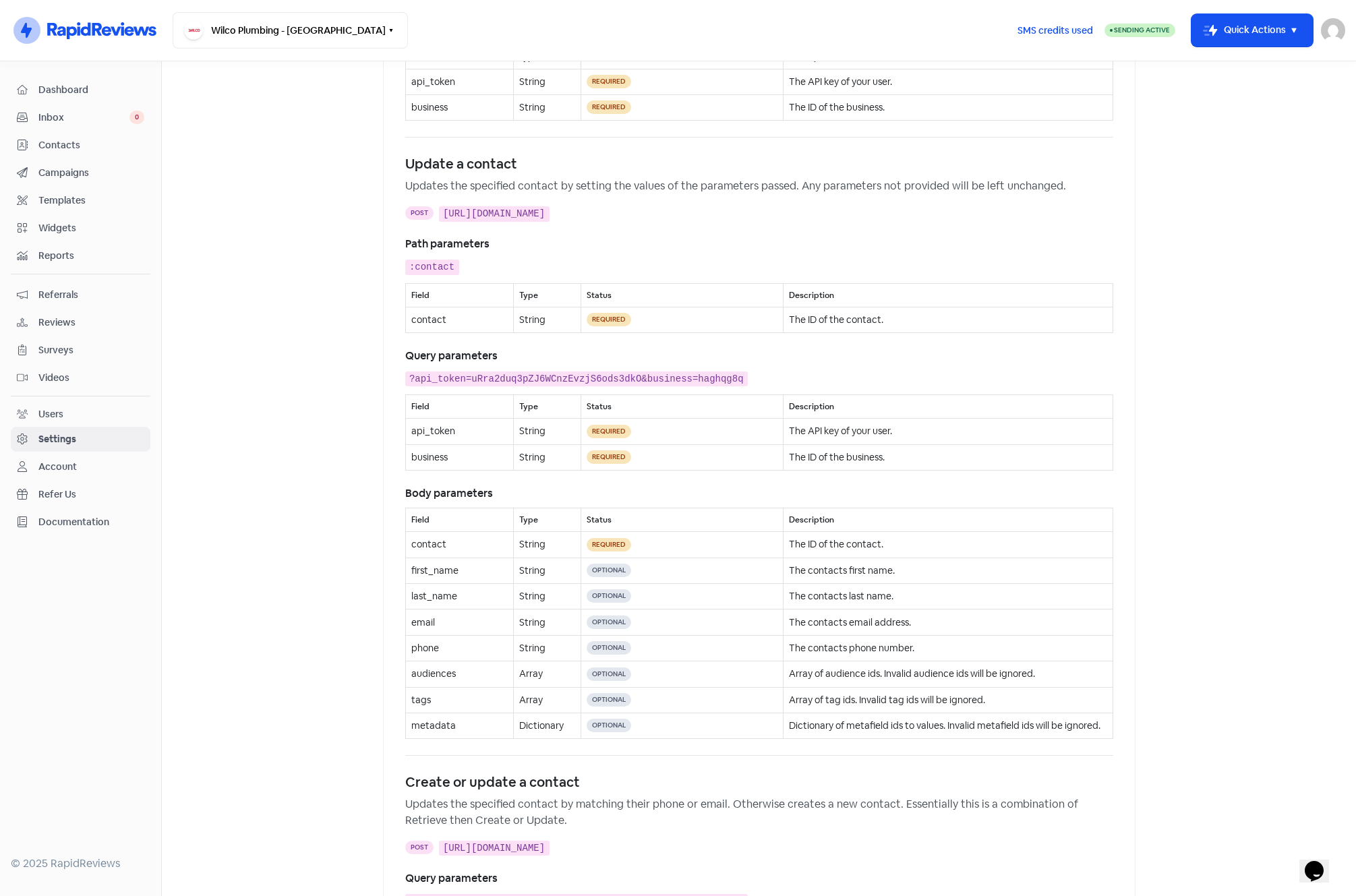
scroll to position [1628, 0]
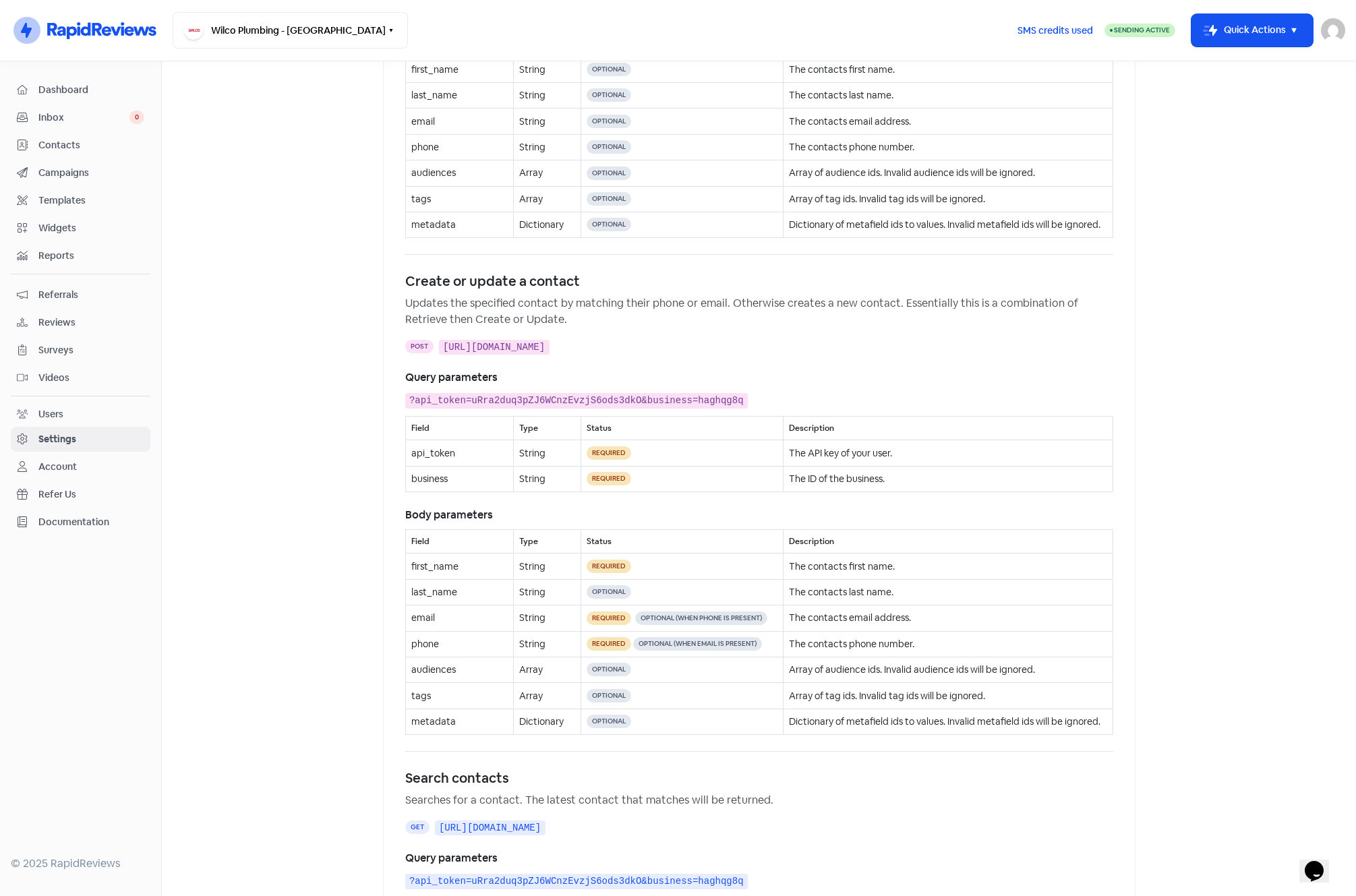
click at [259, 139] on main "Business Invitations Integrations Reviews Contacts AI Inbox Integrations Sites …" at bounding box center [759, 479] width 1194 height 835
click at [47, 139] on span "Contacts" at bounding box center [92, 145] width 106 height 14
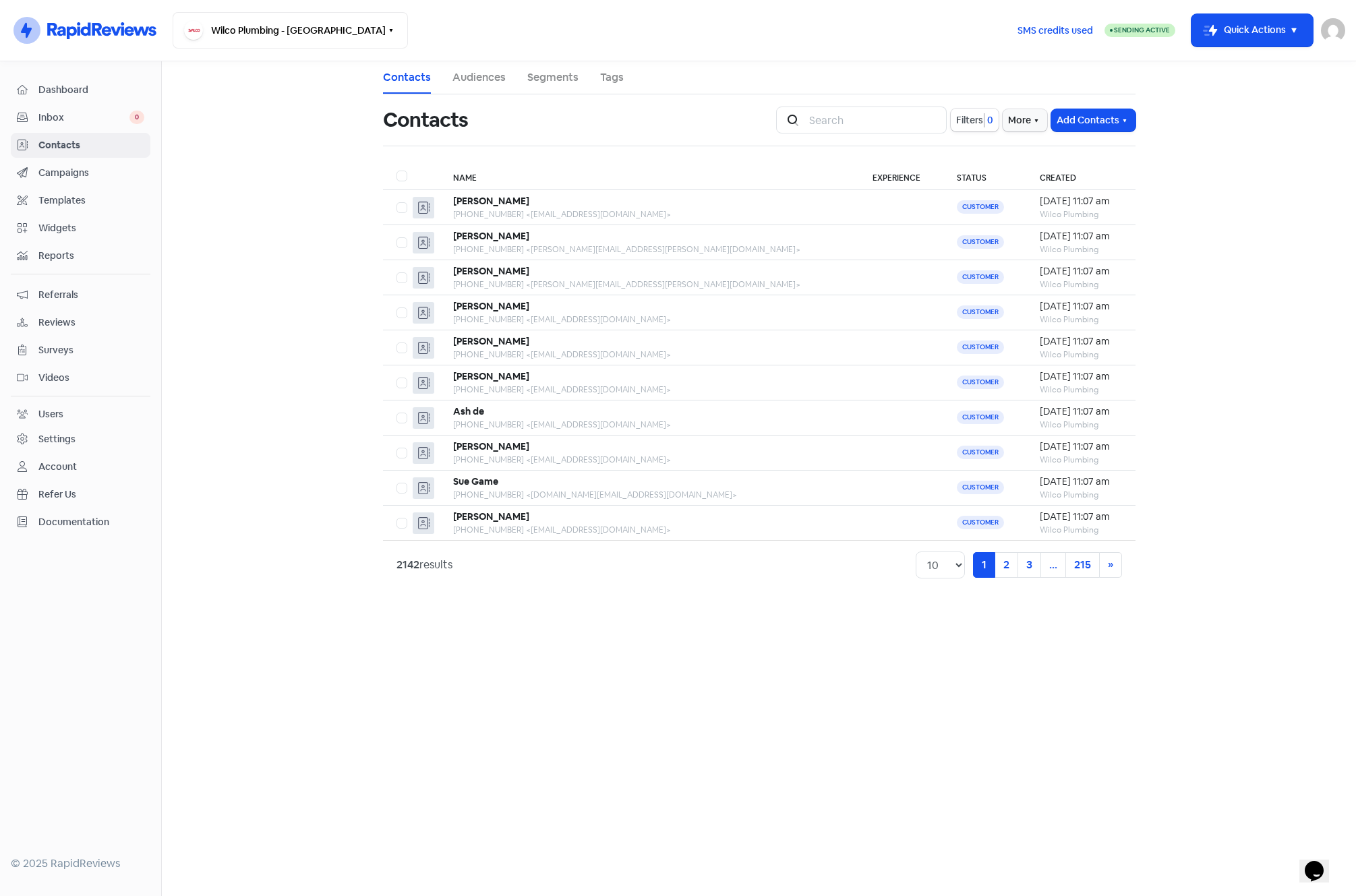
click at [481, 74] on link "Audiences" at bounding box center [479, 77] width 53 height 16
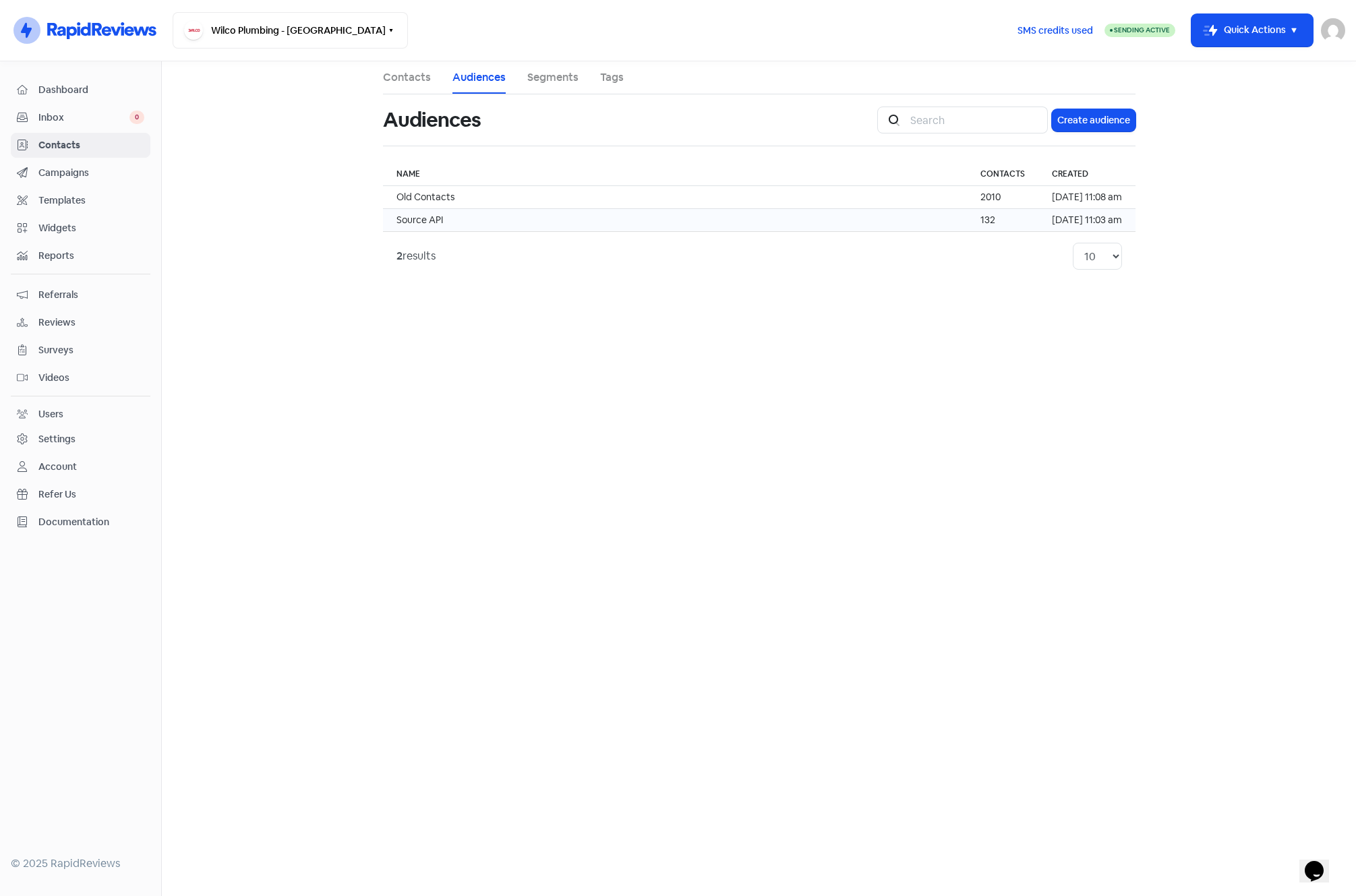
click at [509, 216] on td "Source API" at bounding box center [675, 220] width 584 height 23
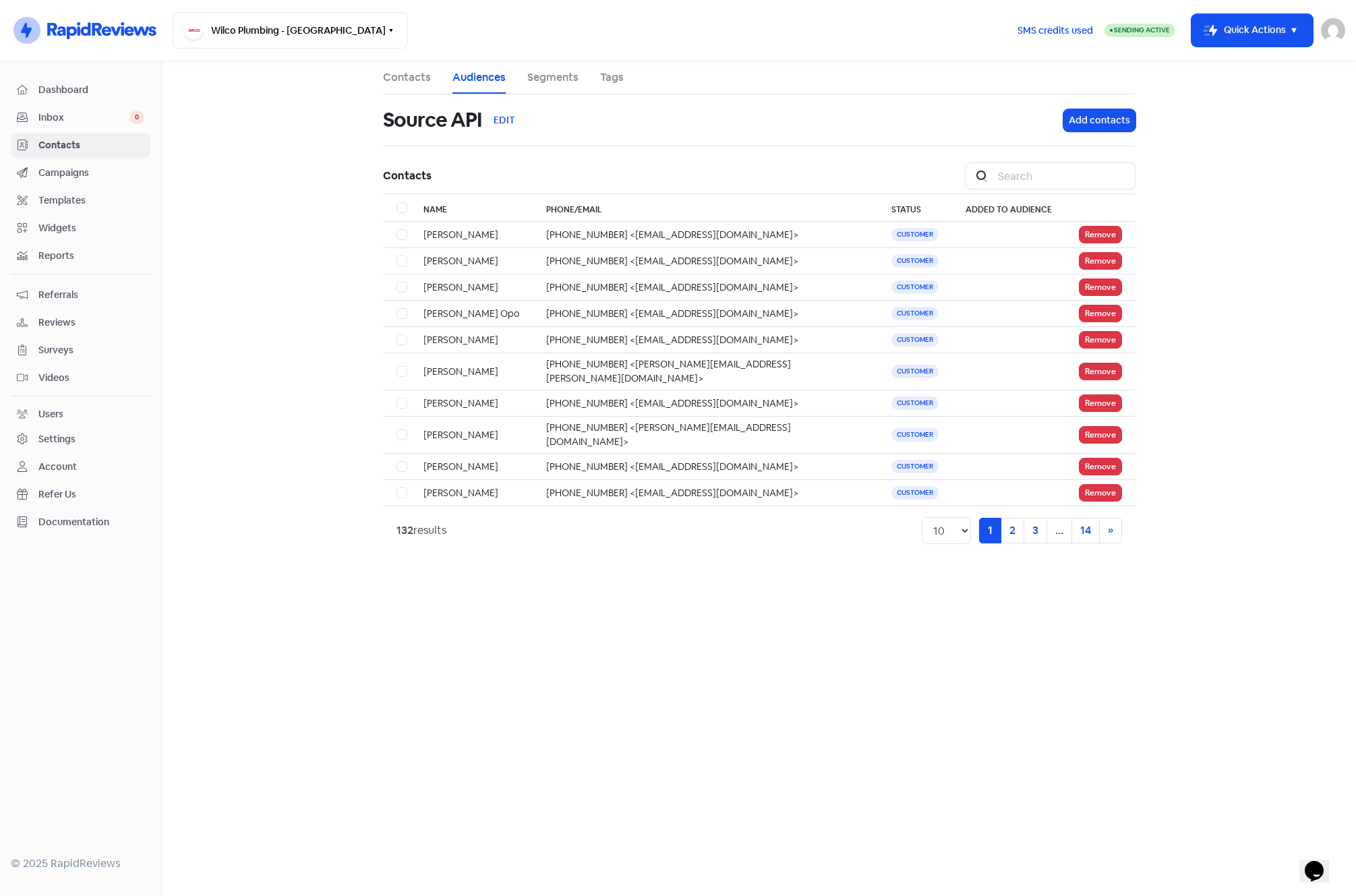
click at [52, 141] on span "Contacts" at bounding box center [92, 145] width 106 height 14
